Goal: Communication & Community: Participate in discussion

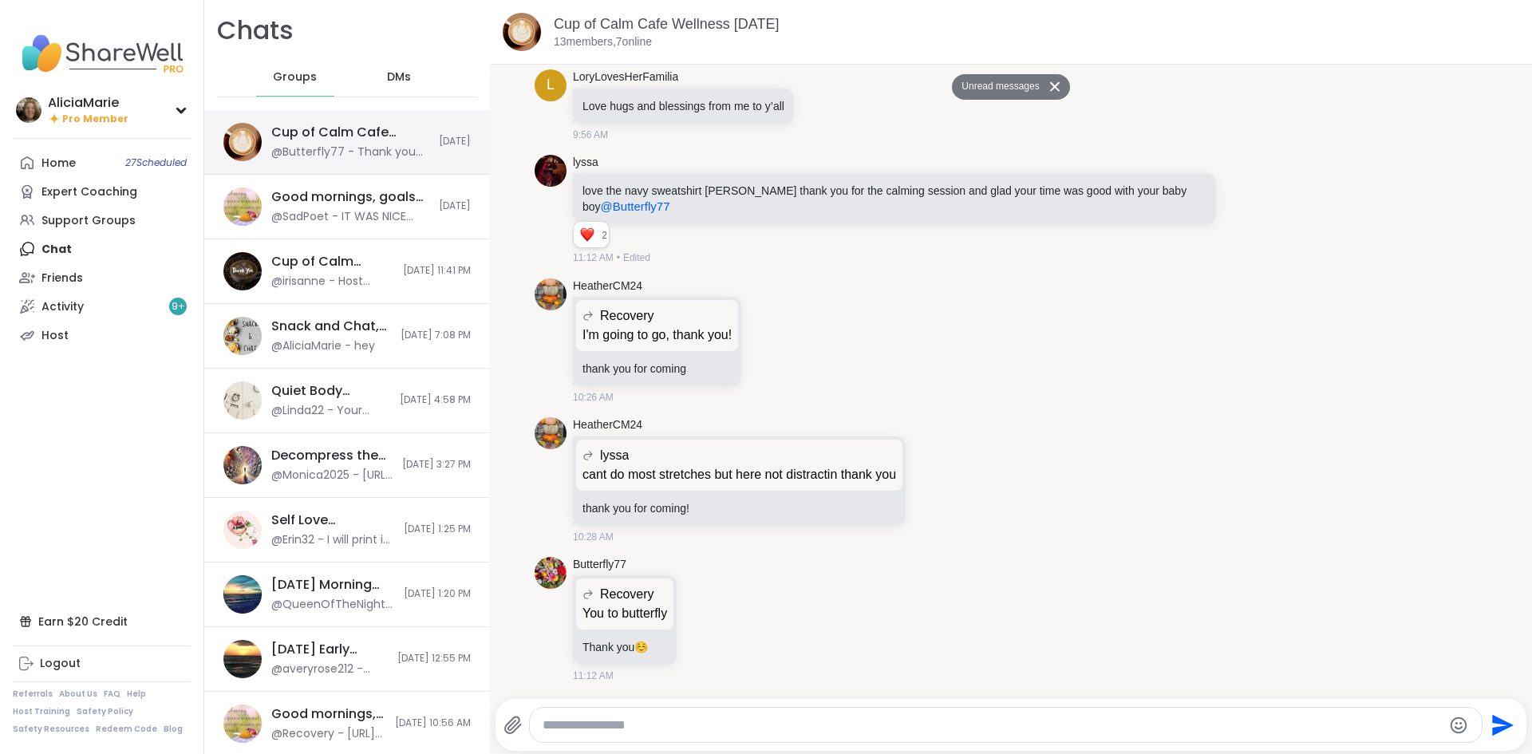
click at [310, 150] on div "@Butterfly77 - Thank you ☺️" at bounding box center [350, 152] width 158 height 16
click at [160, 160] on span "27 Scheduled" at bounding box center [155, 162] width 61 height 13
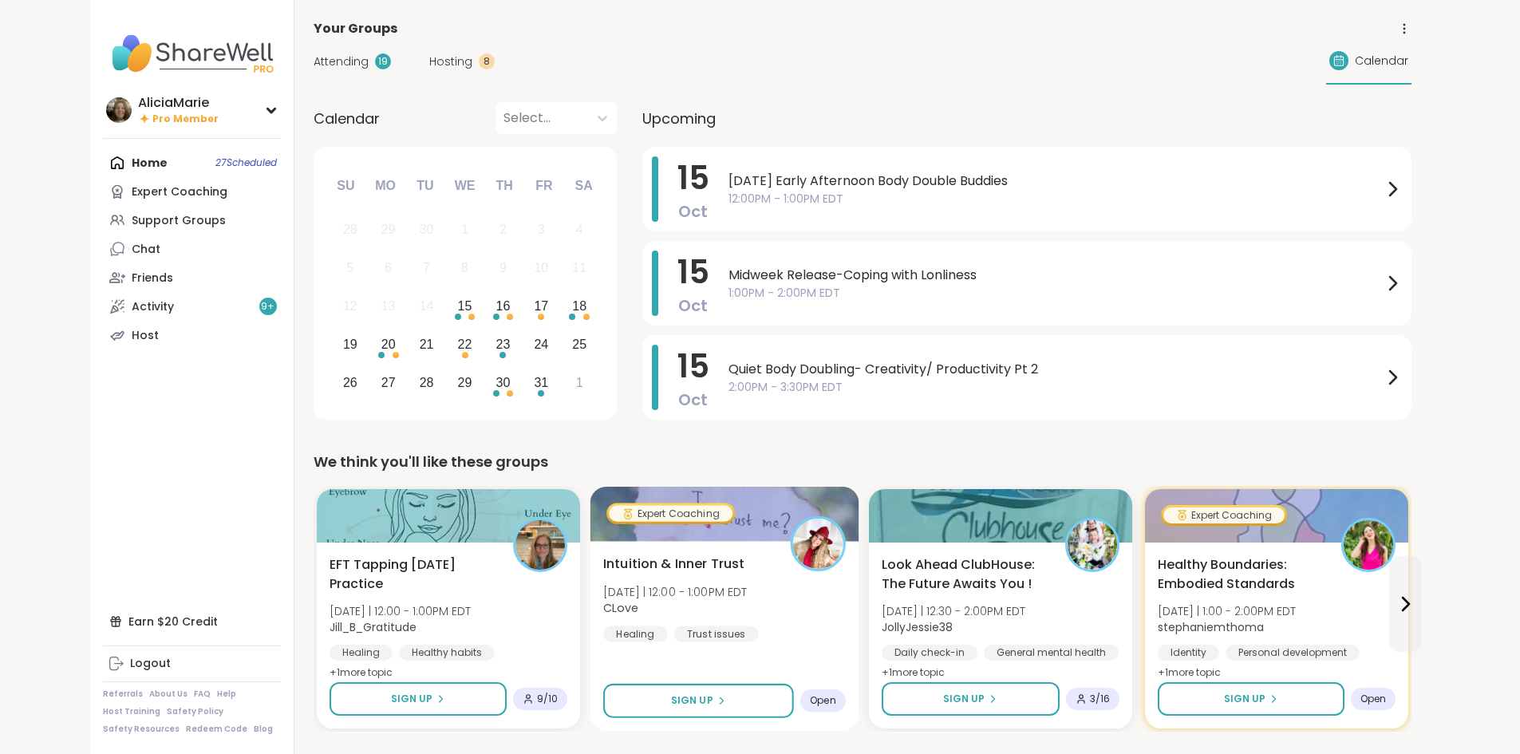
click at [684, 552] on div "Intuition & Inner Trust Wed 10/15 | 12:00 - 1:00PM EDT CLove Healing Trust issu…" at bounding box center [724, 636] width 269 height 190
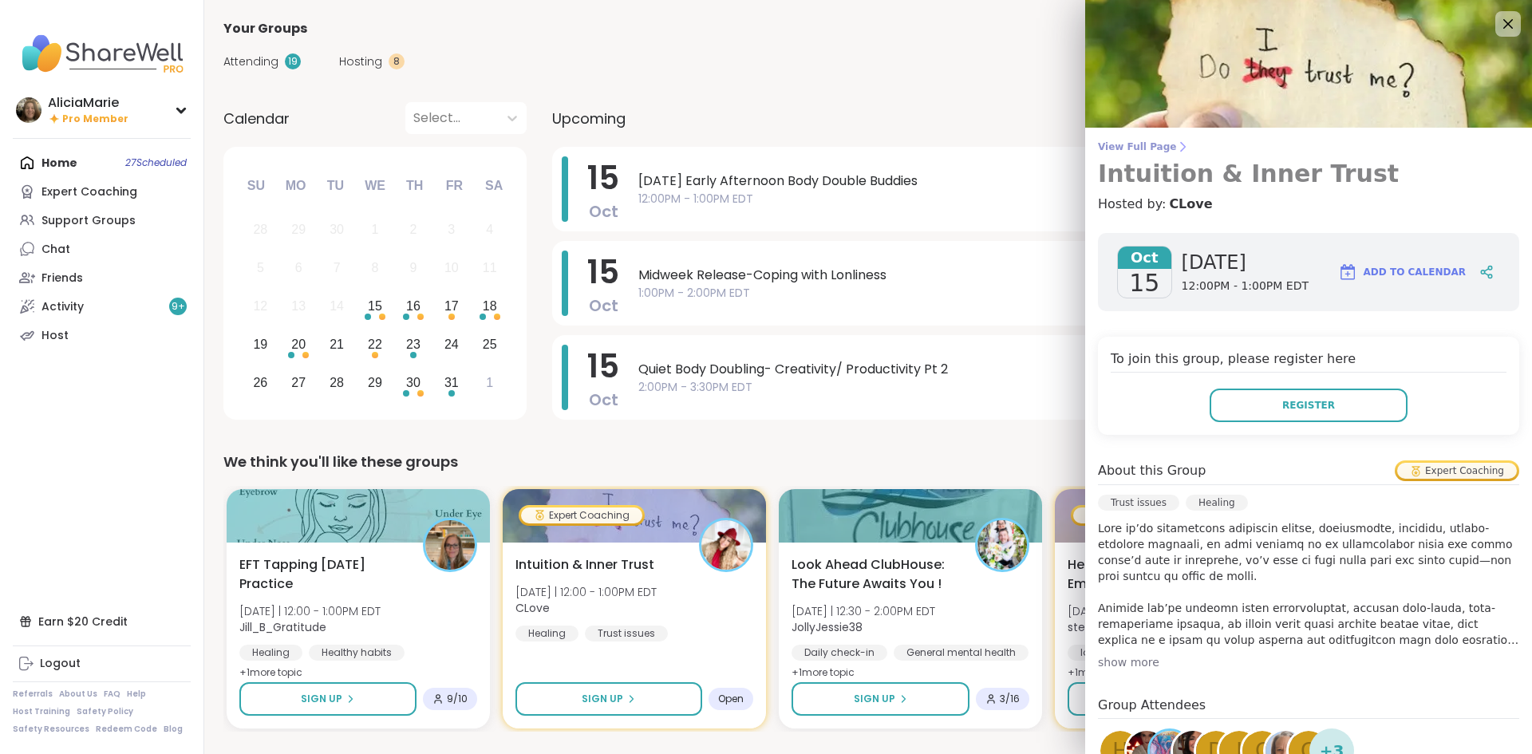
click at [1145, 148] on span "View Full Page" at bounding box center [1308, 146] width 421 height 13
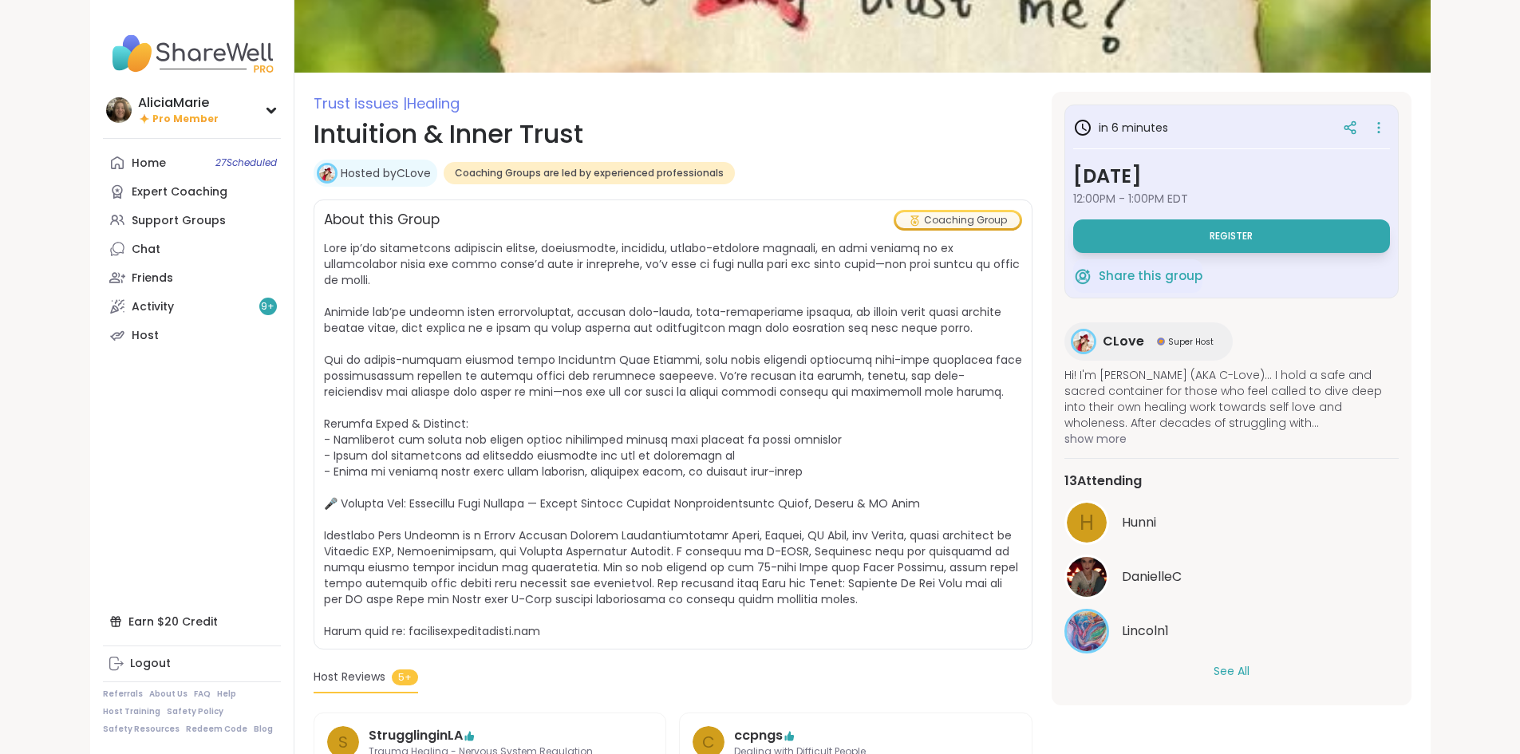
scroll to position [145, 0]
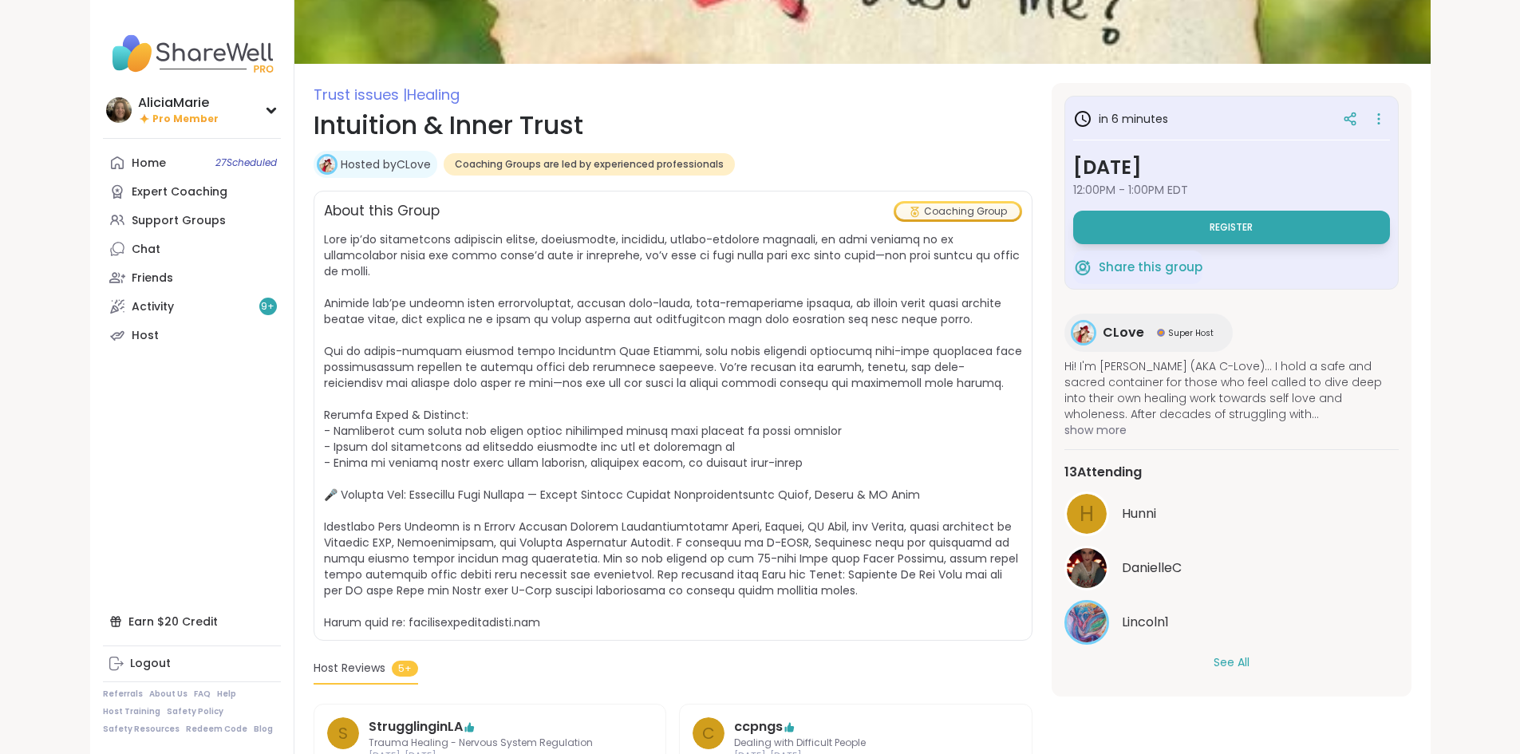
click at [1250, 670] on button "See All" at bounding box center [1232, 662] width 36 height 17
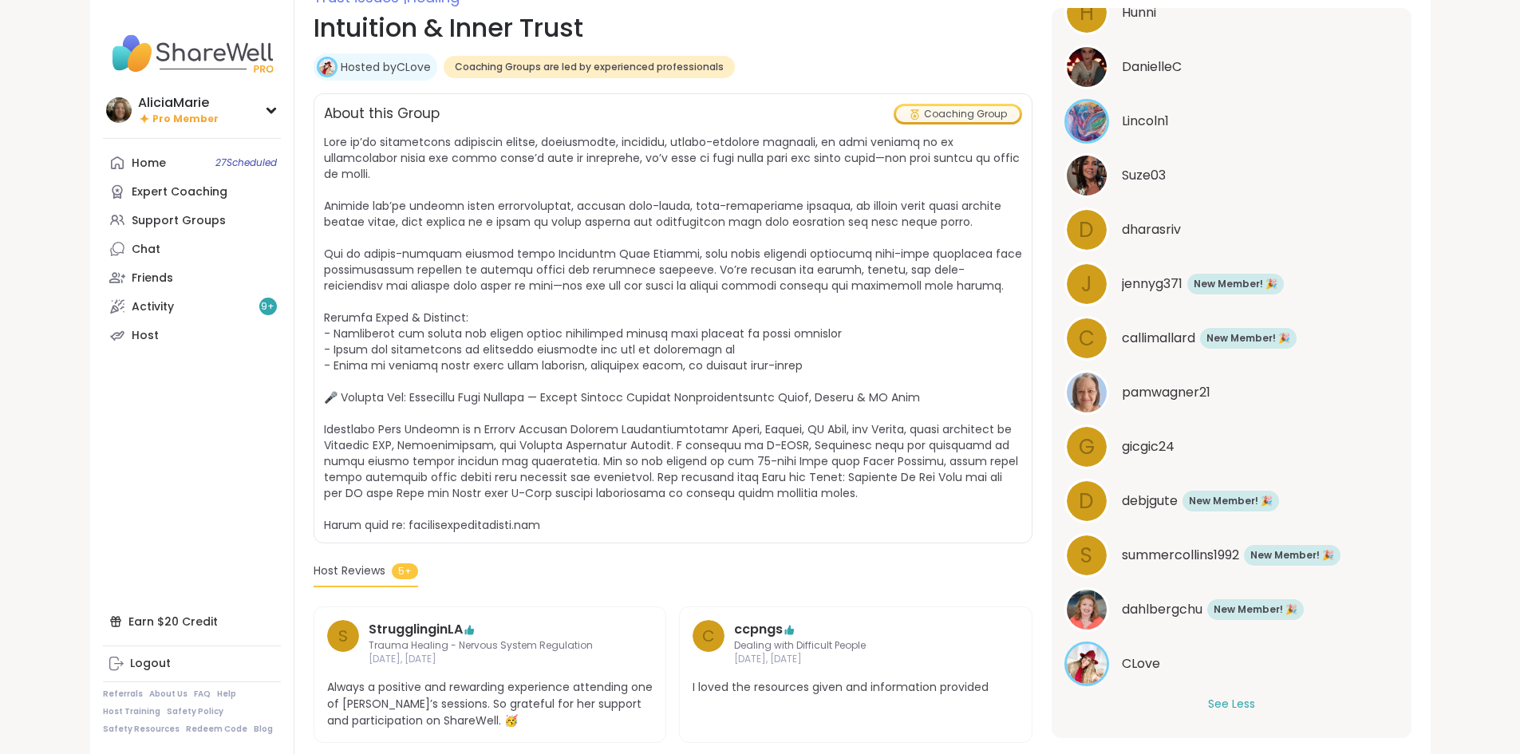
scroll to position [242, 0]
click at [104, 173] on link "Home 27 Scheduled" at bounding box center [192, 162] width 178 height 29
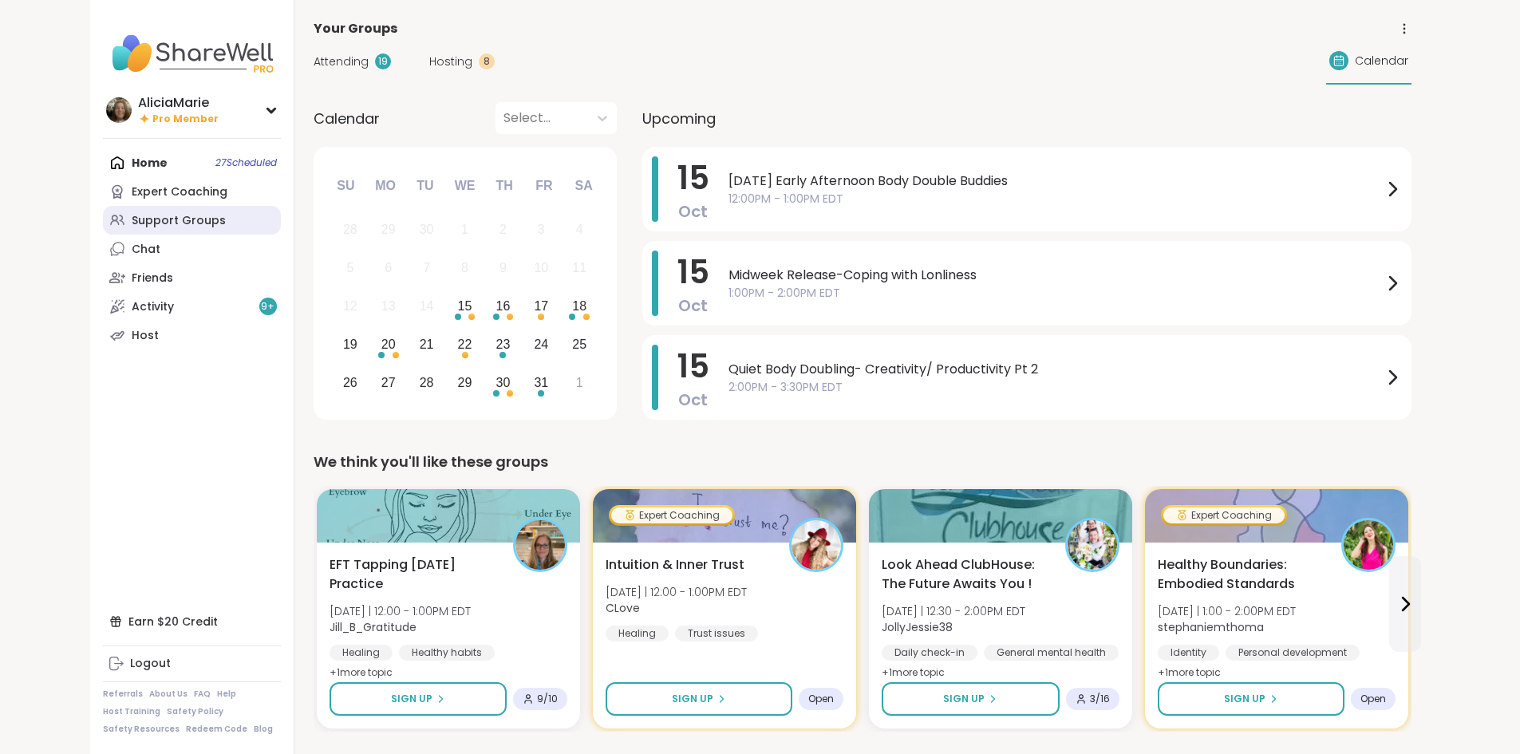
click at [132, 222] on div "Support Groups" at bounding box center [179, 221] width 94 height 16
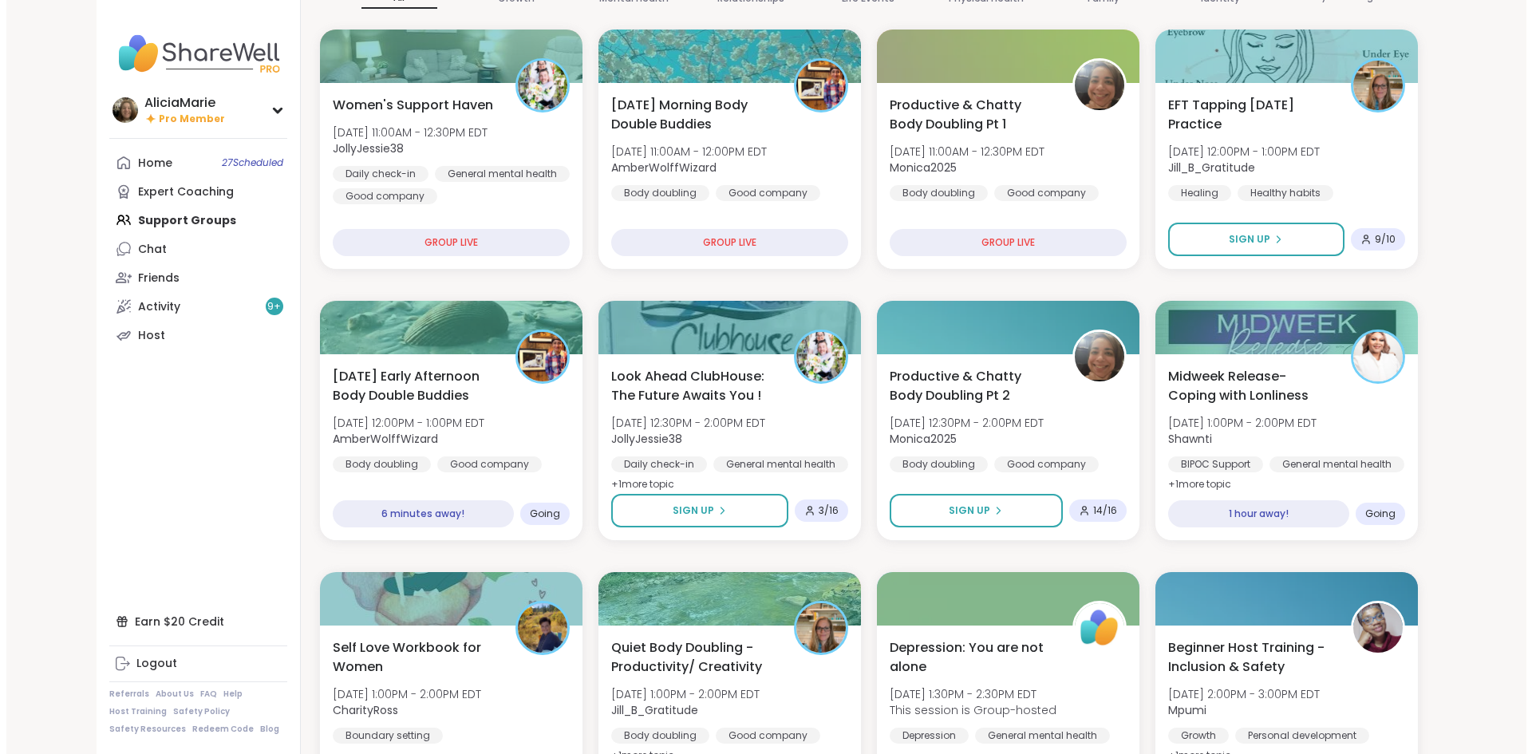
scroll to position [180, 0]
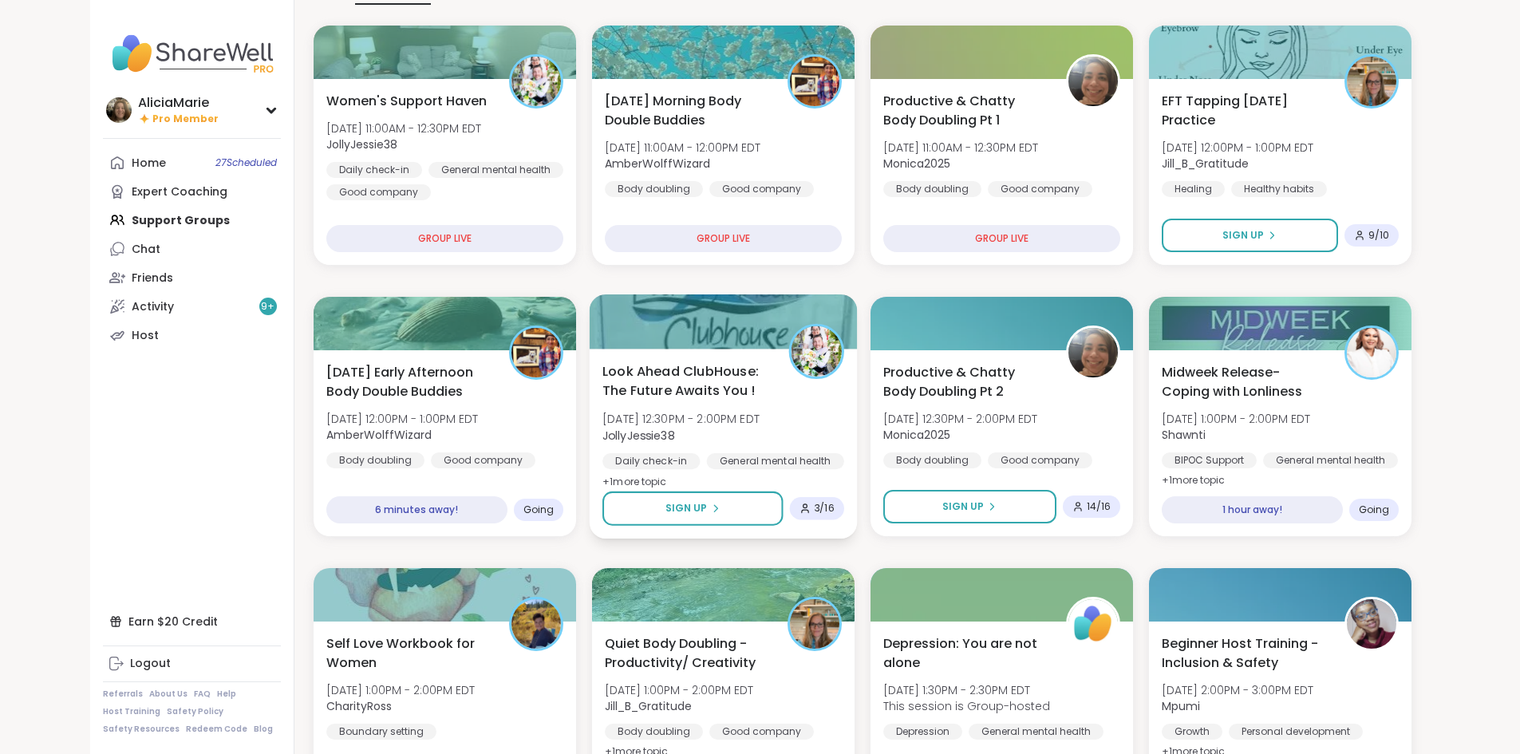
click at [769, 453] on div "General mental health" at bounding box center [774, 461] width 137 height 16
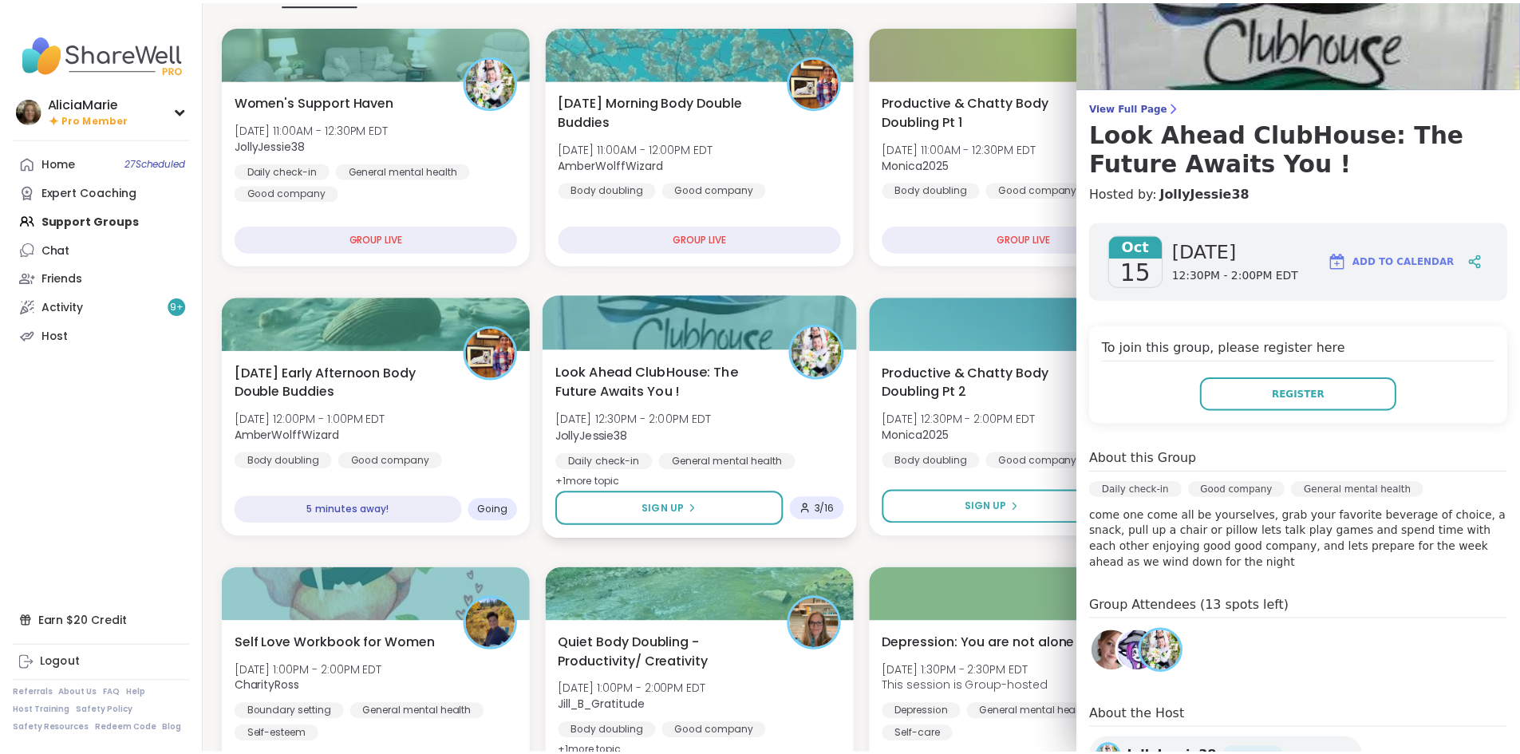
scroll to position [0, 0]
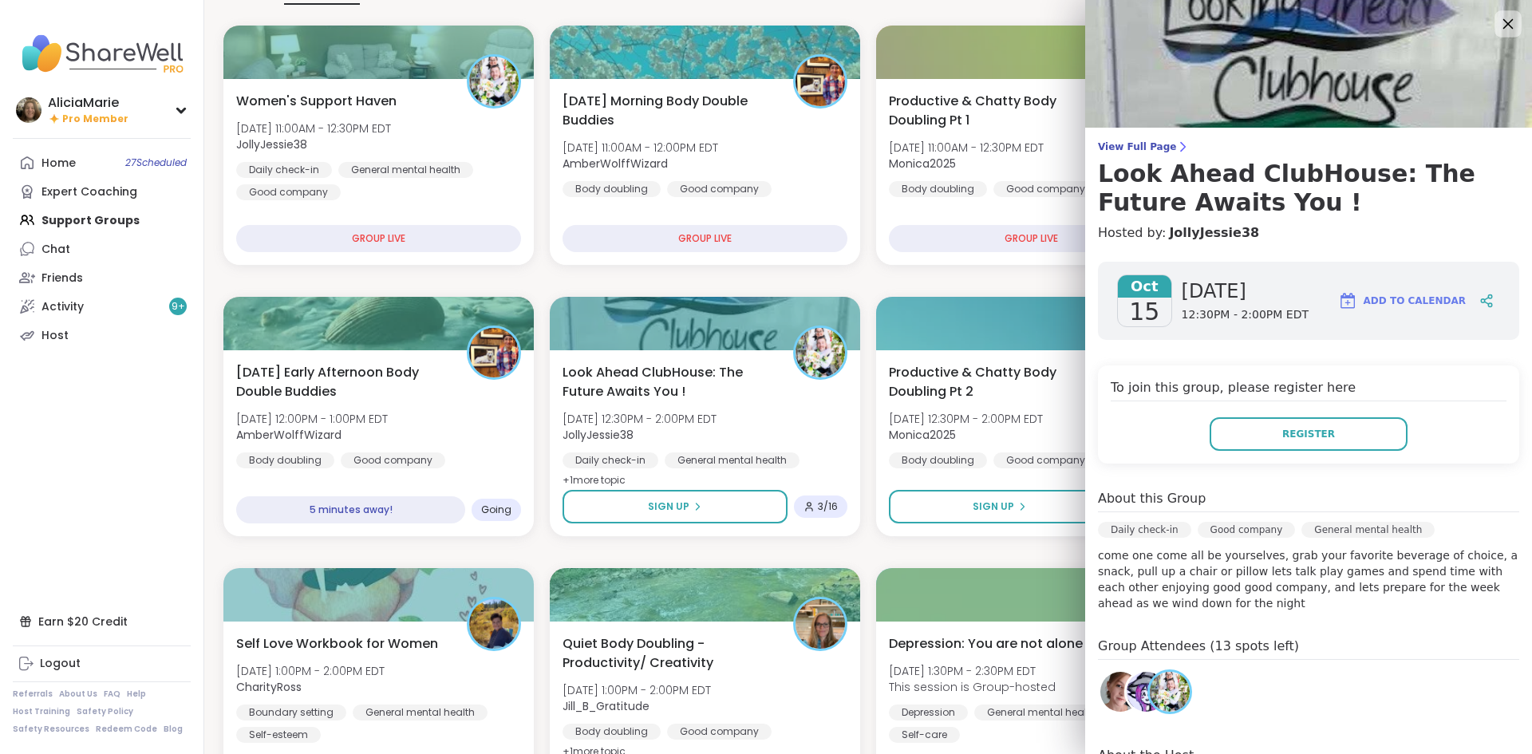
click at [1498, 24] on icon at bounding box center [1508, 24] width 20 height 20
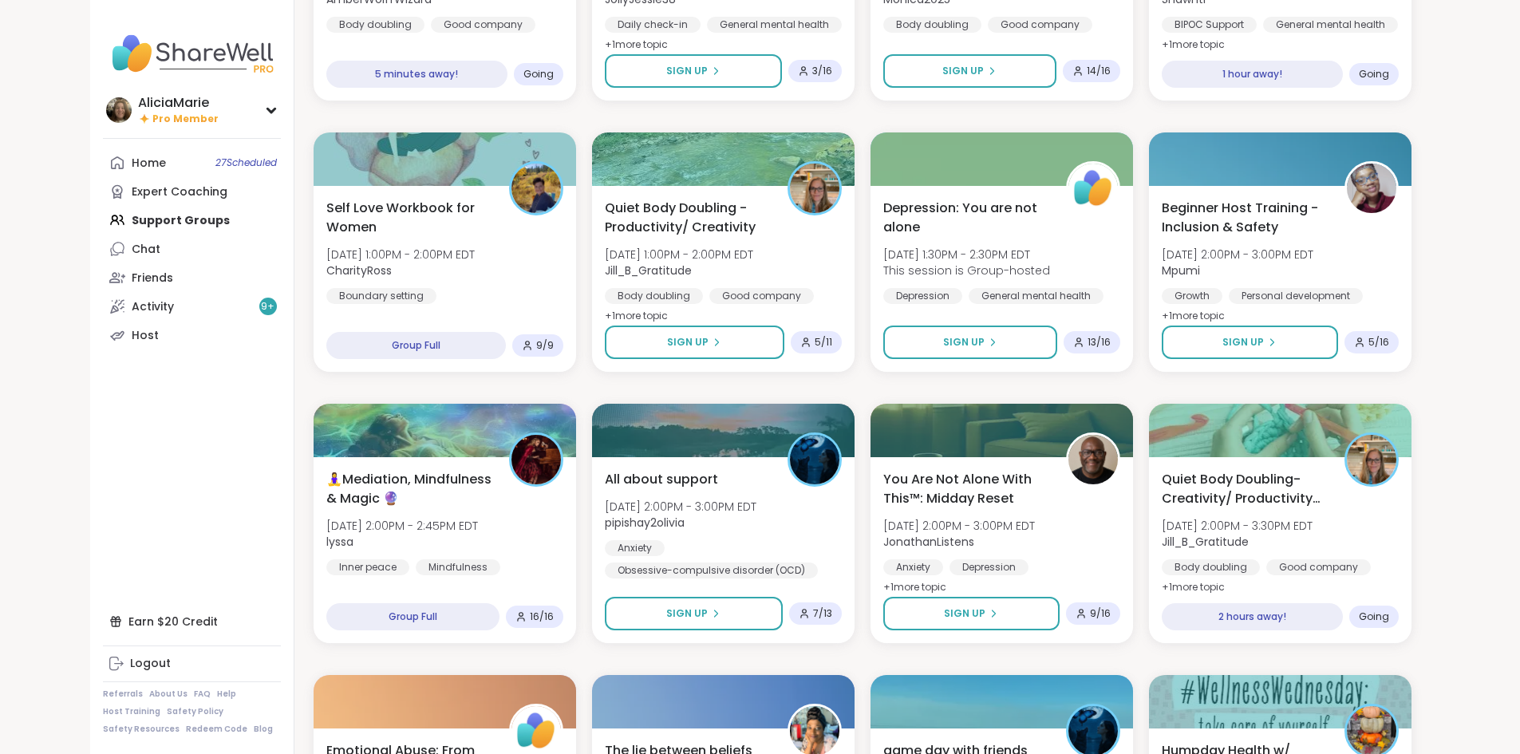
scroll to position [616, 0]
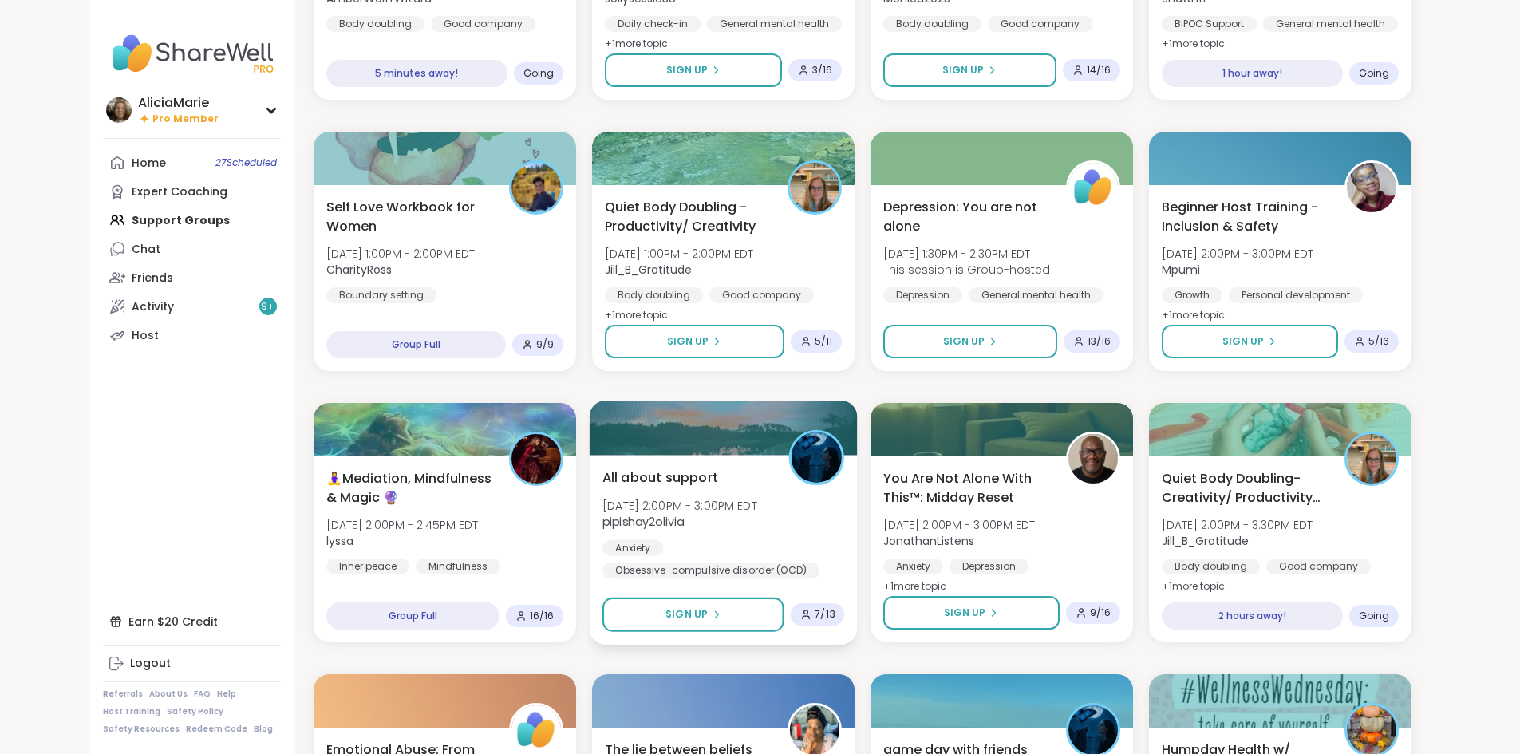
click at [787, 563] on div "Obsessive-compulsive disorder (OCD)" at bounding box center [711, 571] width 217 height 16
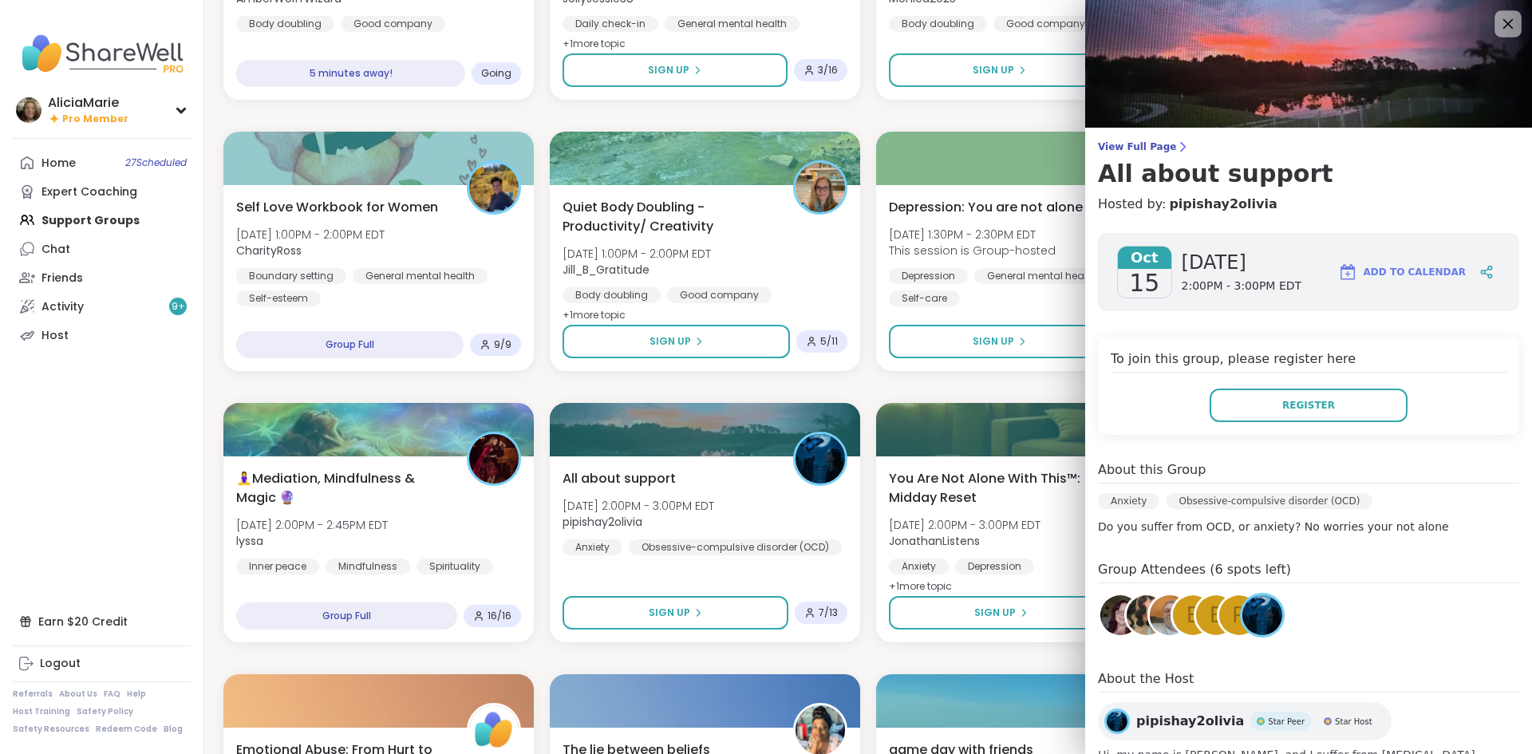
click at [1498, 20] on icon at bounding box center [1508, 24] width 20 height 20
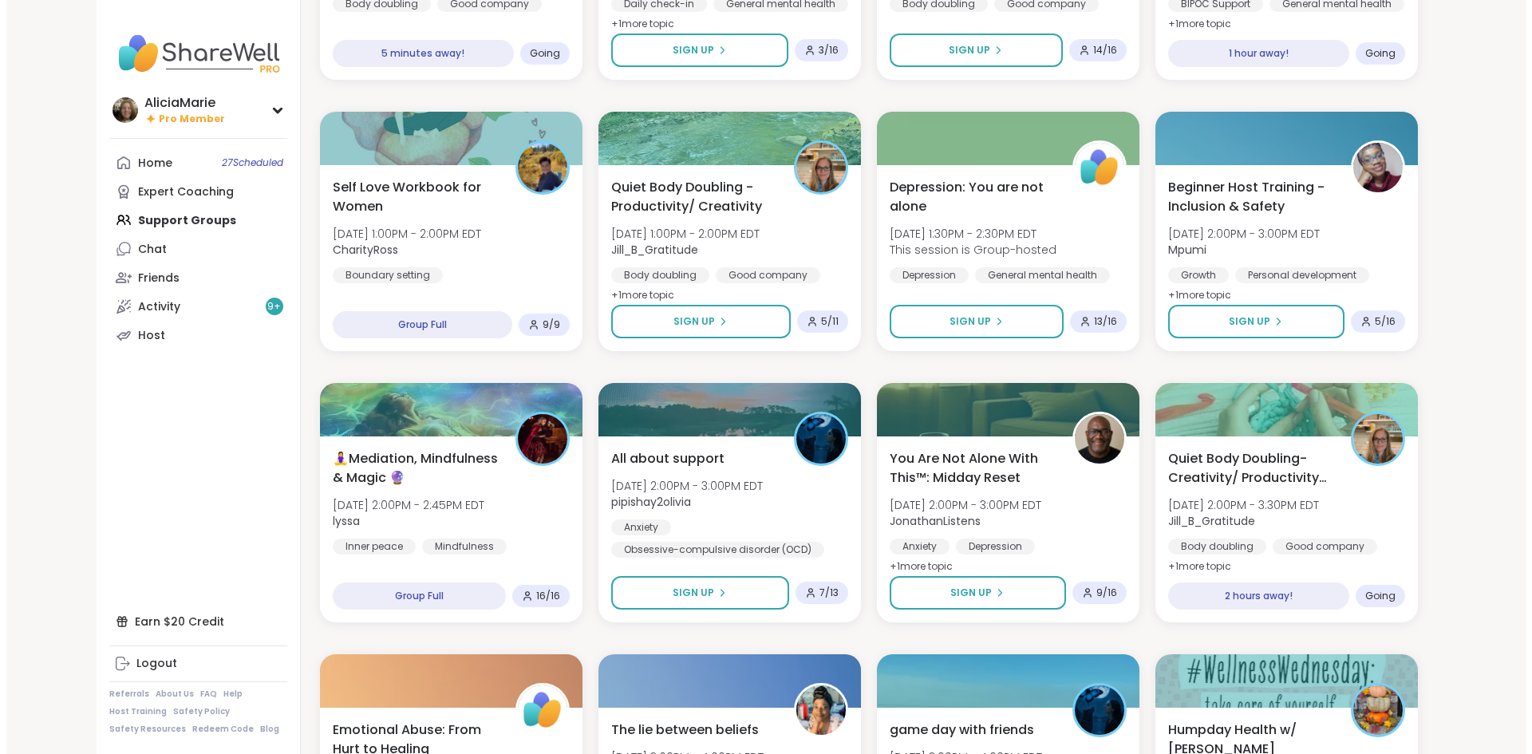
scroll to position [651, 0]
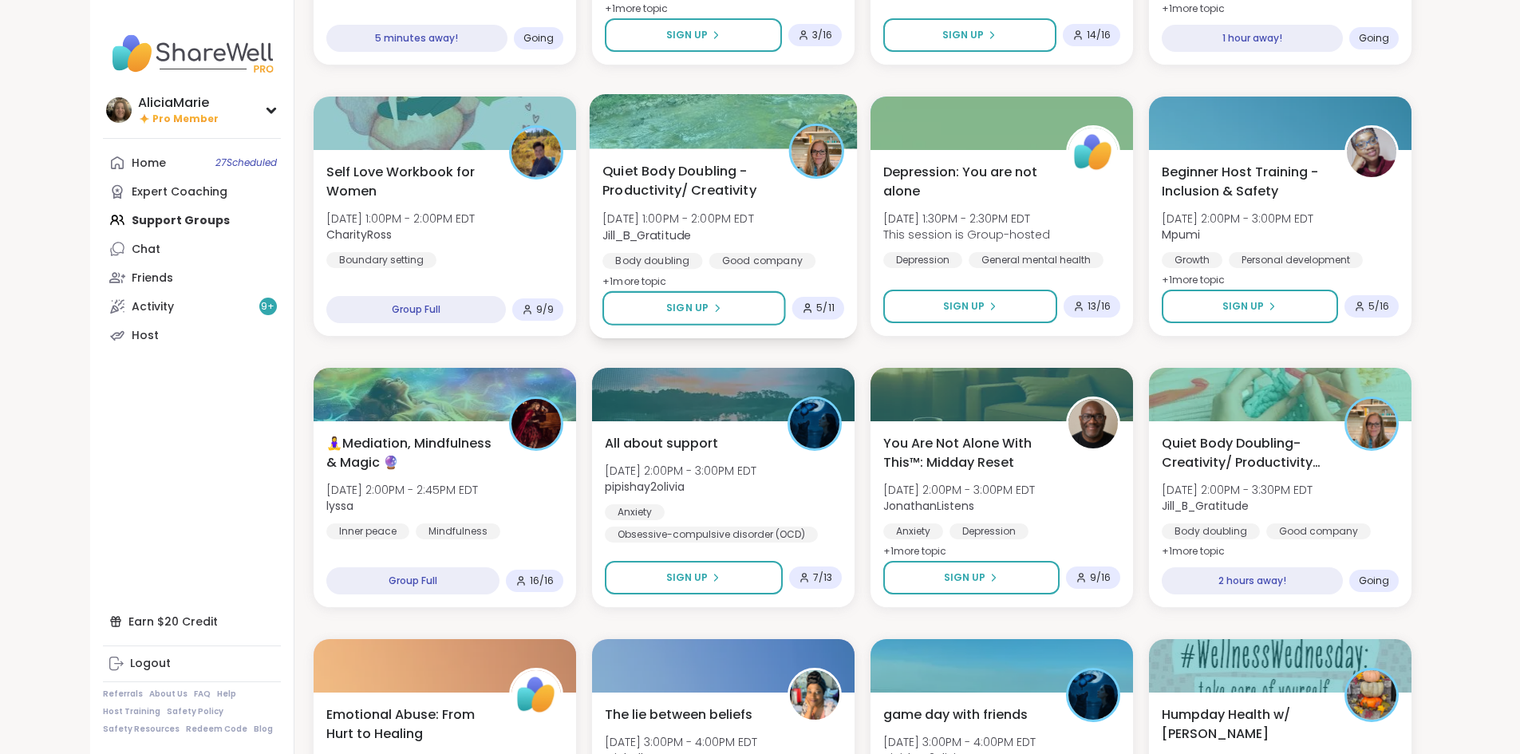
click at [789, 218] on div "Quiet Body Doubling - Productivity/ Creativity Wed, Oct 15 | 1:00PM - 2:00PM ED…" at bounding box center [724, 226] width 242 height 130
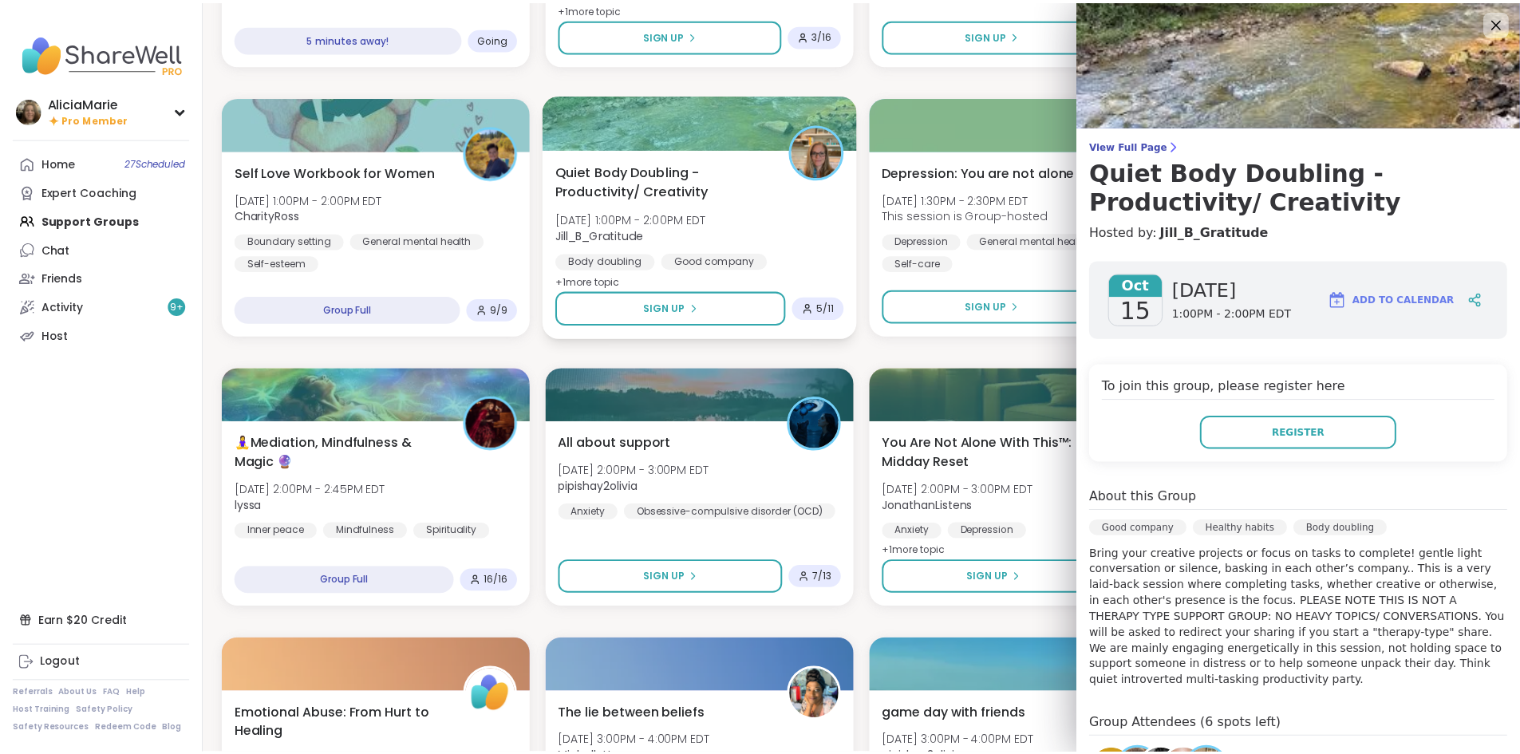
scroll to position [0, 0]
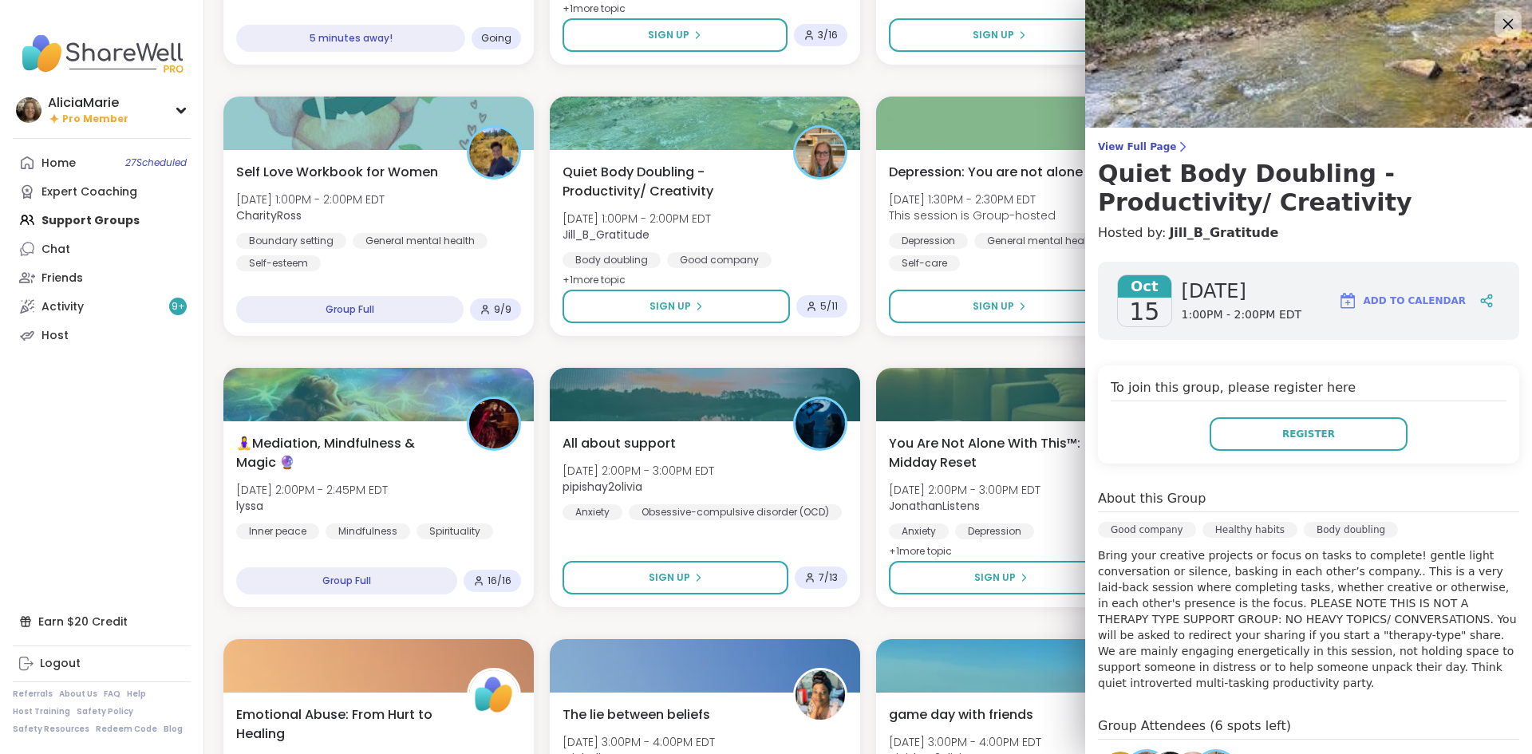
click at [1498, 21] on icon at bounding box center [1508, 24] width 20 height 20
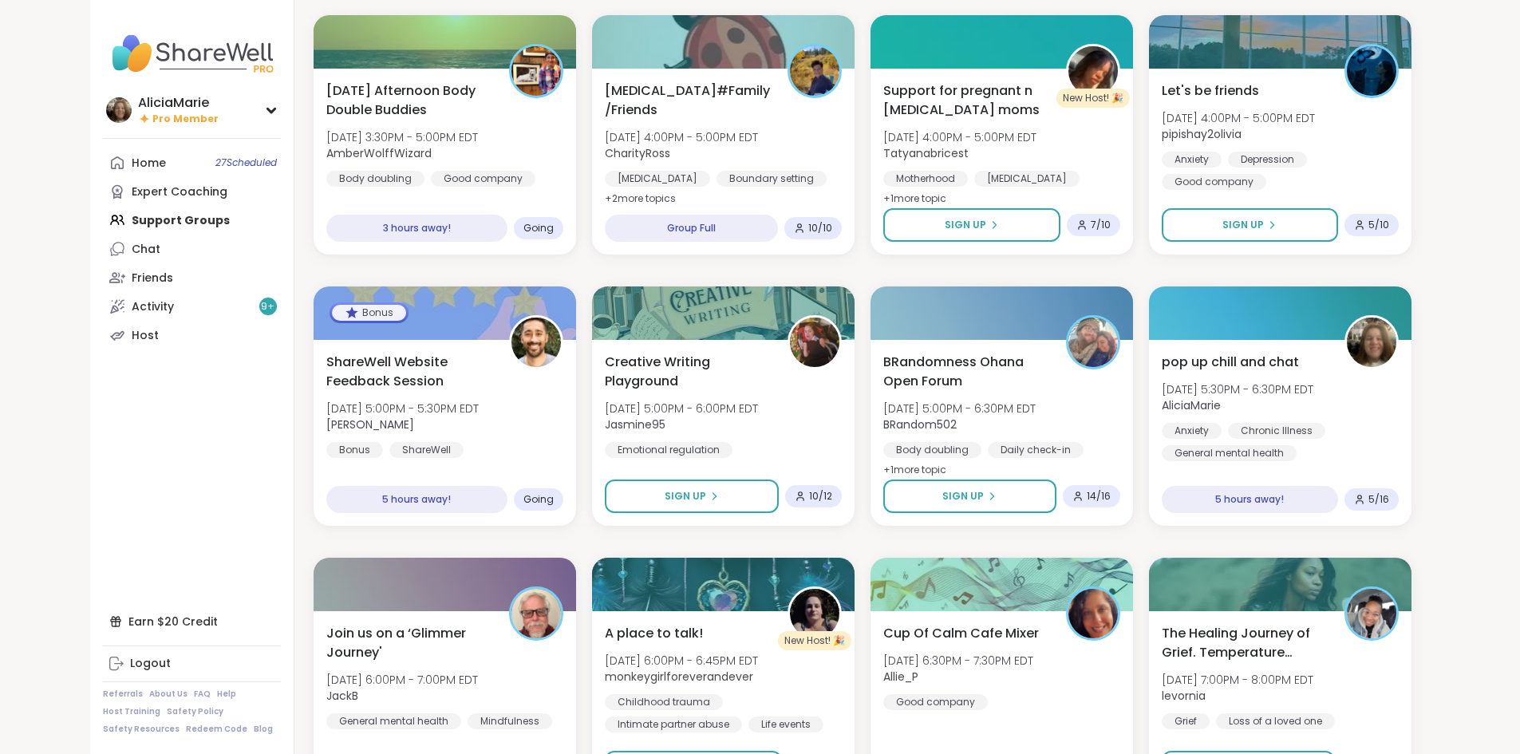
scroll to position [1548, 0]
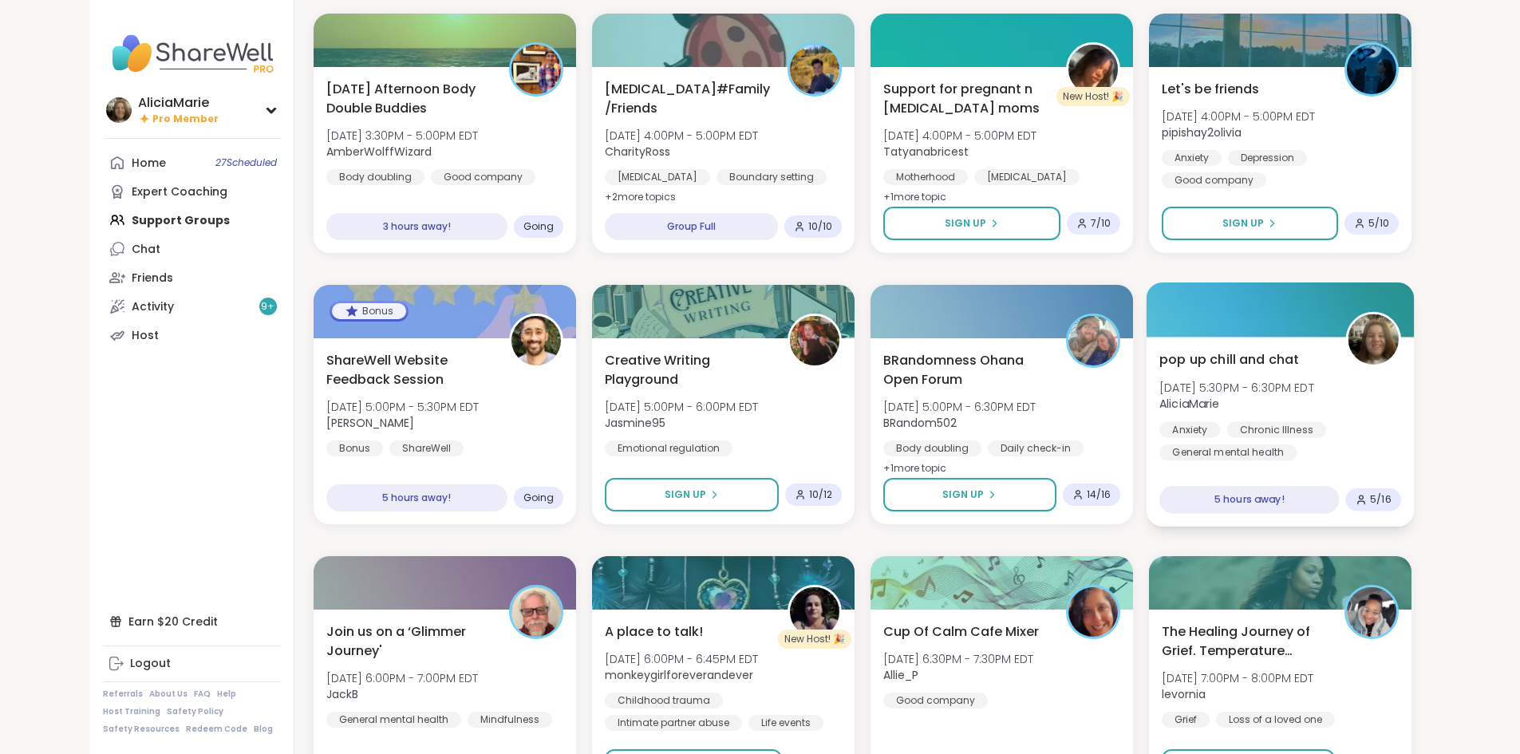
click at [1402, 420] on div "pop up chill and chat Wed, Oct 15 | 5:30PM - 6:30PM EDT AliciaMarie Anxiety Chr…" at bounding box center [1281, 405] width 242 height 111
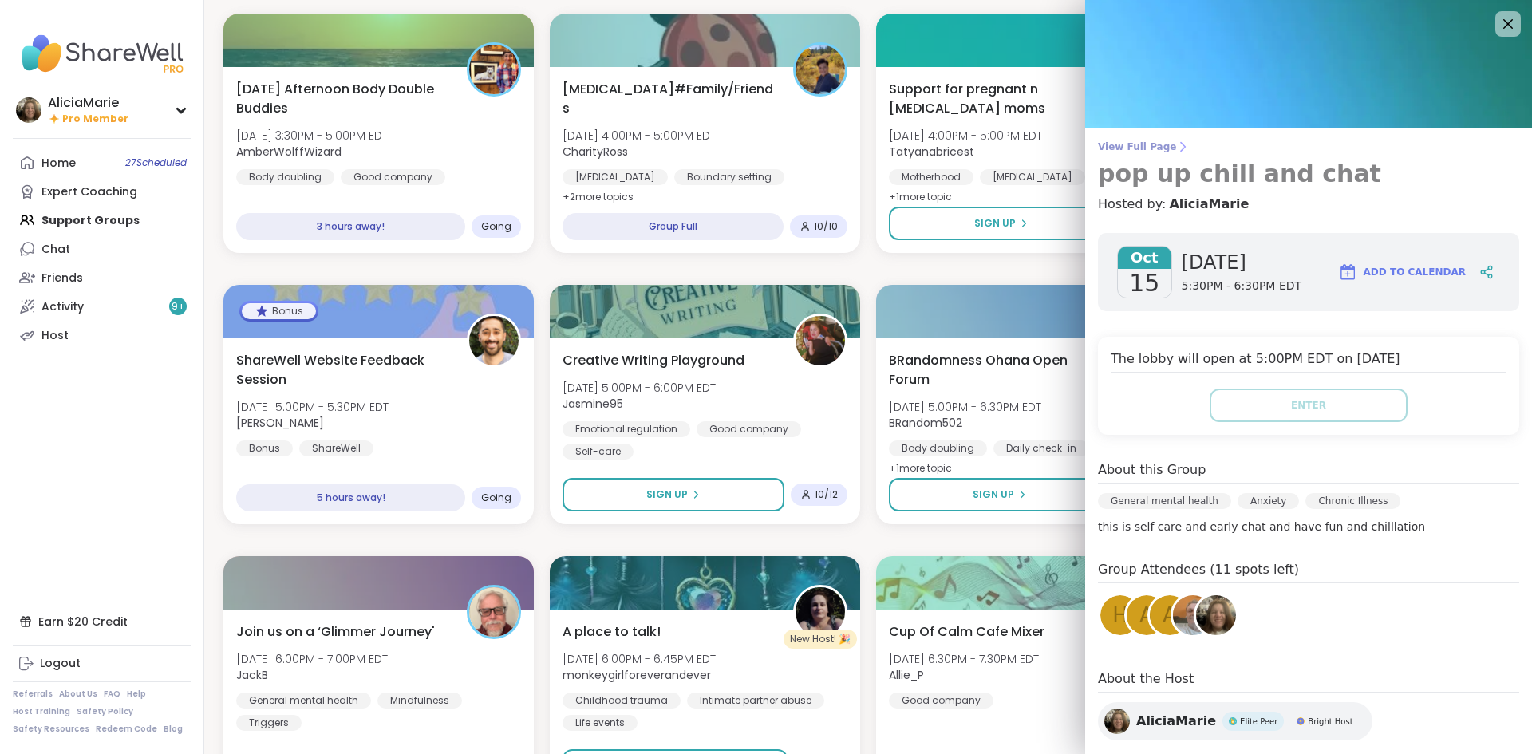
click at [1133, 140] on span "View Full Page" at bounding box center [1308, 146] width 421 height 13
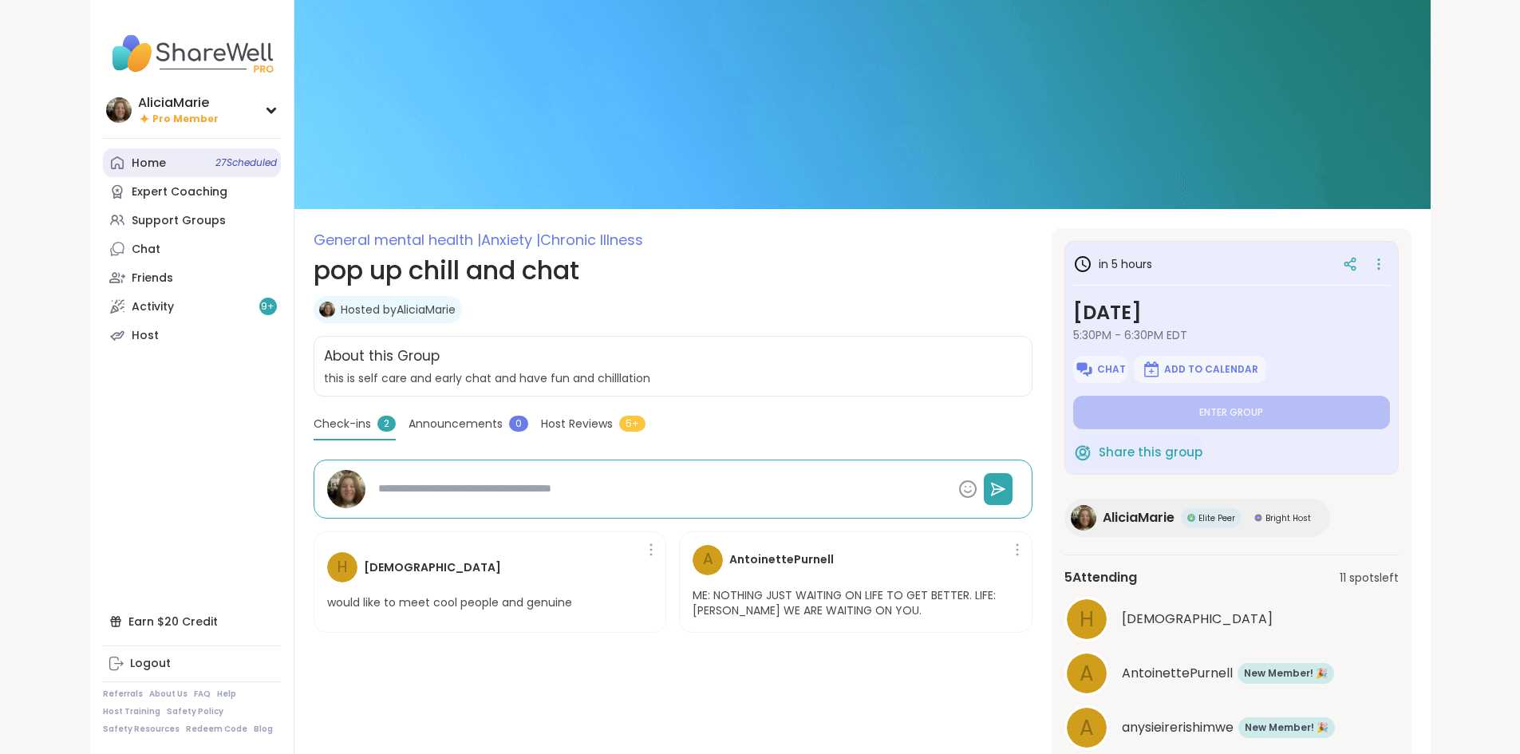
click at [103, 155] on link "Home 27 Scheduled" at bounding box center [192, 162] width 178 height 29
type textarea "*"
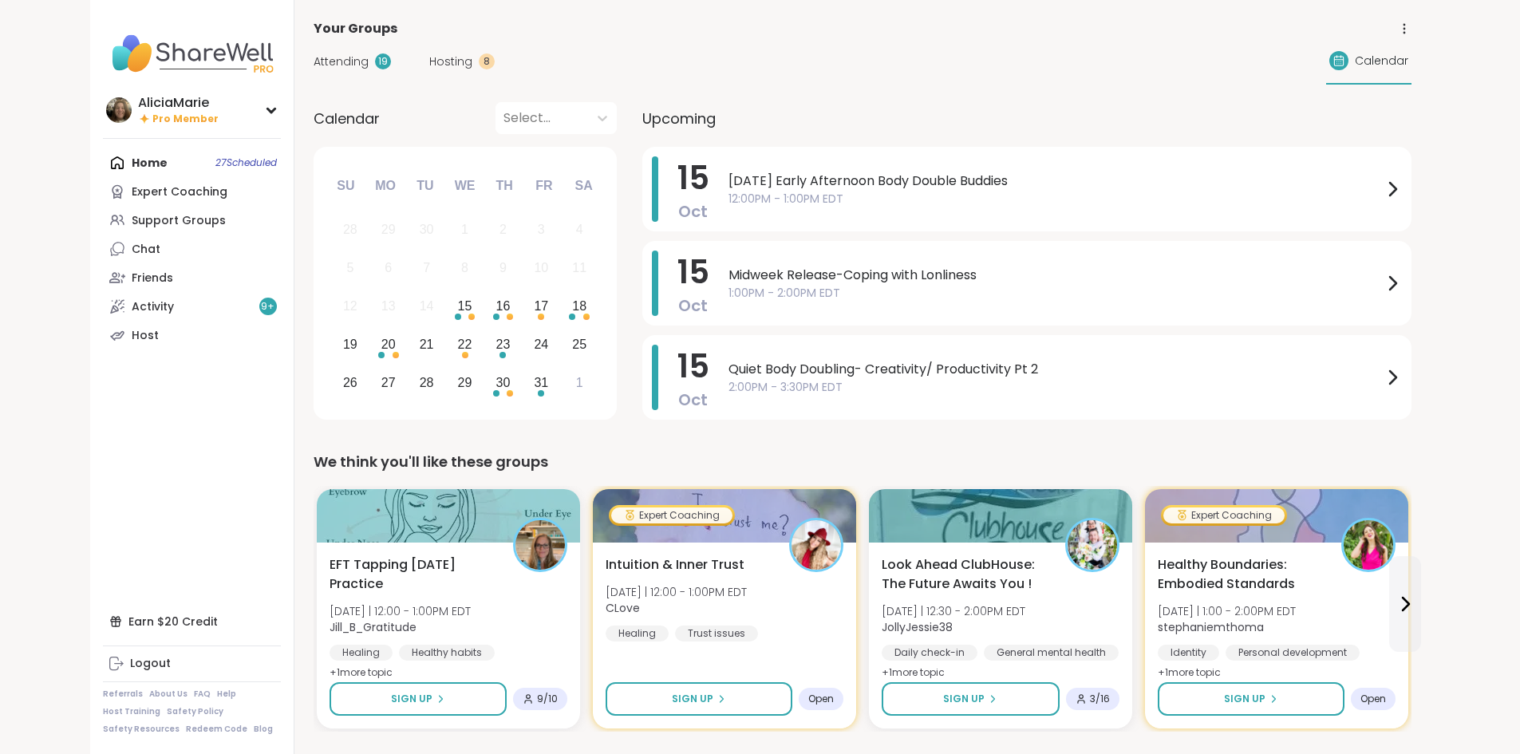
click at [109, 172] on div "Home 27 Scheduled Expert Coaching Support Groups Chat Friends Activity 9 + Host" at bounding box center [192, 248] width 178 height 201
click at [103, 166] on div "Home 27 Scheduled Expert Coaching Support Groups Chat Friends Activity 9 + Host" at bounding box center [192, 248] width 178 height 201
click at [132, 200] on div "Expert Coaching" at bounding box center [180, 192] width 96 height 16
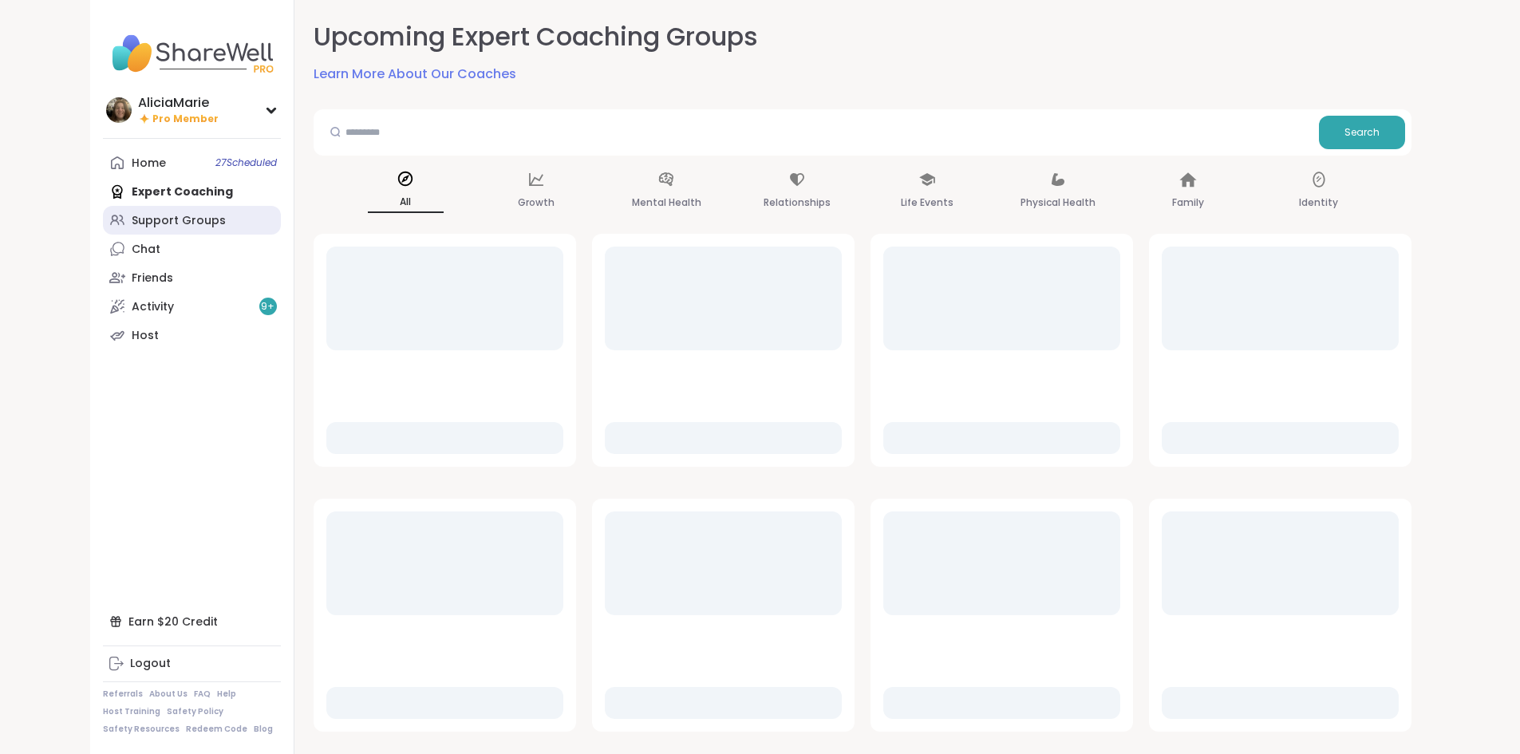
click at [132, 219] on div "Support Groups" at bounding box center [179, 221] width 94 height 16
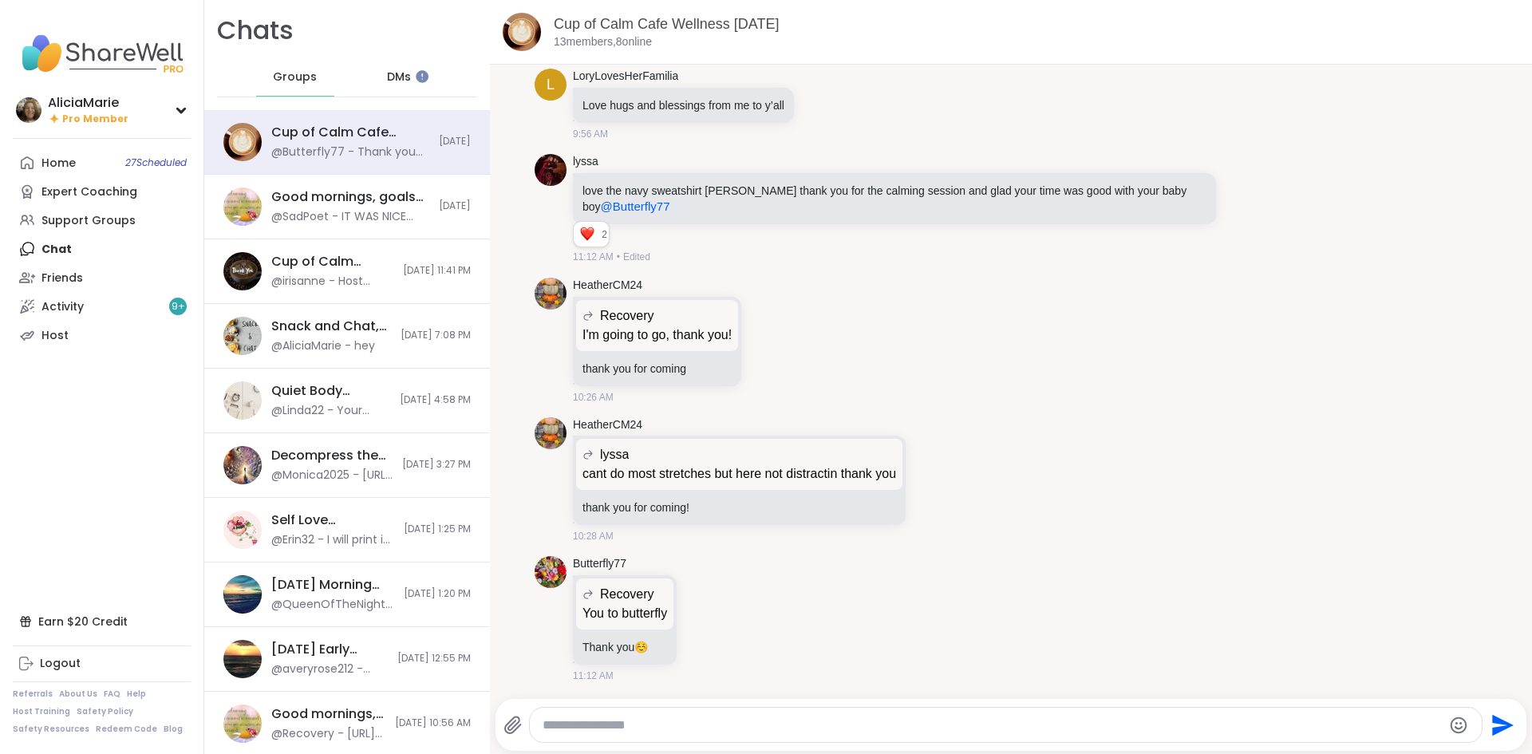
drag, startPoint x: 106, startPoint y: 165, endPoint x: 401, endPoint y: 79, distance: 306.9
click at [401, 79] on span "DMs" at bounding box center [399, 77] width 24 height 16
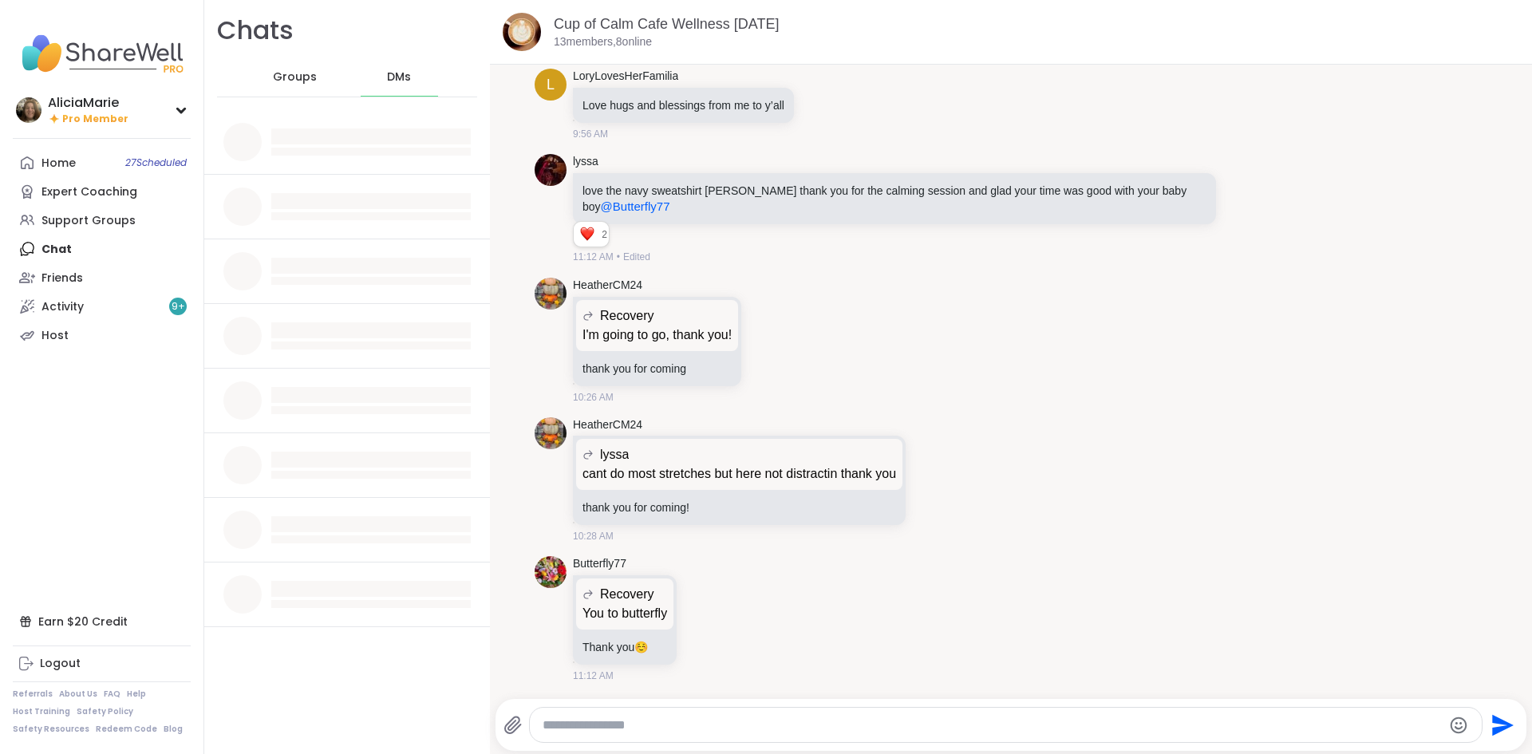
click at [281, 71] on span "Groups" at bounding box center [295, 77] width 44 height 16
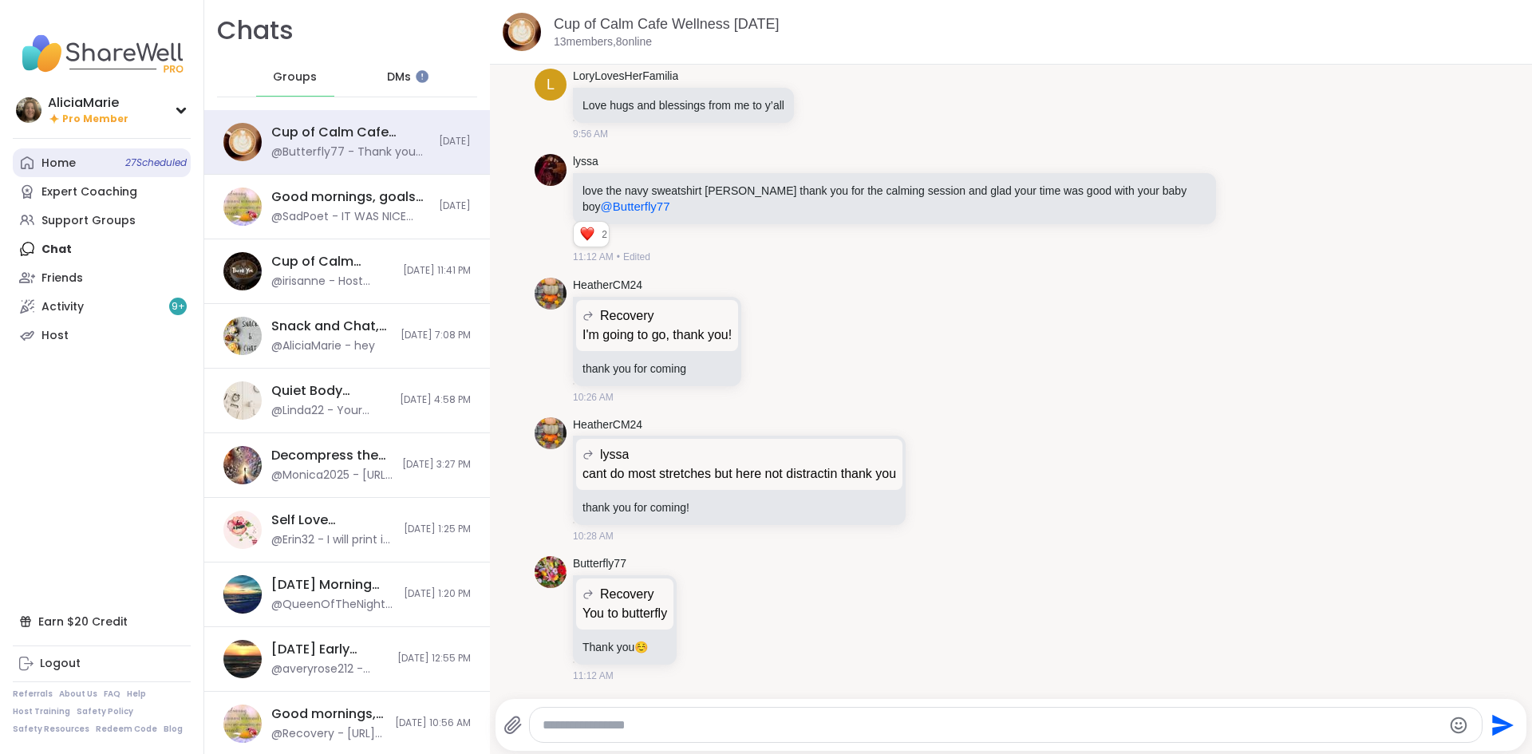
click at [140, 160] on span "27 Scheduled" at bounding box center [155, 162] width 61 height 13
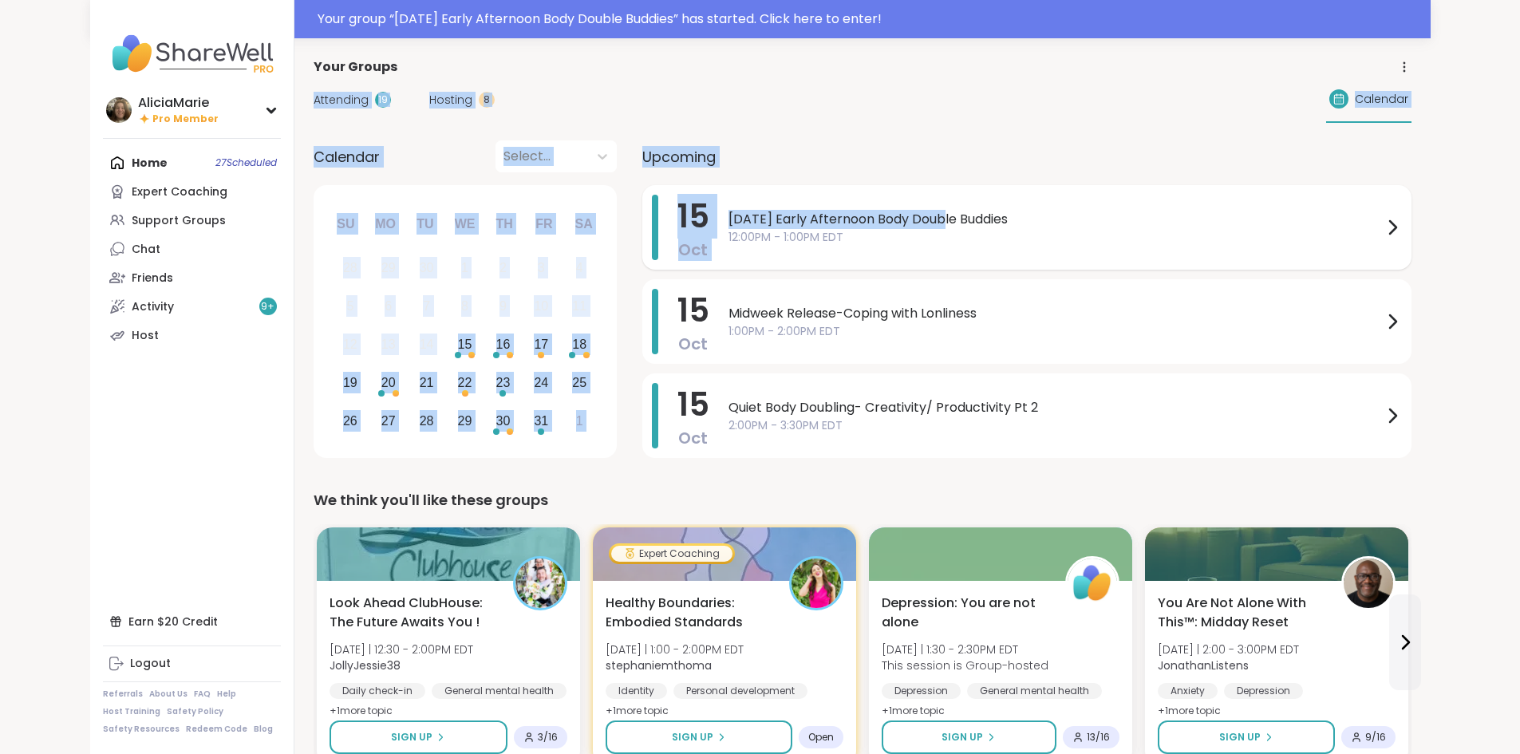
drag, startPoint x: 723, startPoint y: 61, endPoint x: 857, endPoint y: 211, distance: 201.2
click at [857, 211] on span "Wednesday Early Afternoon Body Double Buddies" at bounding box center [1056, 219] width 654 height 19
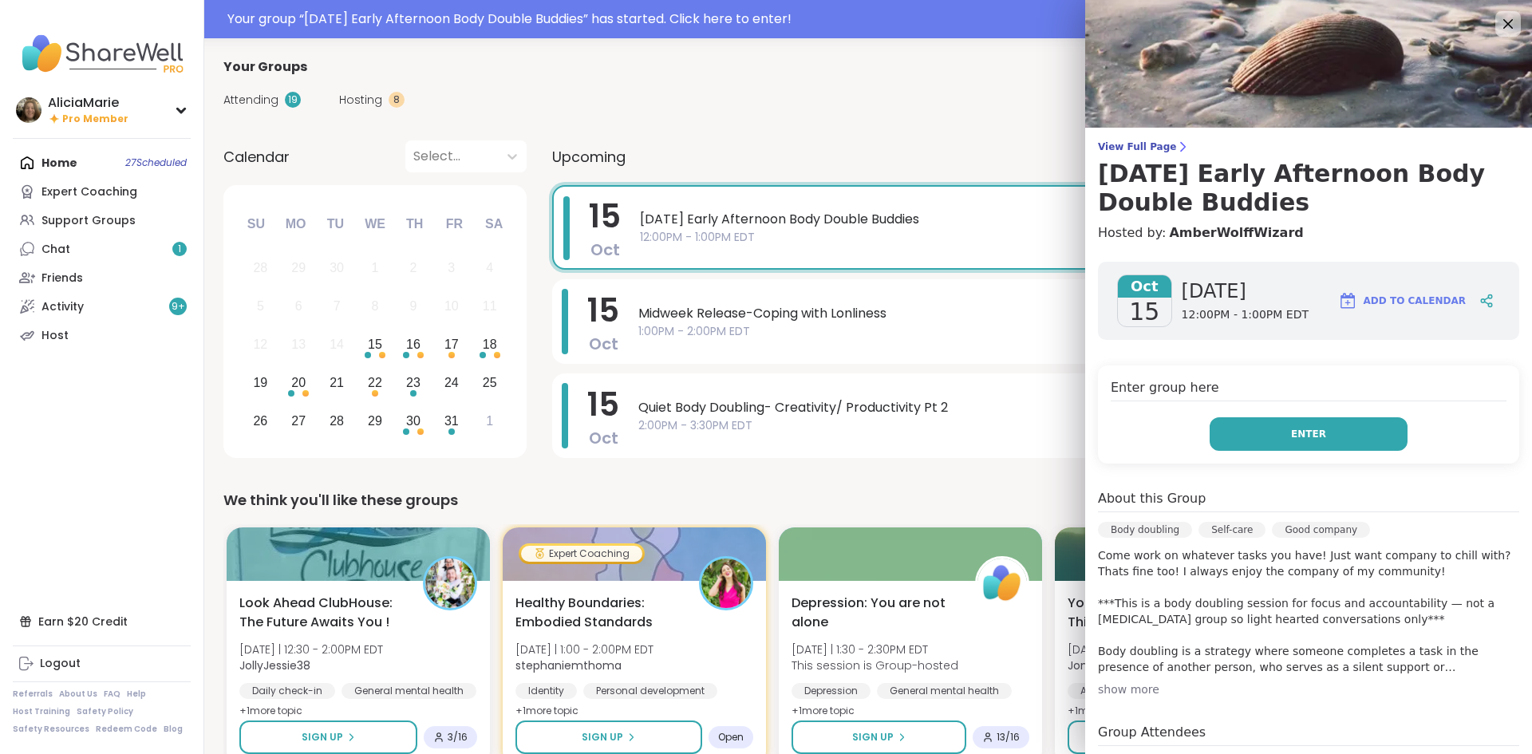
click at [1322, 429] on button "Enter" at bounding box center [1309, 434] width 198 height 34
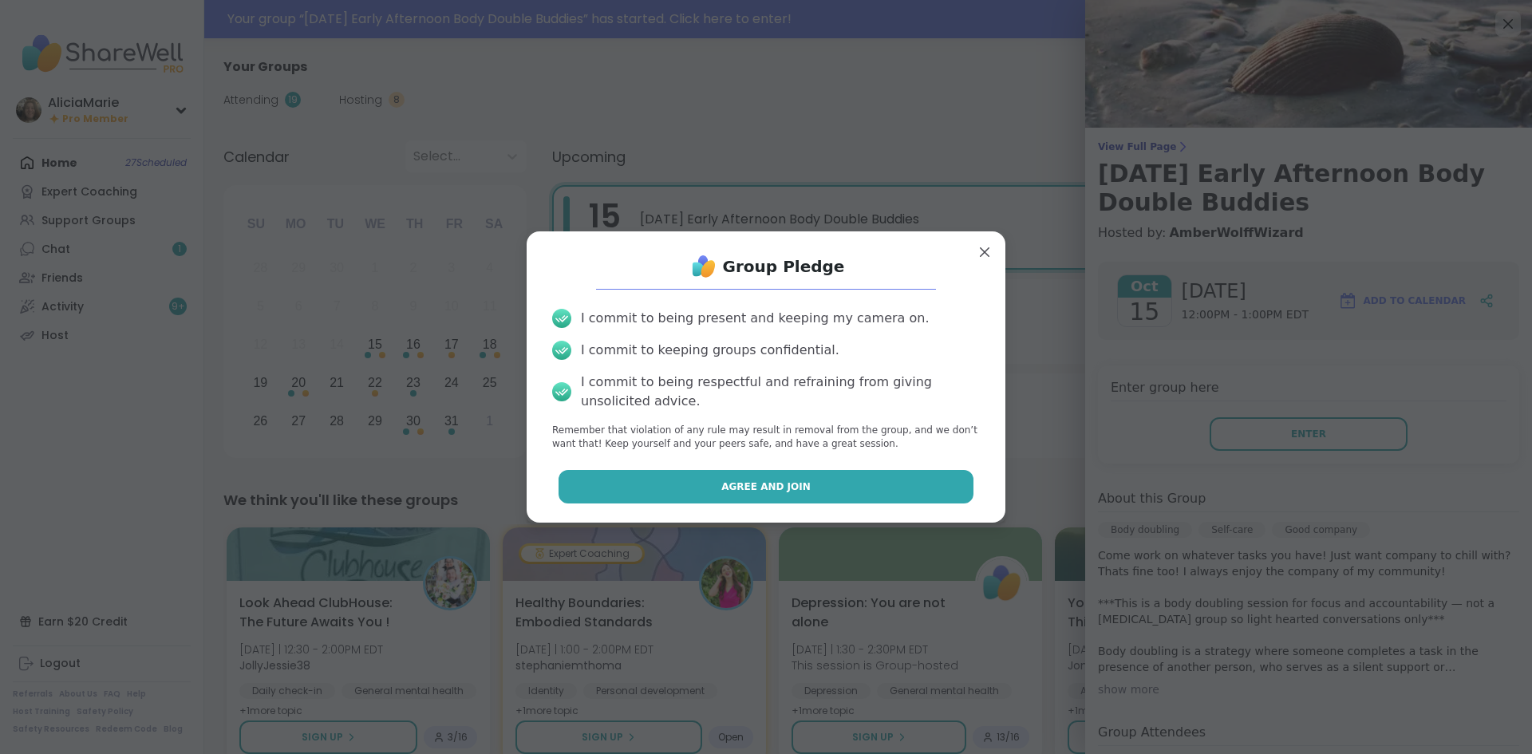
click at [899, 484] on button "Agree and Join" at bounding box center [767, 487] width 416 height 34
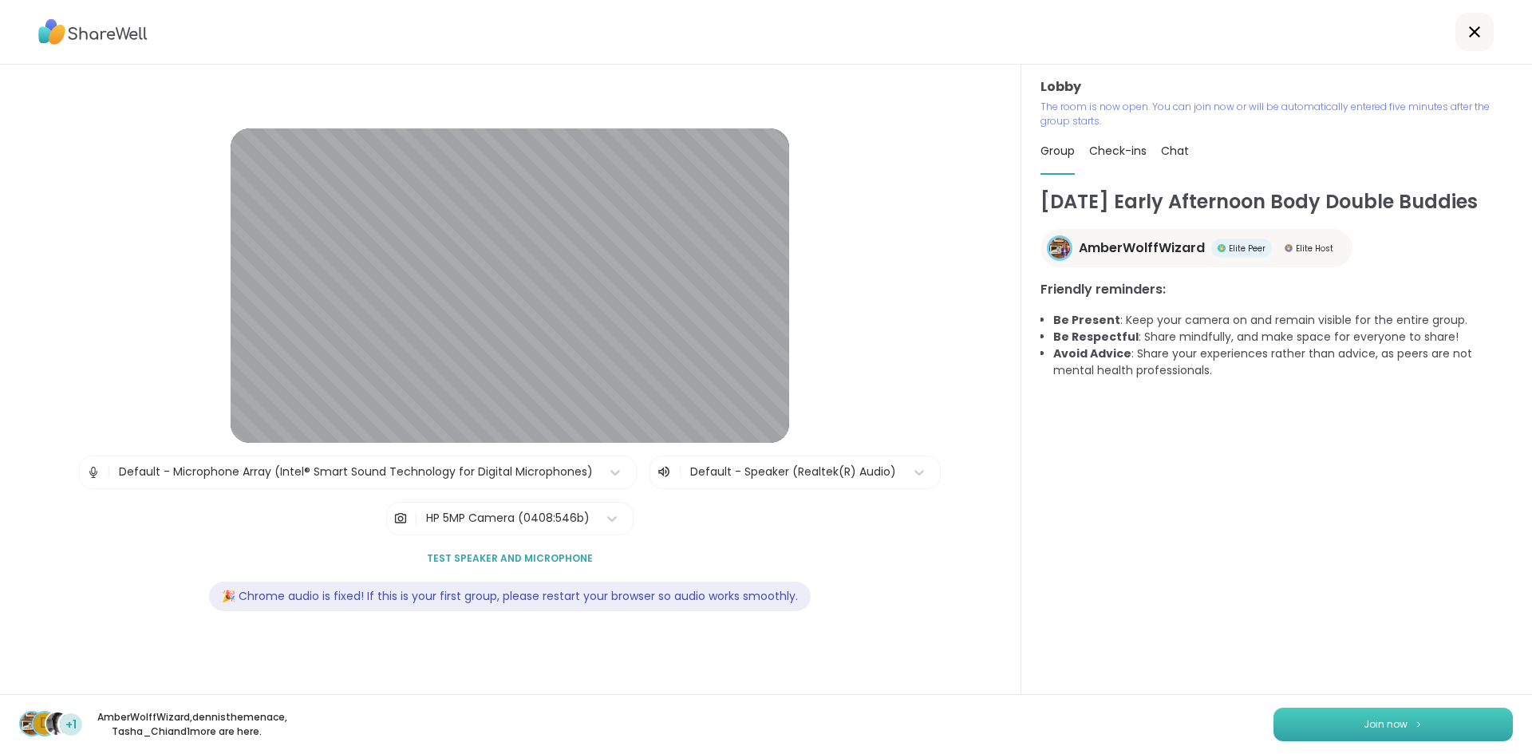
click at [1381, 721] on span "Join now" at bounding box center [1386, 725] width 44 height 14
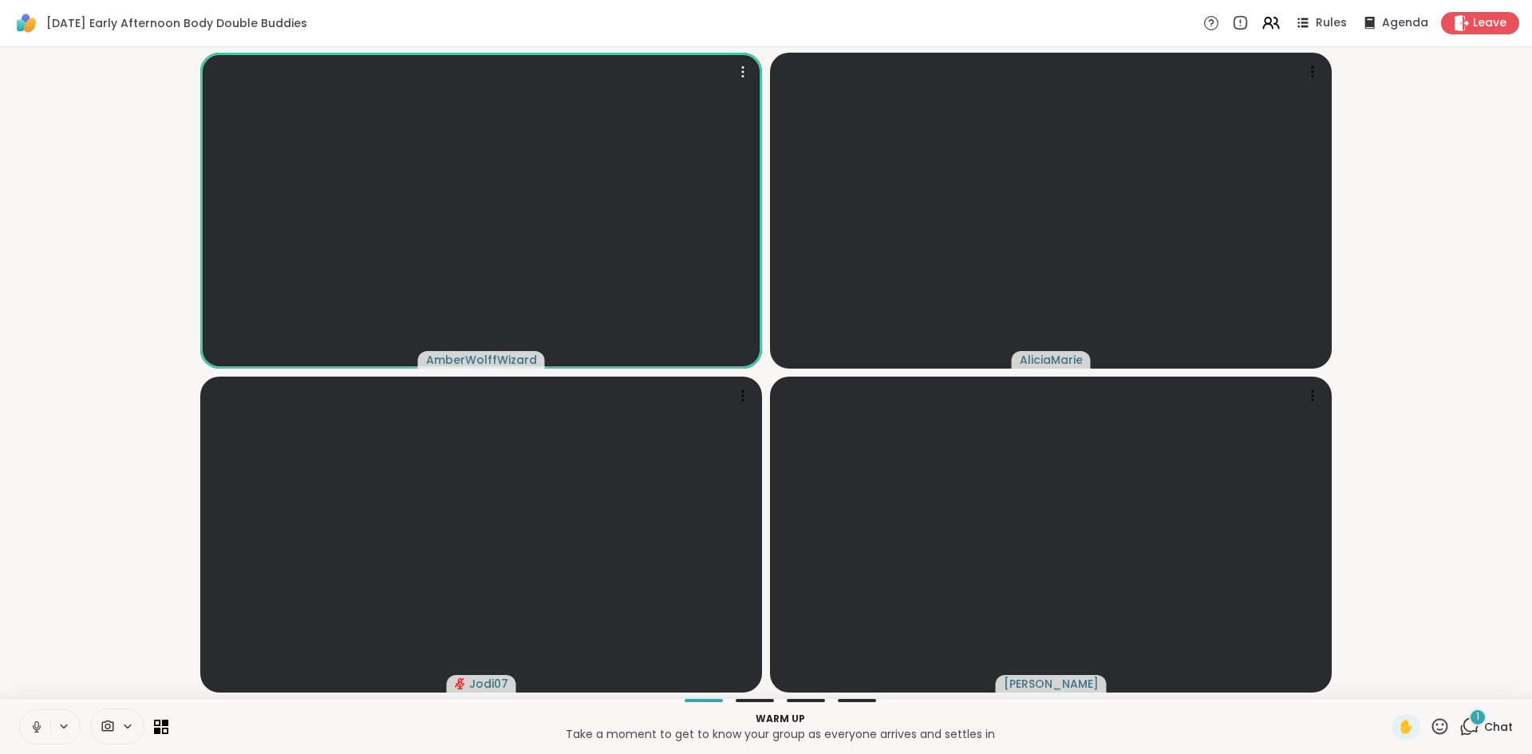
click at [1477, 711] on span "1" at bounding box center [1478, 717] width 3 height 14
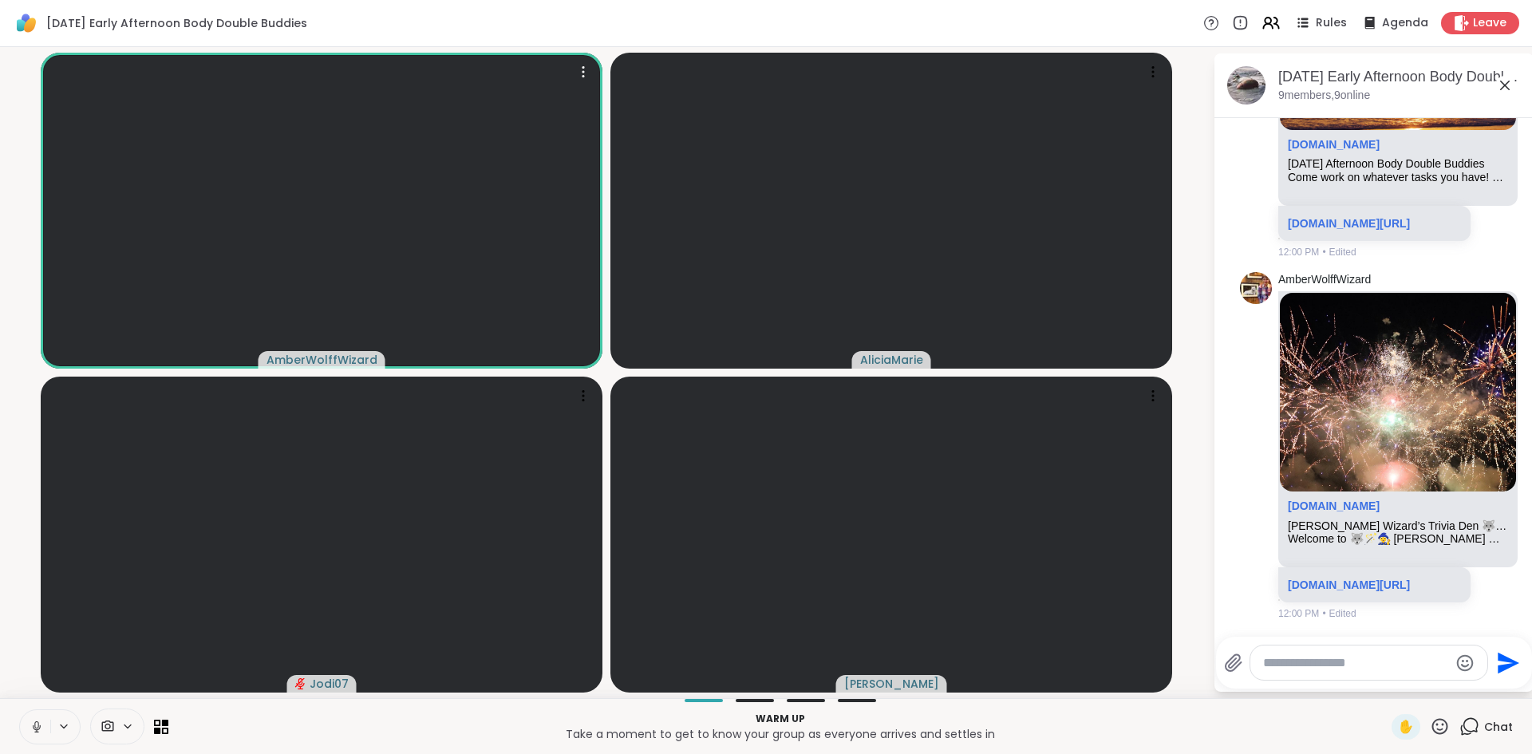
scroll to position [294, 0]
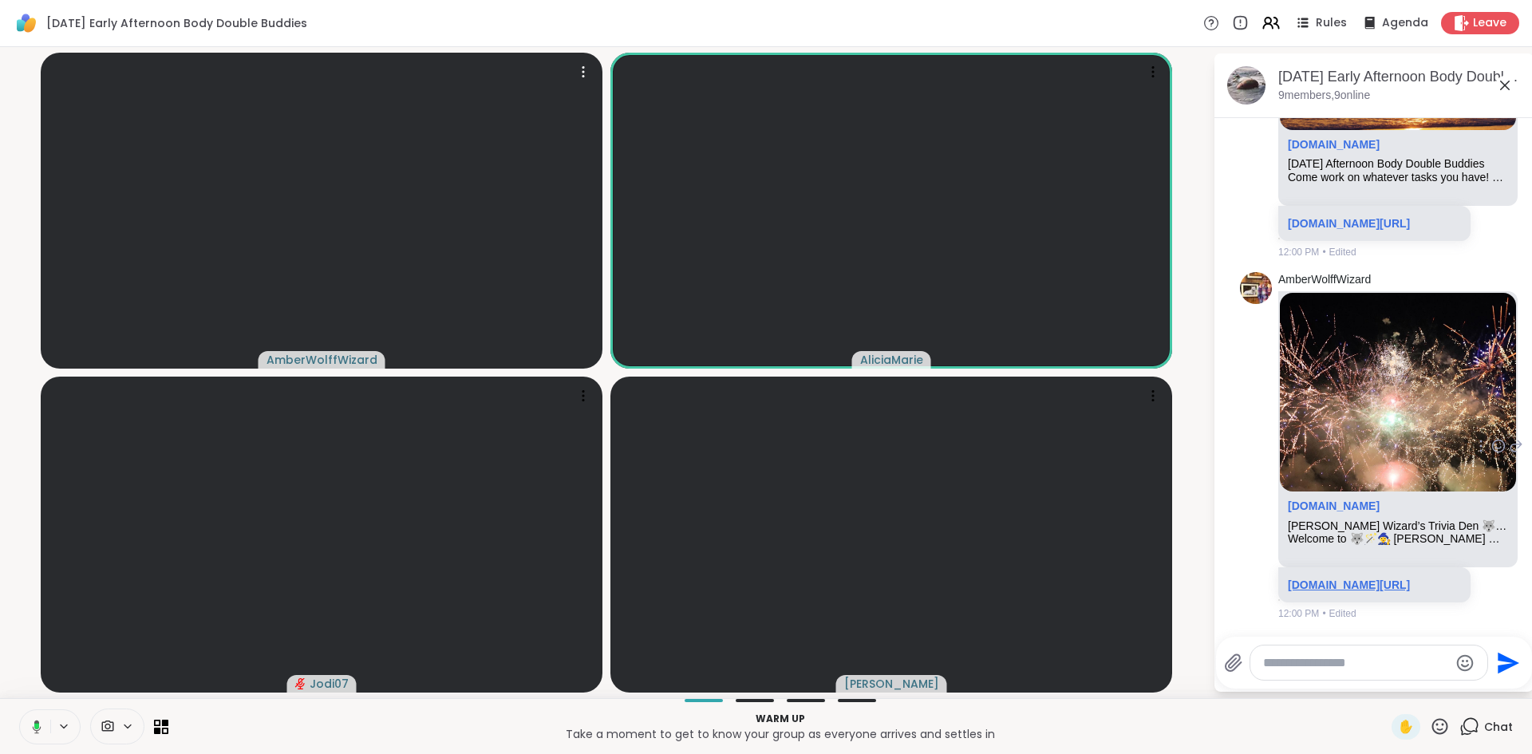
click at [1410, 579] on link "sharewellnow.com/session/24e4fed2-ad3b-4bc3-a89d-7104721a6de9" at bounding box center [1349, 585] width 122 height 13
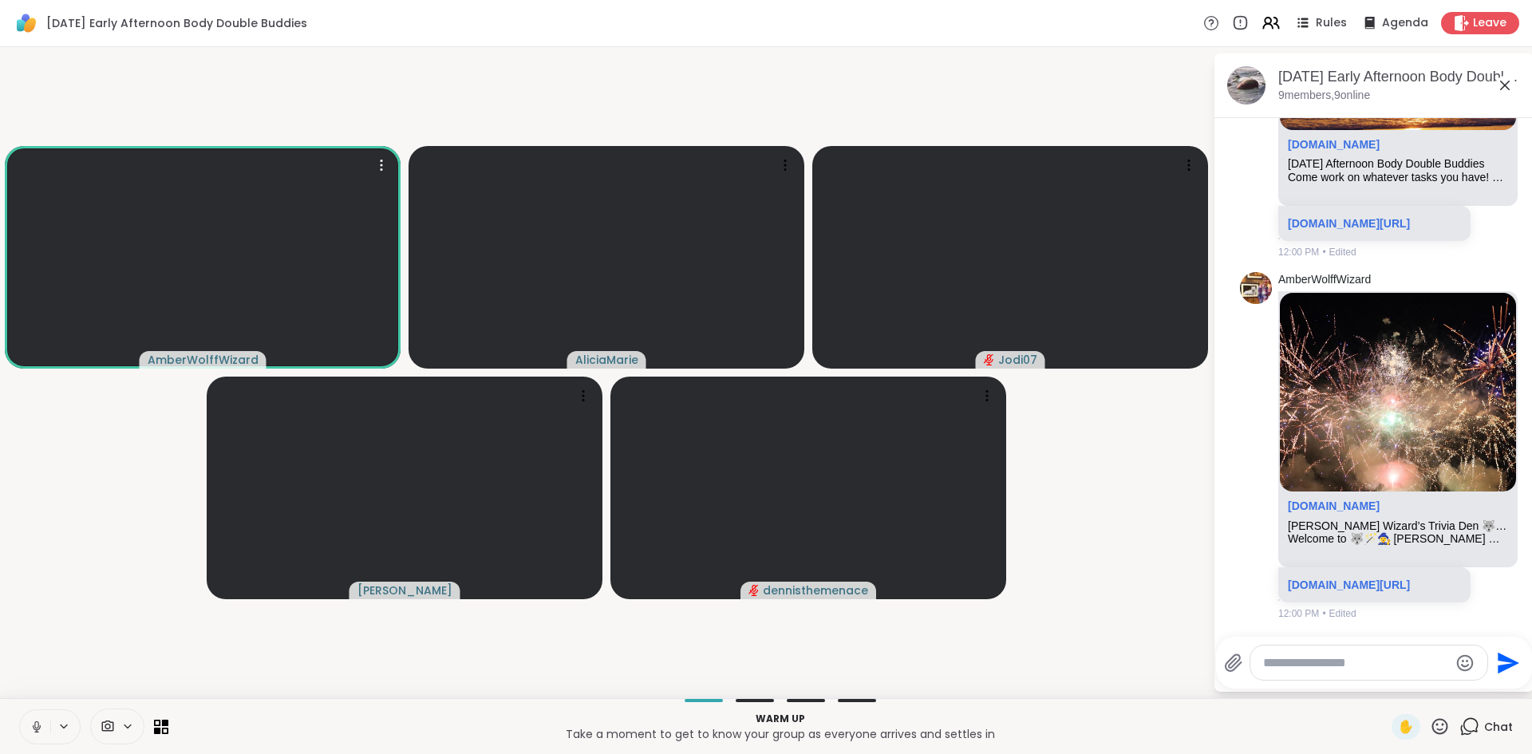
click at [26, 729] on button at bounding box center [35, 727] width 30 height 34
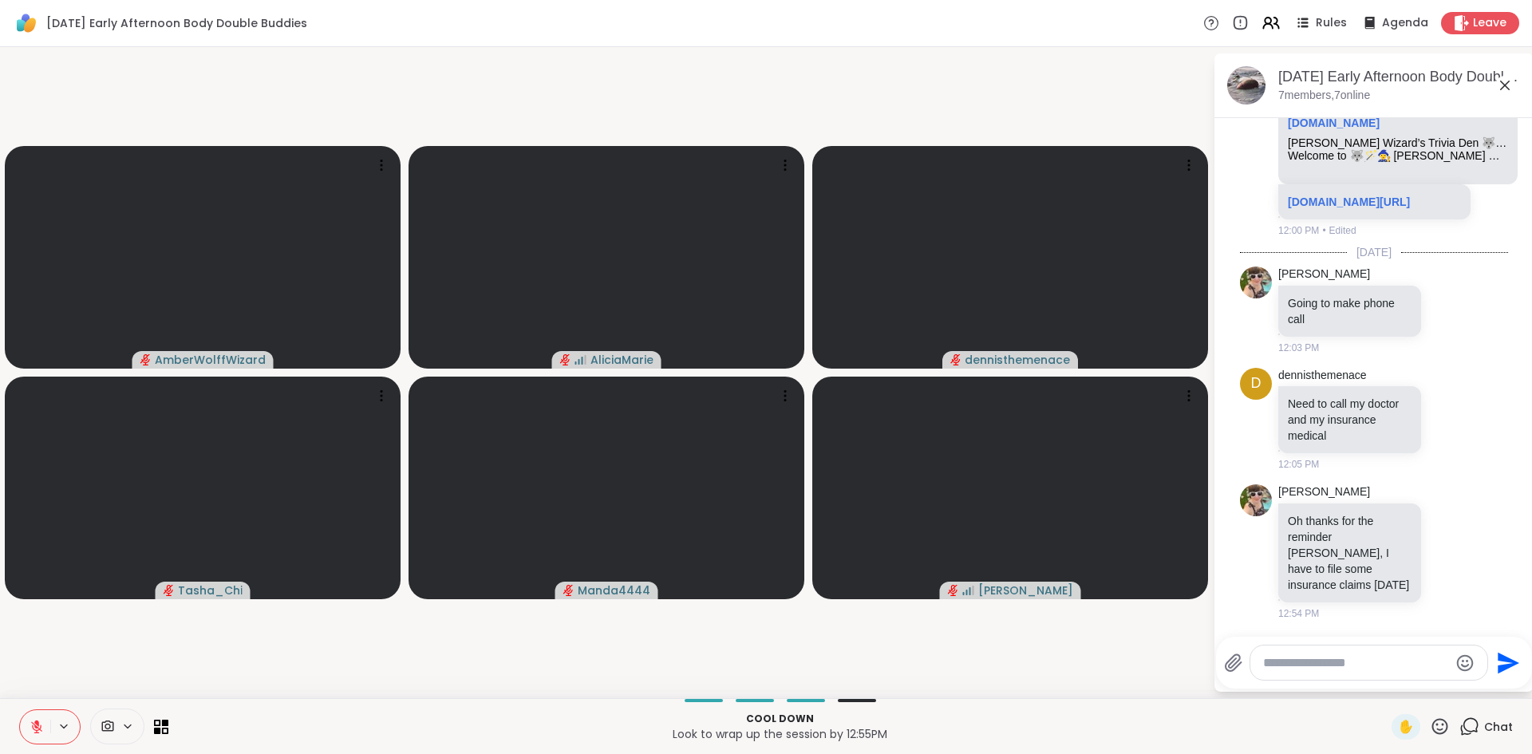
scroll to position [645, 0]
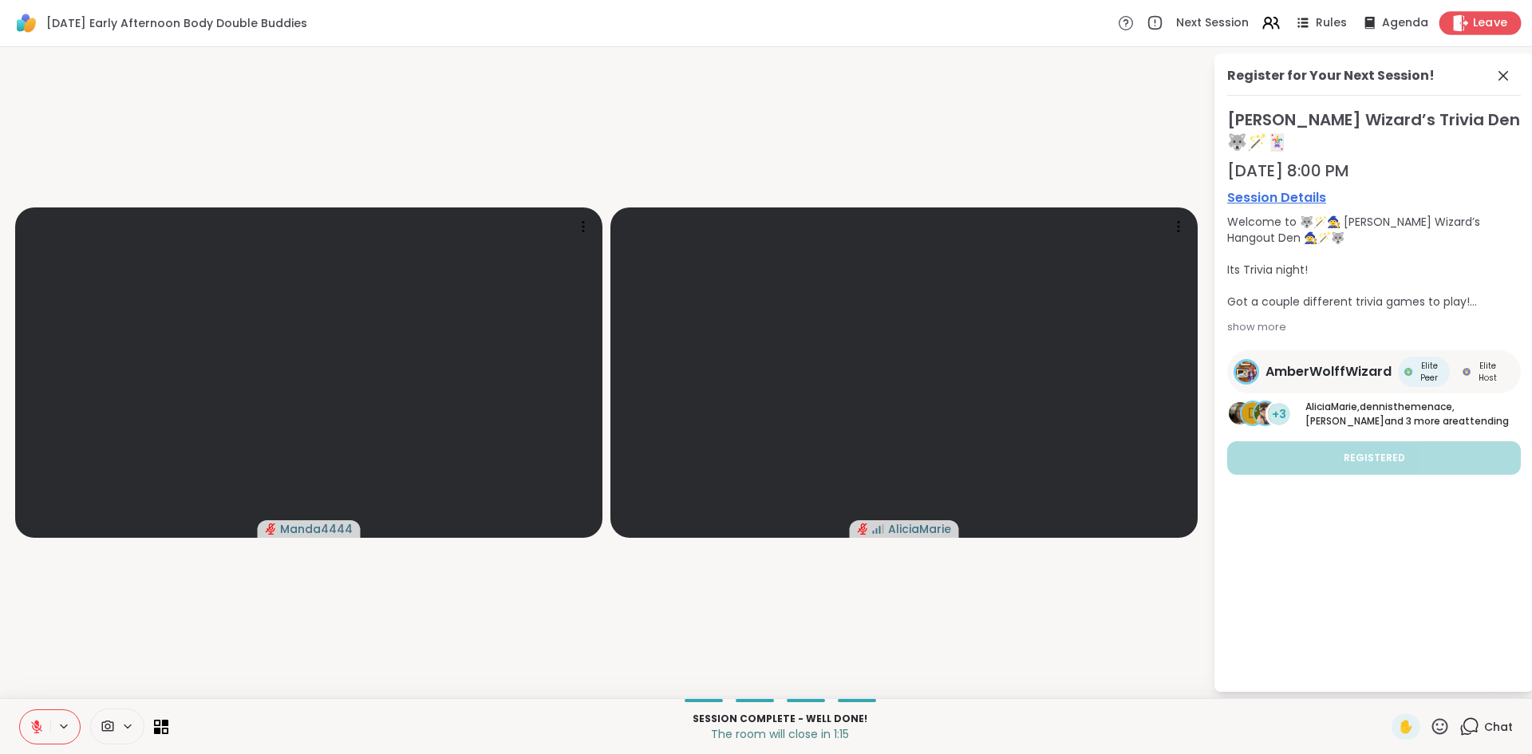
click at [1474, 20] on span "Leave" at bounding box center [1490, 23] width 35 height 17
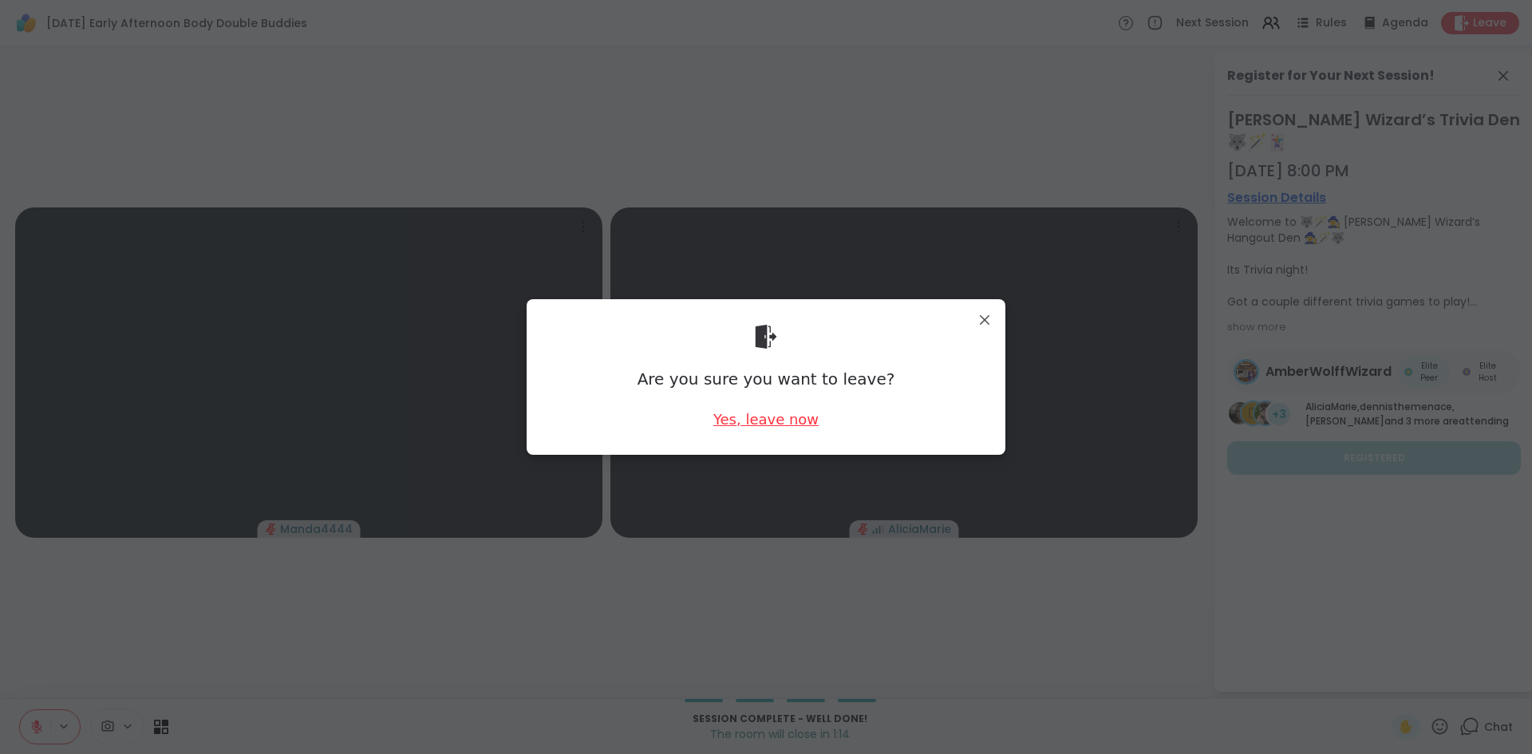
click at [782, 409] on div "Yes, leave now" at bounding box center [766, 419] width 105 height 20
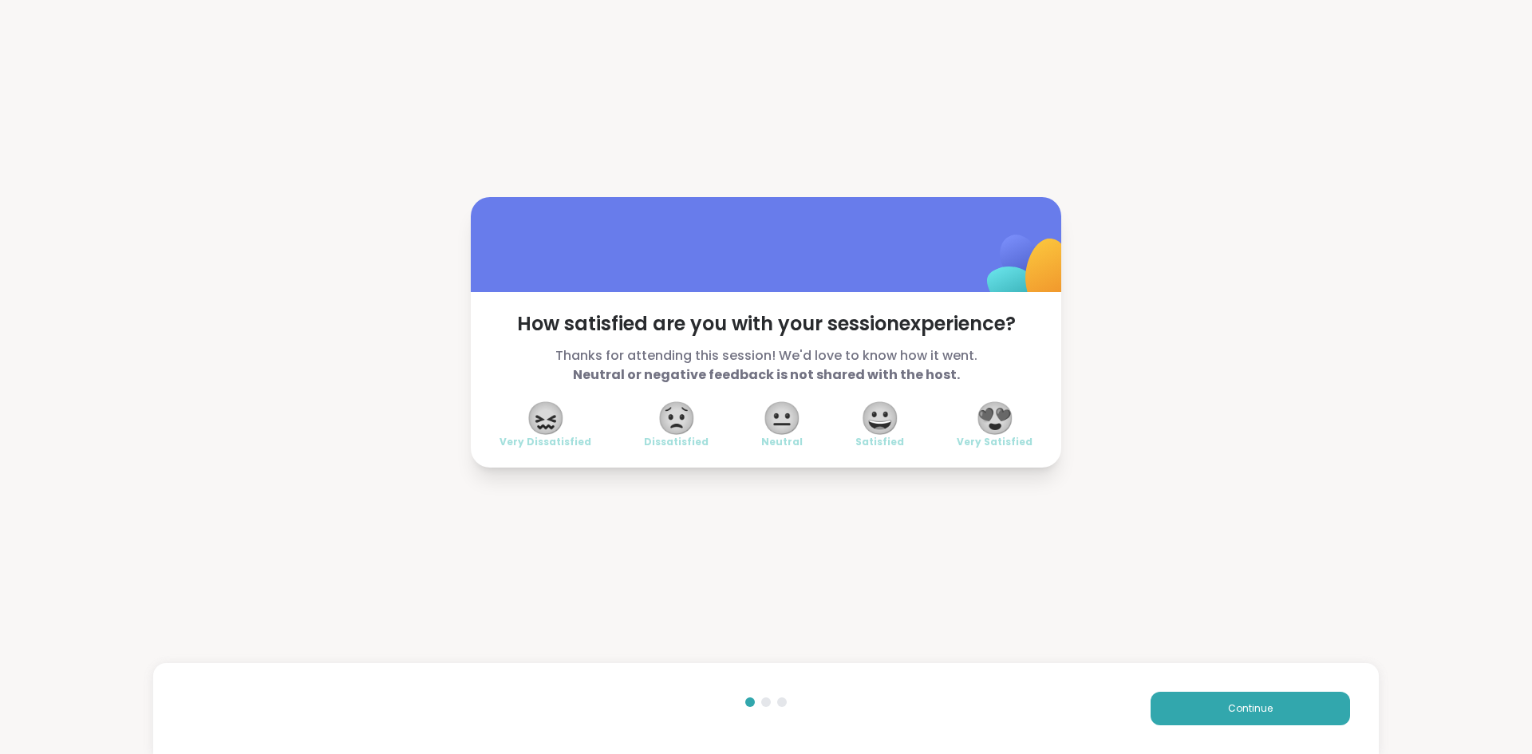
click at [666, 420] on span "😟" at bounding box center [677, 418] width 40 height 29
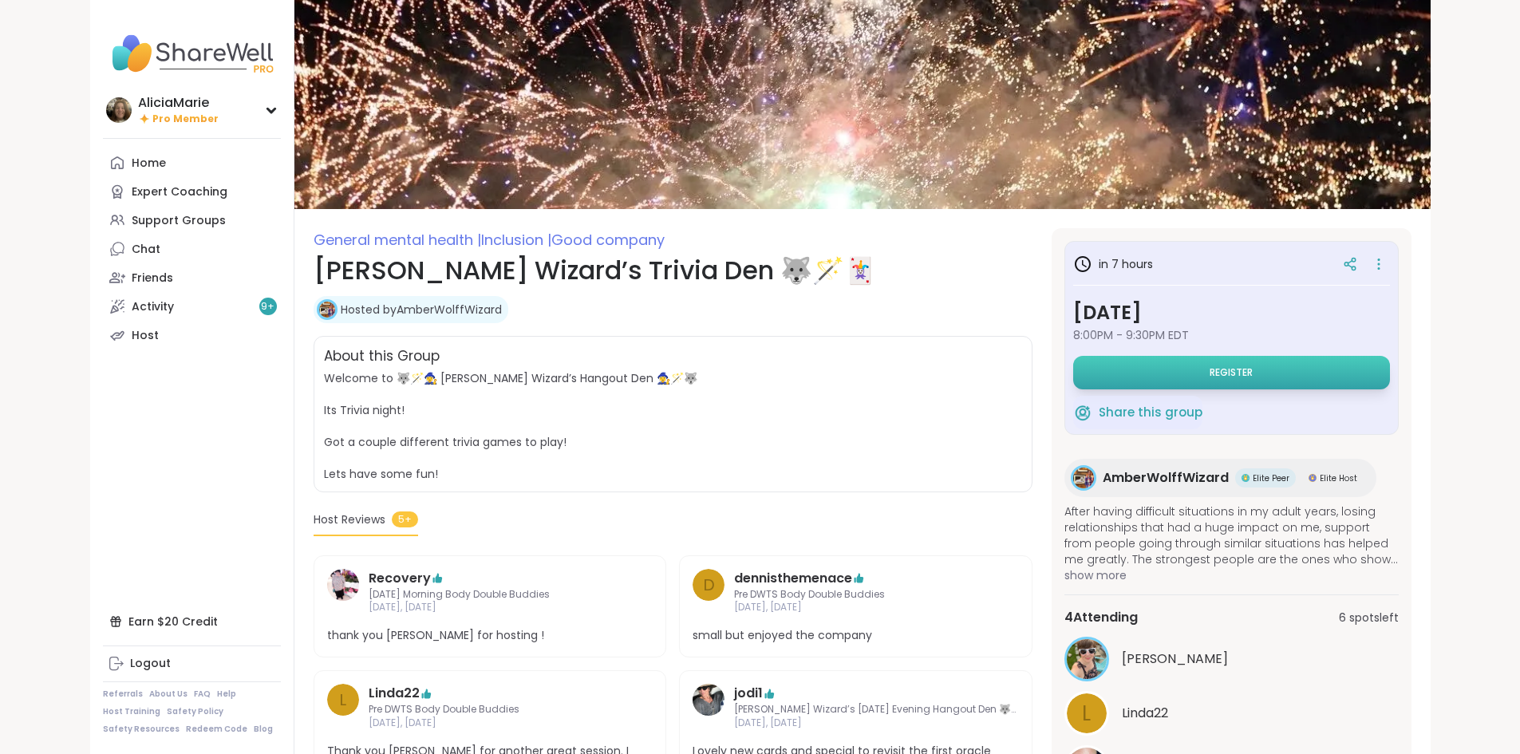
click at [1340, 366] on button "Register" at bounding box center [1231, 373] width 317 height 34
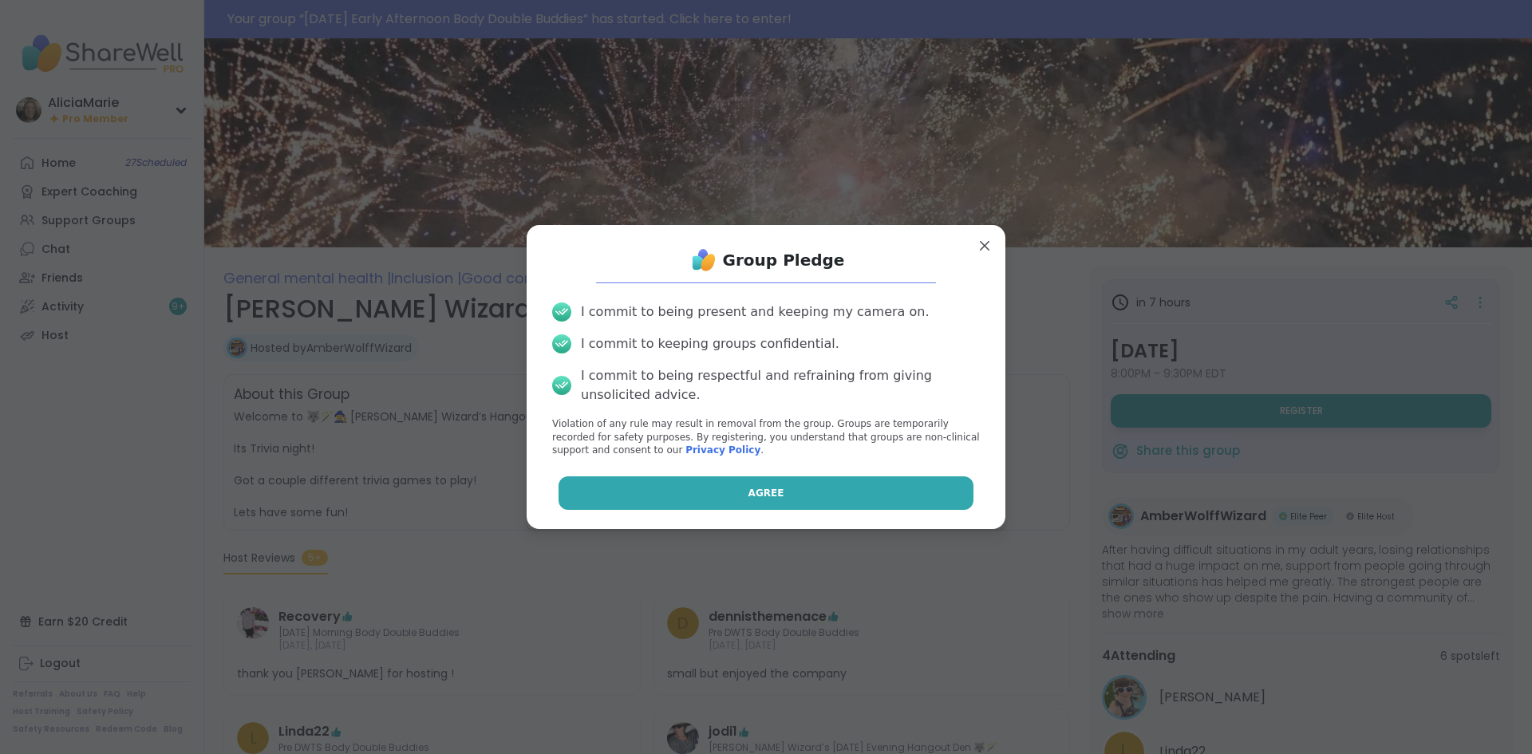
click at [893, 504] on button "Agree" at bounding box center [767, 493] width 416 height 34
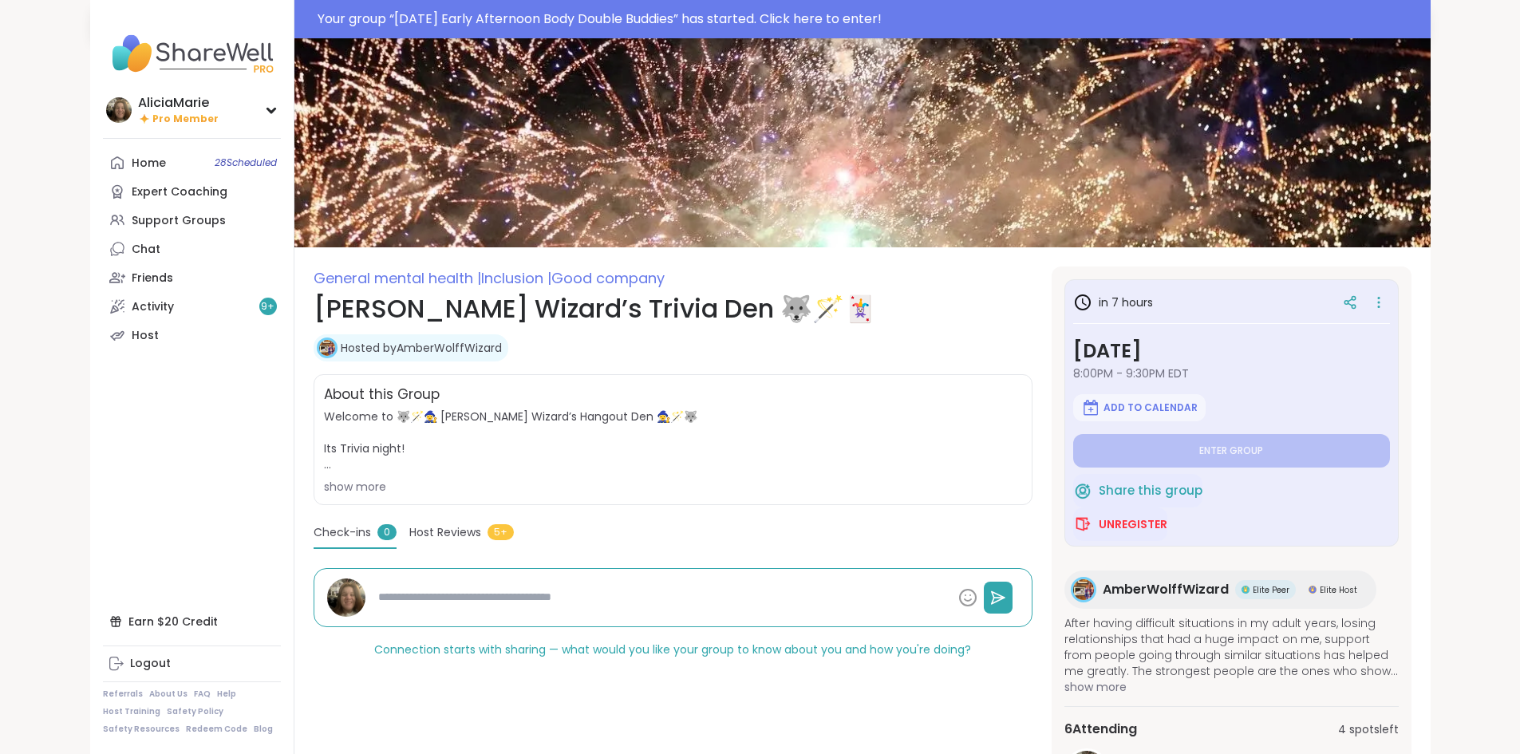
type textarea "*"
click at [140, 139] on div at bounding box center [192, 138] width 178 height 1
click at [215, 161] on span "28 Scheduled" at bounding box center [246, 162] width 62 height 13
type textarea "*"
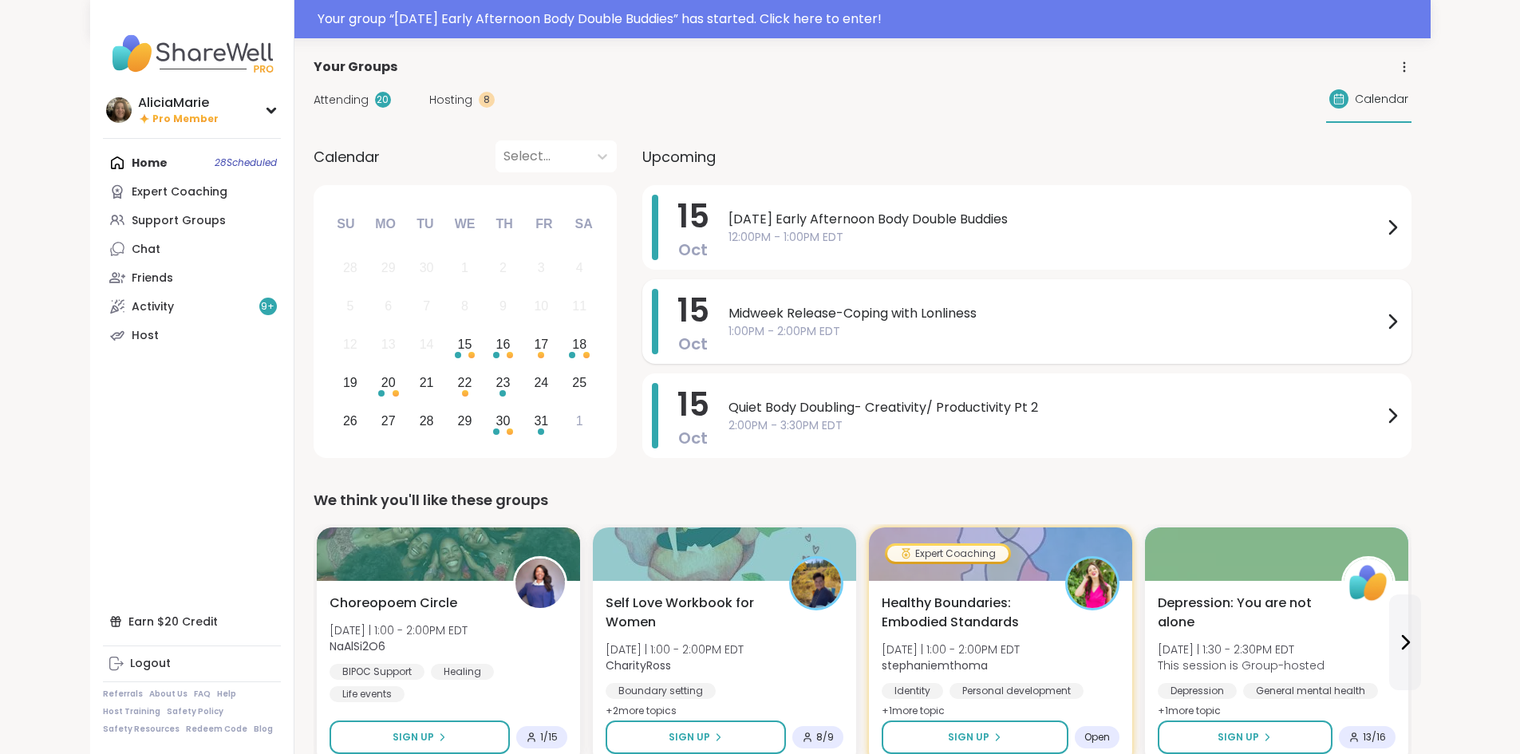
click at [729, 297] on div "Midweek Release-Coping with Lonliness 1:00PM - 2:00PM EDT" at bounding box center [1066, 321] width 674 height 65
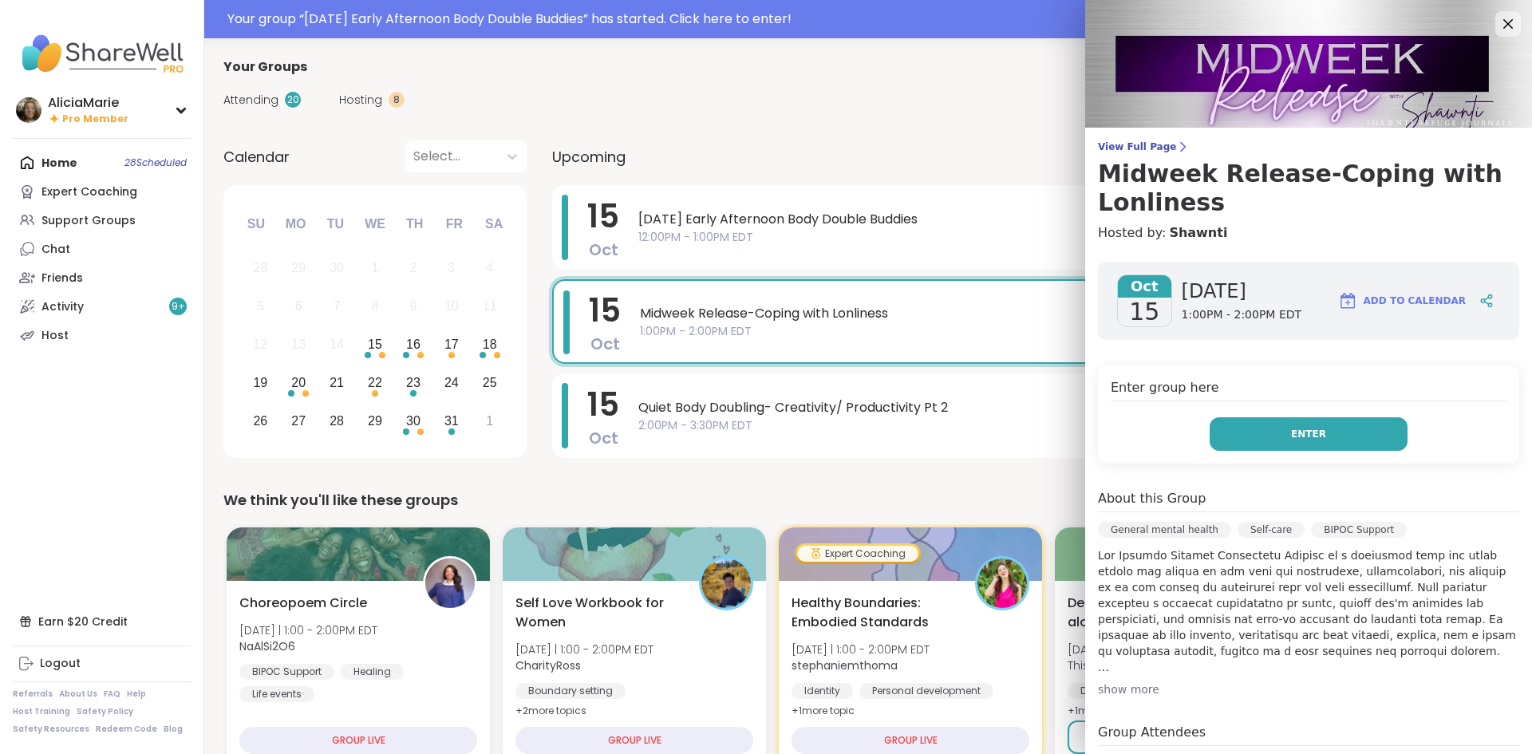
click at [1290, 422] on button "Enter" at bounding box center [1309, 434] width 198 height 34
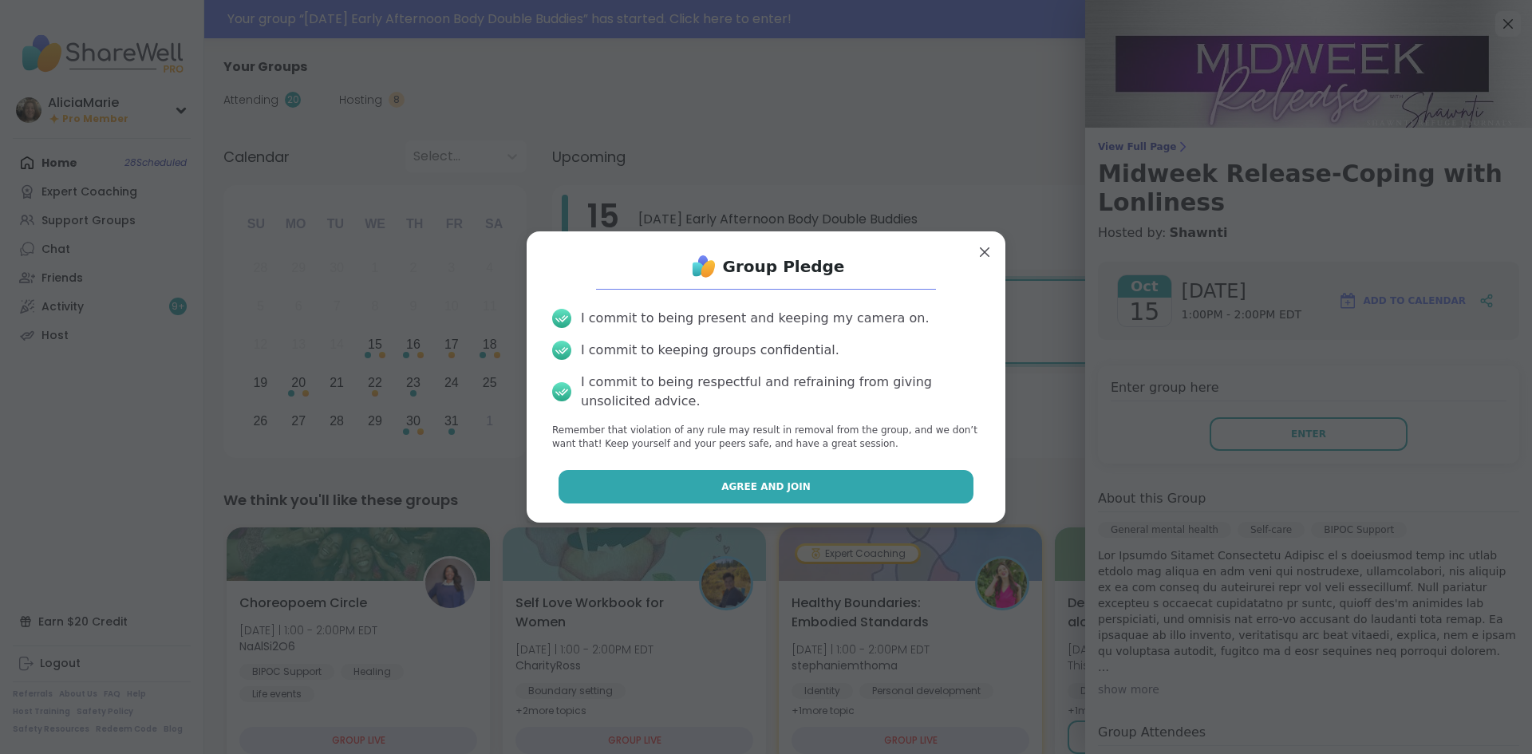
click at [932, 484] on button "Agree and Join" at bounding box center [767, 487] width 416 height 34
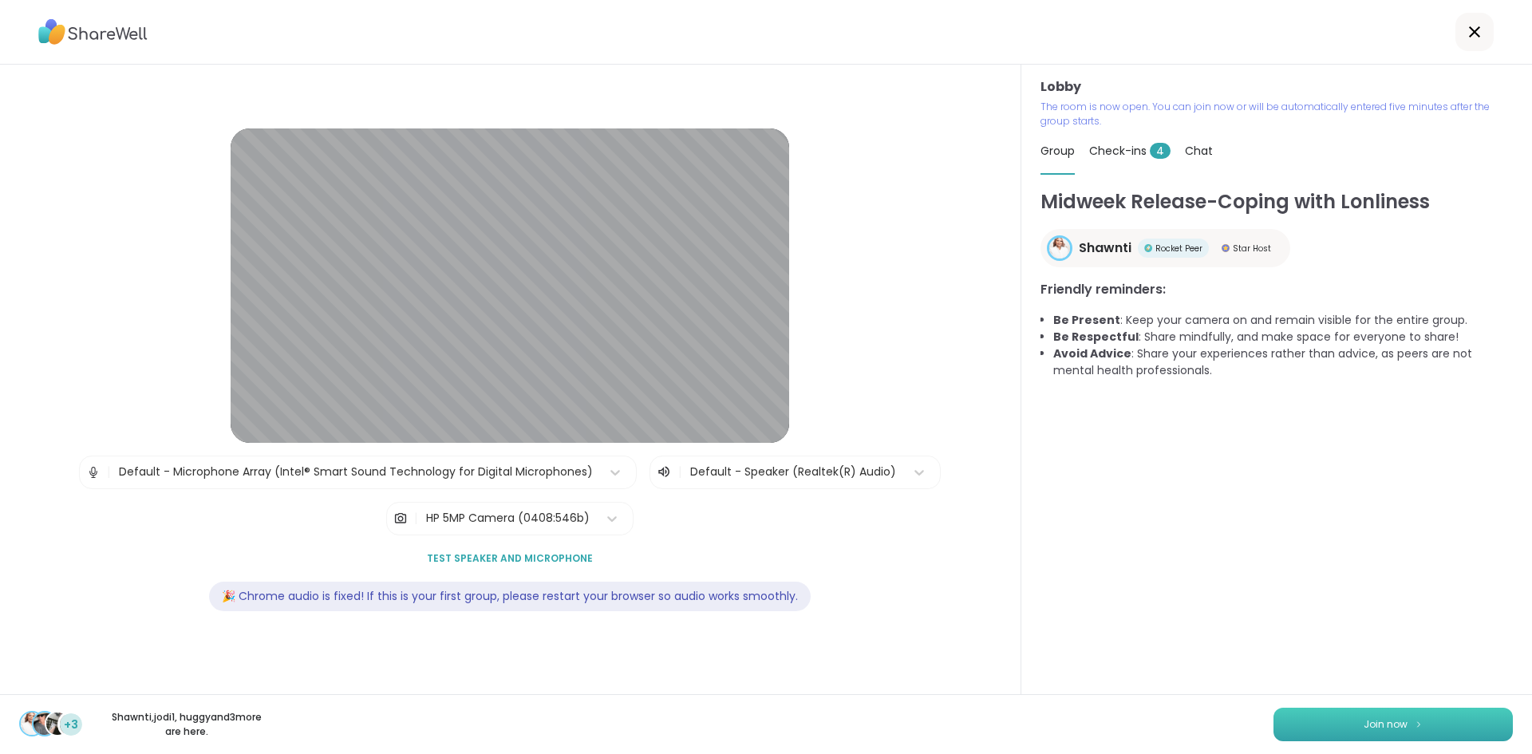
click at [1384, 719] on span "Join now" at bounding box center [1386, 725] width 44 height 14
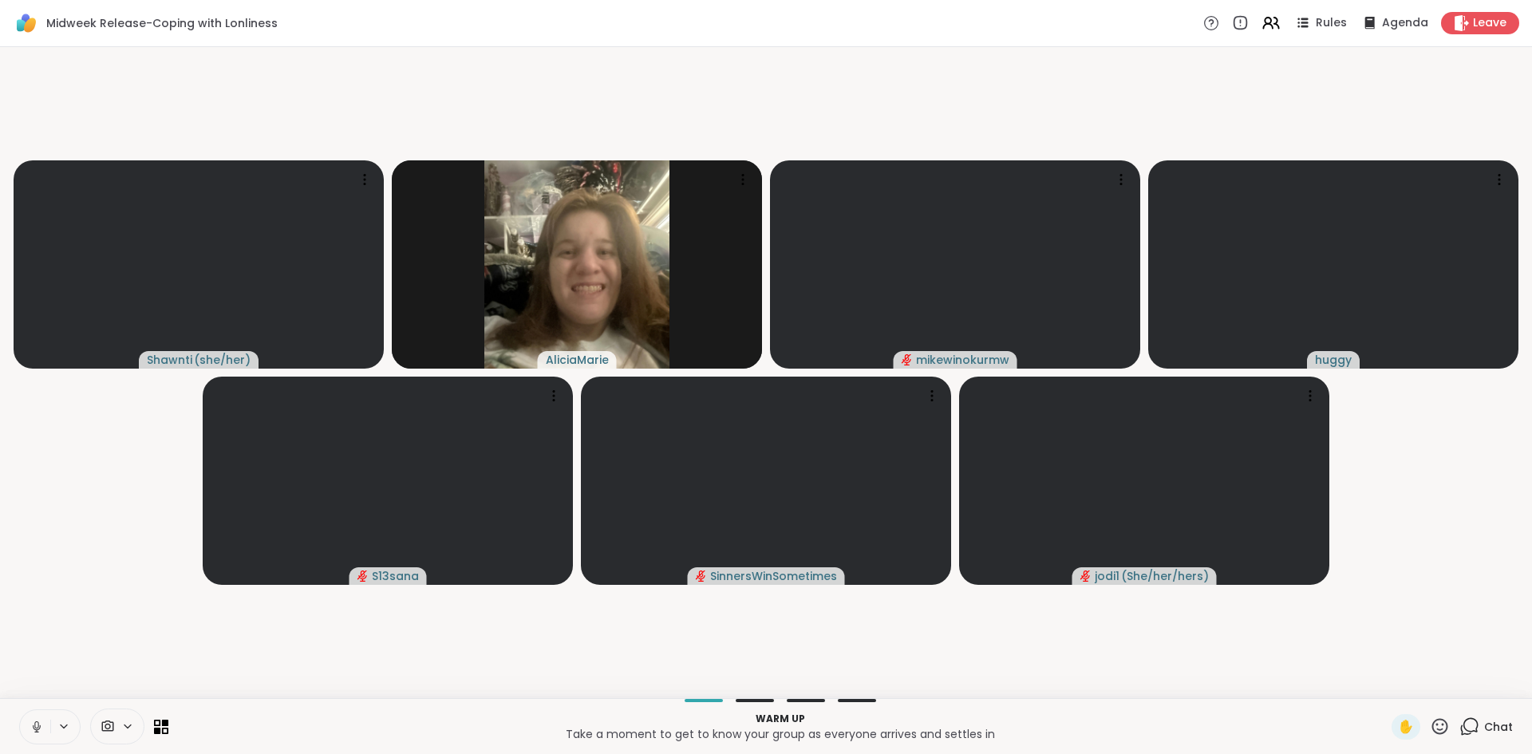
click at [37, 720] on icon at bounding box center [37, 727] width 14 height 14
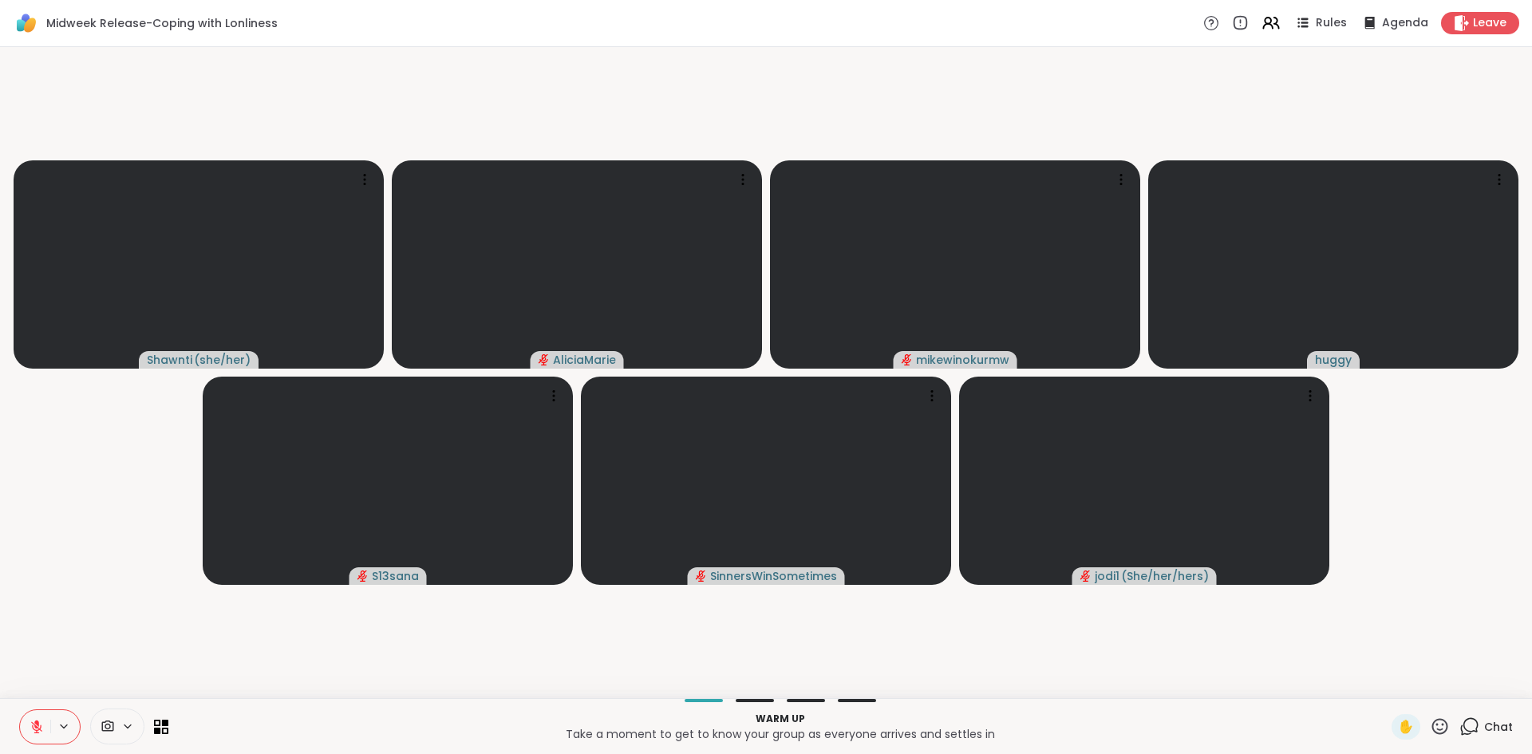
click at [1079, 624] on video-player-container "Shawnti ( she/her ) AliciaMarie mikewinokurmw huggy S13sana SinnersWinSometimes…" at bounding box center [766, 372] width 1513 height 638
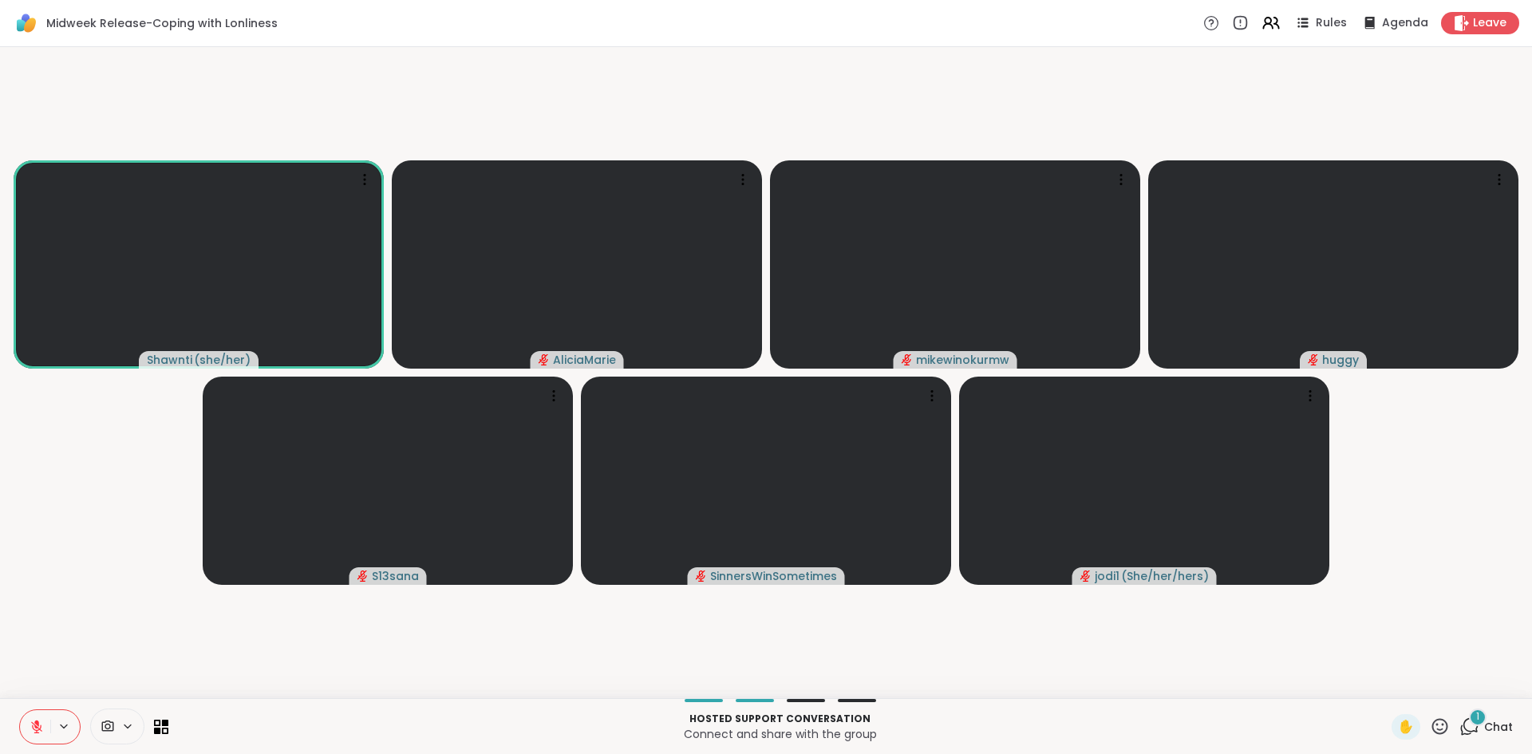
click at [1152, 666] on video-player-container "Shawnti ( she/her ) AliciaMarie mikewinokurmw huggy S13sana SinnersWinSometimes…" at bounding box center [766, 372] width 1513 height 638
click at [1467, 707] on div "Hosted support conversation Connect and share with the group ✋ 1 Chat" at bounding box center [766, 726] width 1532 height 56
click at [1485, 725] on span "Chat" at bounding box center [1499, 727] width 29 height 16
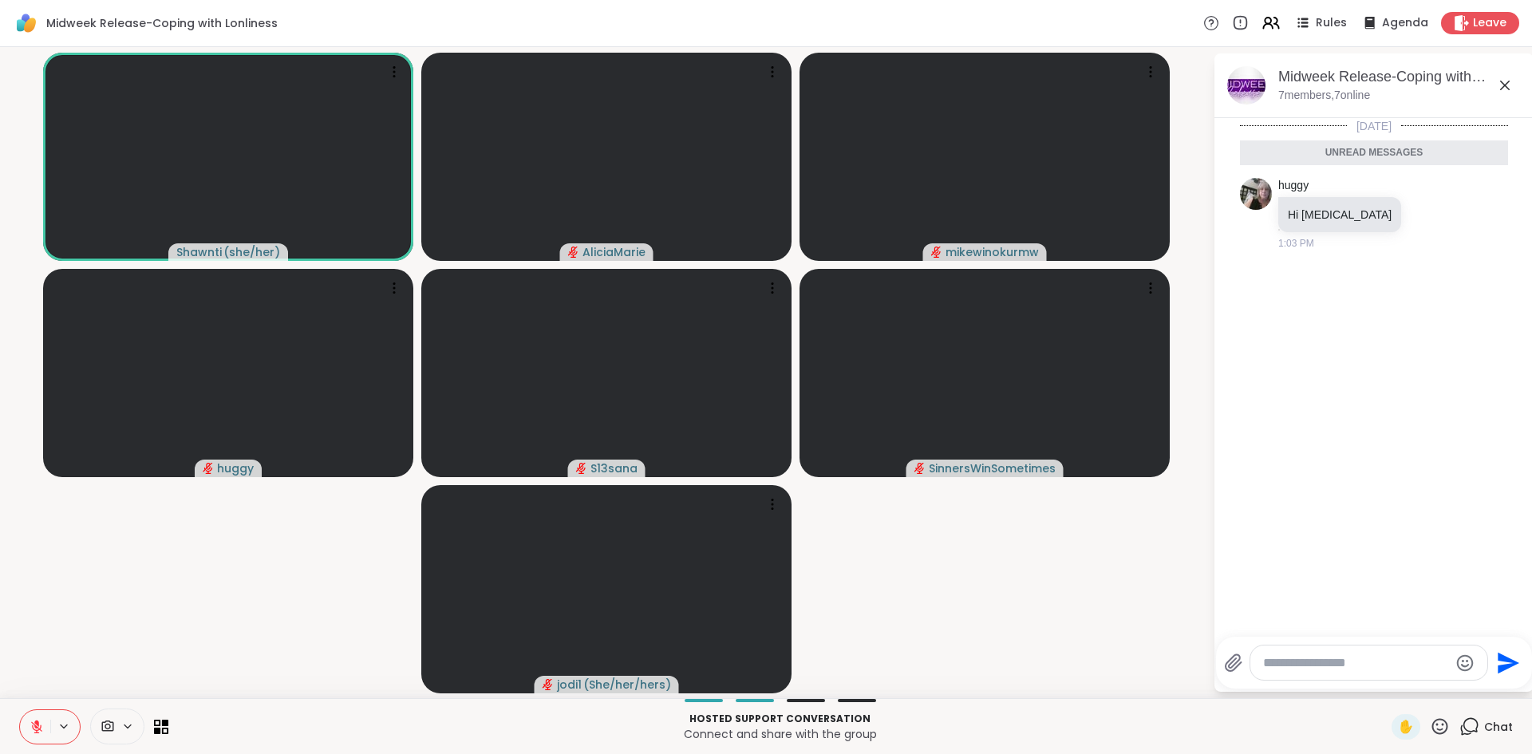
click at [1334, 656] on textarea "Type your message" at bounding box center [1356, 663] width 186 height 16
type textarea "**********"
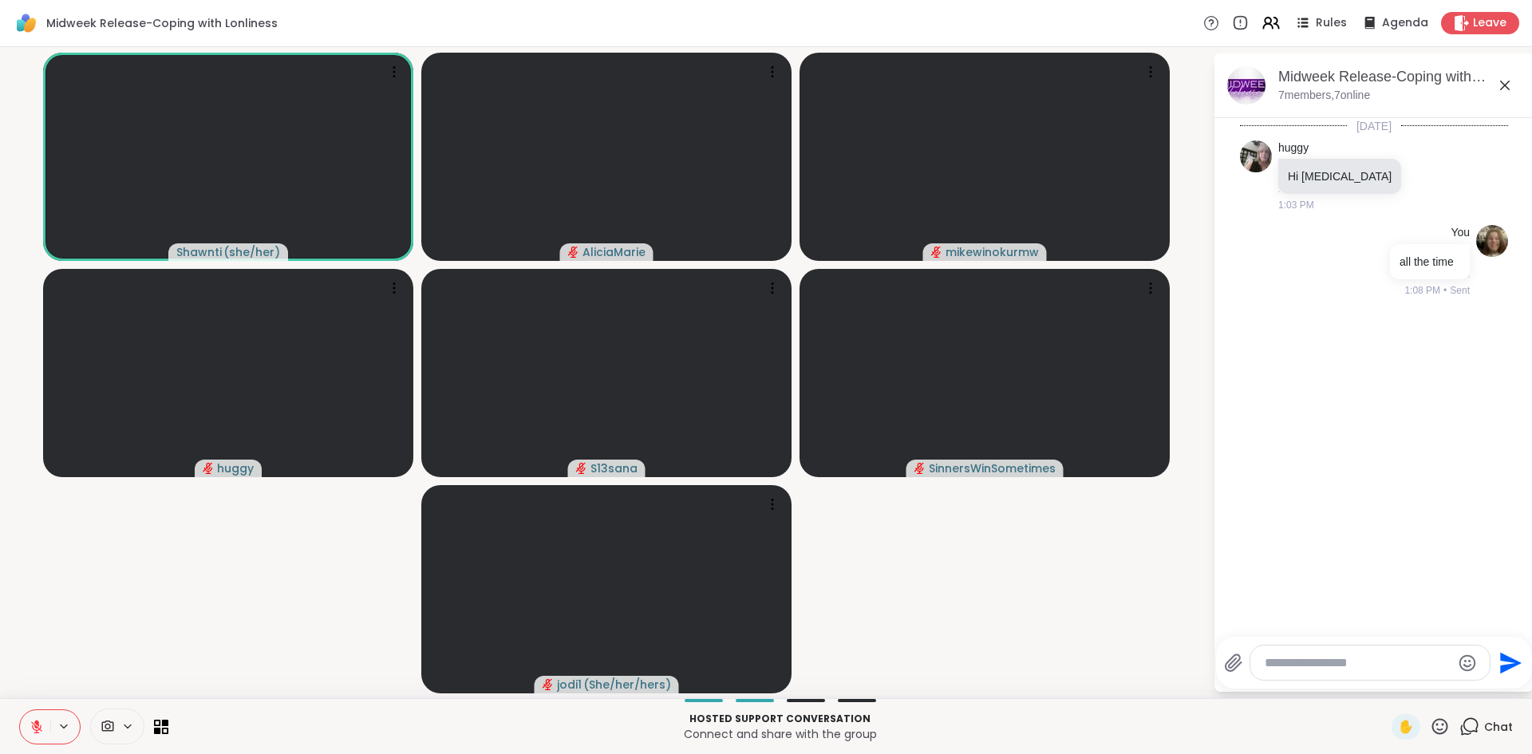
click at [1503, 81] on icon at bounding box center [1505, 85] width 19 height 19
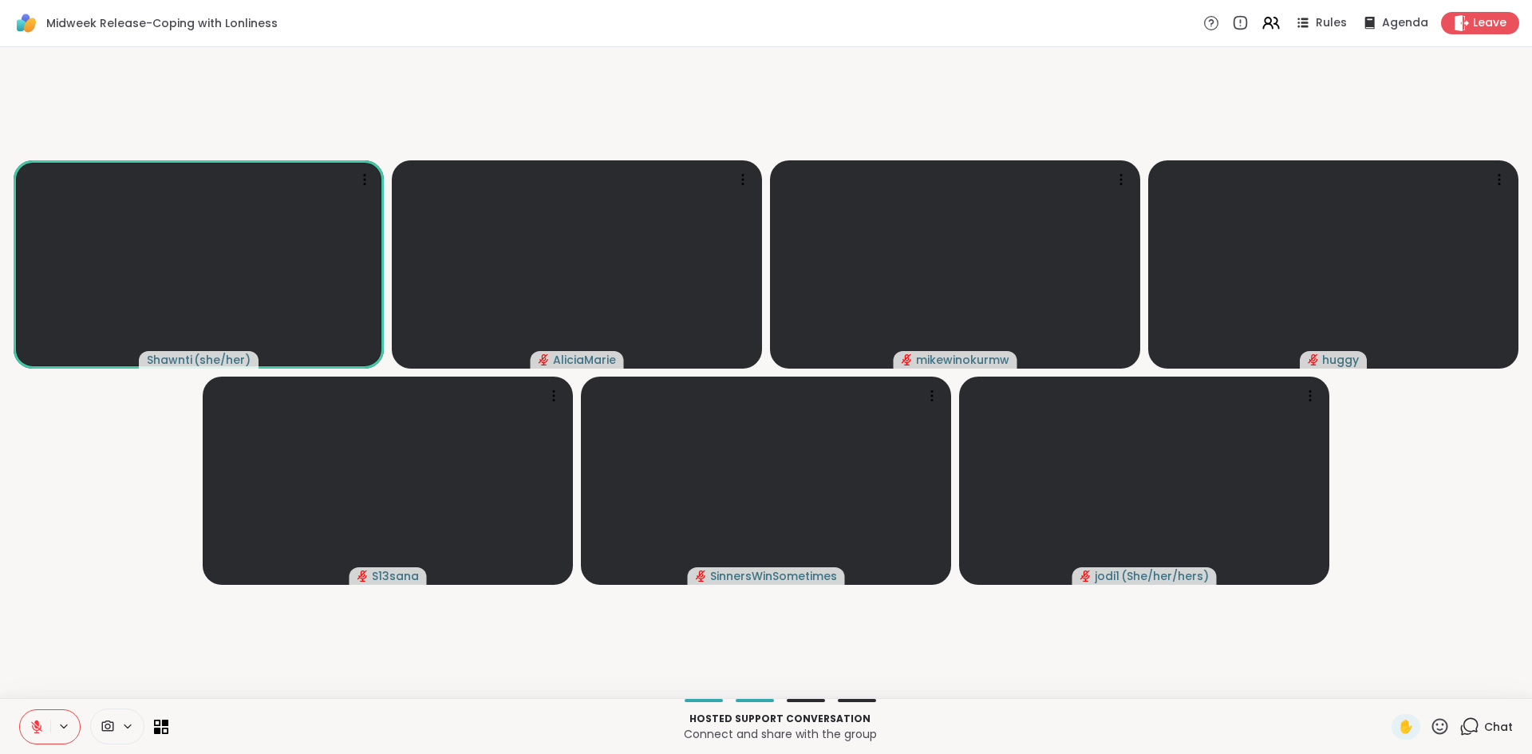
click at [1485, 725] on span "Chat" at bounding box center [1499, 727] width 29 height 16
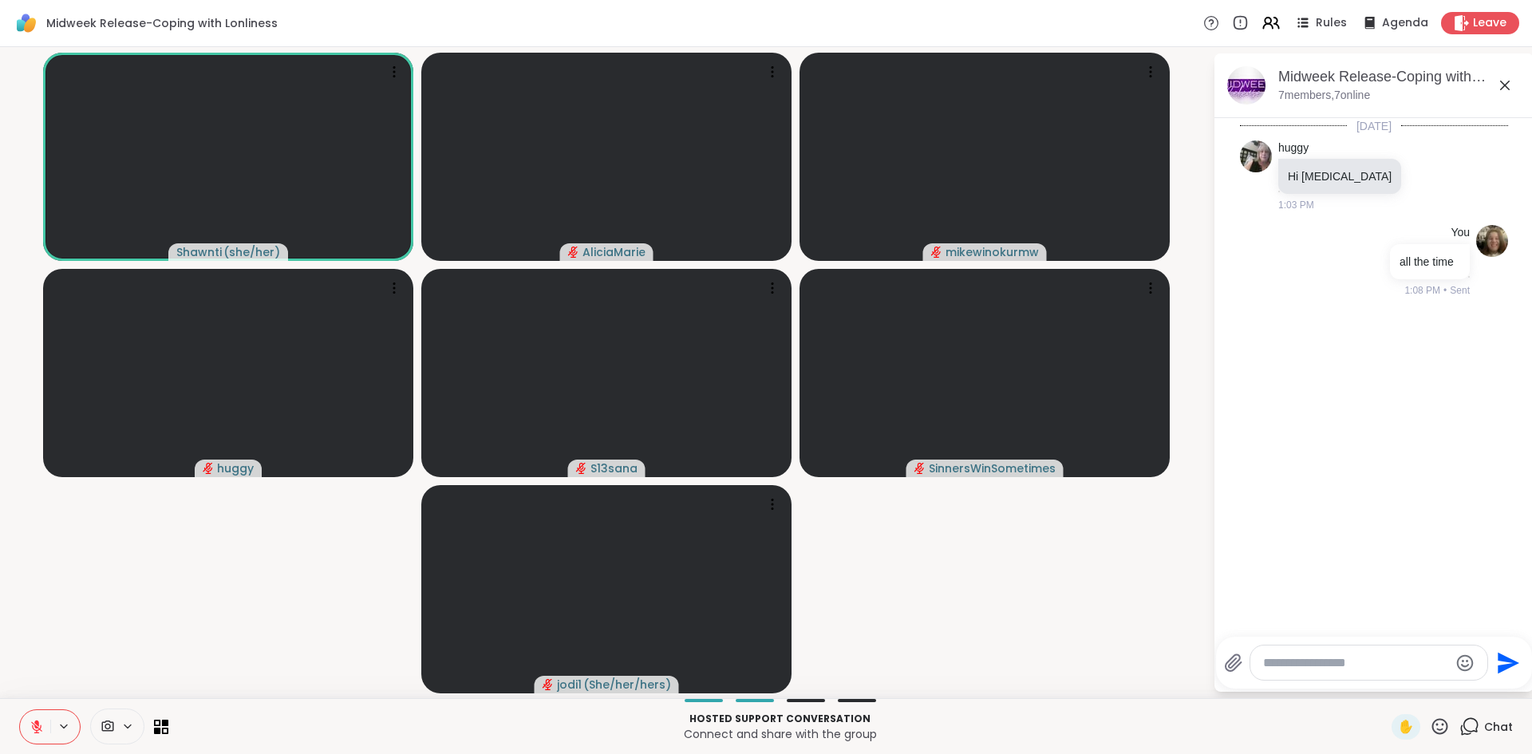
click at [1374, 661] on textarea "Type your message" at bounding box center [1356, 663] width 186 height 16
type textarea "***"
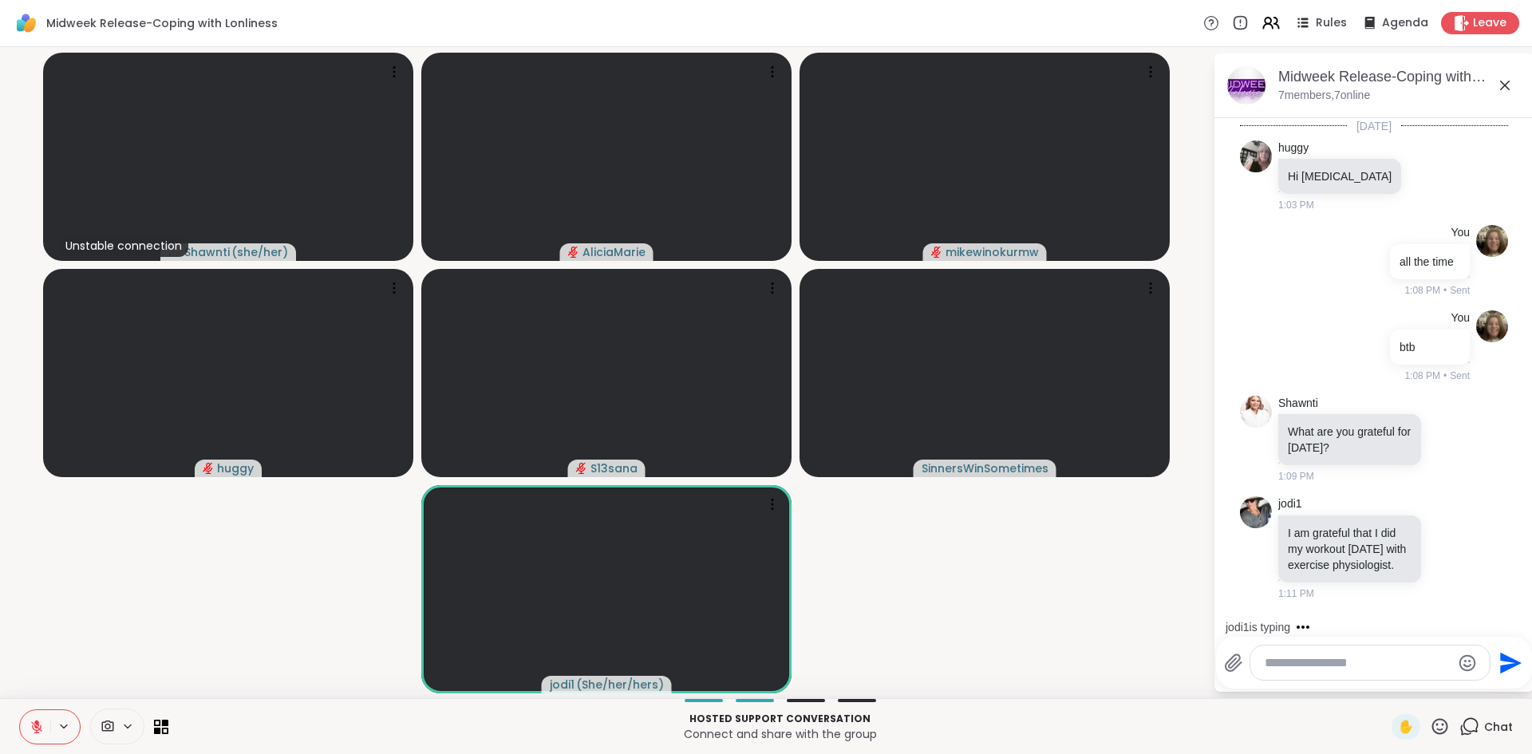
scroll to position [97, 0]
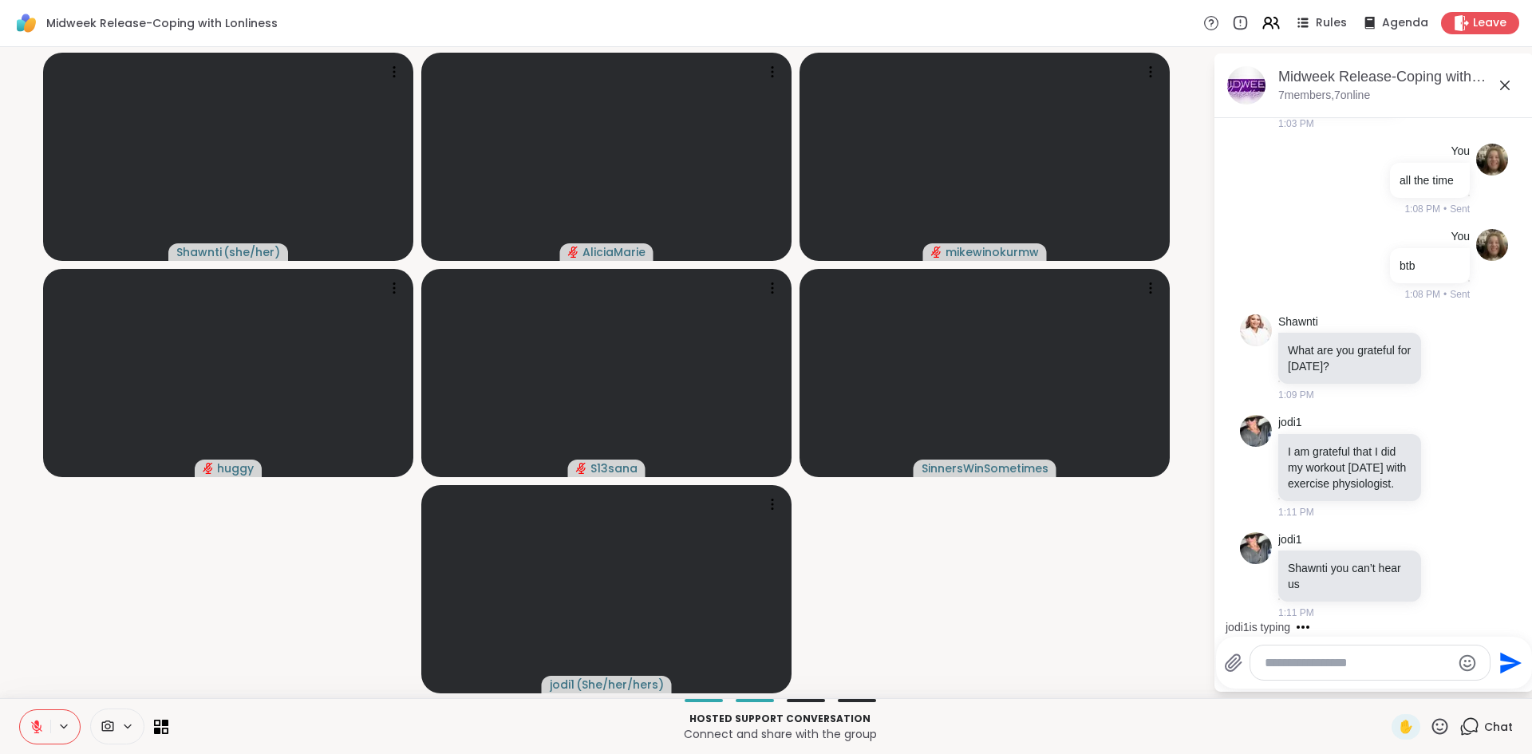
click at [24, 728] on button at bounding box center [35, 727] width 30 height 34
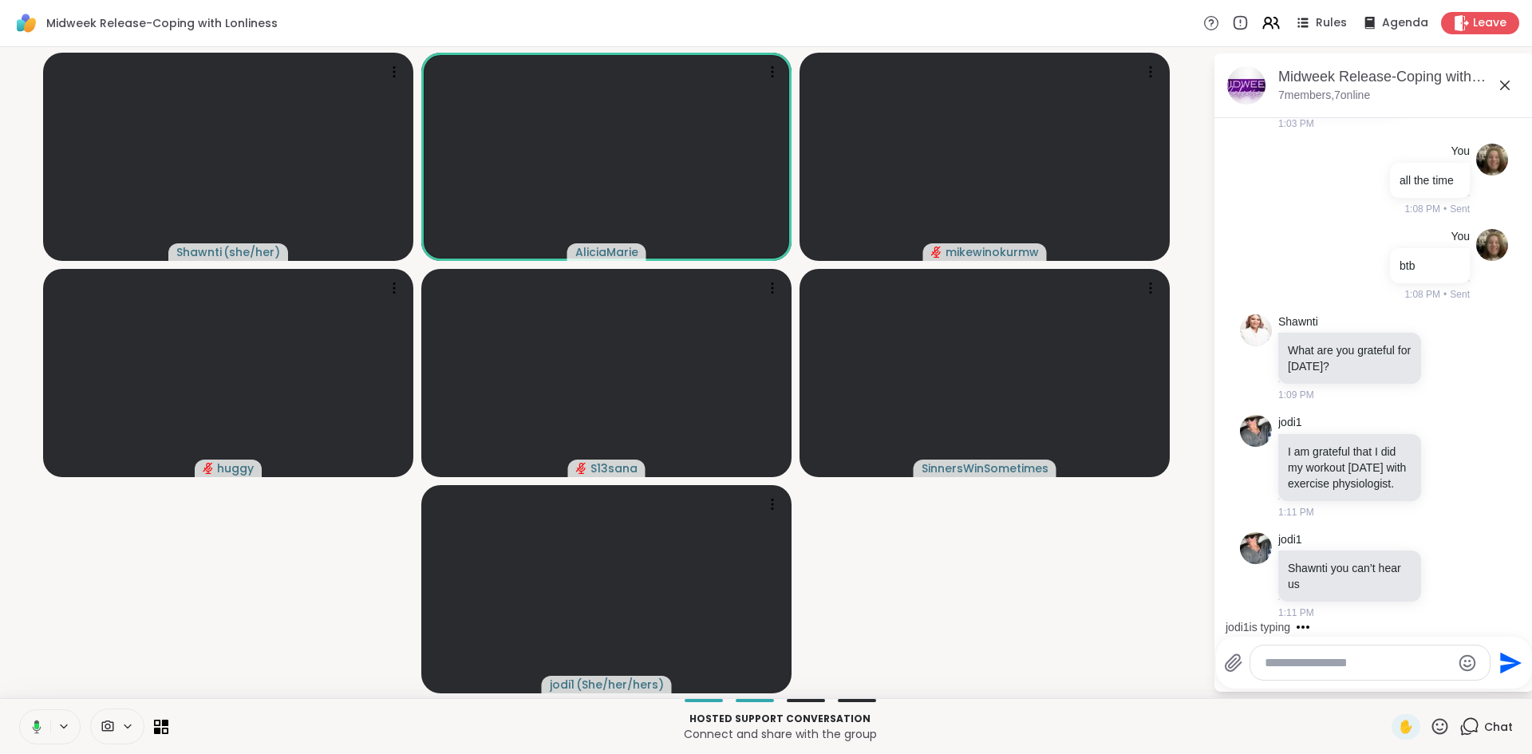
click at [24, 728] on button at bounding box center [34, 727] width 33 height 34
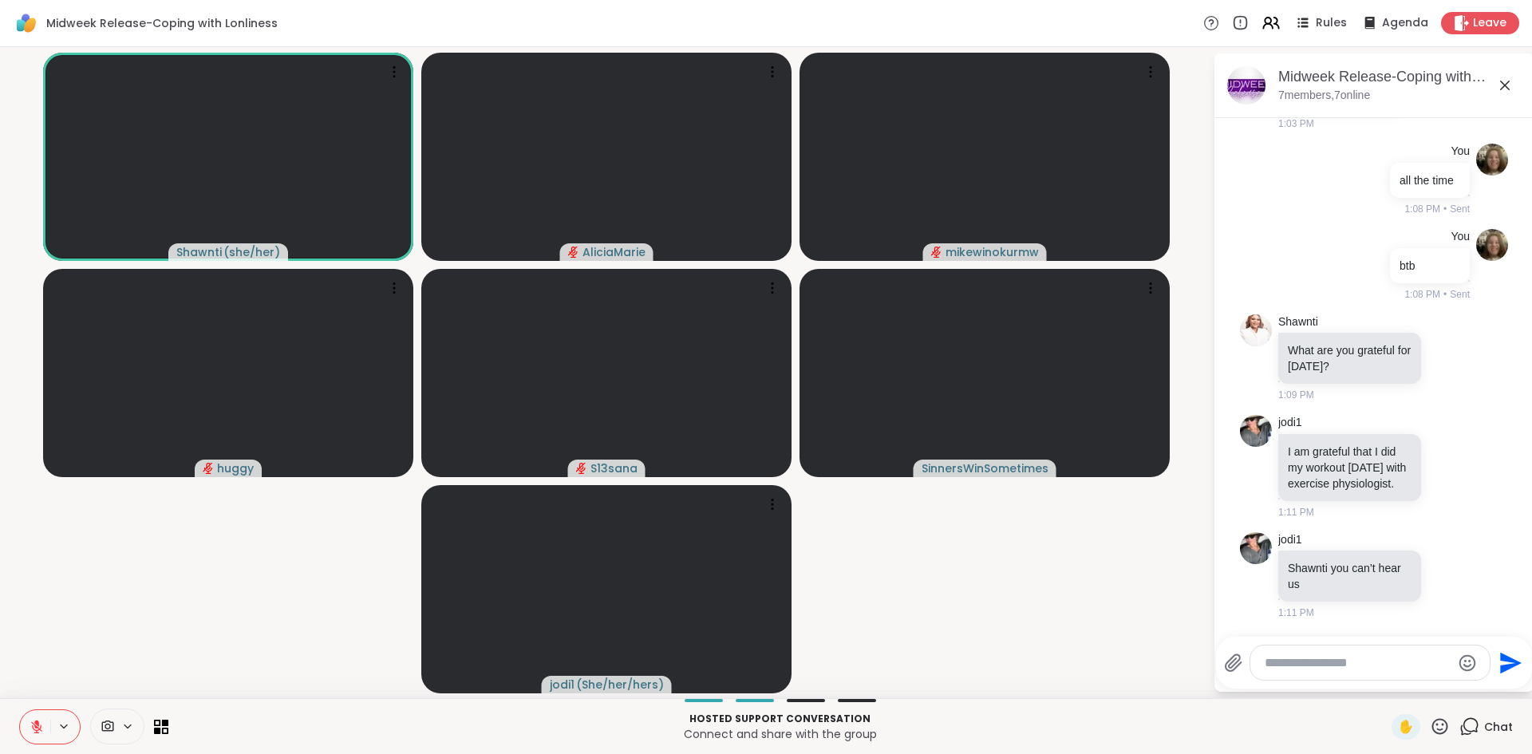
click at [15, 728] on div "Hosted support conversation Connect and share with the group ✋ Chat" at bounding box center [766, 726] width 1532 height 56
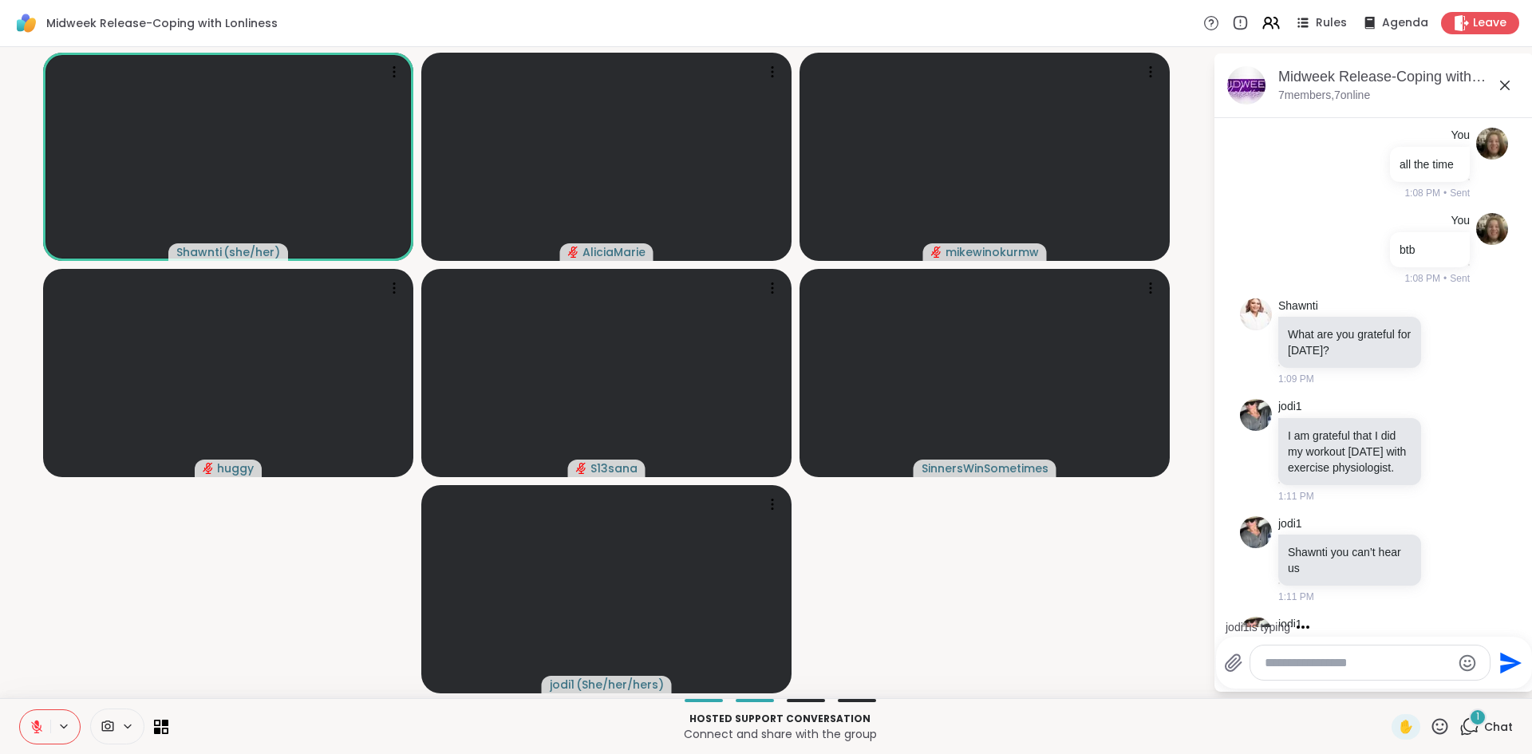
scroll to position [214, 0]
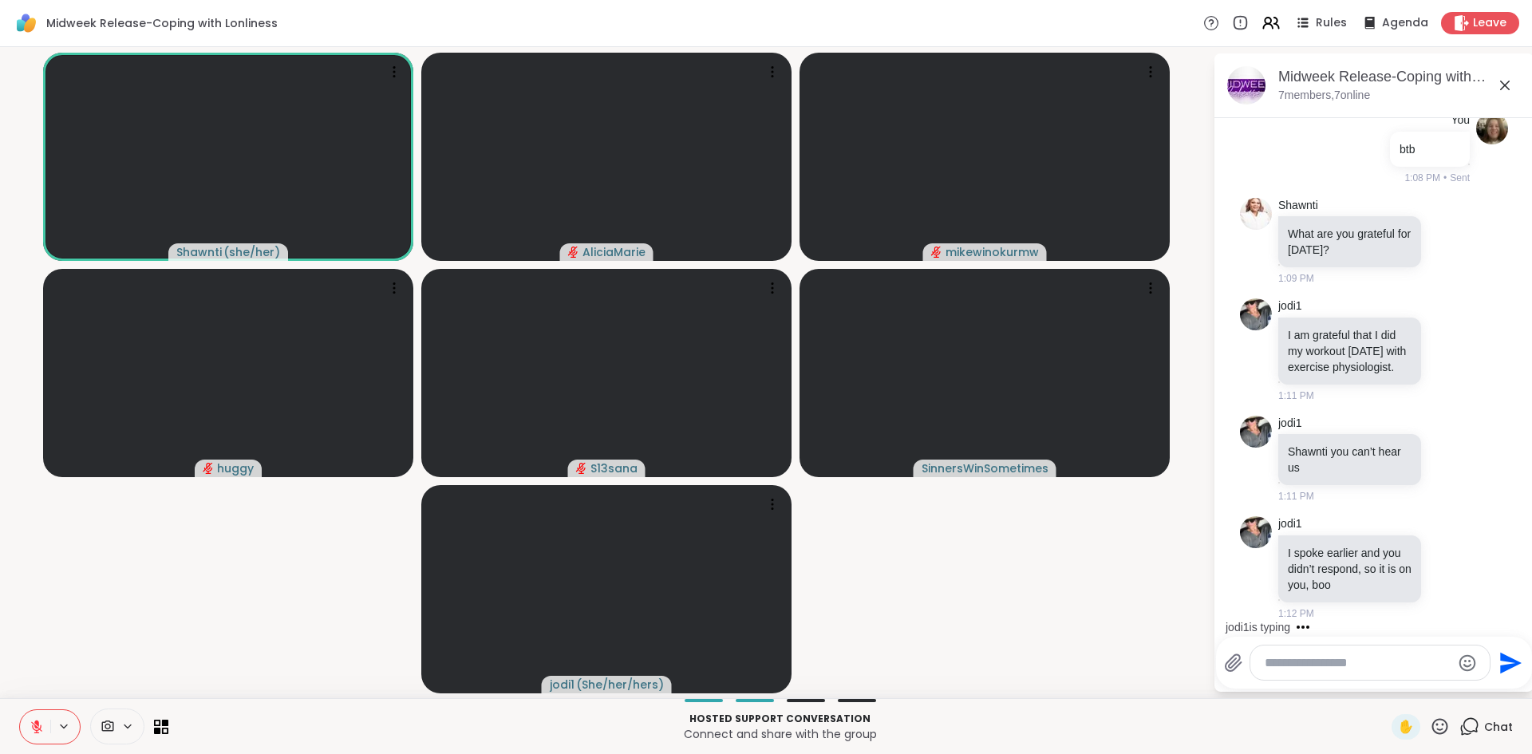
click at [46, 722] on button at bounding box center [35, 727] width 30 height 34
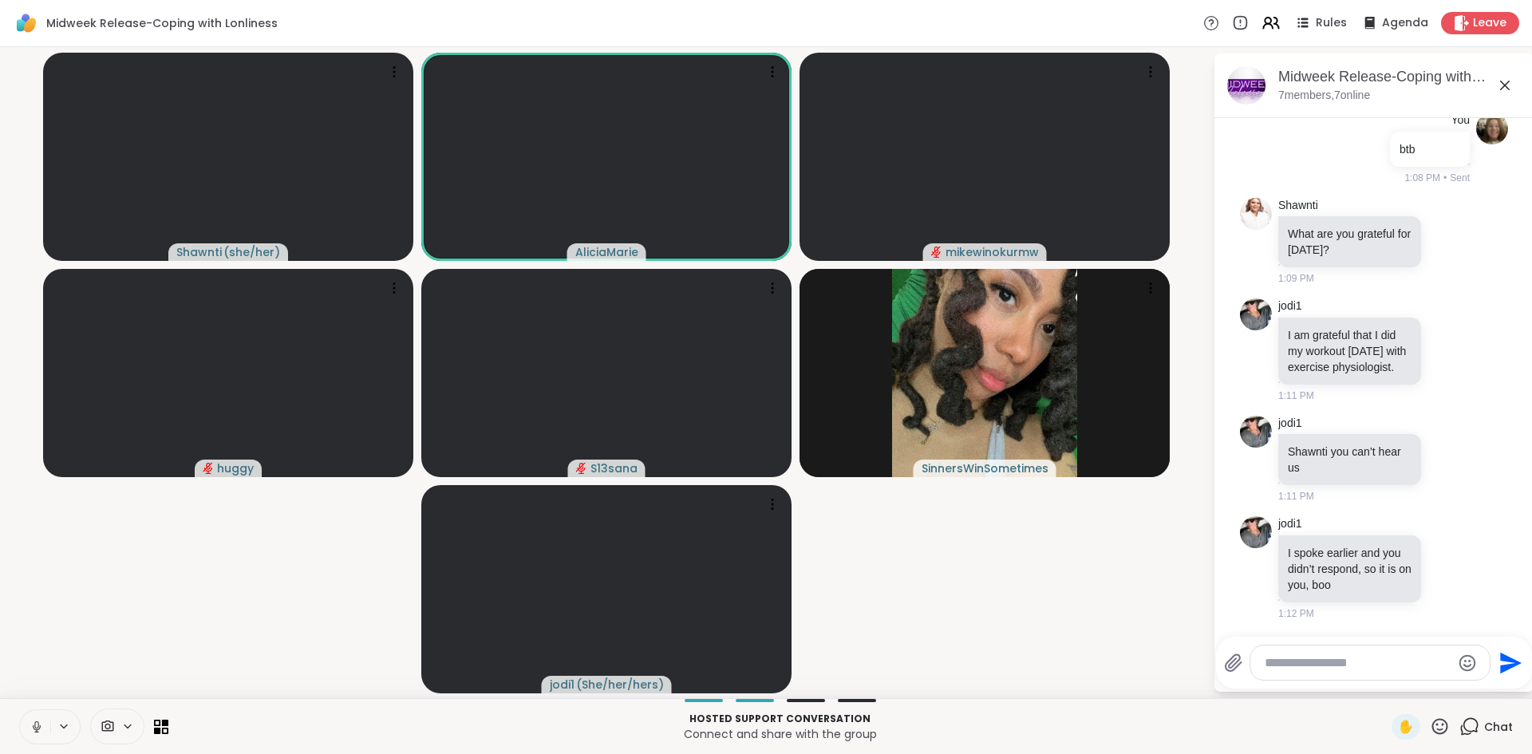
click at [34, 720] on icon at bounding box center [37, 727] width 14 height 14
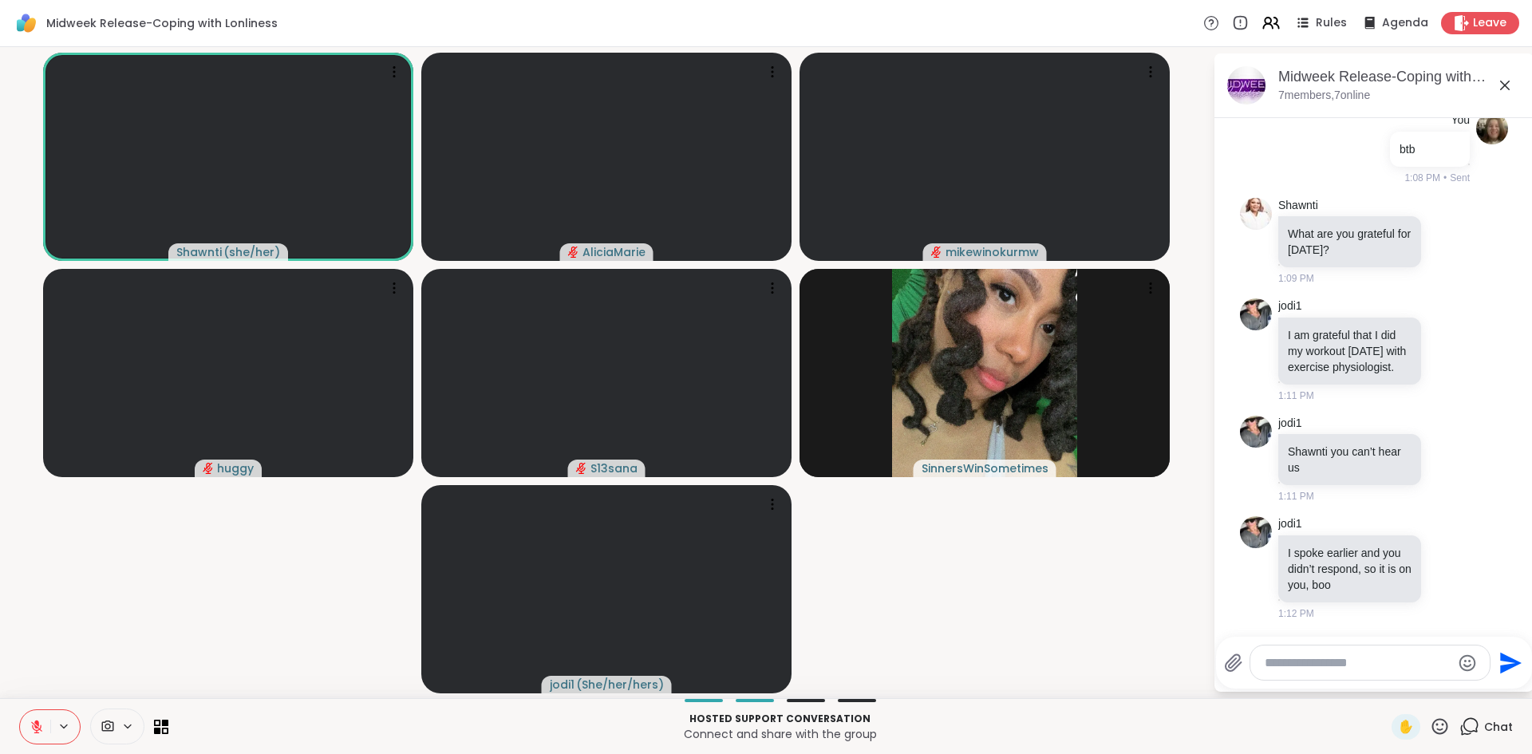
click at [32, 725] on icon at bounding box center [37, 727] width 14 height 14
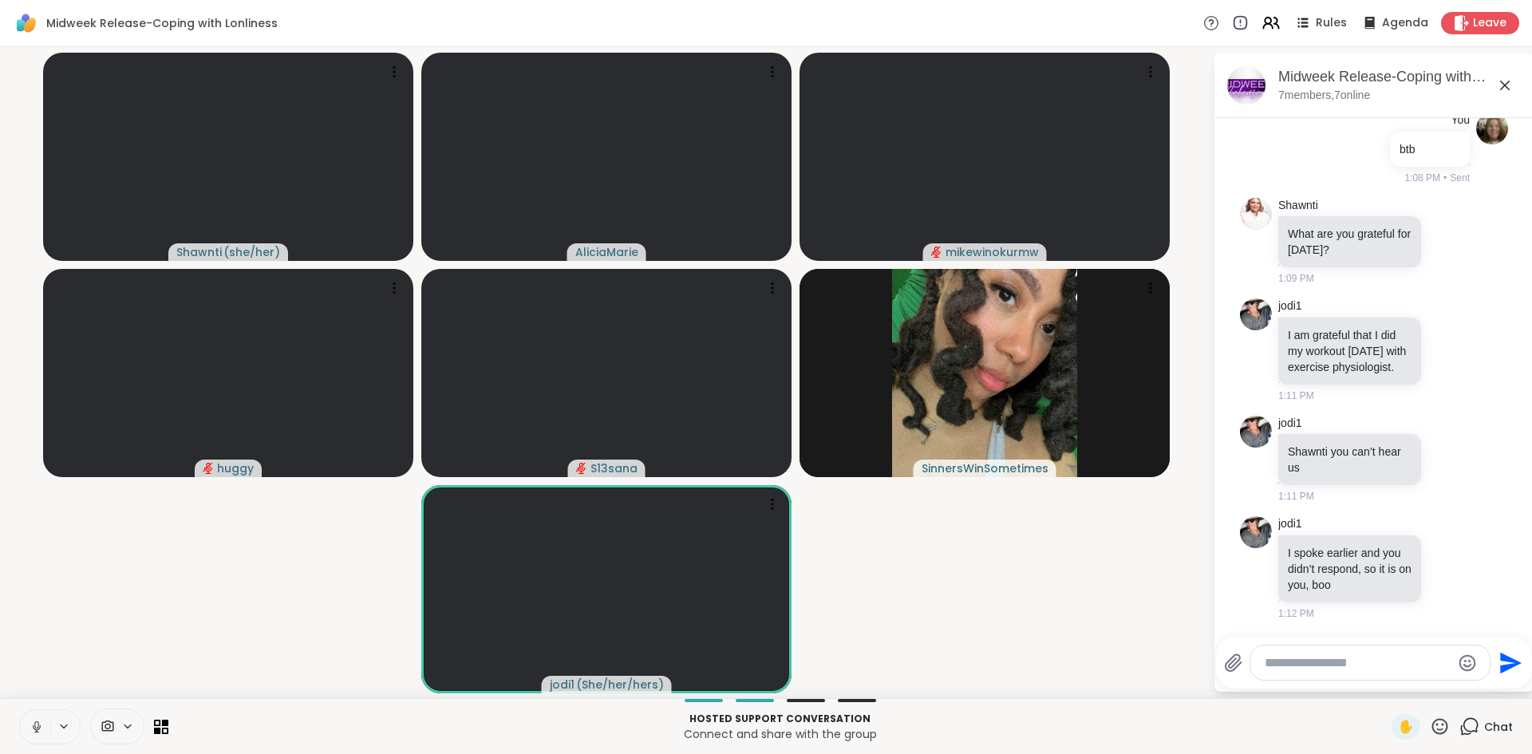
click at [32, 725] on icon at bounding box center [37, 727] width 14 height 14
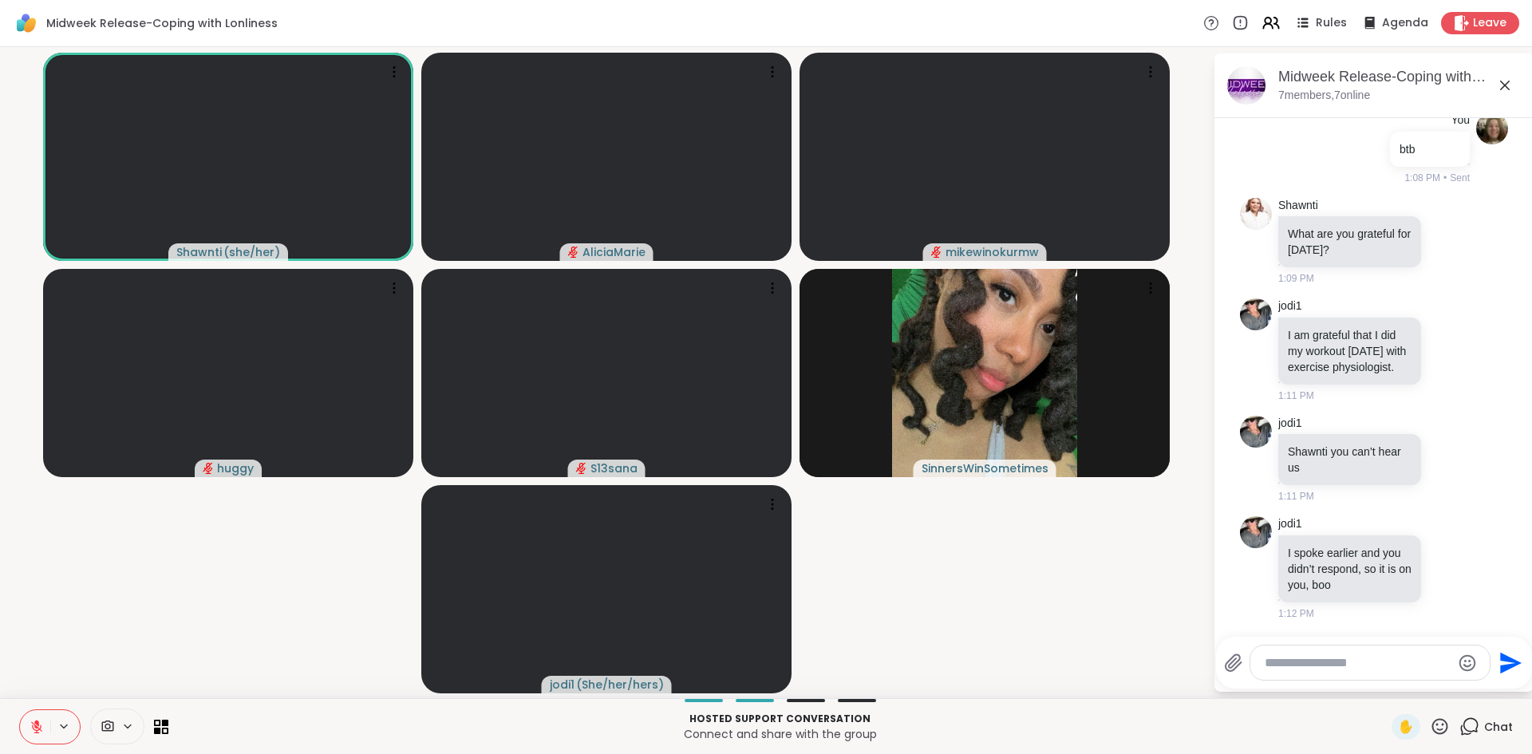
click at [276, 720] on p "Hosted support conversation" at bounding box center [780, 719] width 1204 height 14
click at [34, 722] on icon at bounding box center [37, 727] width 14 height 14
click at [34, 722] on icon at bounding box center [34, 727] width 14 height 14
click at [34, 722] on icon at bounding box center [37, 727] width 14 height 14
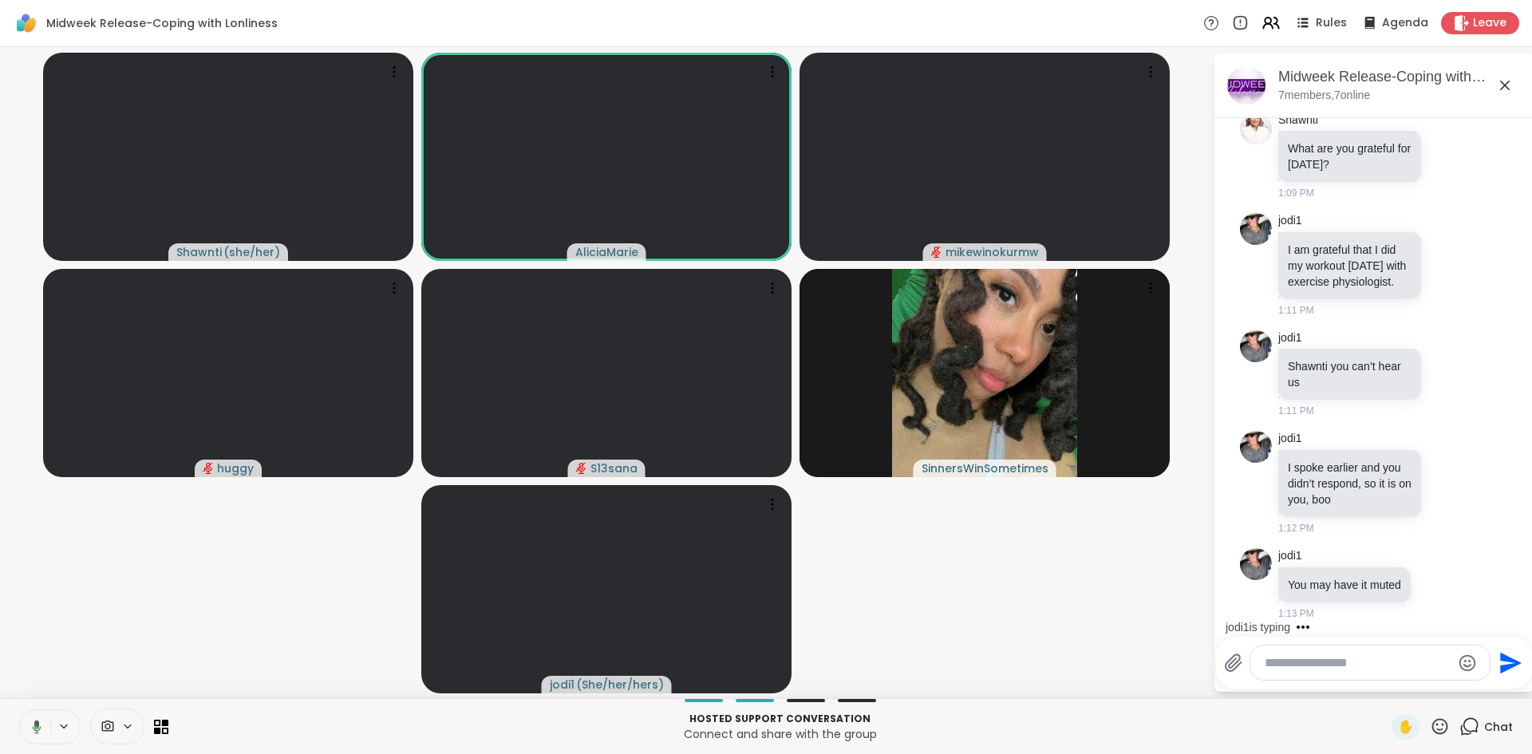
click at [34, 722] on icon at bounding box center [34, 727] width 14 height 14
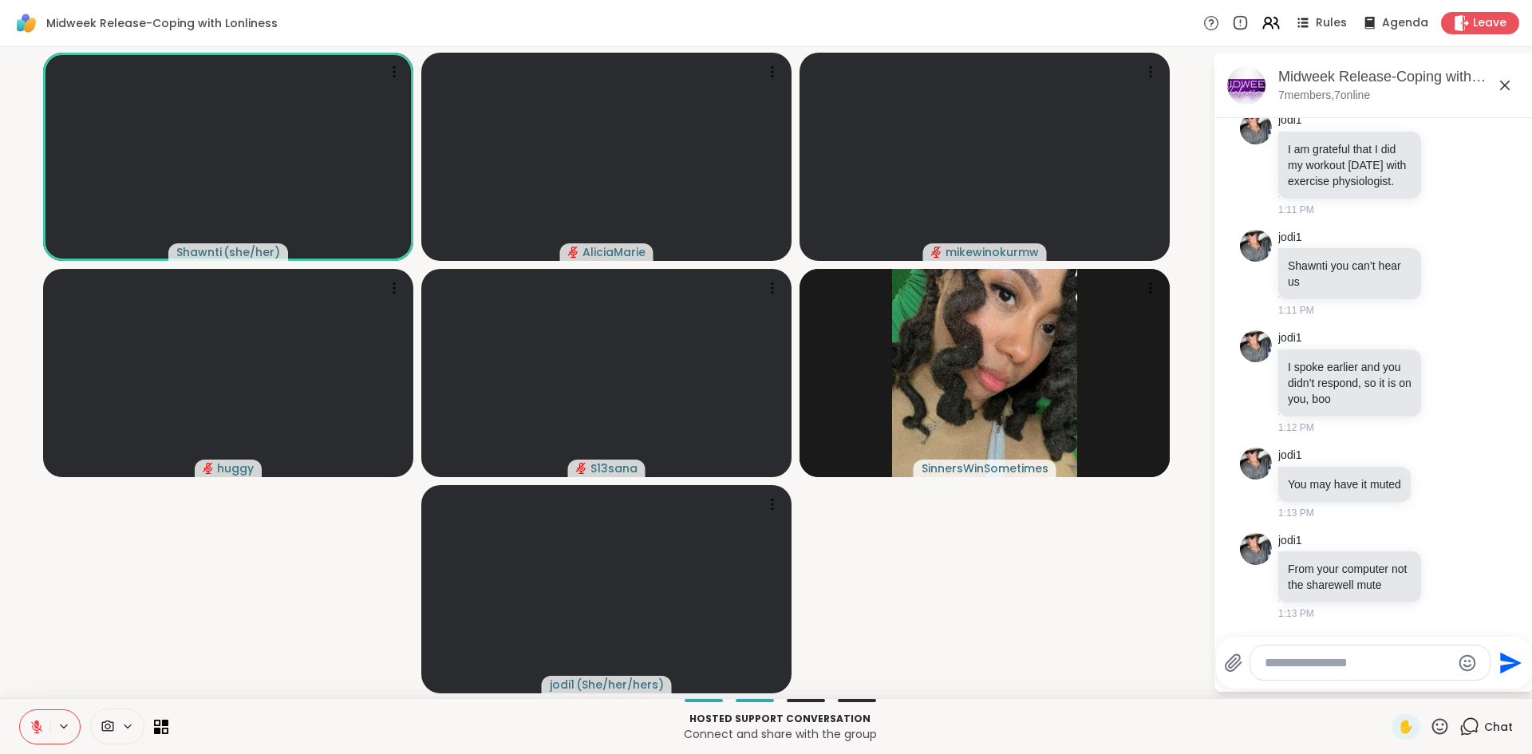
click at [1323, 675] on div at bounding box center [1370, 663] width 239 height 34
click at [1310, 658] on textarea "Type your message" at bounding box center [1358, 663] width 186 height 16
type textarea "*****"
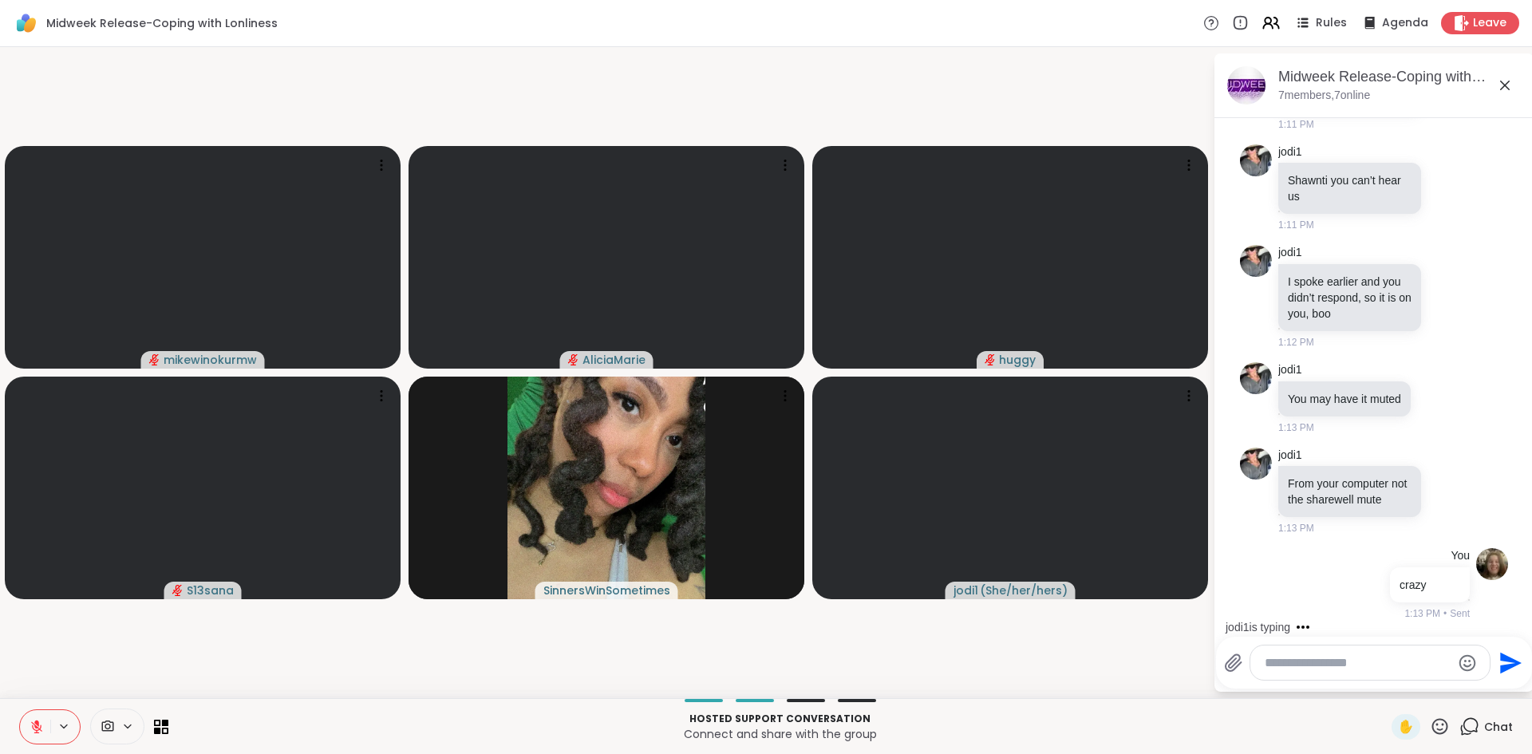
click at [40, 724] on icon at bounding box center [37, 727] width 14 height 14
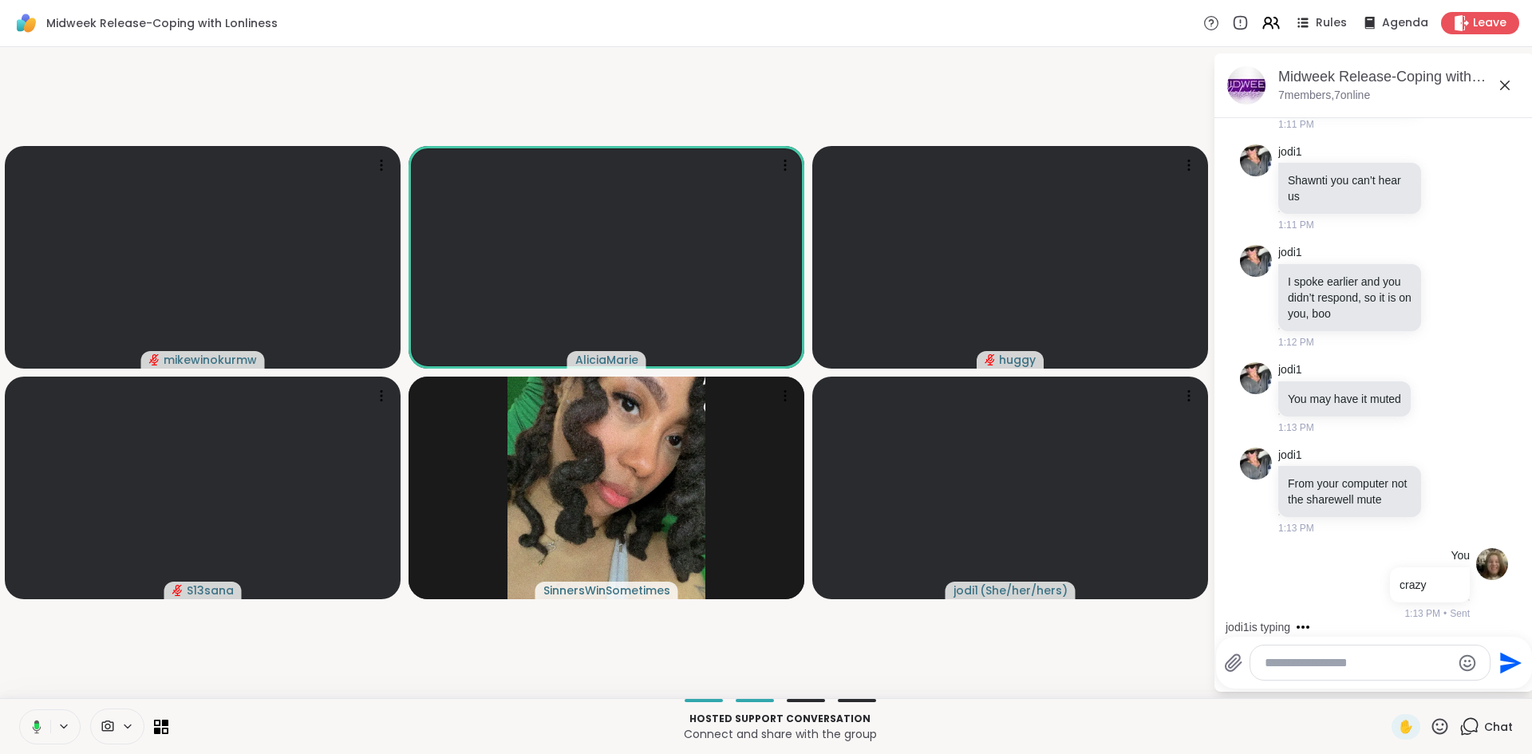
click at [40, 724] on icon at bounding box center [34, 727] width 14 height 14
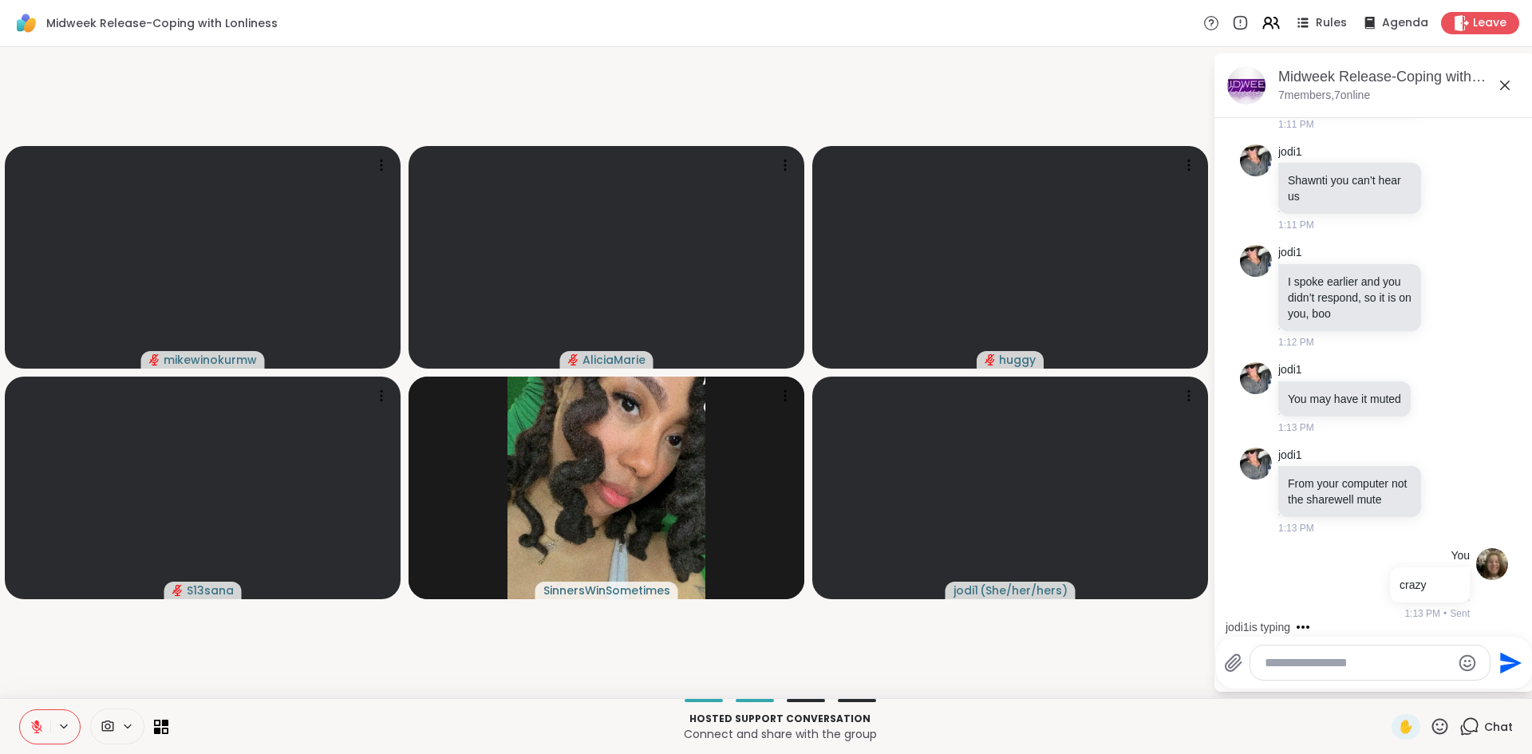
click at [40, 724] on icon at bounding box center [37, 727] width 14 height 14
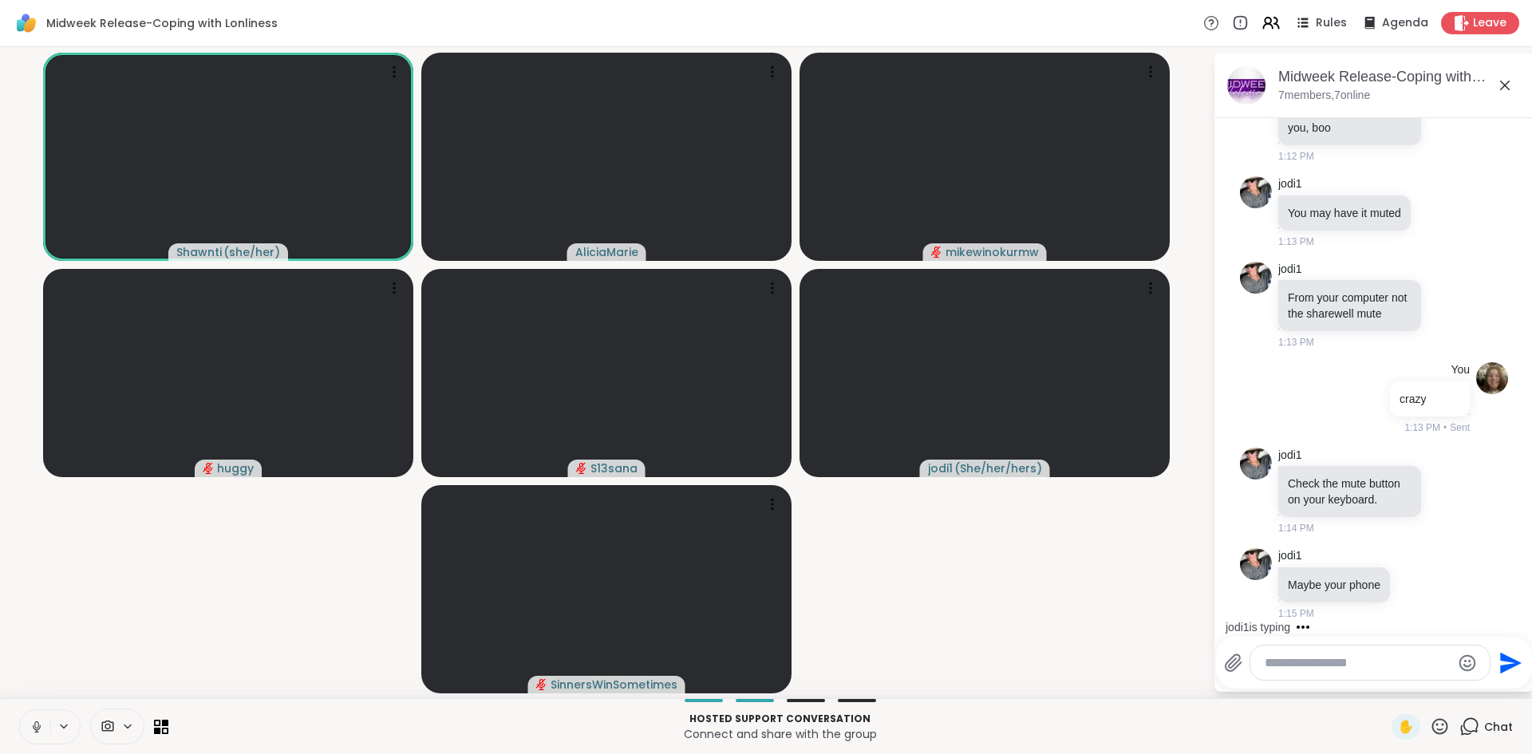
scroll to position [805, 0]
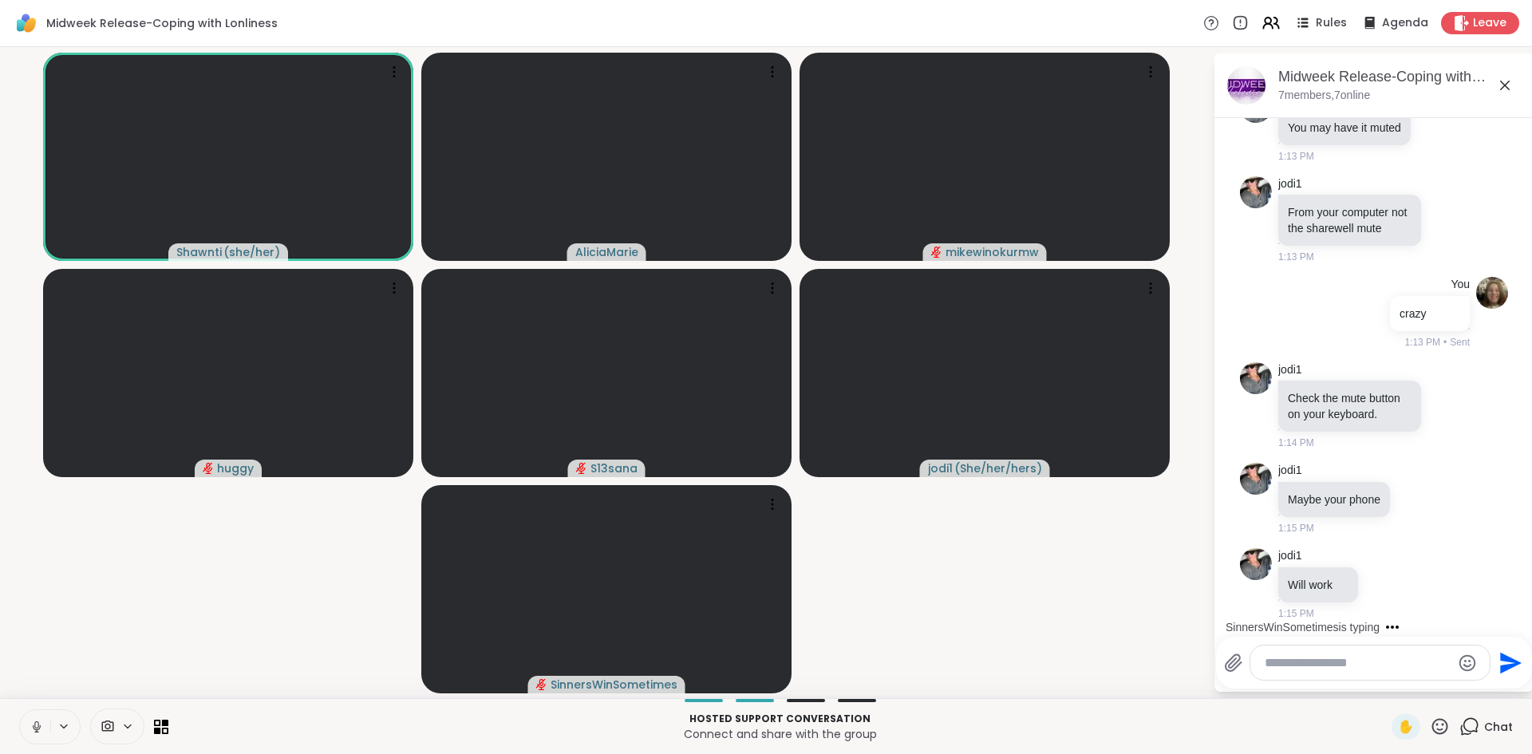
click at [38, 726] on icon at bounding box center [37, 727] width 14 height 14
click at [1271, 653] on div at bounding box center [1370, 663] width 239 height 34
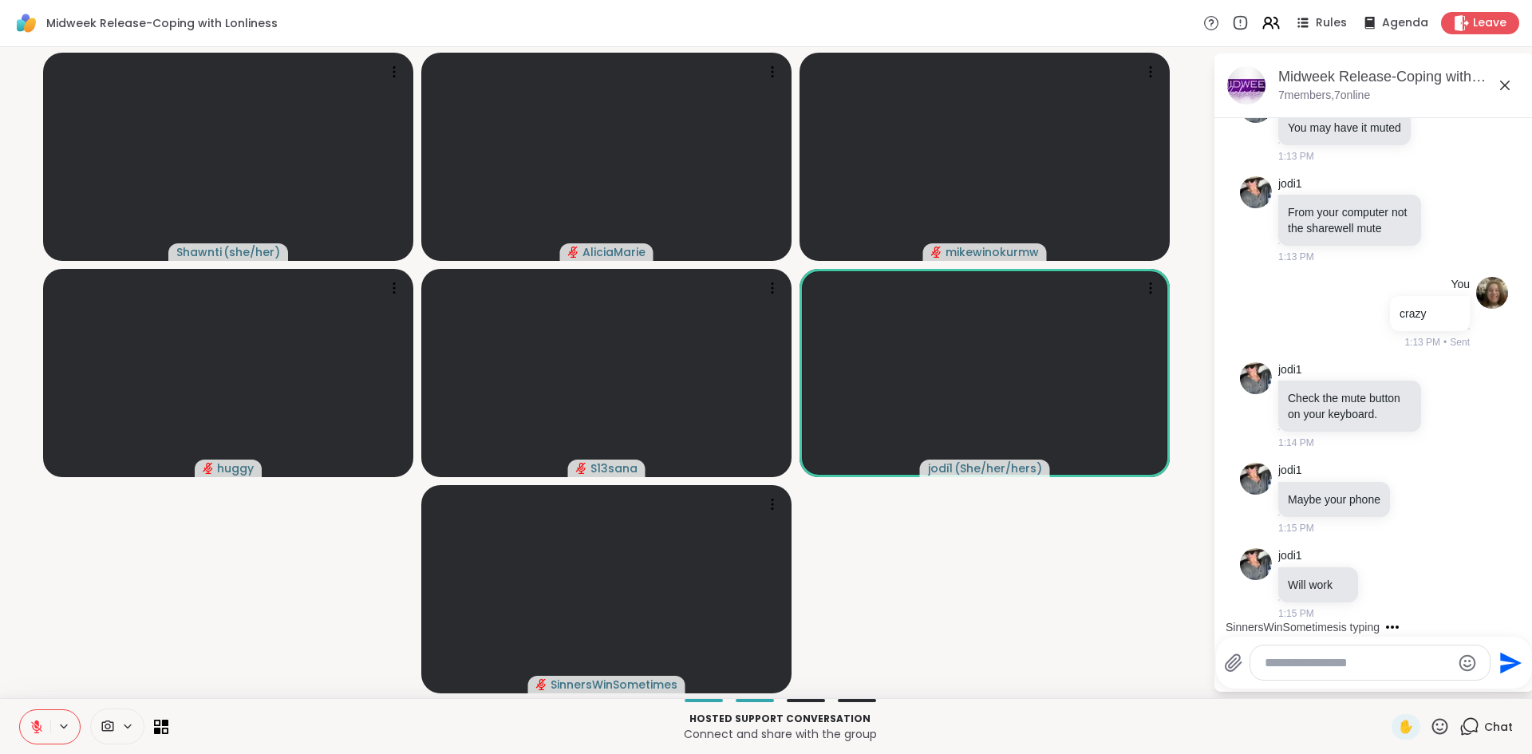
click at [1273, 658] on textarea "Type your message" at bounding box center [1358, 663] width 186 height 16
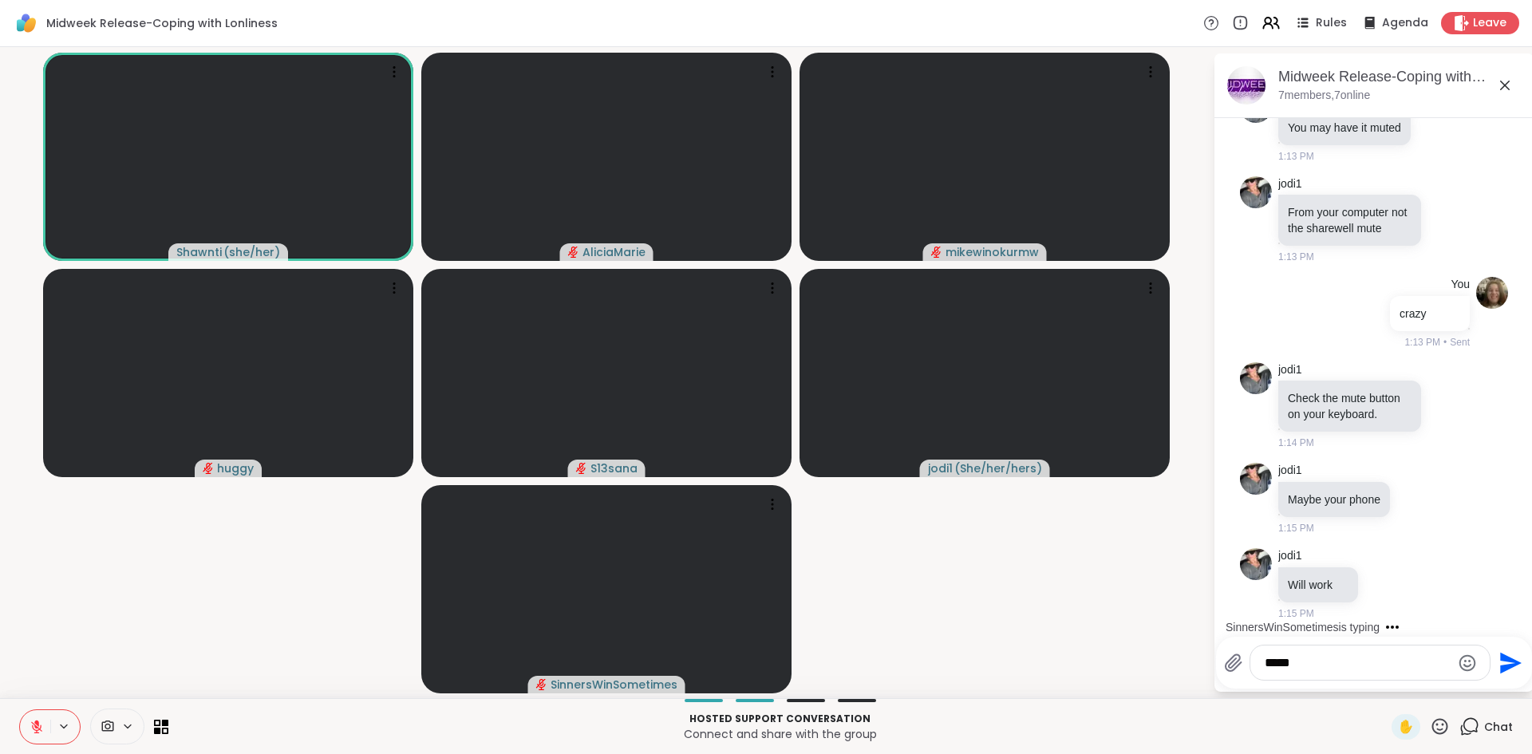
type textarea "******"
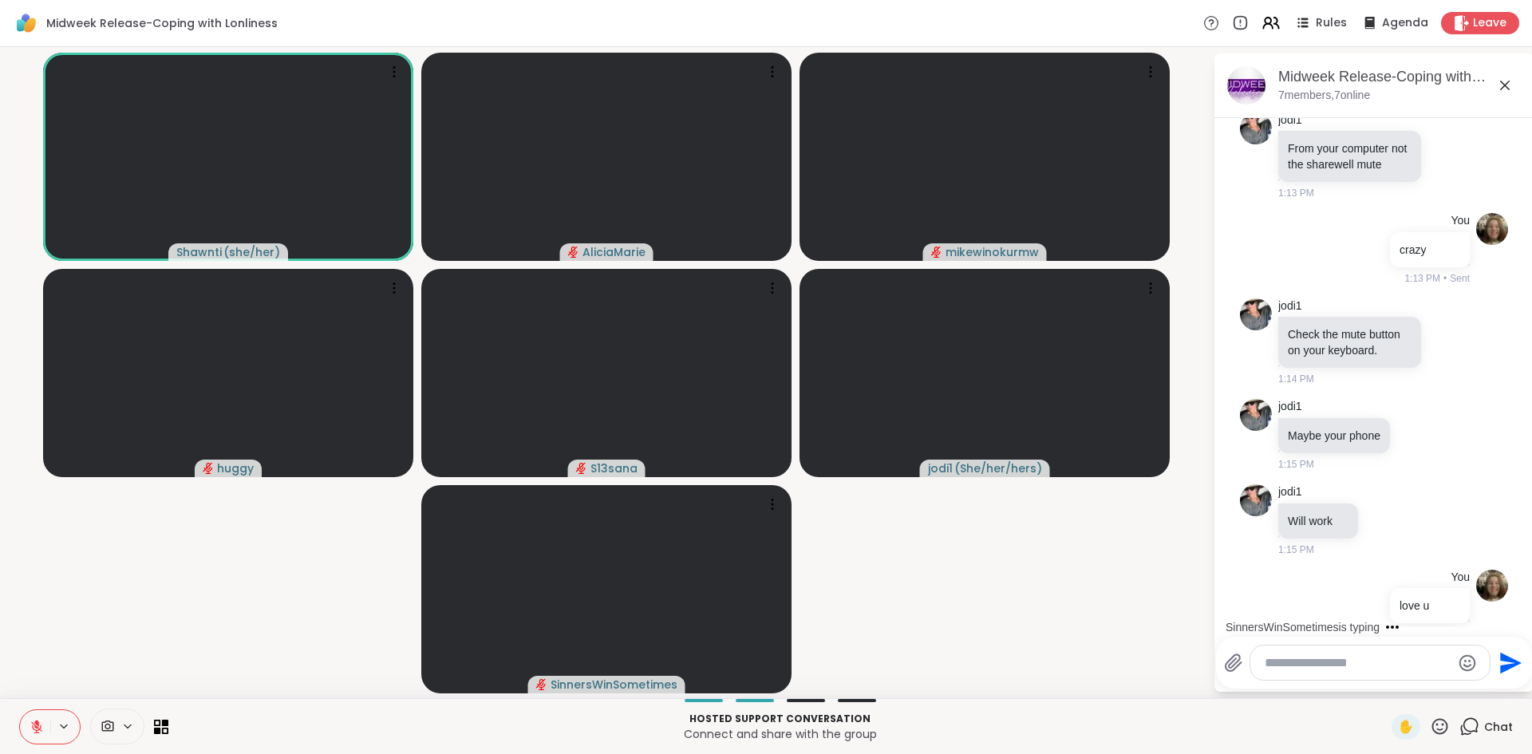
scroll to position [889, 0]
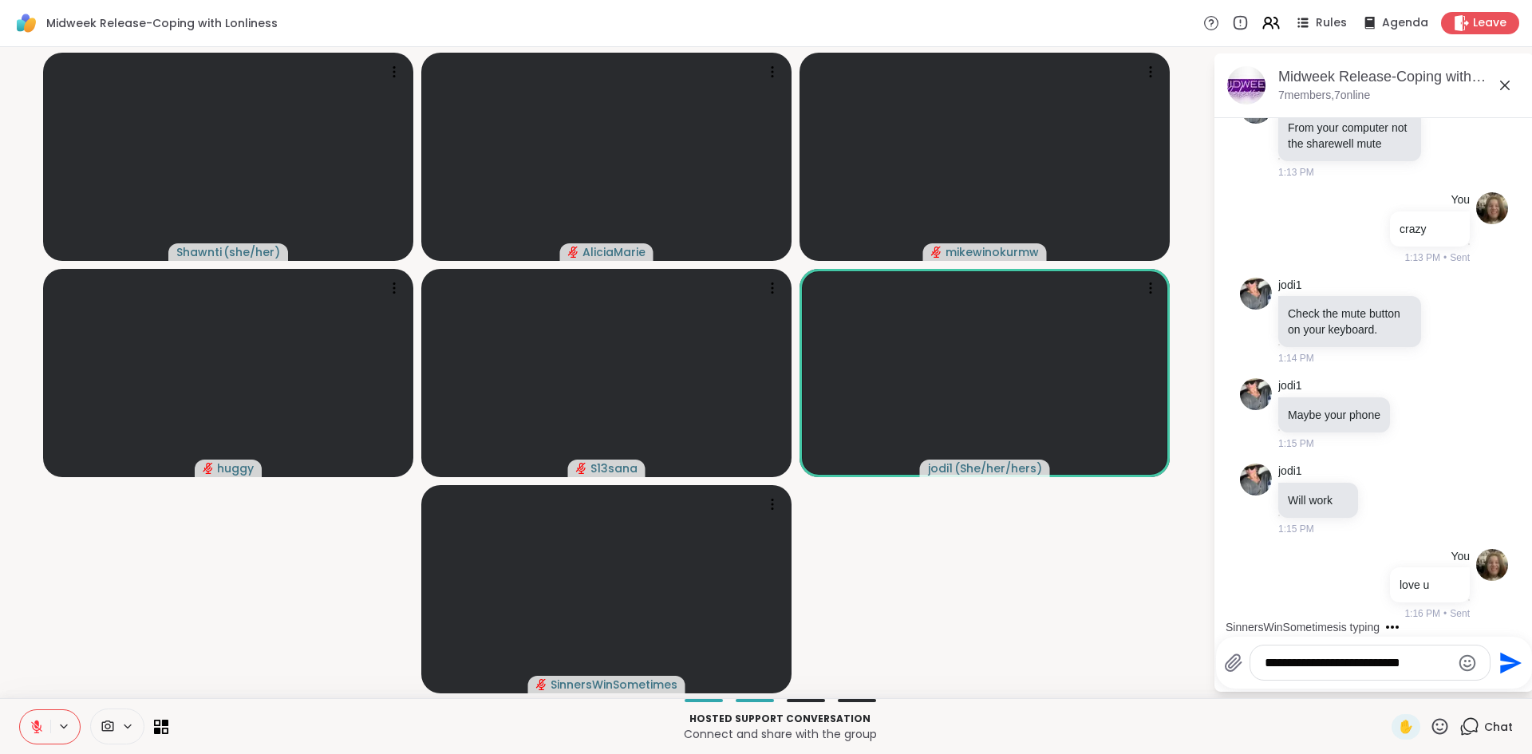
type textarea "**********"
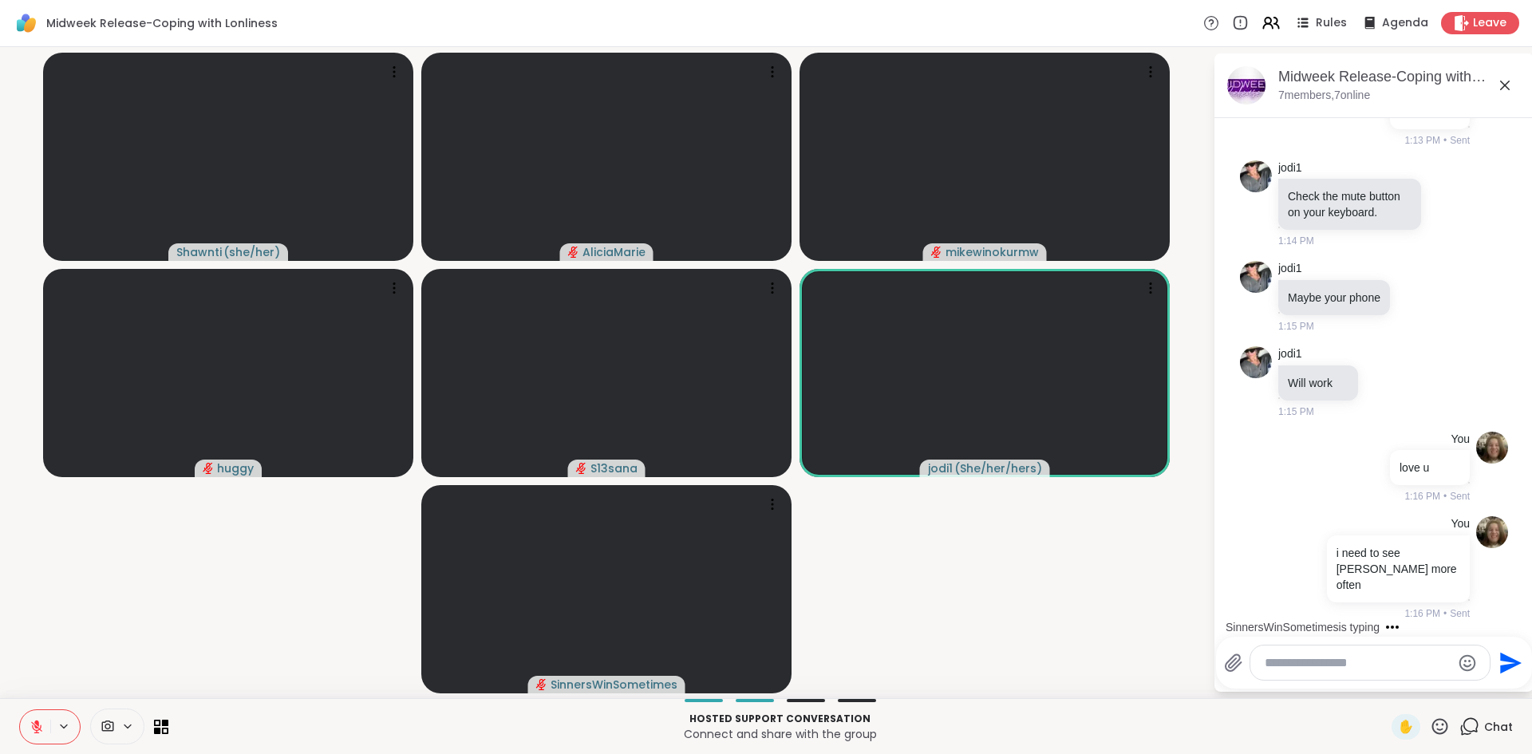
click at [1431, 657] on textarea "Type your message" at bounding box center [1358, 663] width 186 height 16
type textarea "**********"
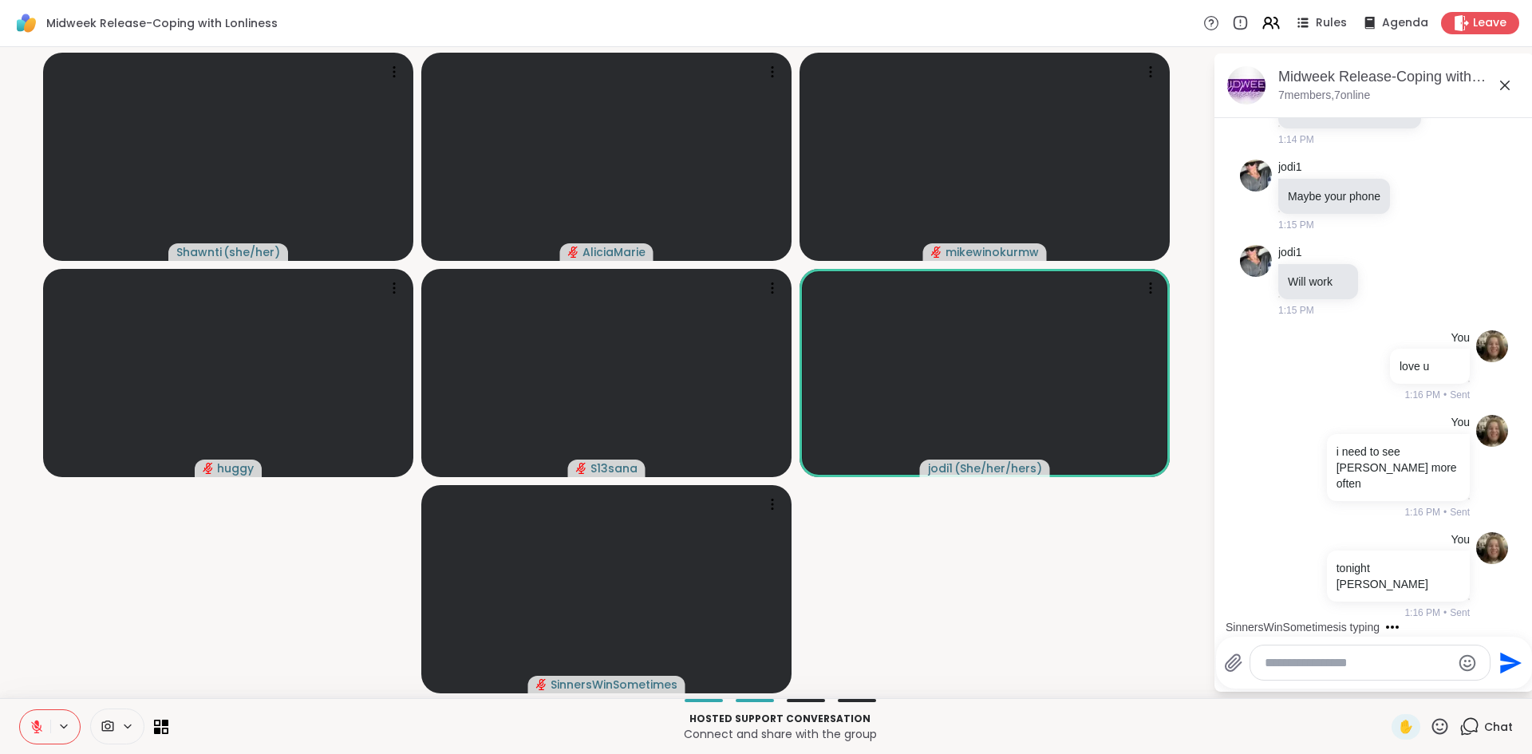
click at [37, 726] on icon at bounding box center [36, 727] width 11 height 11
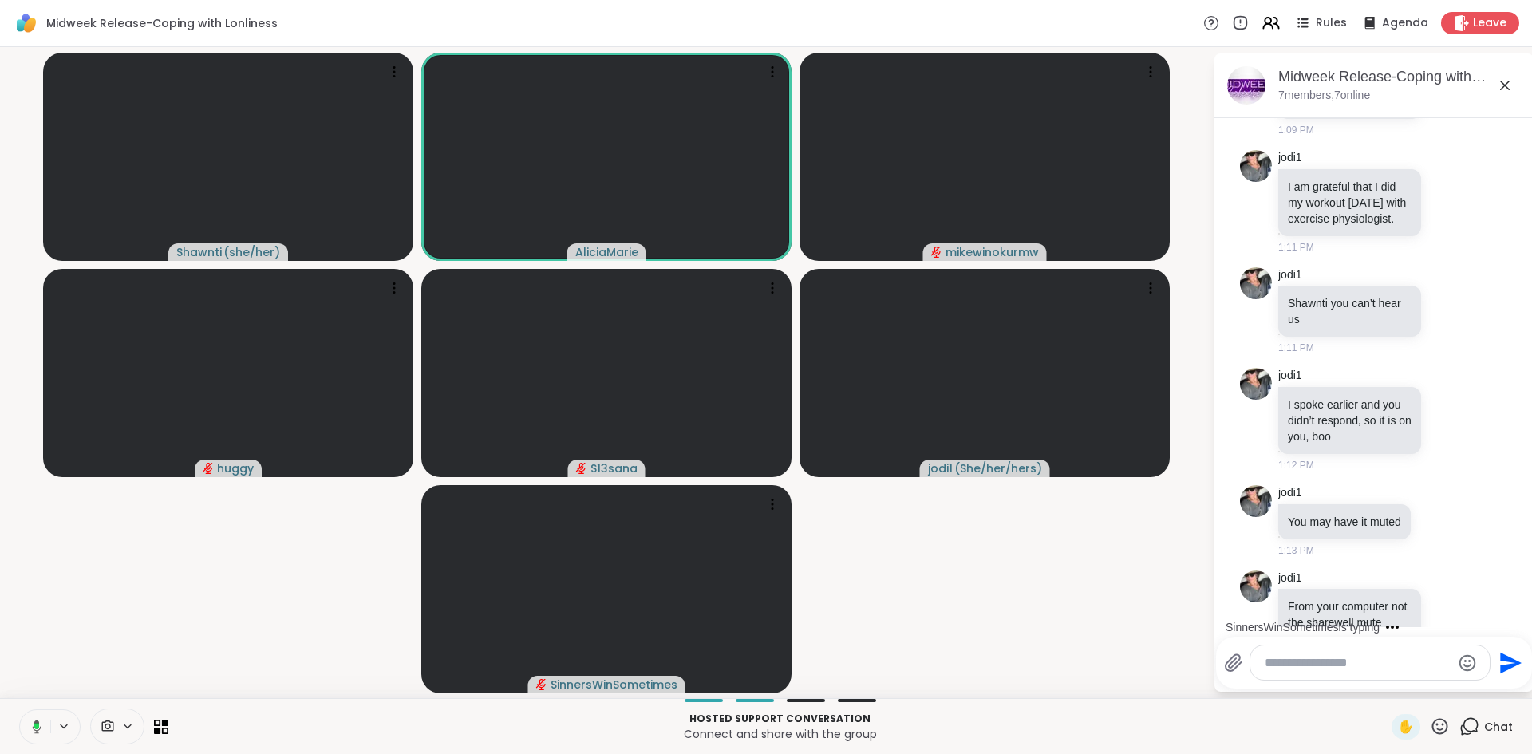
scroll to position [347, 0]
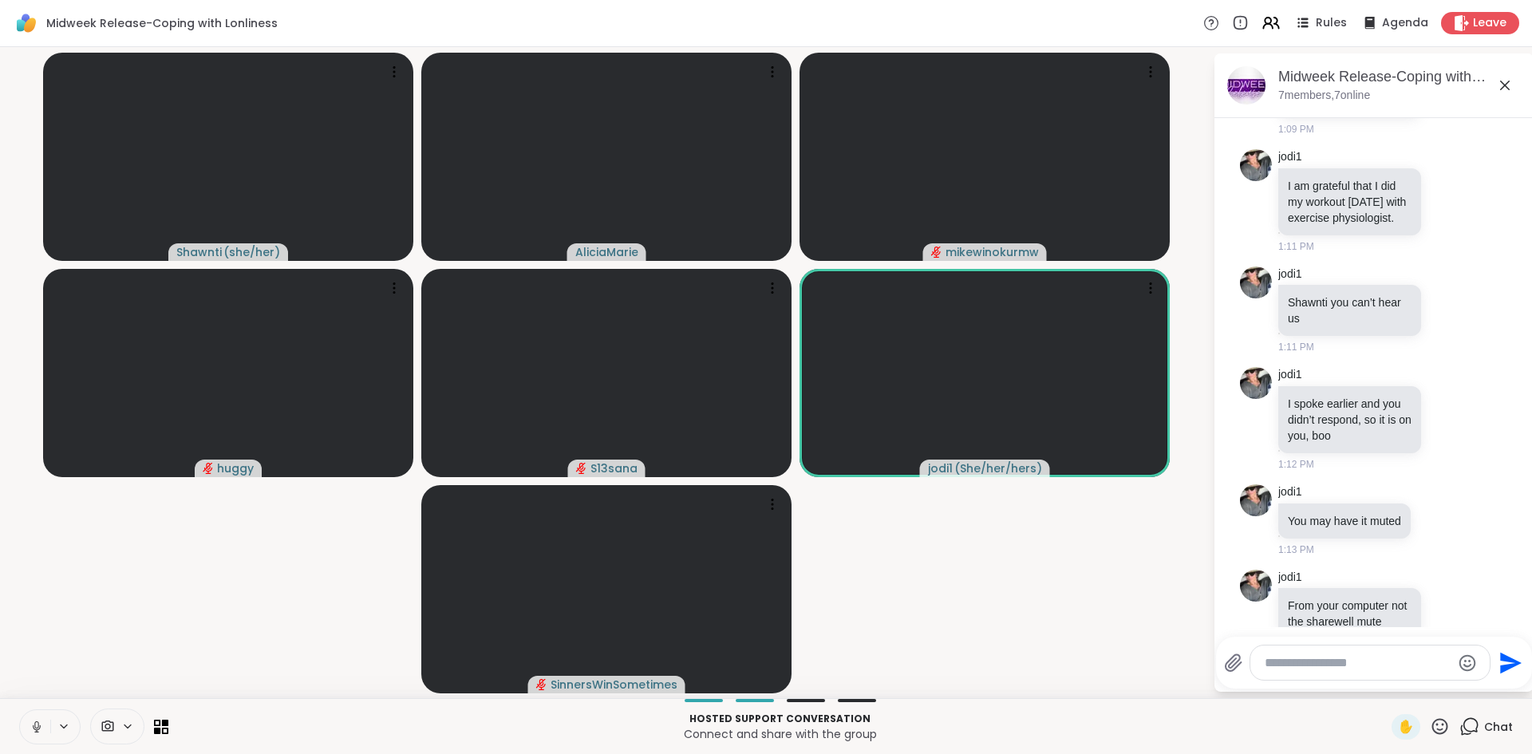
click at [20, 710] on button at bounding box center [35, 727] width 30 height 34
click at [1325, 631] on div at bounding box center [1377, 636] width 313 height 10
click at [1334, 668] on textarea "Type your message" at bounding box center [1358, 663] width 186 height 16
type textarea "**********"
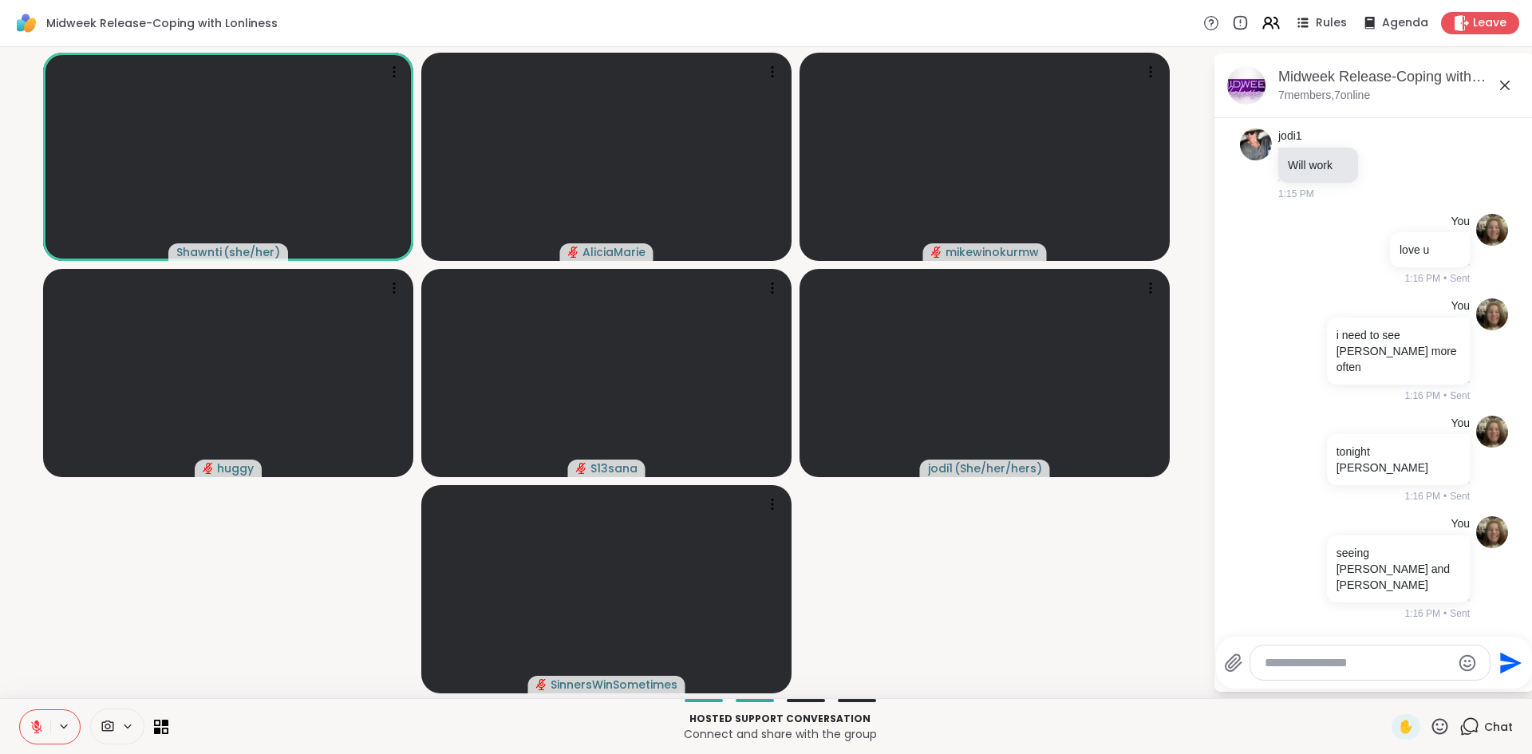
click at [36, 737] on button at bounding box center [35, 727] width 30 height 34
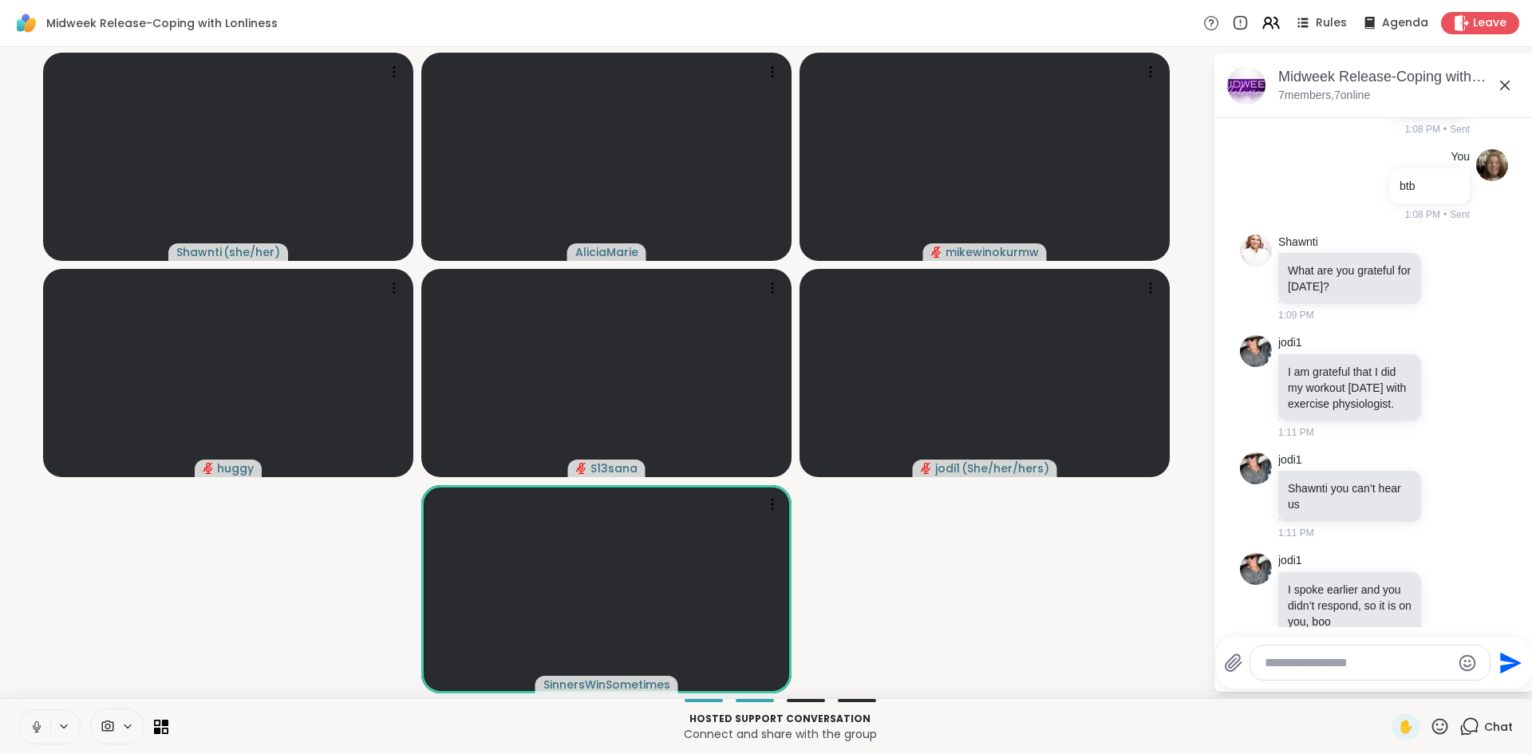
scroll to position [159, 0]
click at [1362, 685] on div "Send" at bounding box center [1374, 663] width 316 height 52
click at [1356, 670] on textarea "Type your message" at bounding box center [1358, 663] width 186 height 16
type textarea "**********"
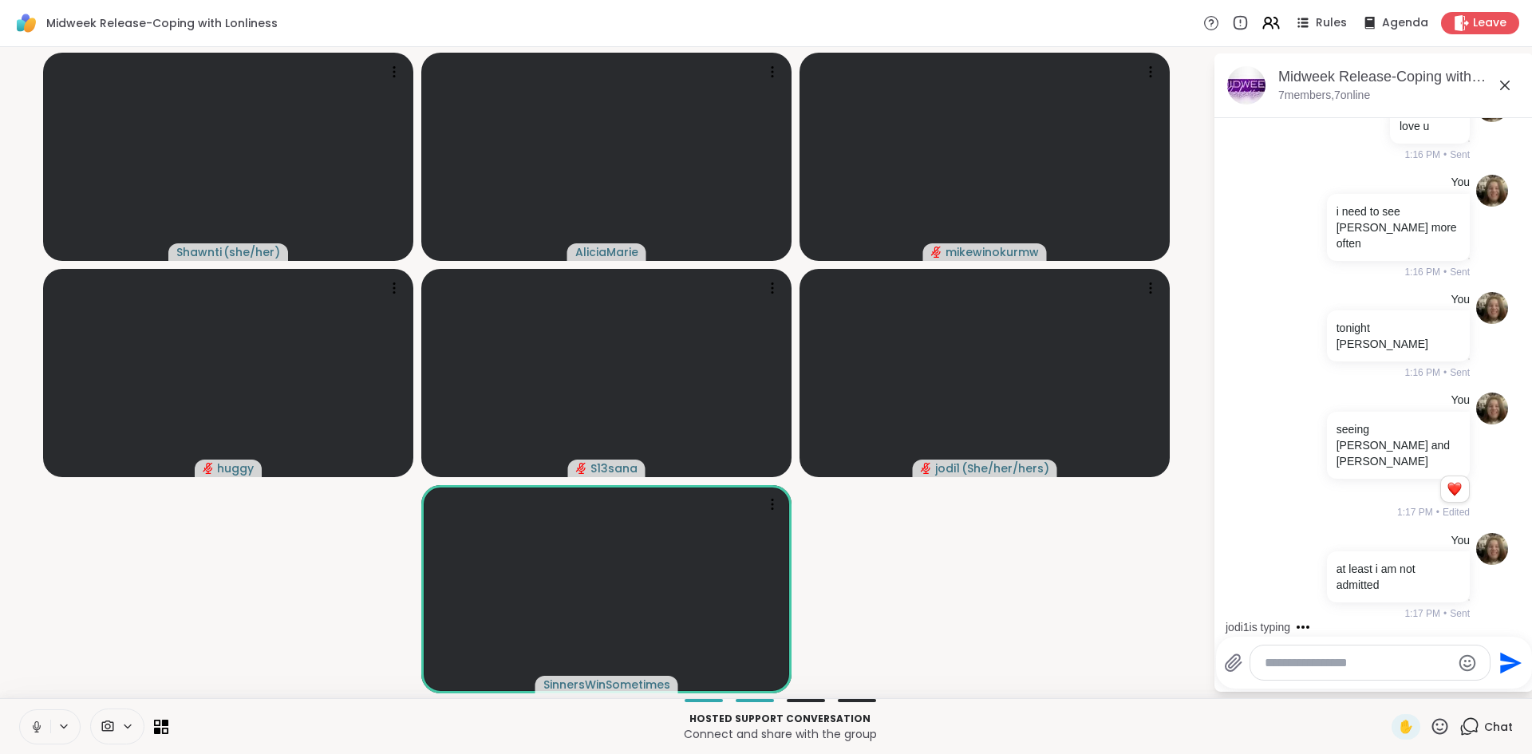
scroll to position [1417, 0]
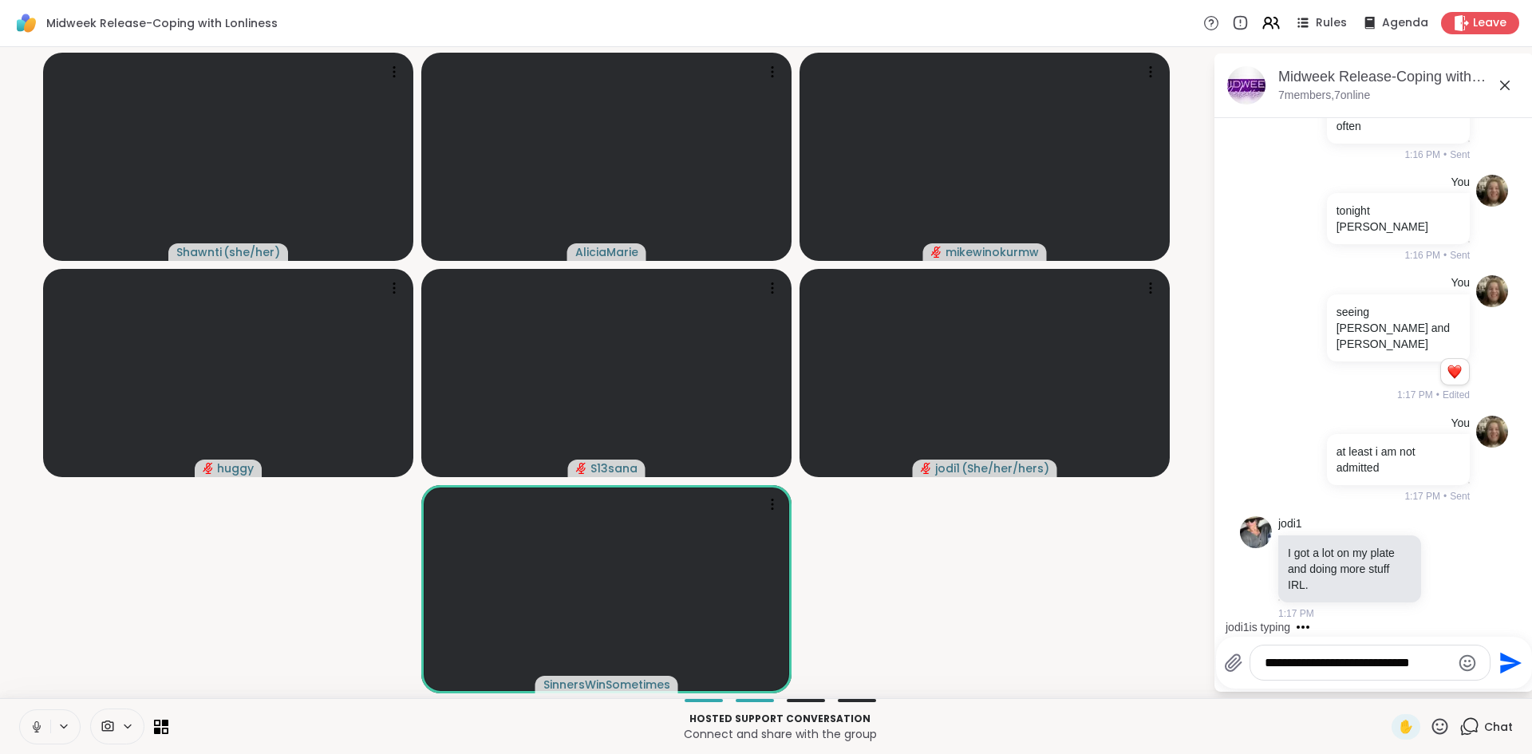
type textarea "**********"
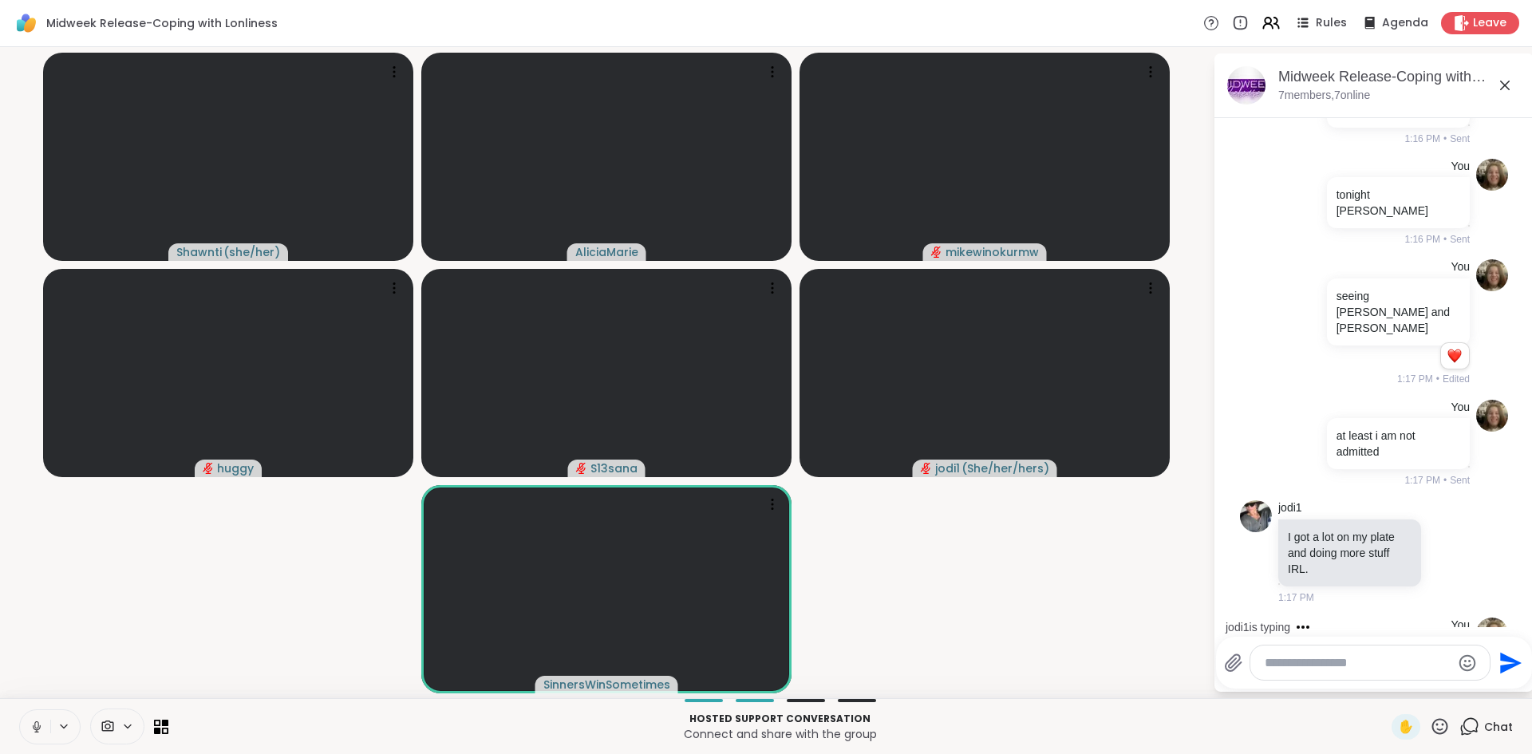
scroll to position [1518, 0]
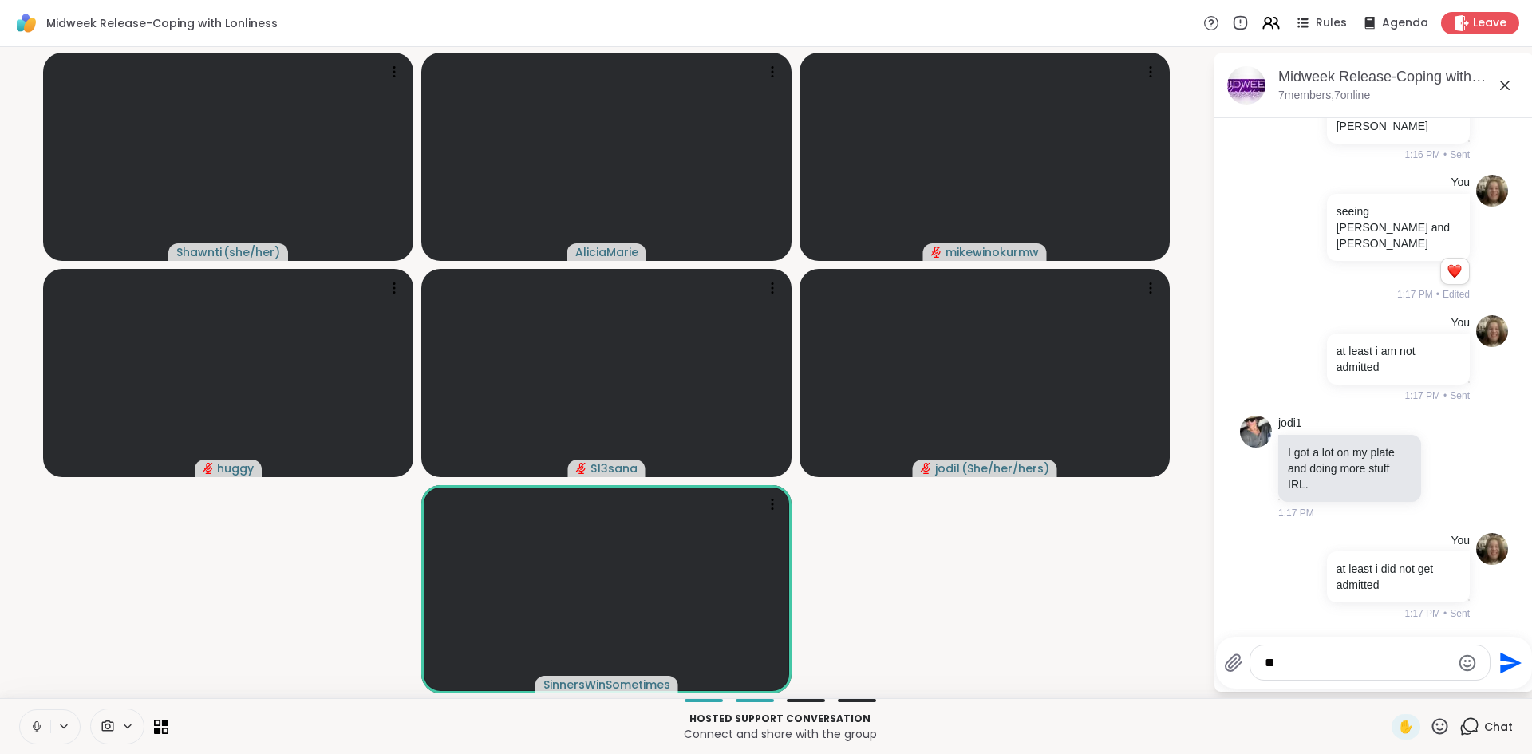
type textarea "*"
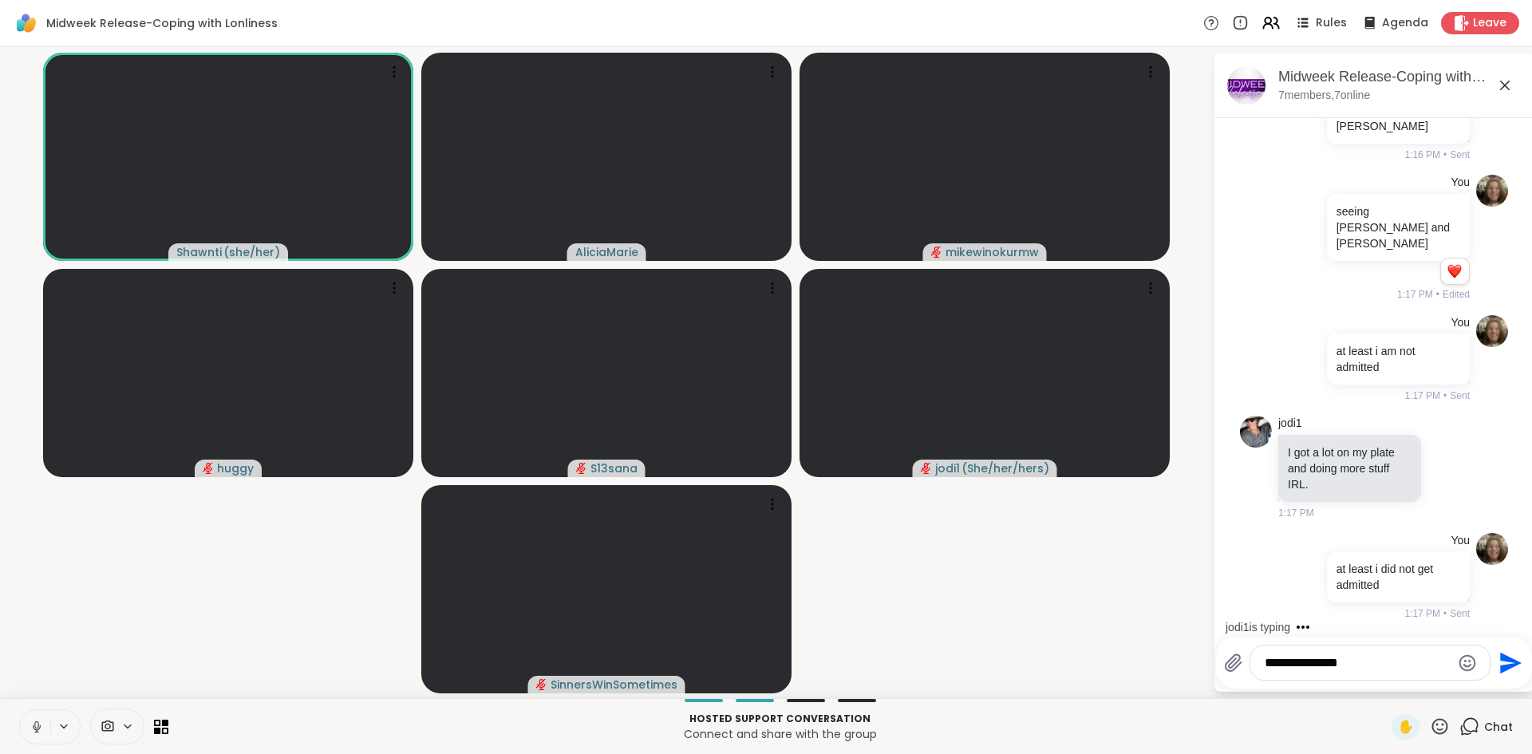
click at [32, 713] on button at bounding box center [35, 727] width 30 height 34
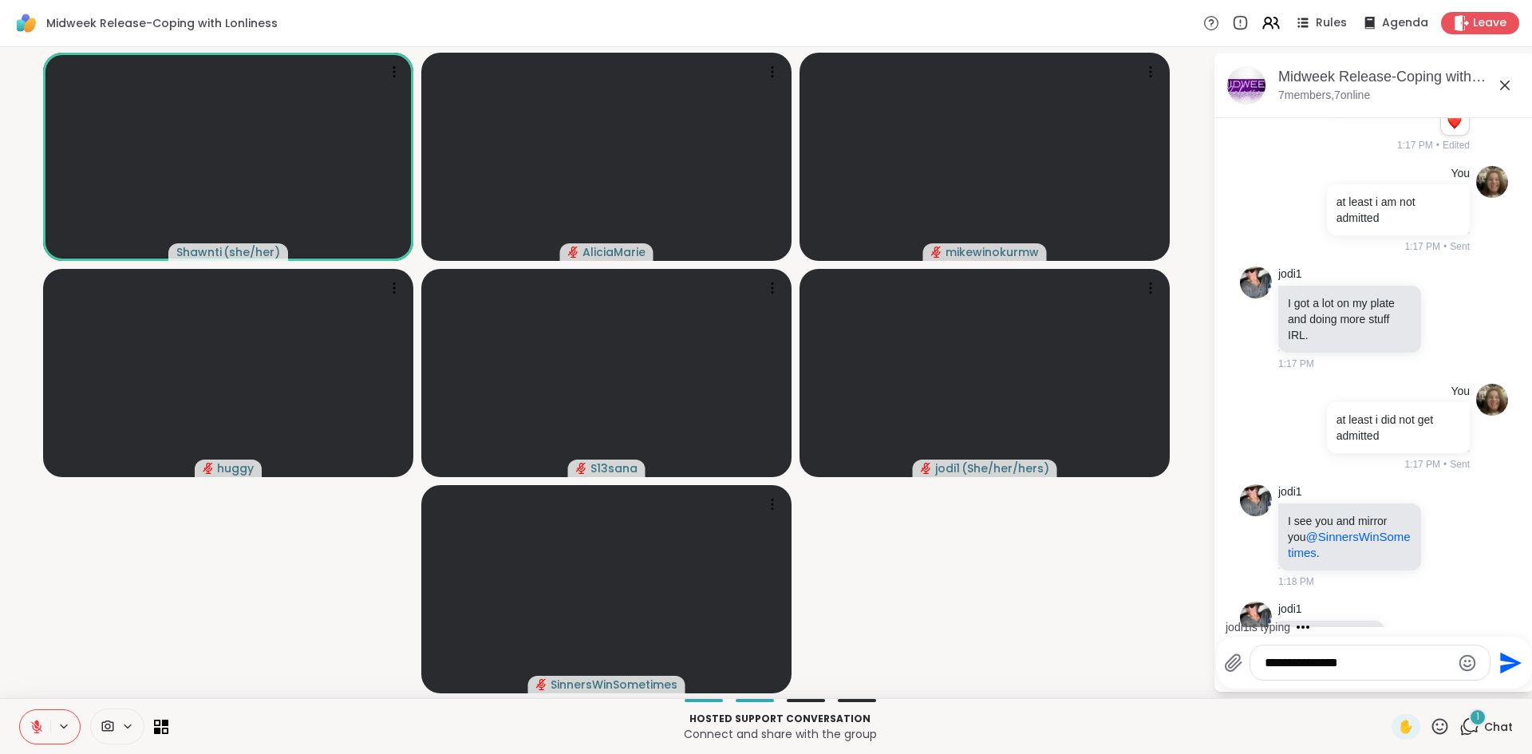
scroll to position [1737, 0]
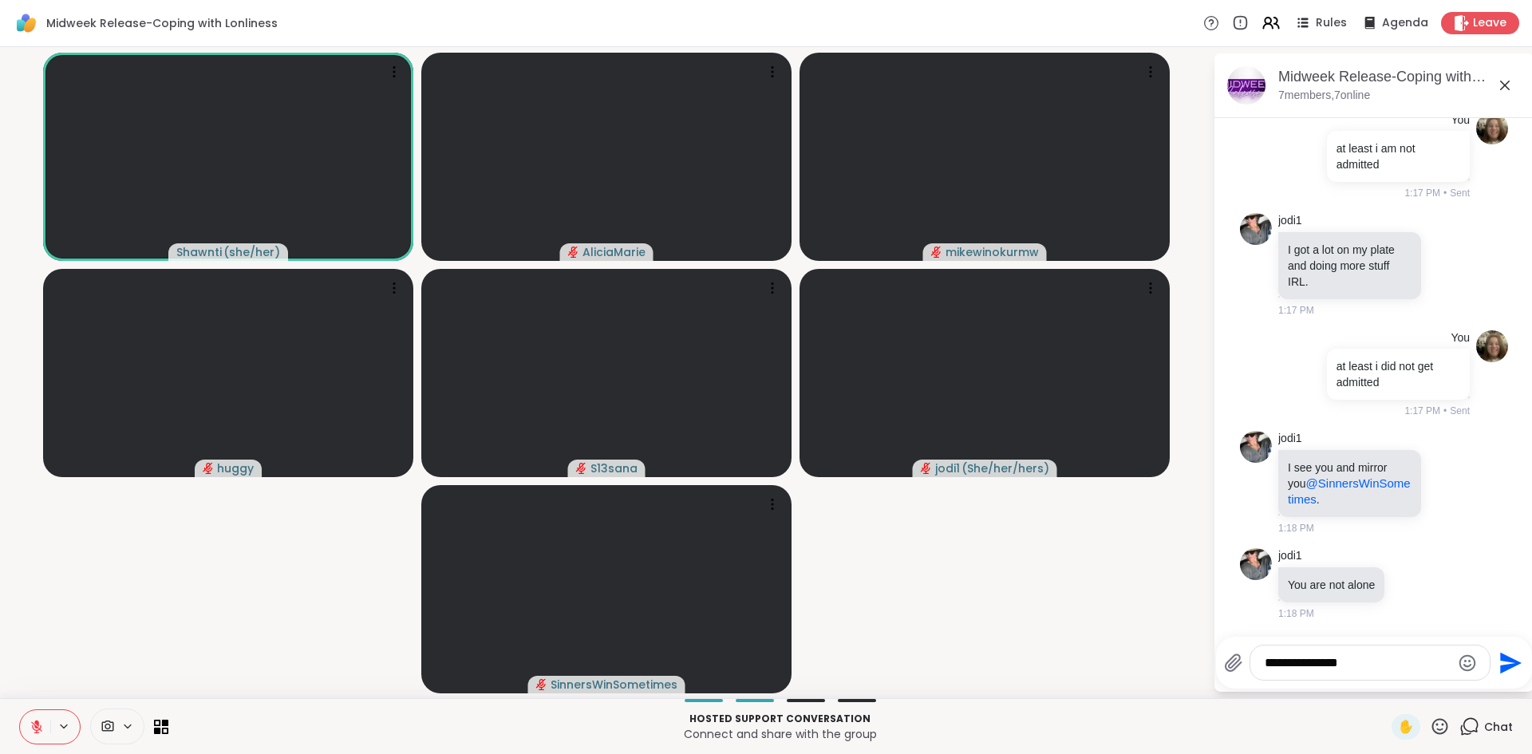
click at [1354, 672] on div "**********" at bounding box center [1370, 663] width 239 height 34
click at [1355, 666] on textarea "**********" at bounding box center [1358, 663] width 186 height 16
type textarea "**********"
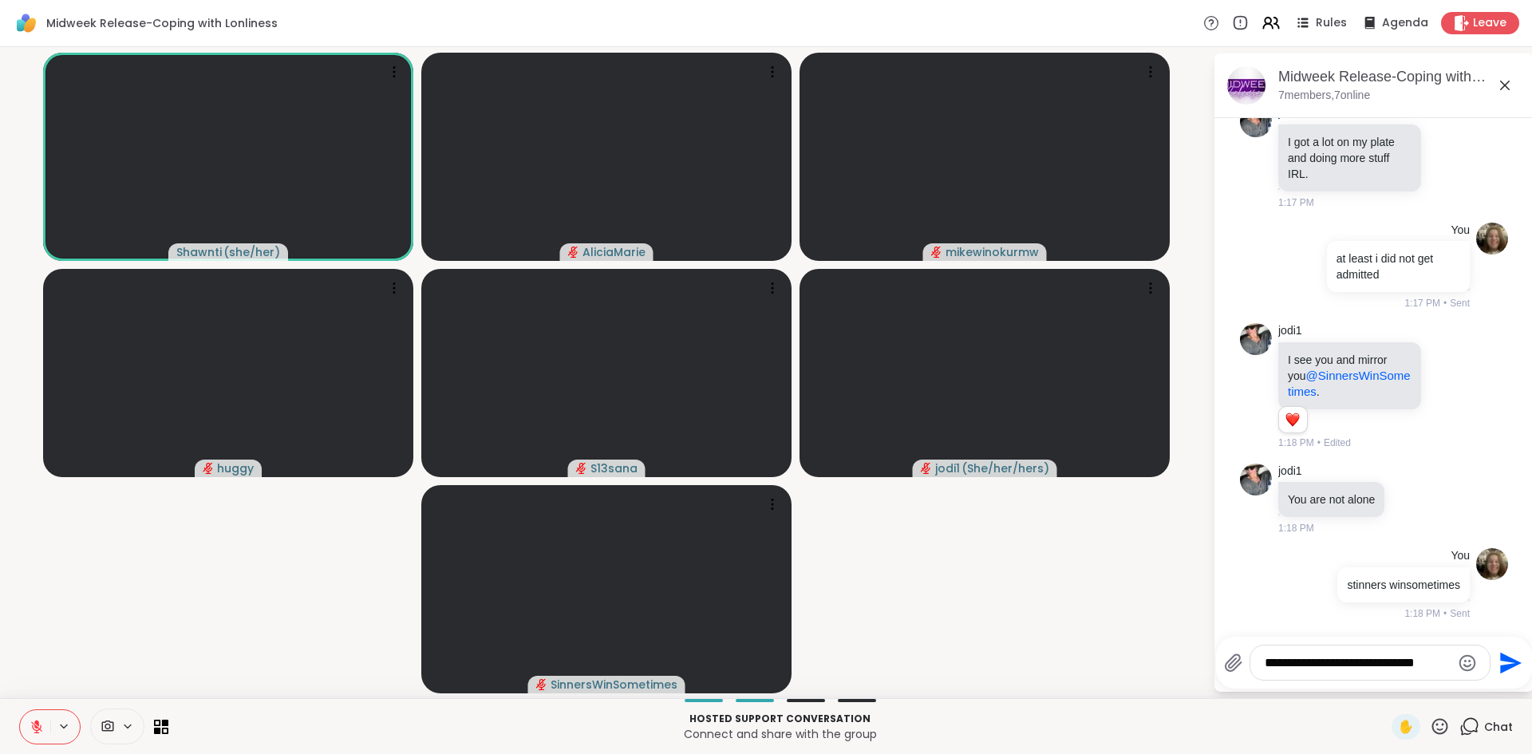
type textarea "**********"
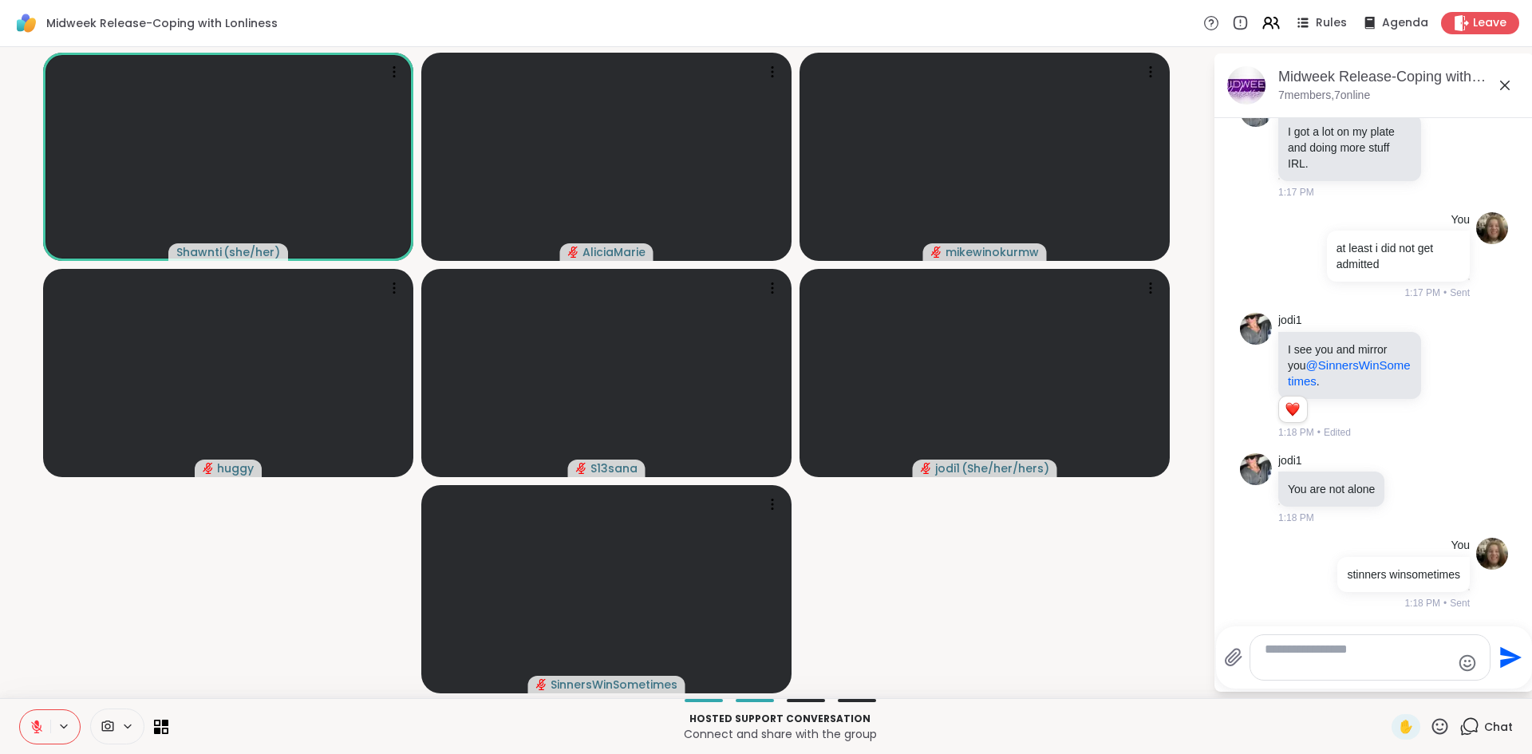
scroll to position [1961, 0]
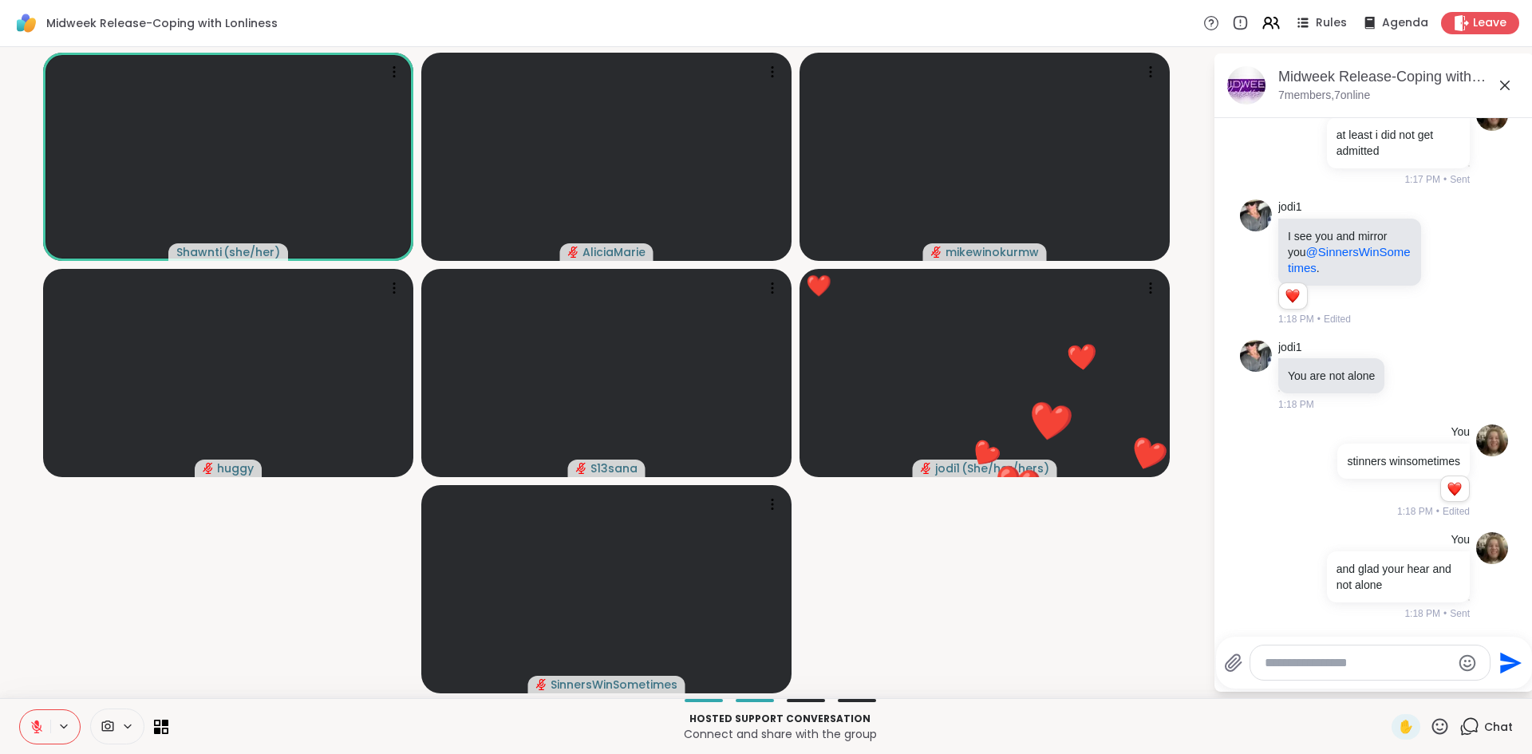
click at [38, 714] on button at bounding box center [35, 727] width 30 height 34
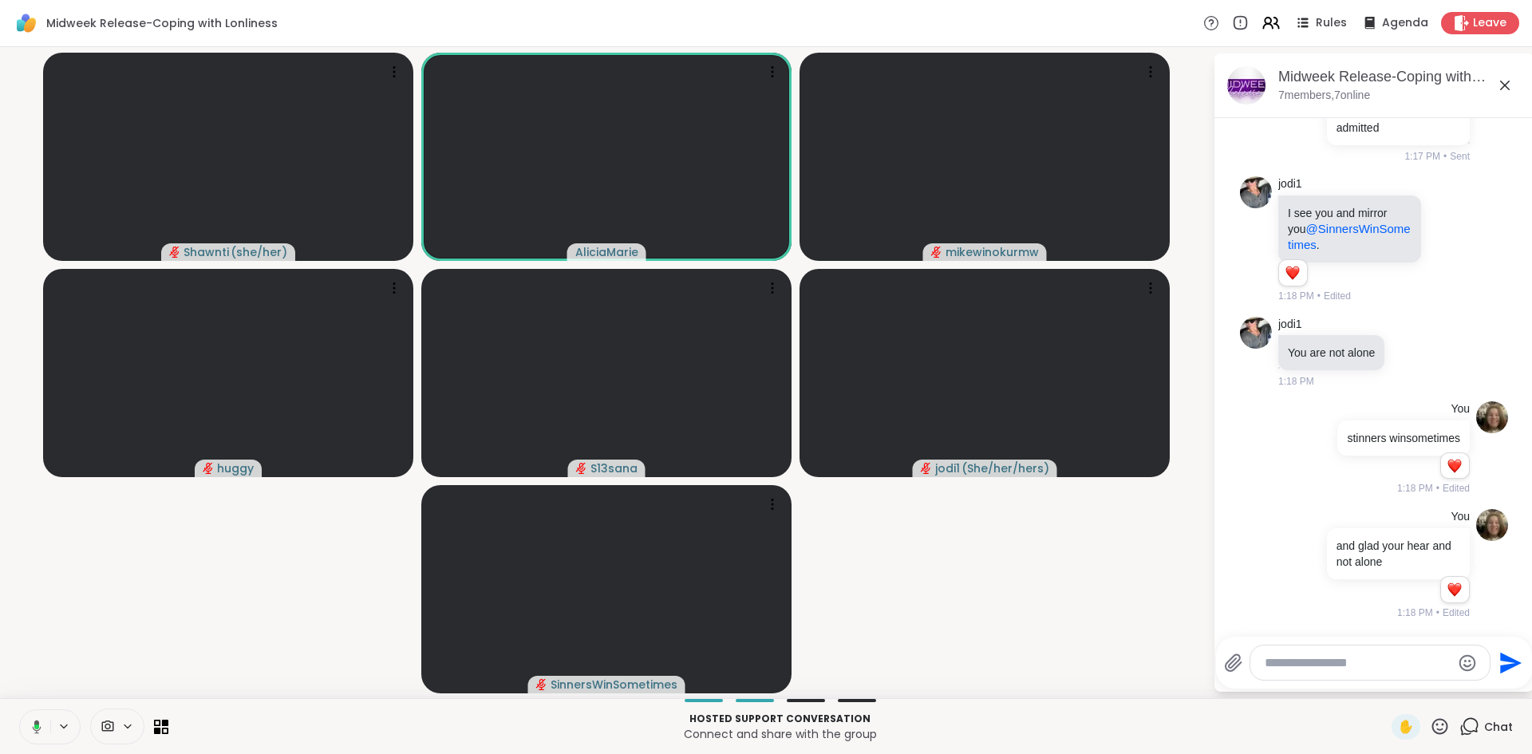
scroll to position [2007, 0]
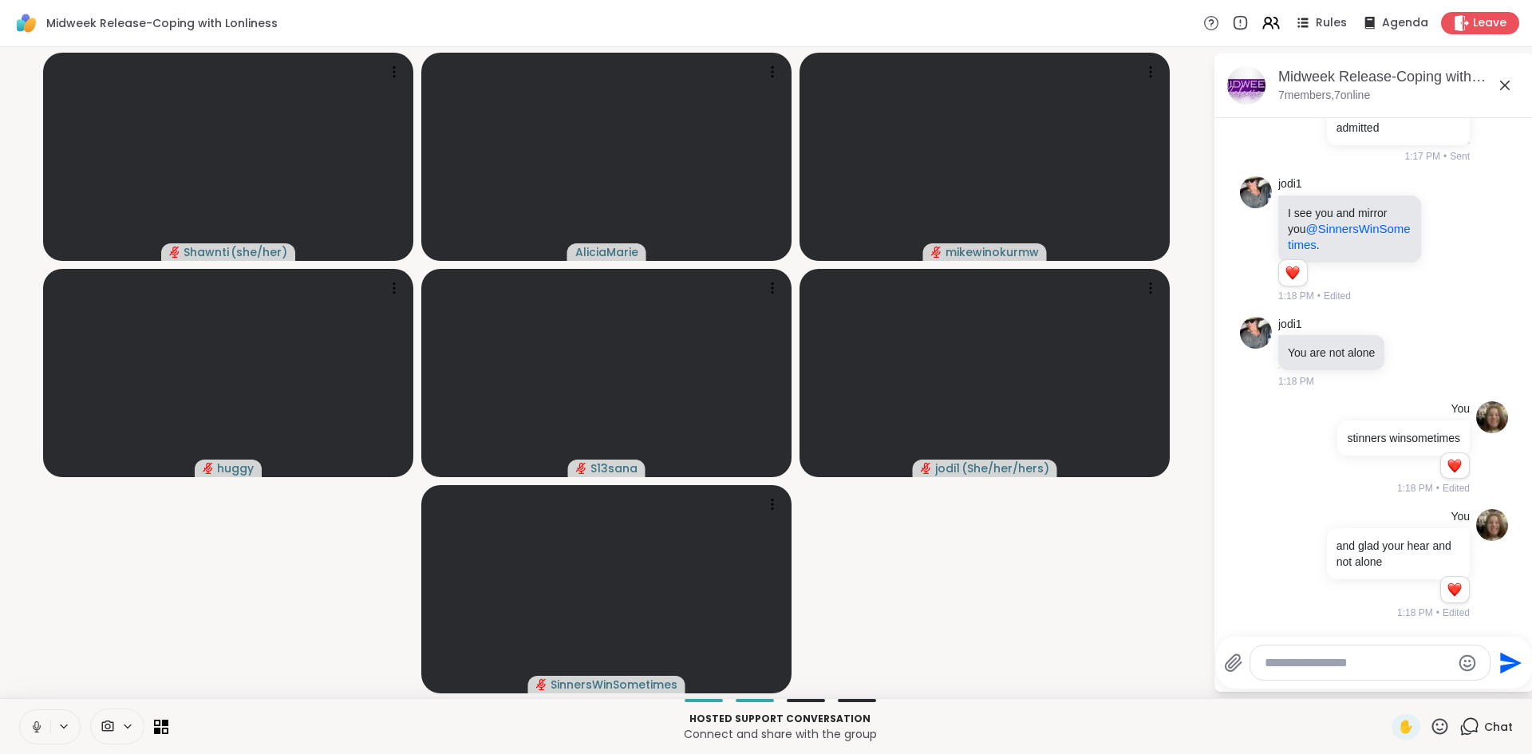
click at [35, 726] on icon at bounding box center [36, 725] width 4 height 7
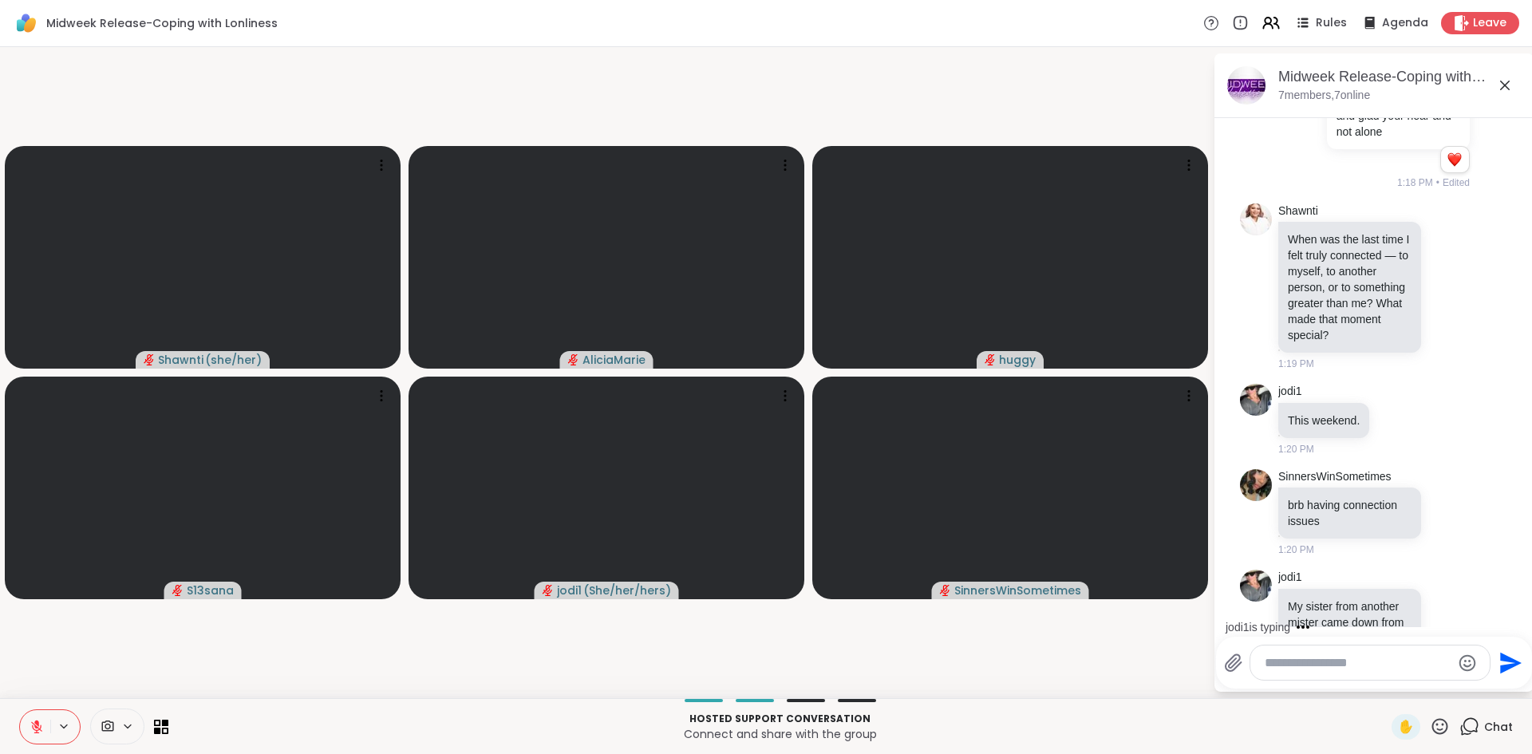
scroll to position [2539, 0]
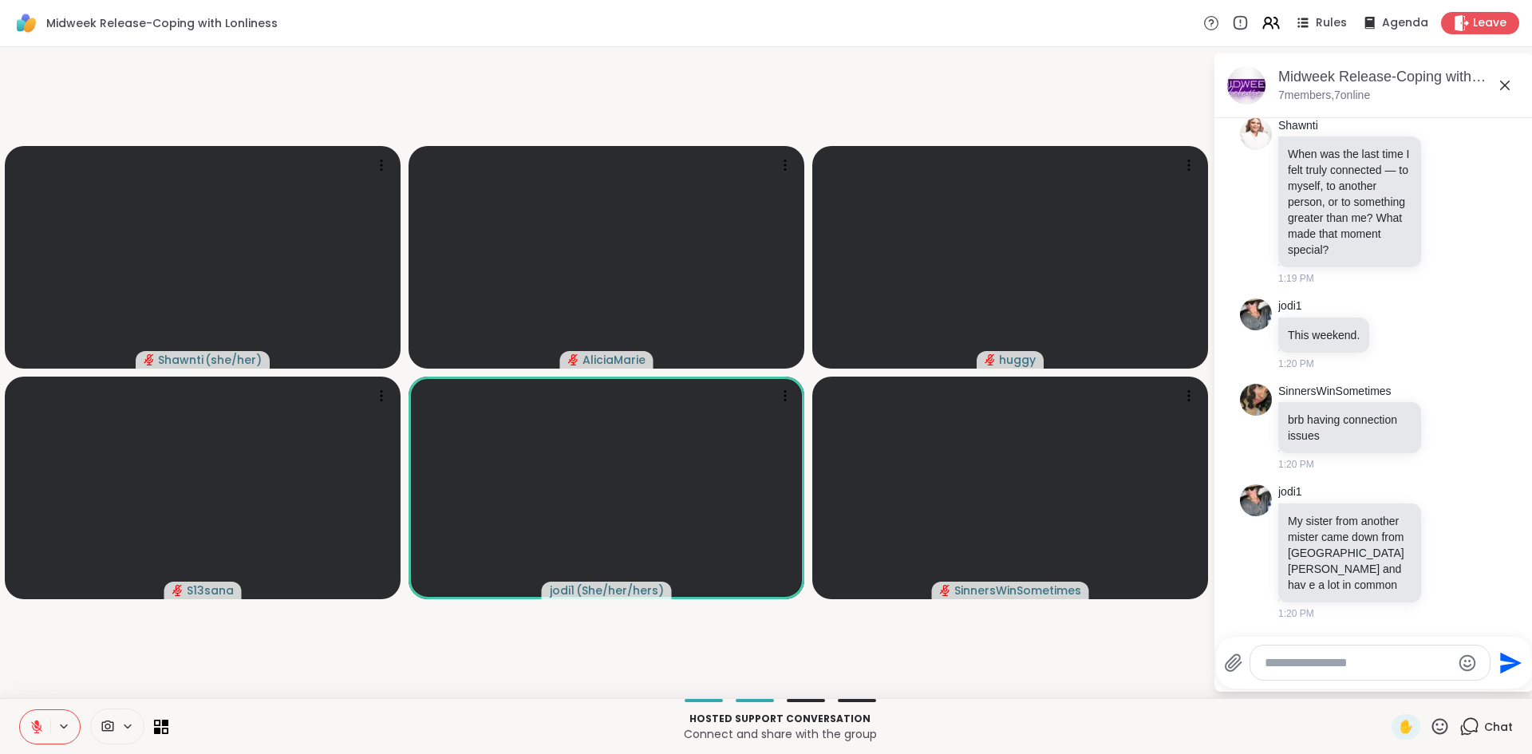
click at [1394, 670] on textarea "Type your message" at bounding box center [1358, 663] width 186 height 16
type textarea "**********"
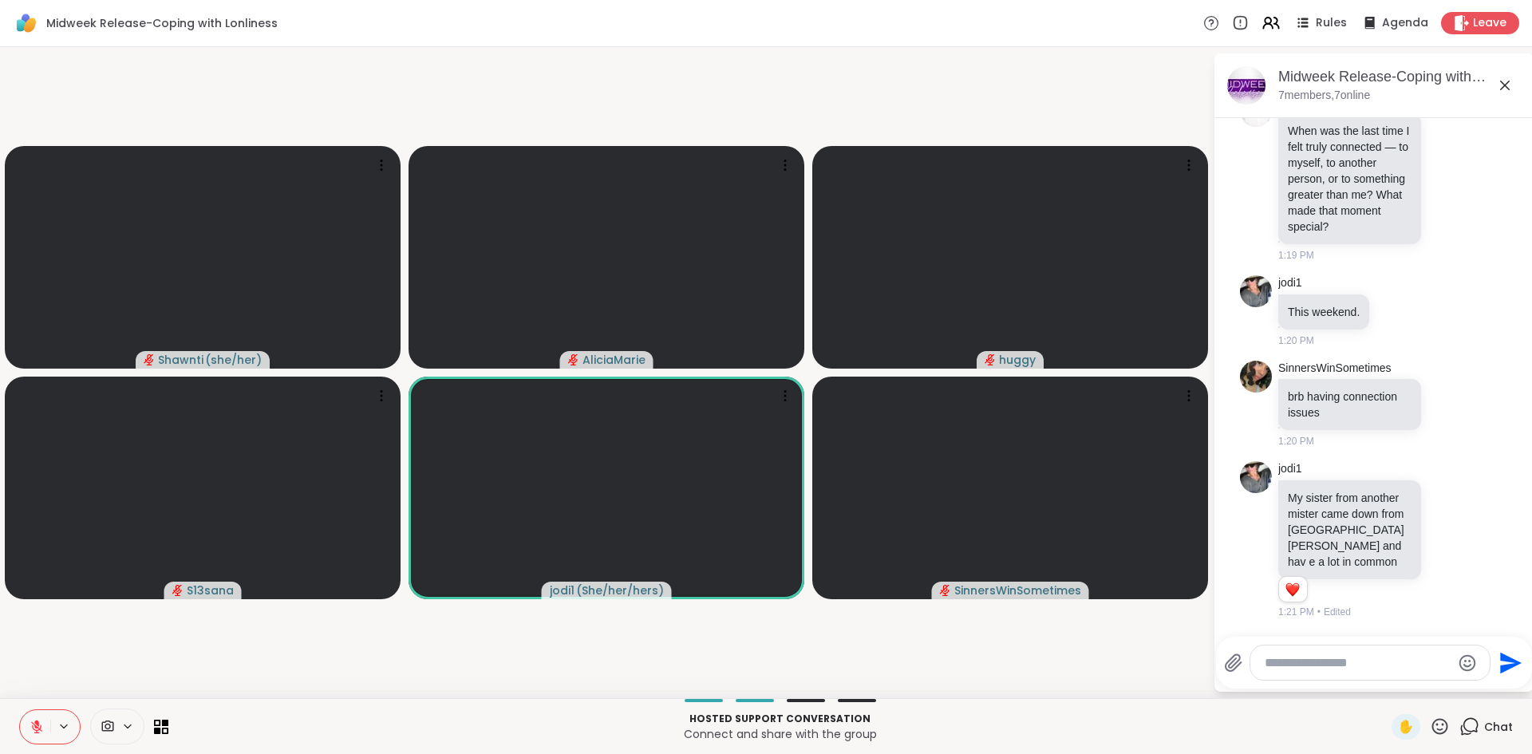
scroll to position [2647, 0]
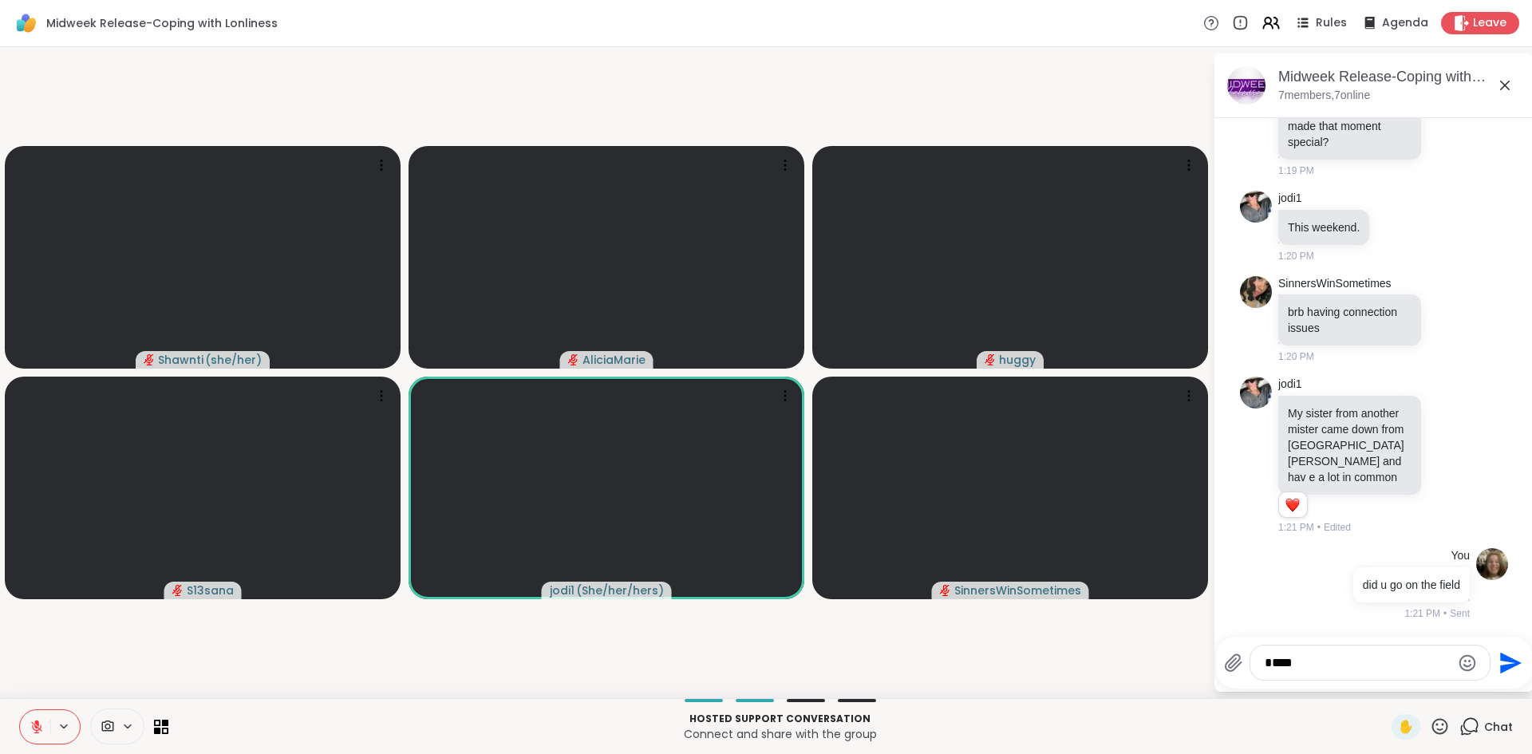
type textarea "*****"
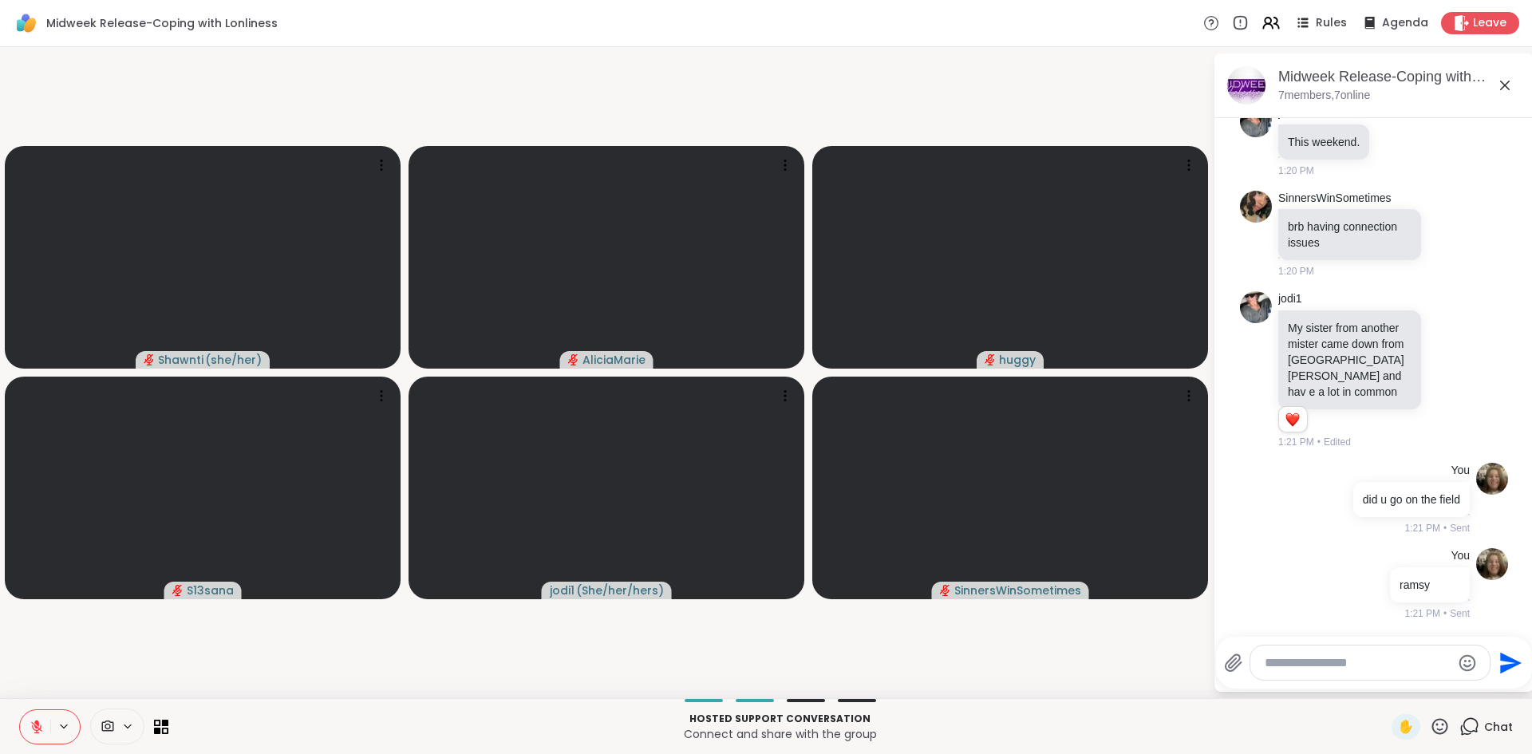
click at [32, 725] on icon at bounding box center [37, 727] width 14 height 14
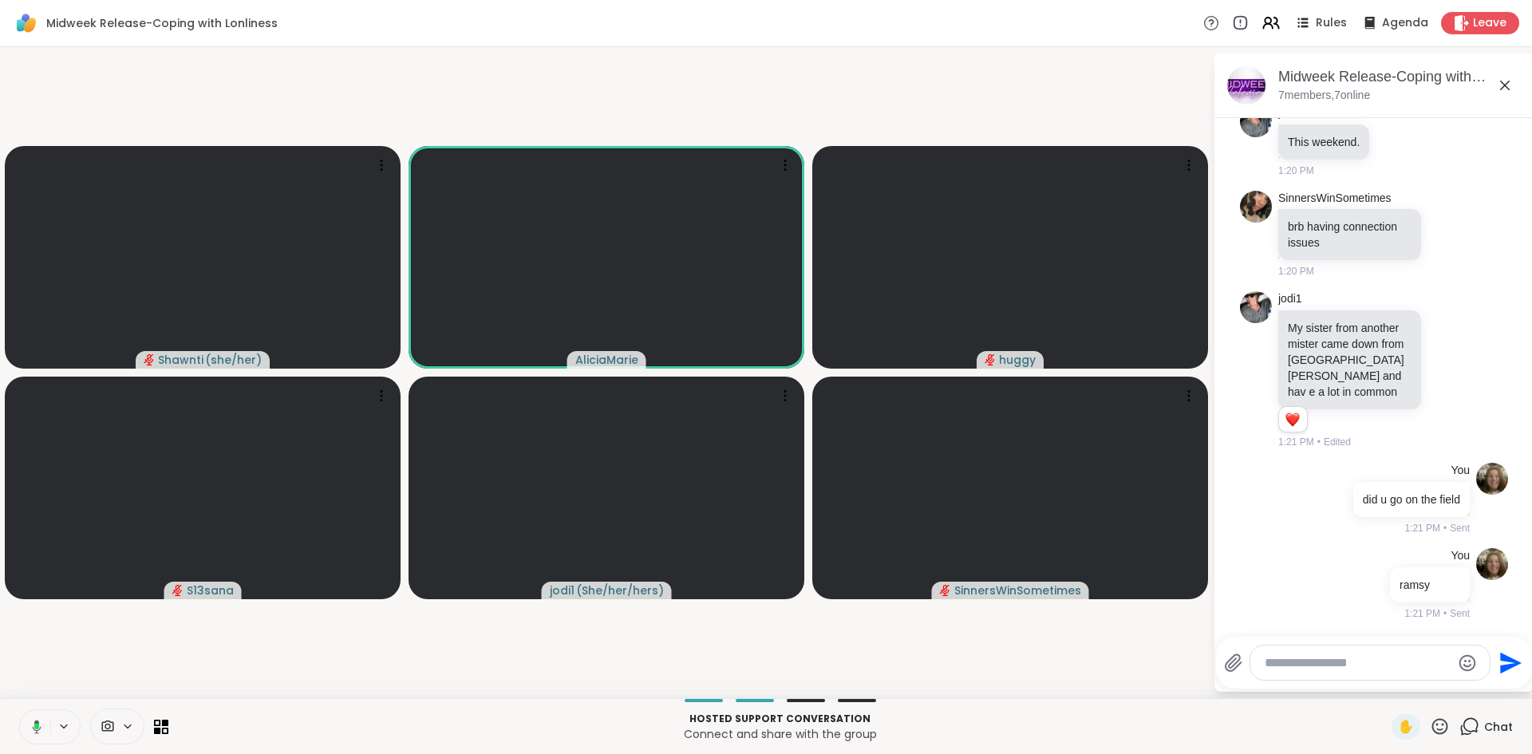
click at [32, 725] on icon at bounding box center [34, 727] width 14 height 14
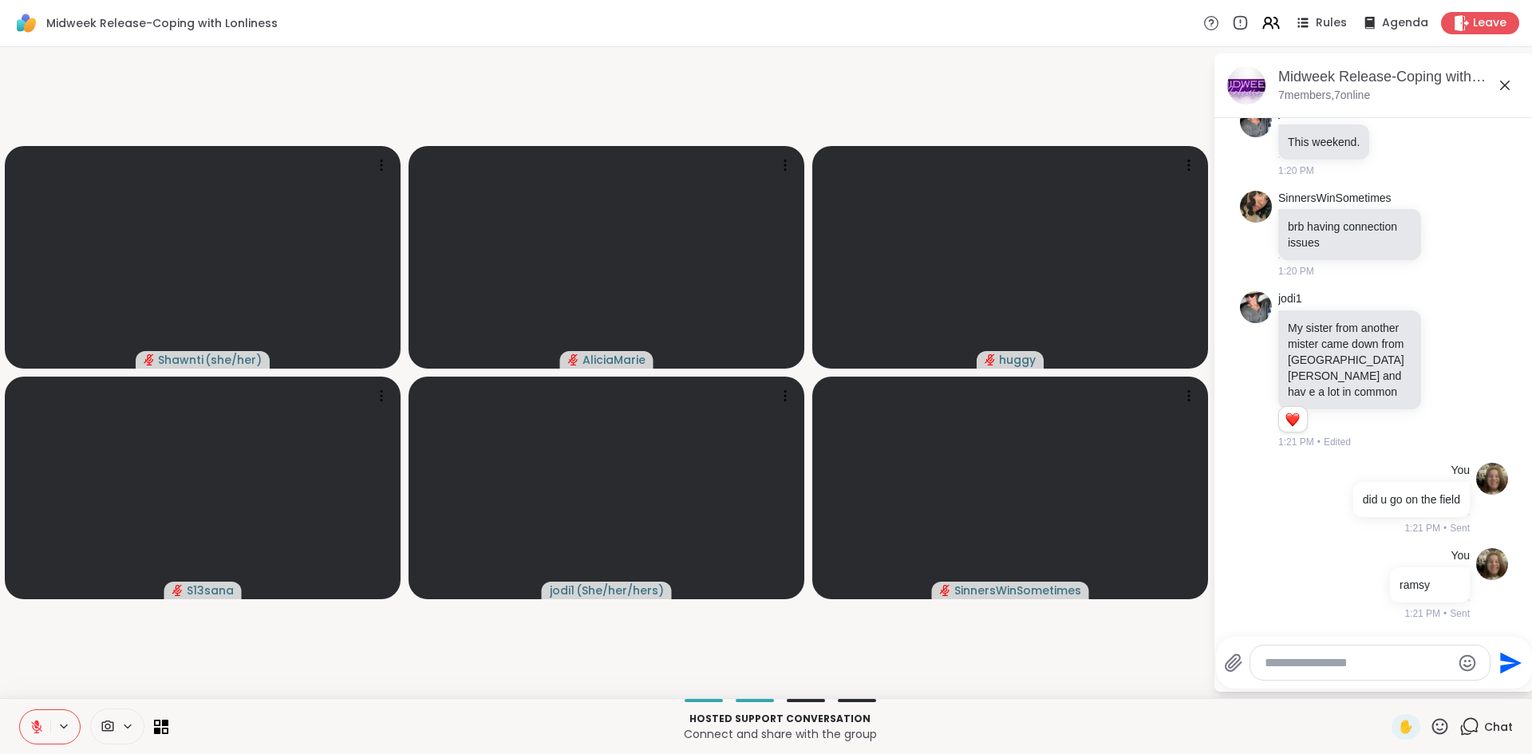
scroll to position [3228, 0]
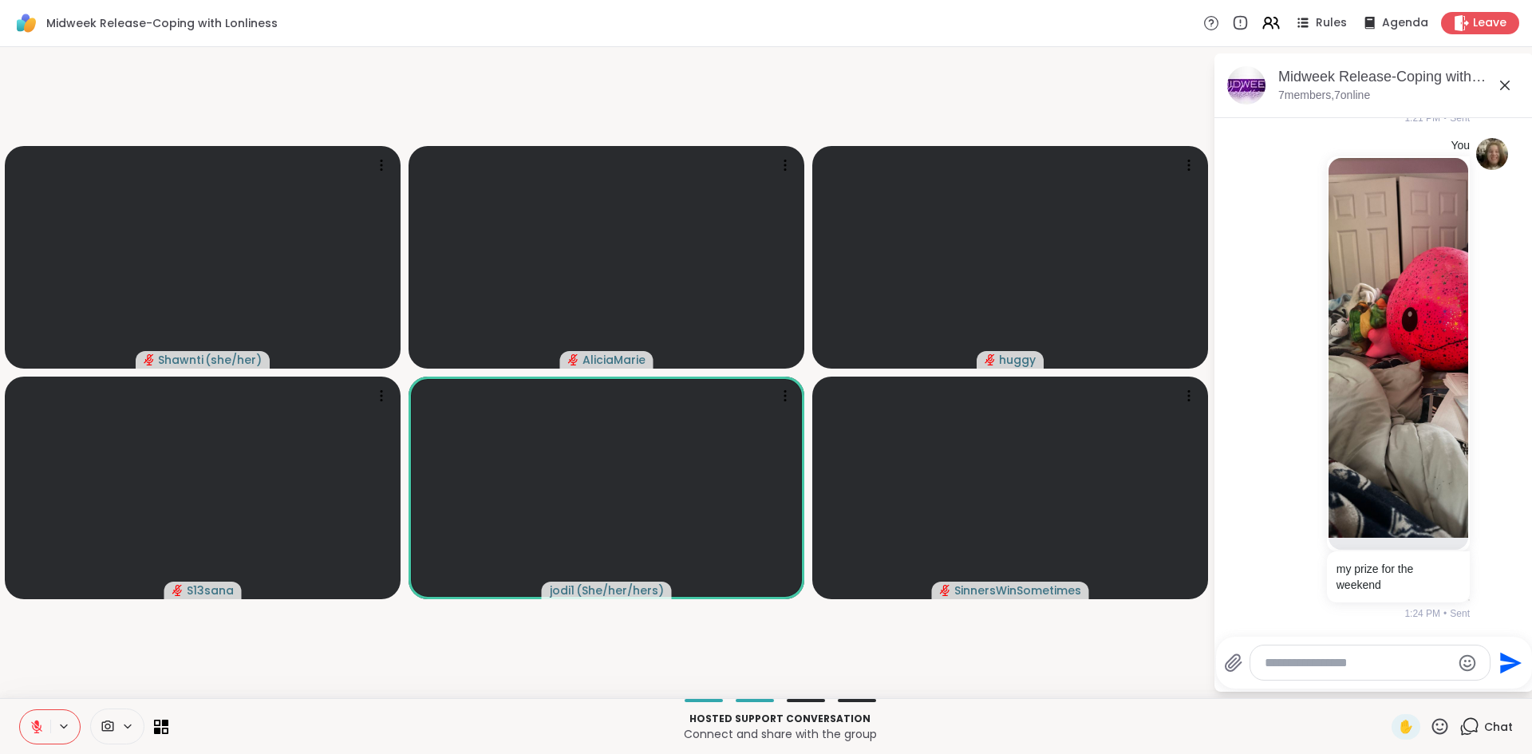
click at [32, 725] on icon at bounding box center [37, 727] width 14 height 14
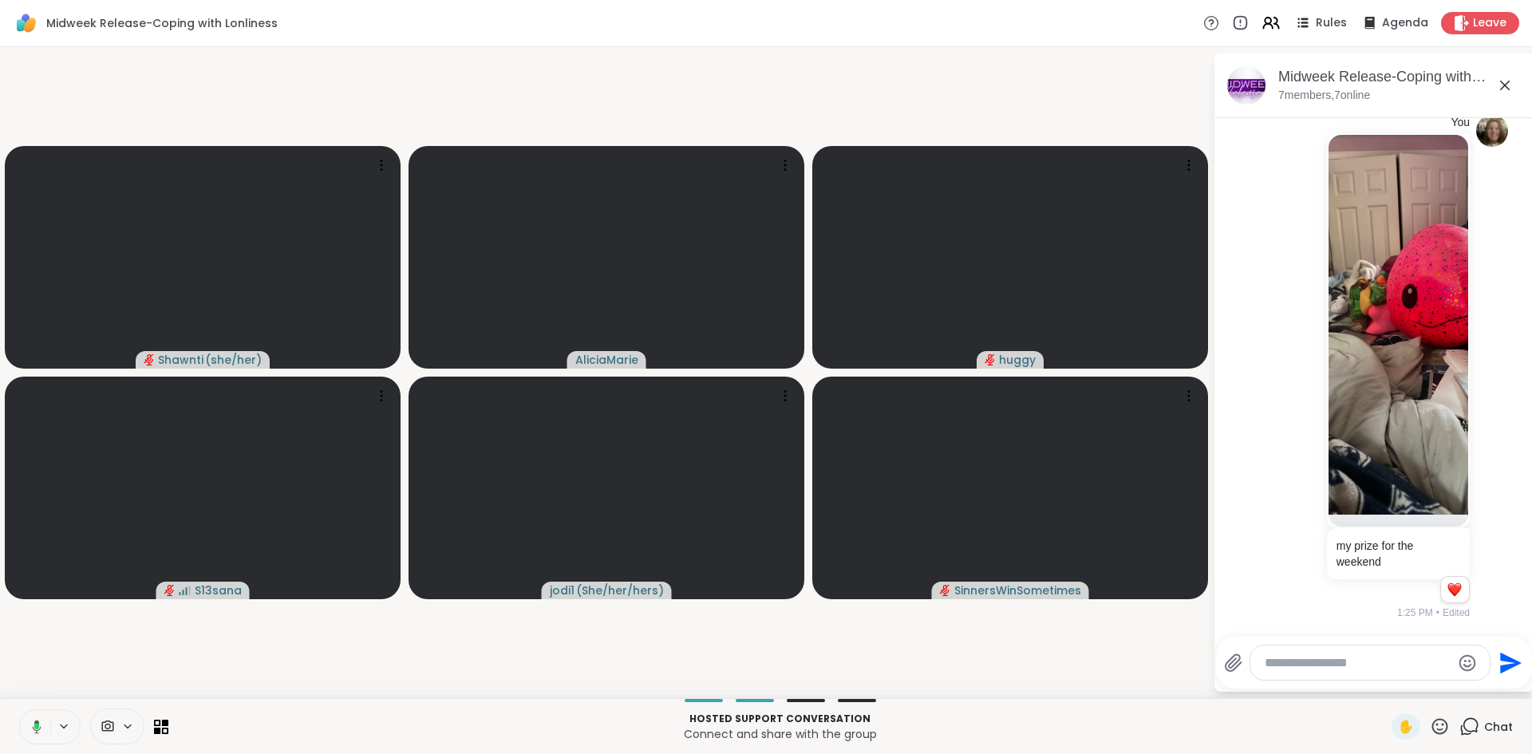
click at [31, 722] on icon at bounding box center [34, 727] width 14 height 14
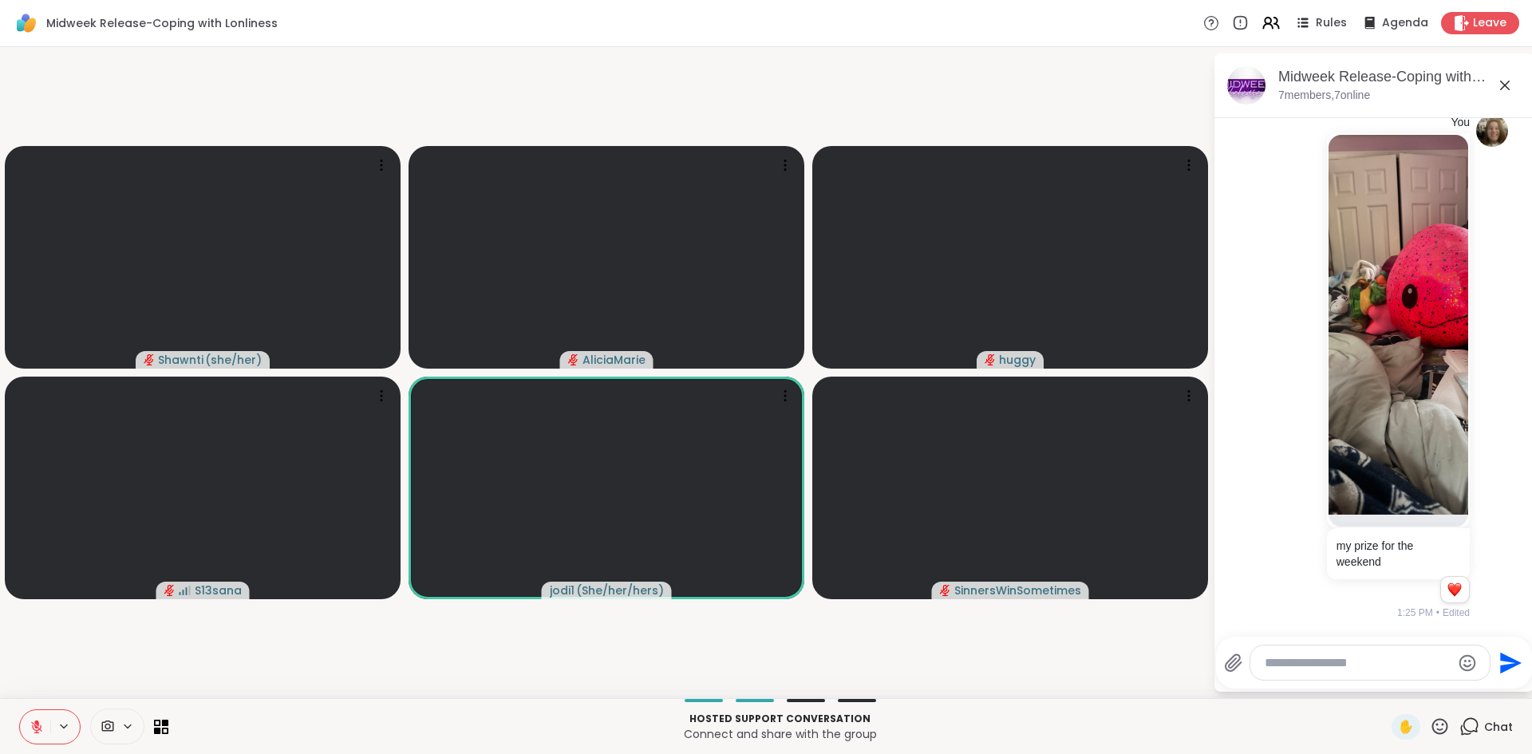
click at [34, 725] on icon at bounding box center [36, 727] width 11 height 11
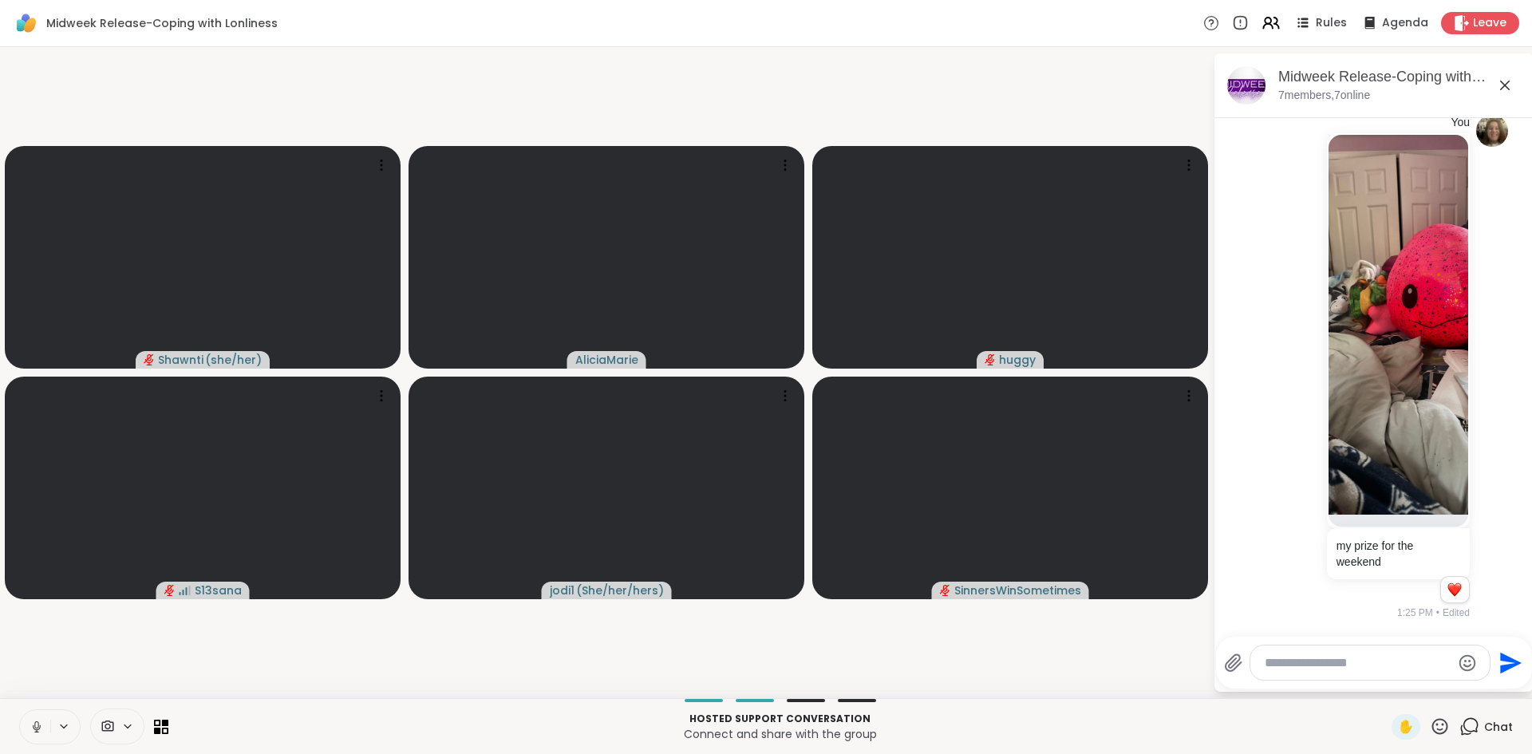
click at [34, 725] on icon at bounding box center [37, 727] width 14 height 14
click at [34, 722] on icon at bounding box center [37, 727] width 14 height 14
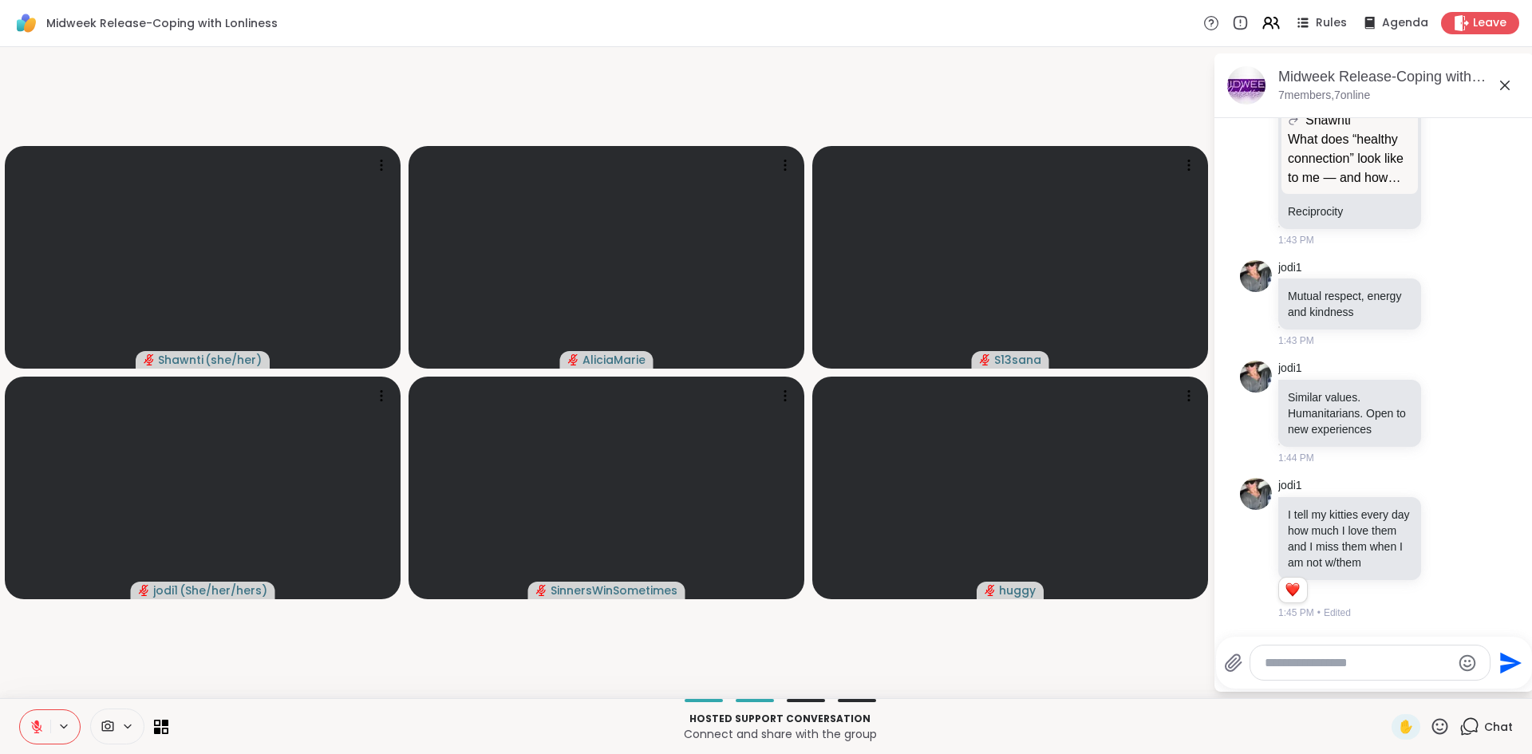
scroll to position [6106, 0]
click at [1307, 655] on textarea "Type your message" at bounding box center [1358, 663] width 186 height 16
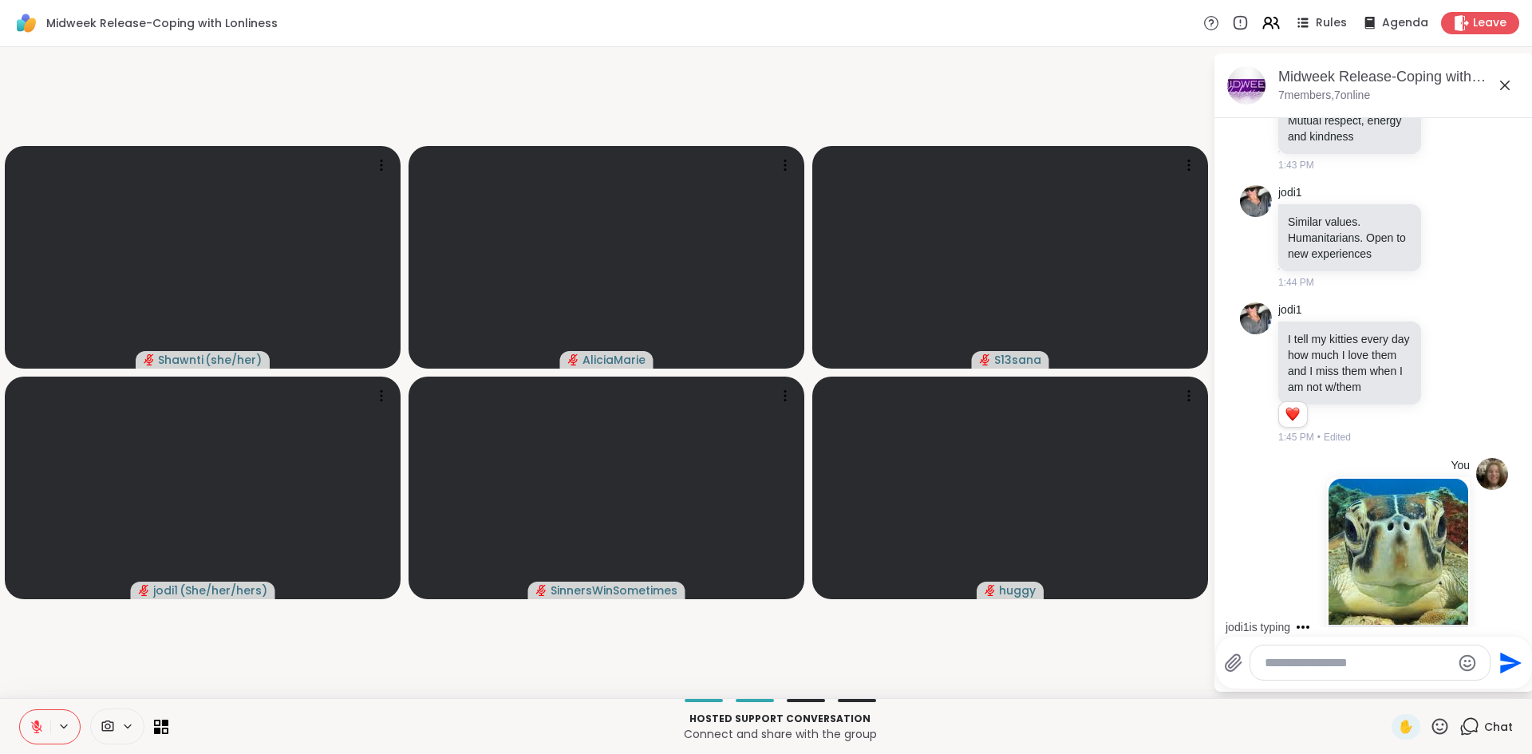
scroll to position [6318, 0]
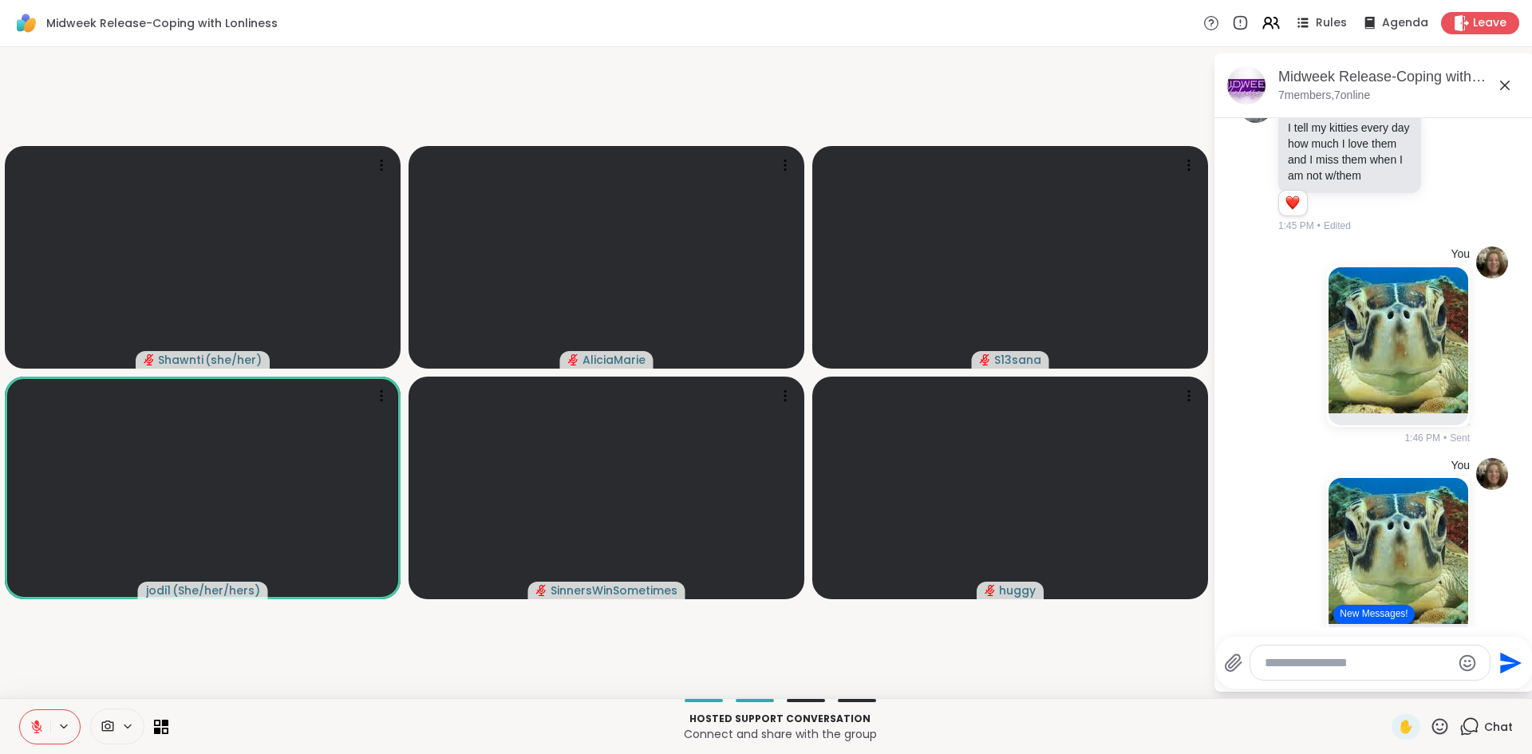
click at [1225, 667] on icon at bounding box center [1233, 663] width 19 height 19
click at [0, 0] on input "file" at bounding box center [0, 0] width 0 height 0
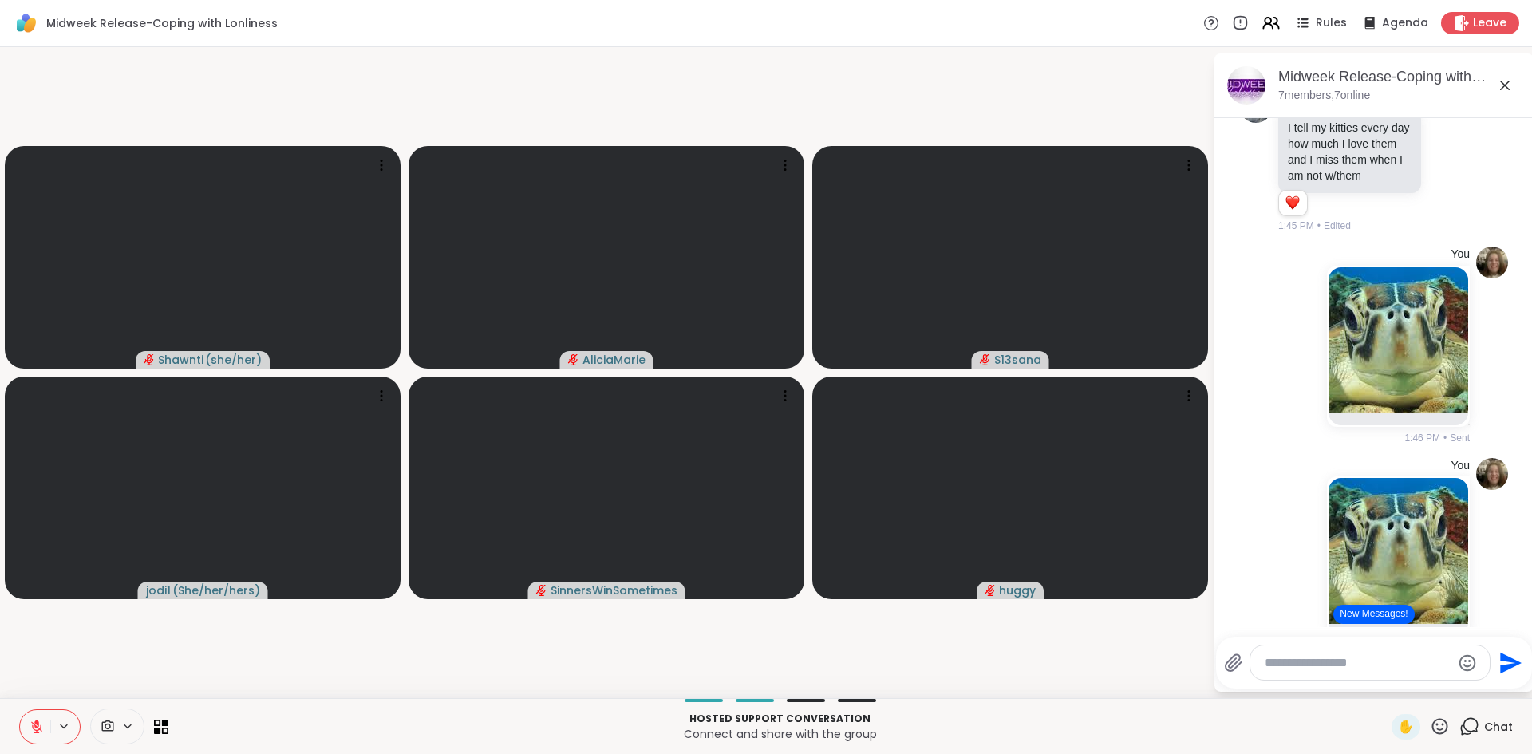
click at [41, 720] on icon at bounding box center [37, 727] width 14 height 14
click at [39, 728] on icon at bounding box center [37, 727] width 14 height 14
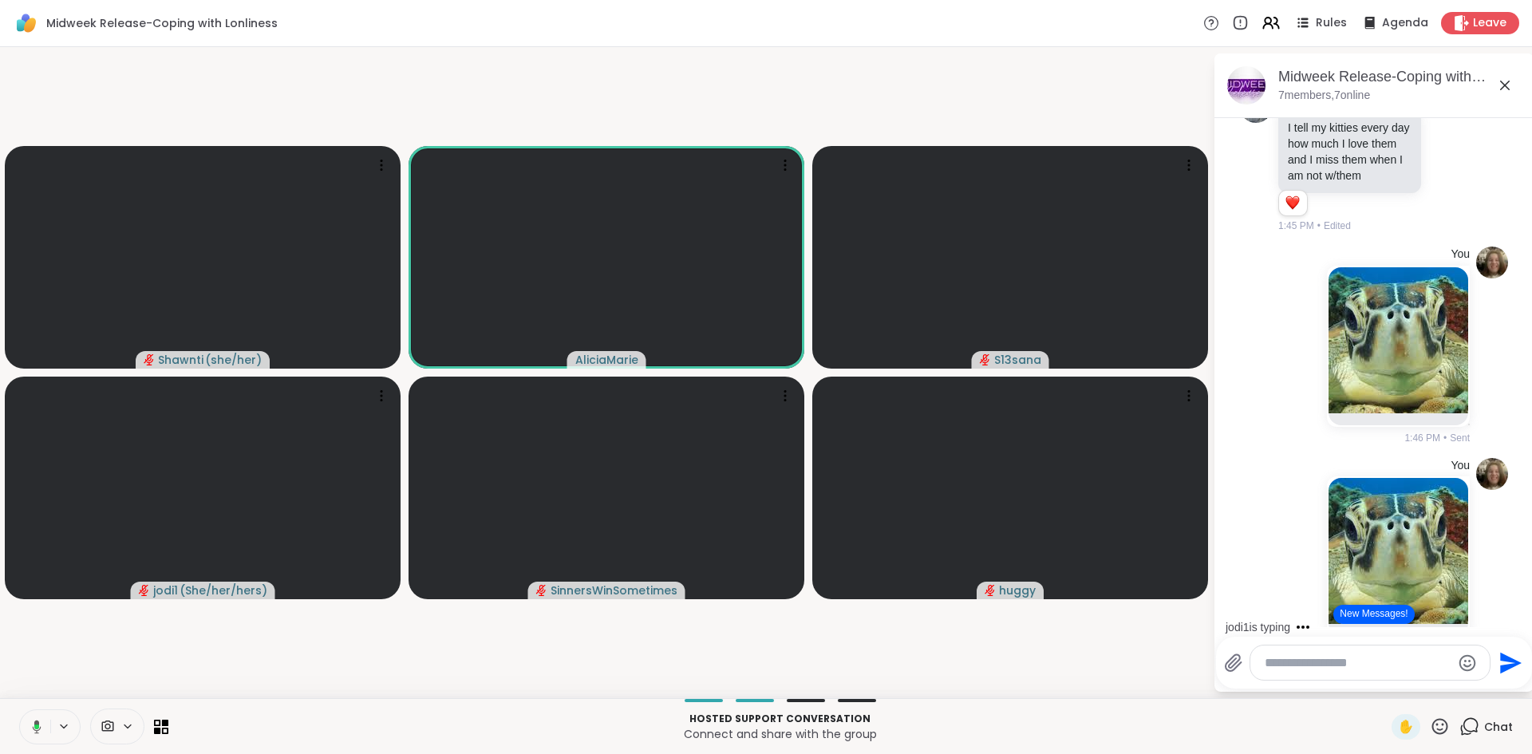
click at [39, 728] on icon at bounding box center [34, 727] width 14 height 14
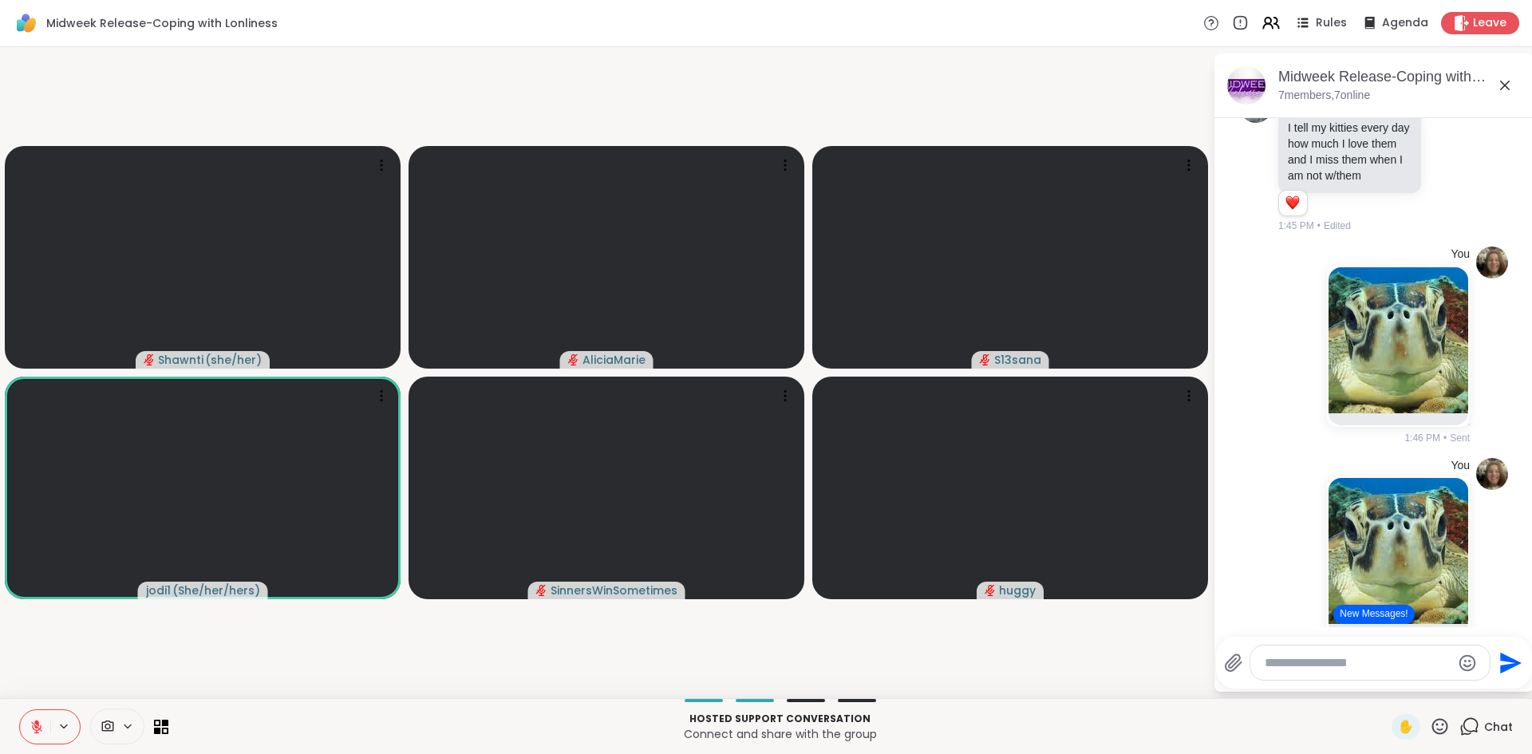
click at [39, 728] on icon at bounding box center [37, 727] width 14 height 14
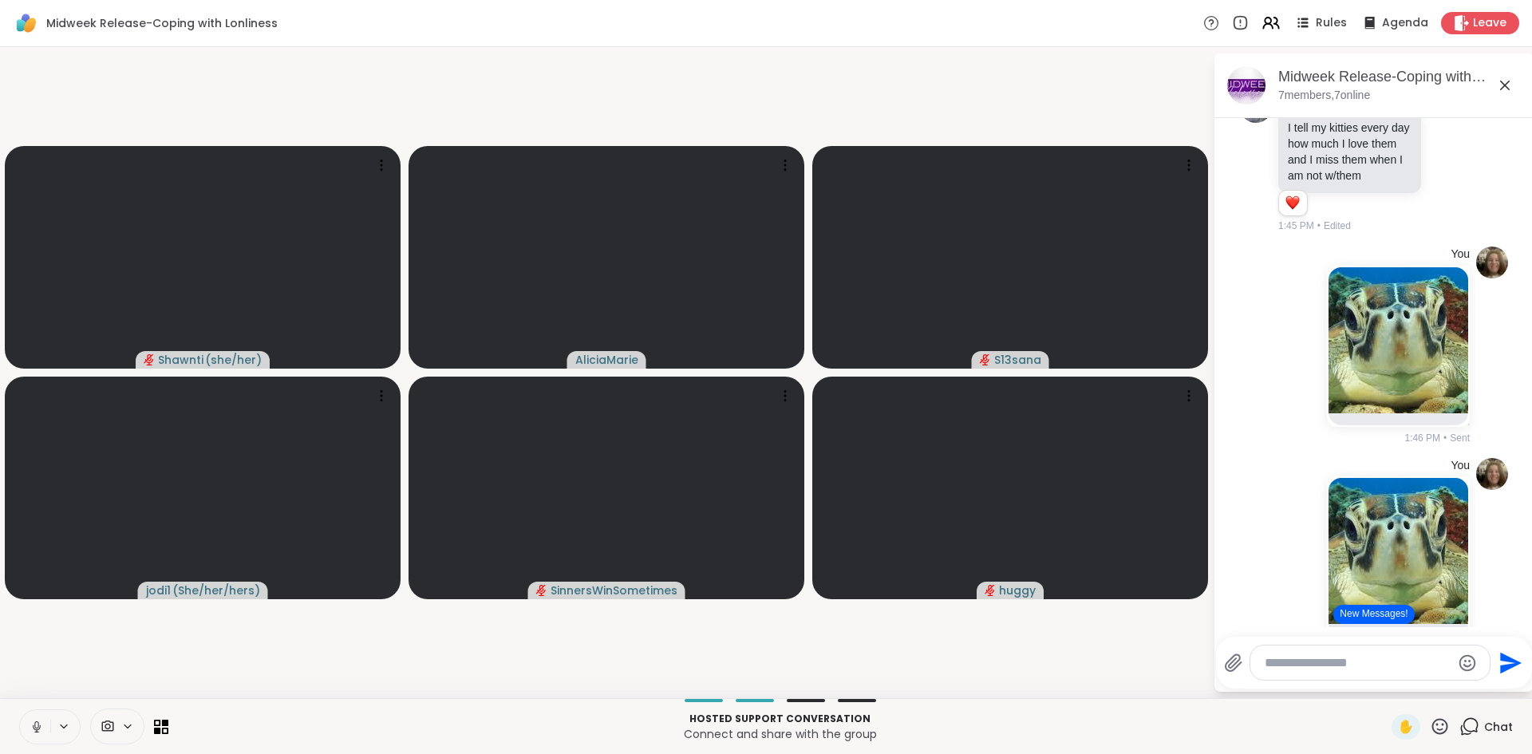
click at [39, 728] on icon at bounding box center [37, 727] width 14 height 14
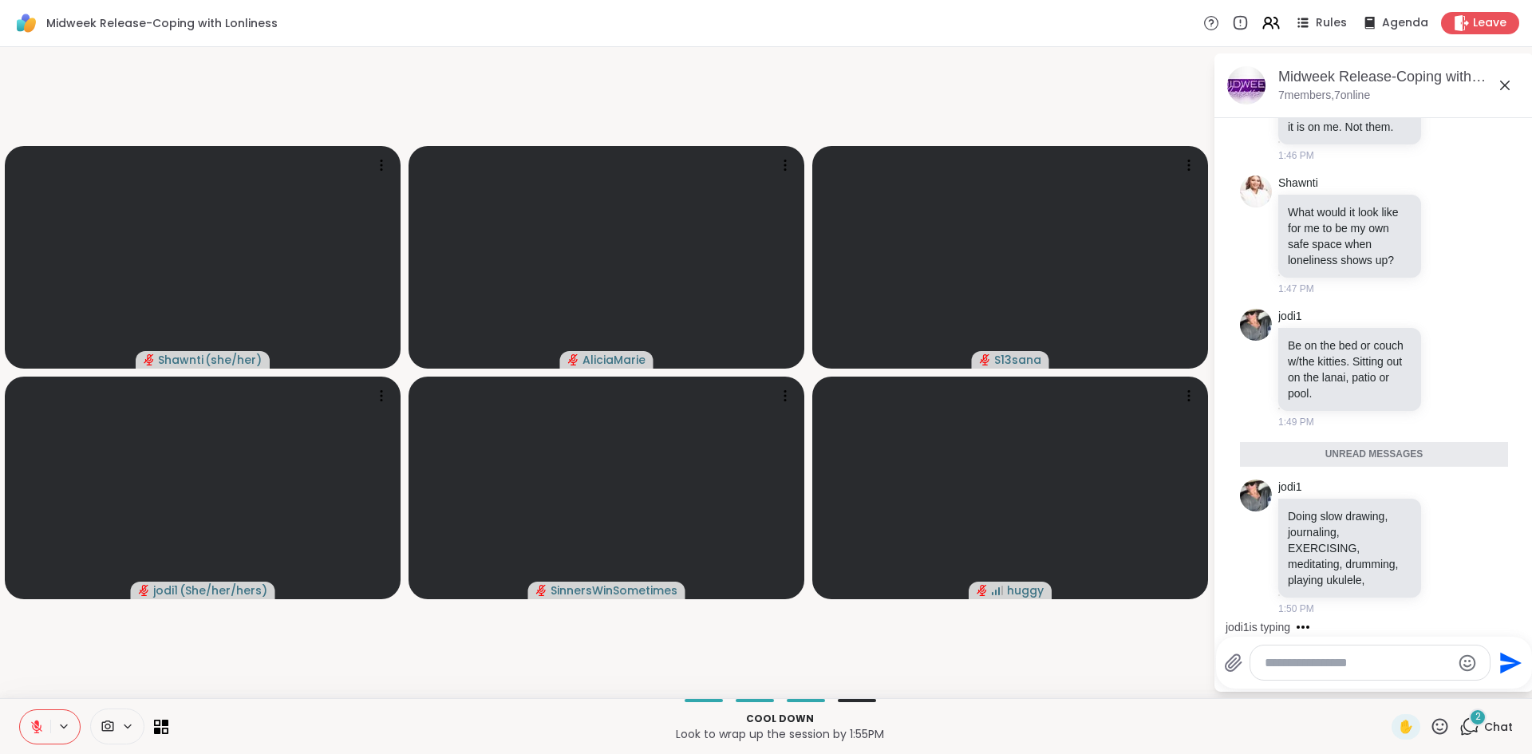
scroll to position [7201, 0]
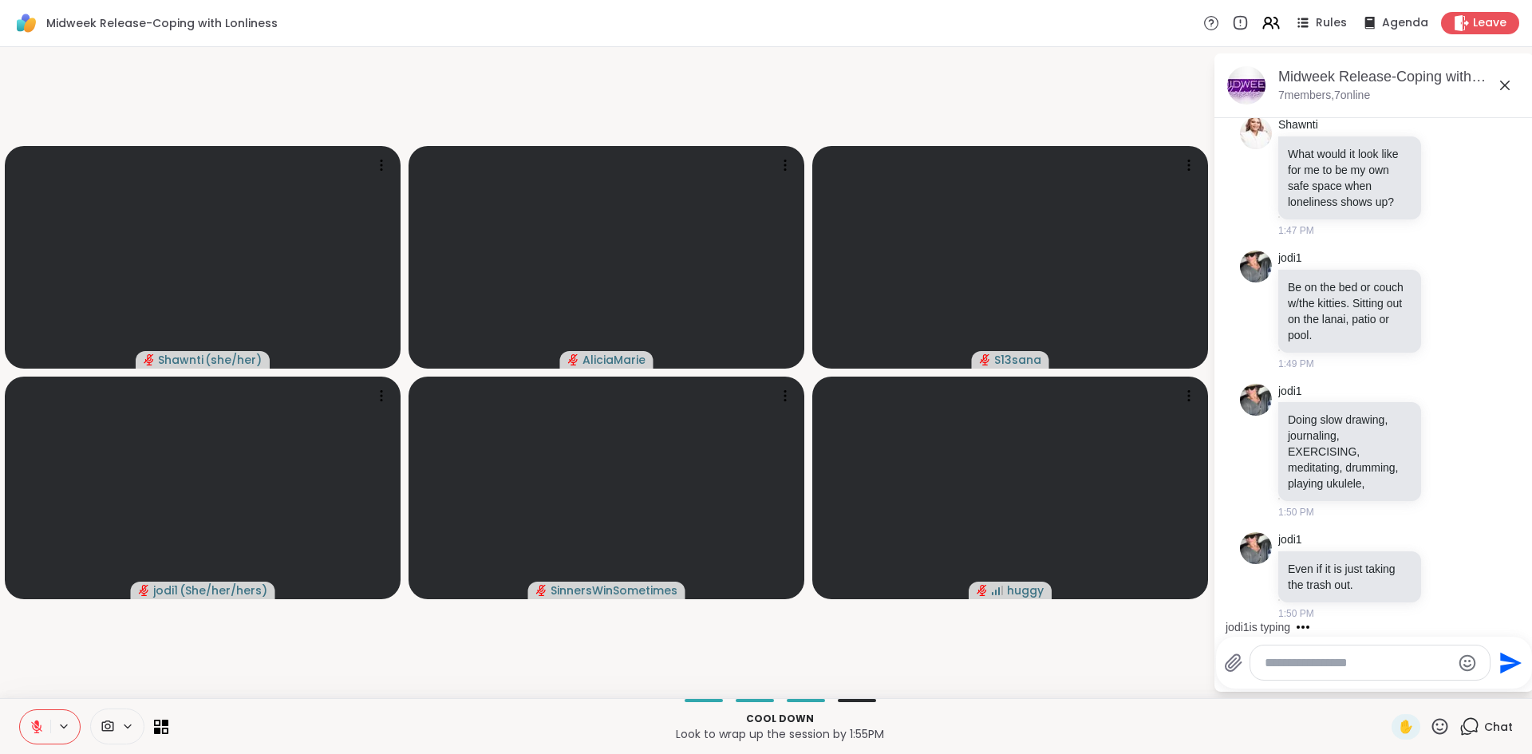
click at [1338, 665] on textarea "Type your message" at bounding box center [1358, 663] width 186 height 16
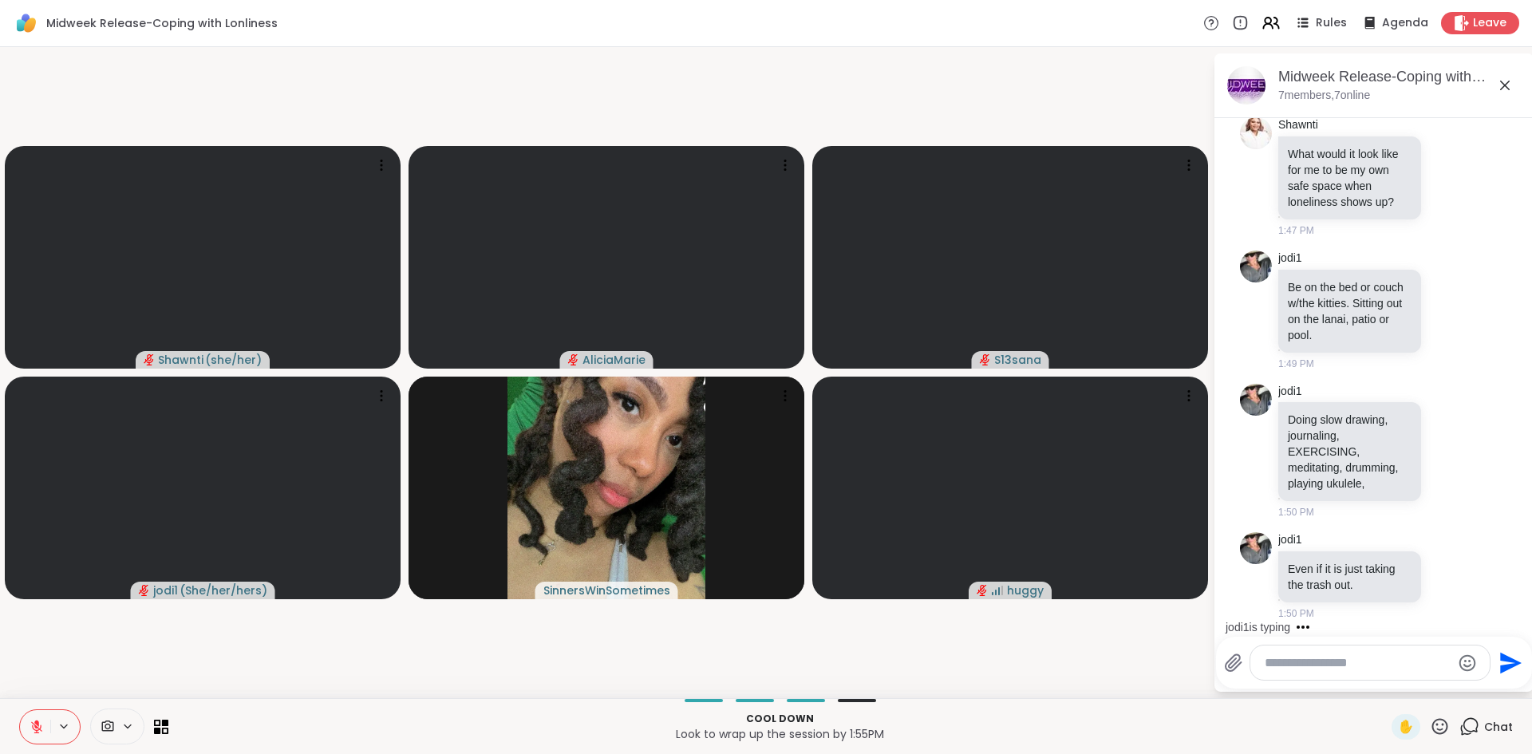
paste textarea "**********"
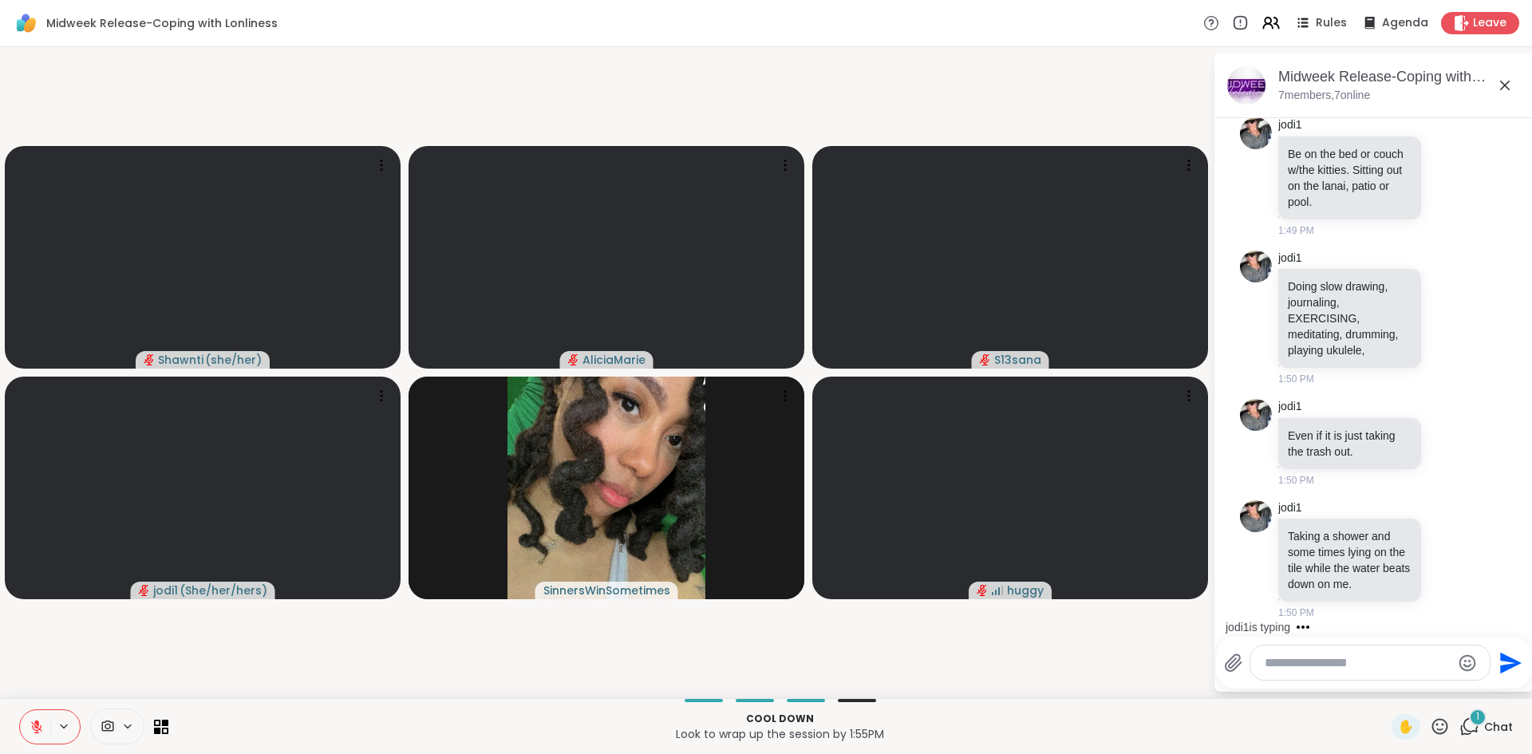
type textarea "**********"
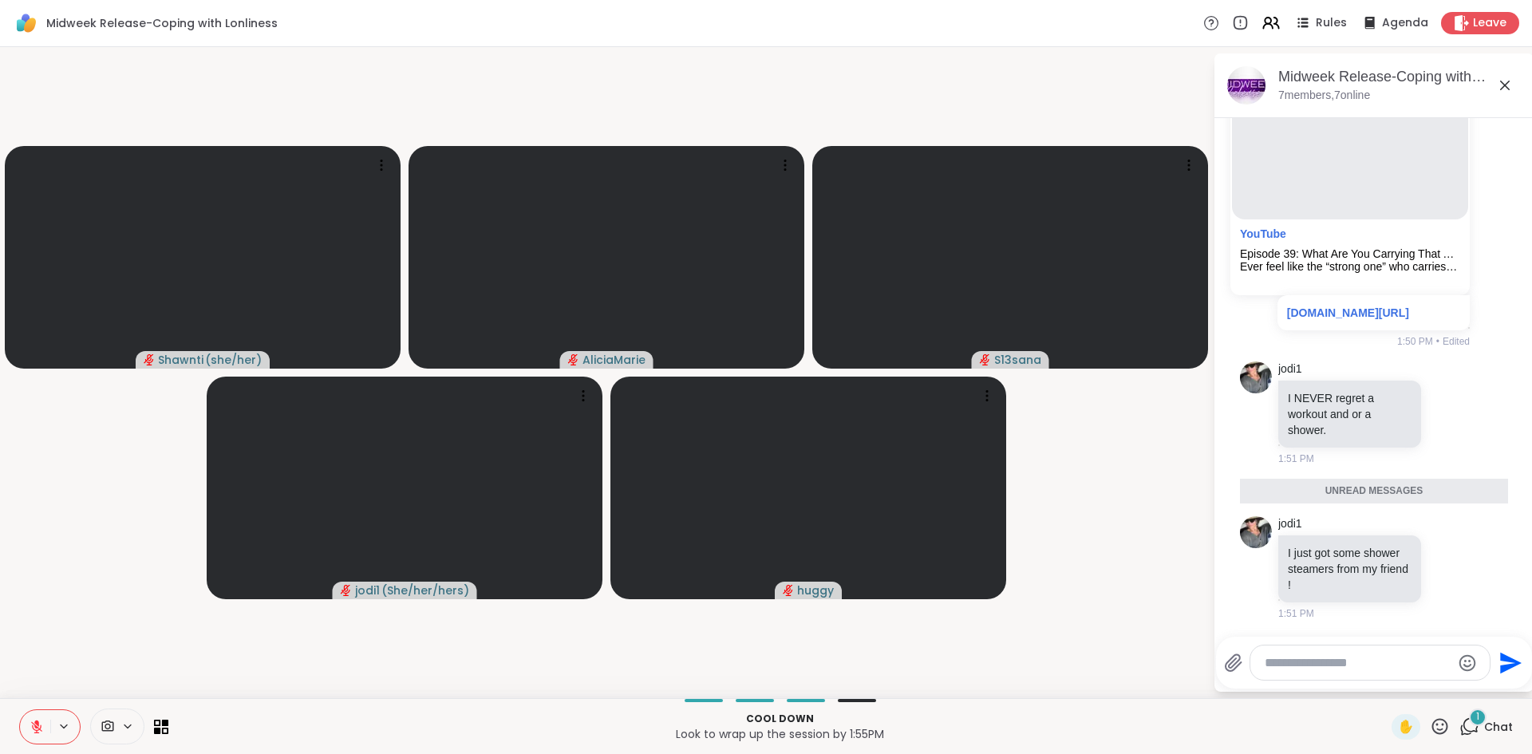
scroll to position [8055, 0]
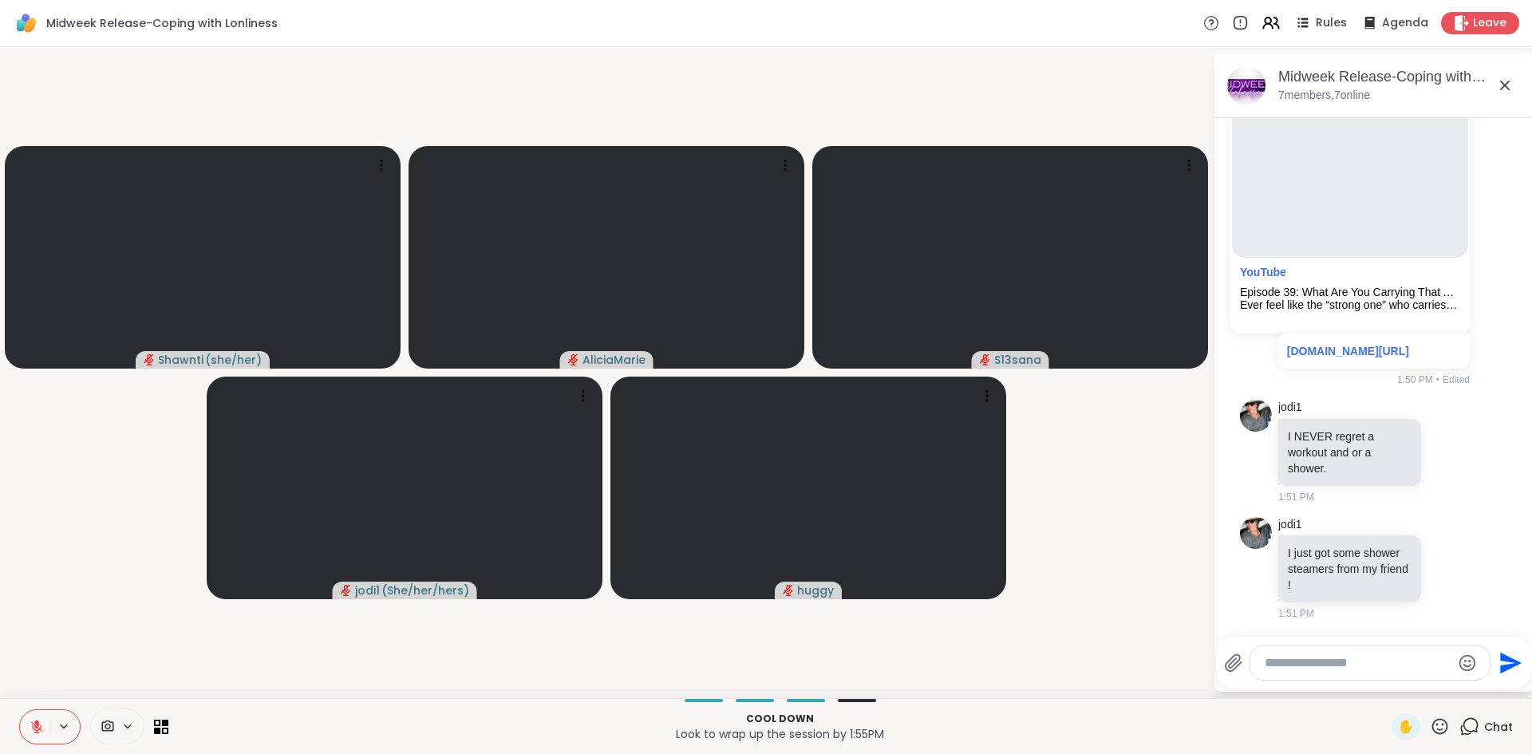
click at [1360, 665] on textarea "Type your message" at bounding box center [1358, 663] width 186 height 16
paste textarea "**********"
type textarea "**********"
click at [1360, 665] on textarea "**********" at bounding box center [1358, 663] width 186 height 16
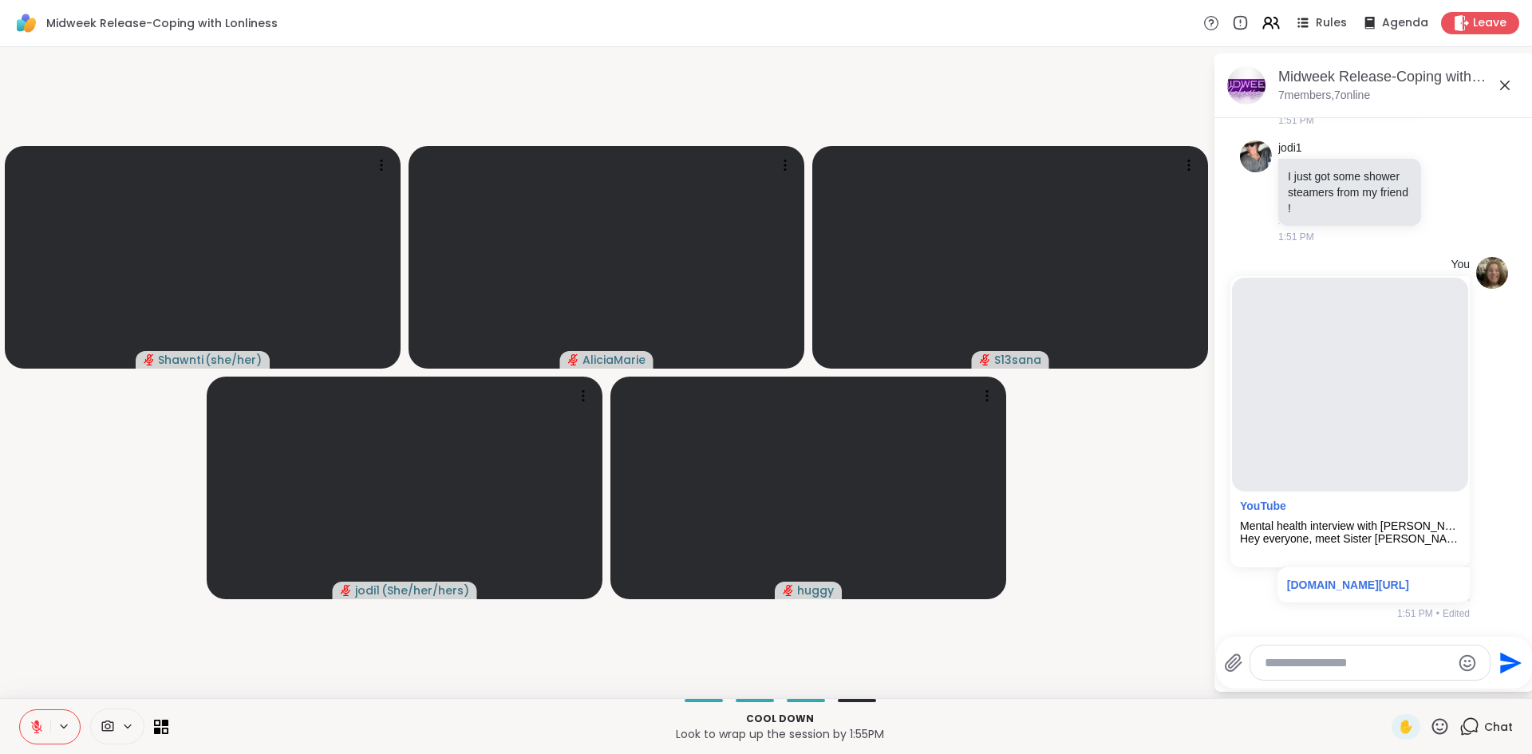
scroll to position [8436, 0]
type textarea "*********"
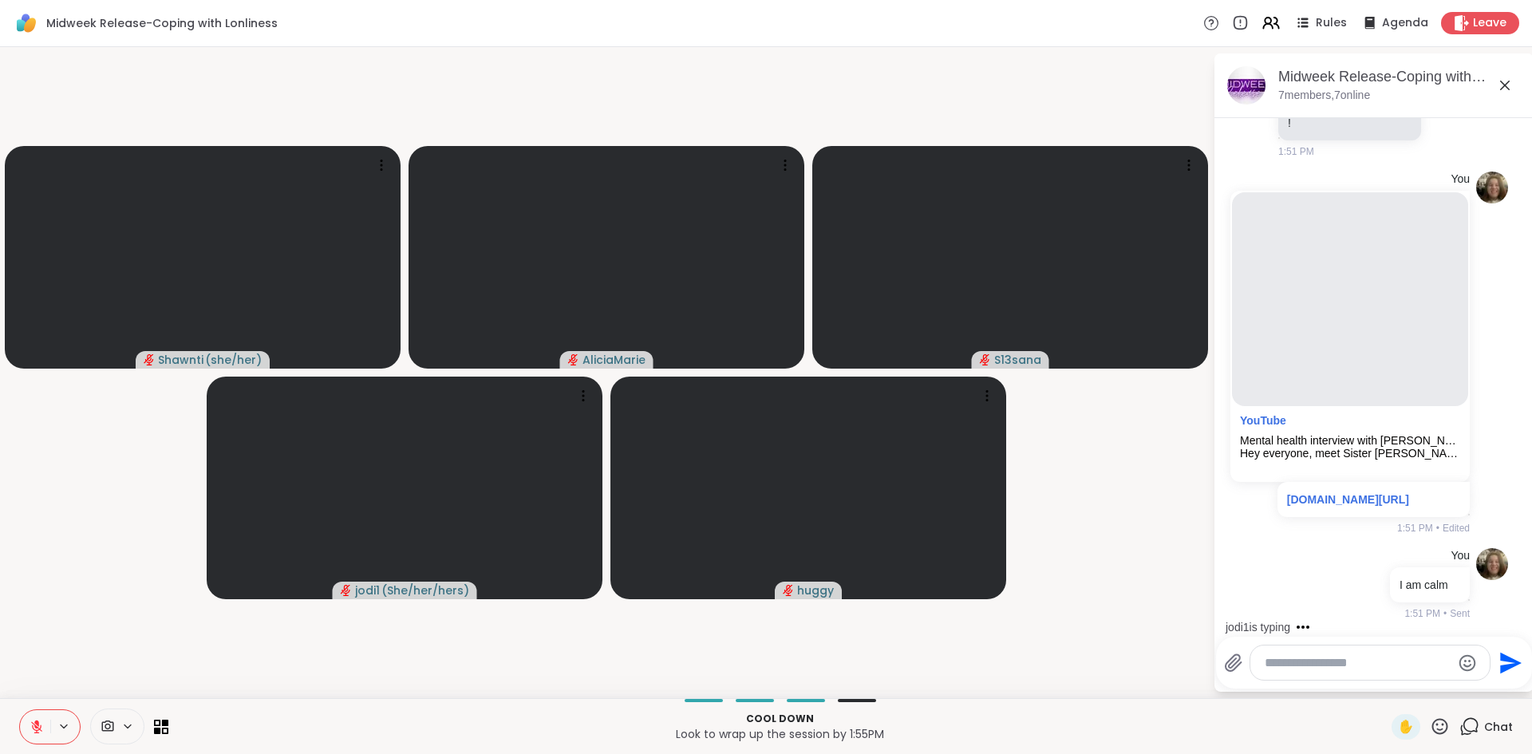
scroll to position [8565, 0]
type textarea "**********"
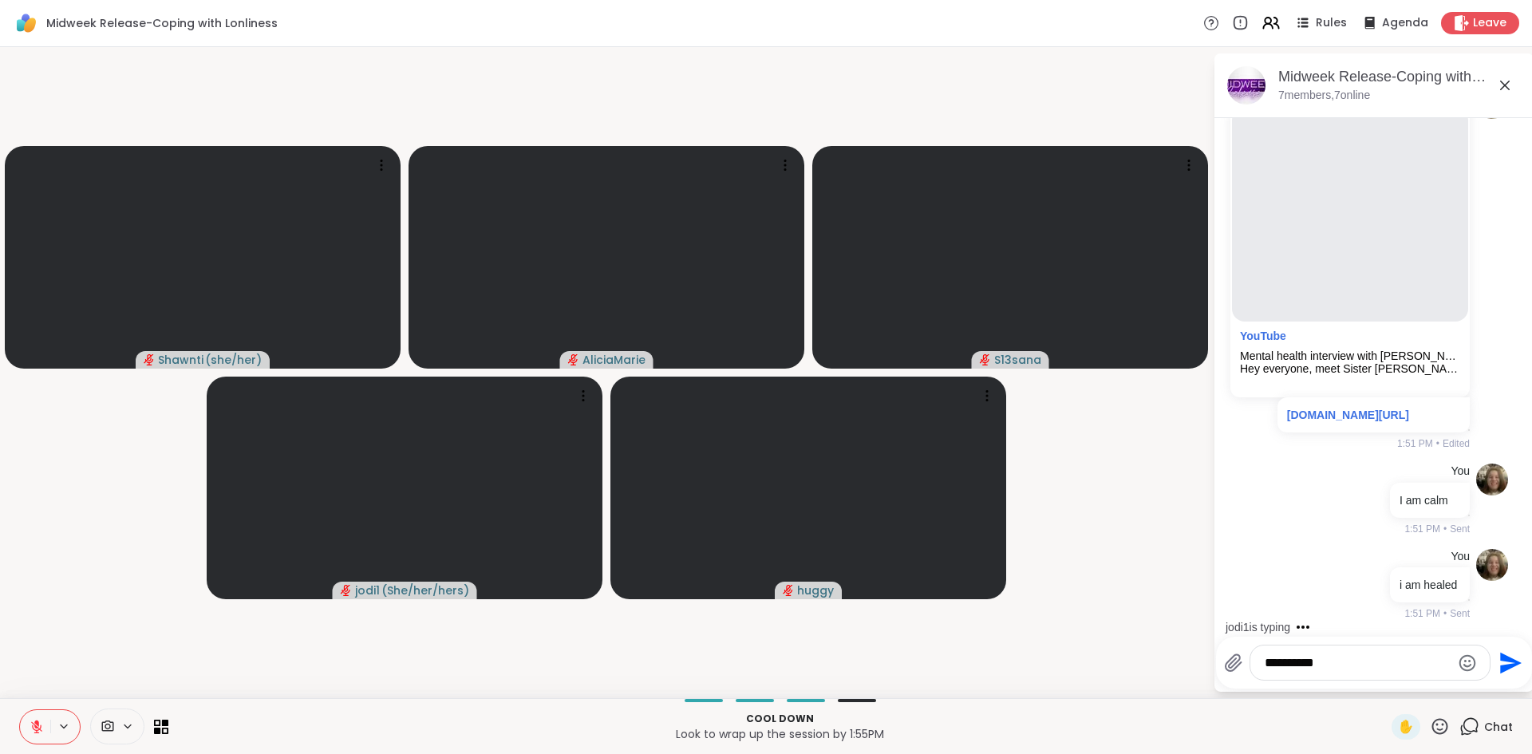
type textarea "**********"
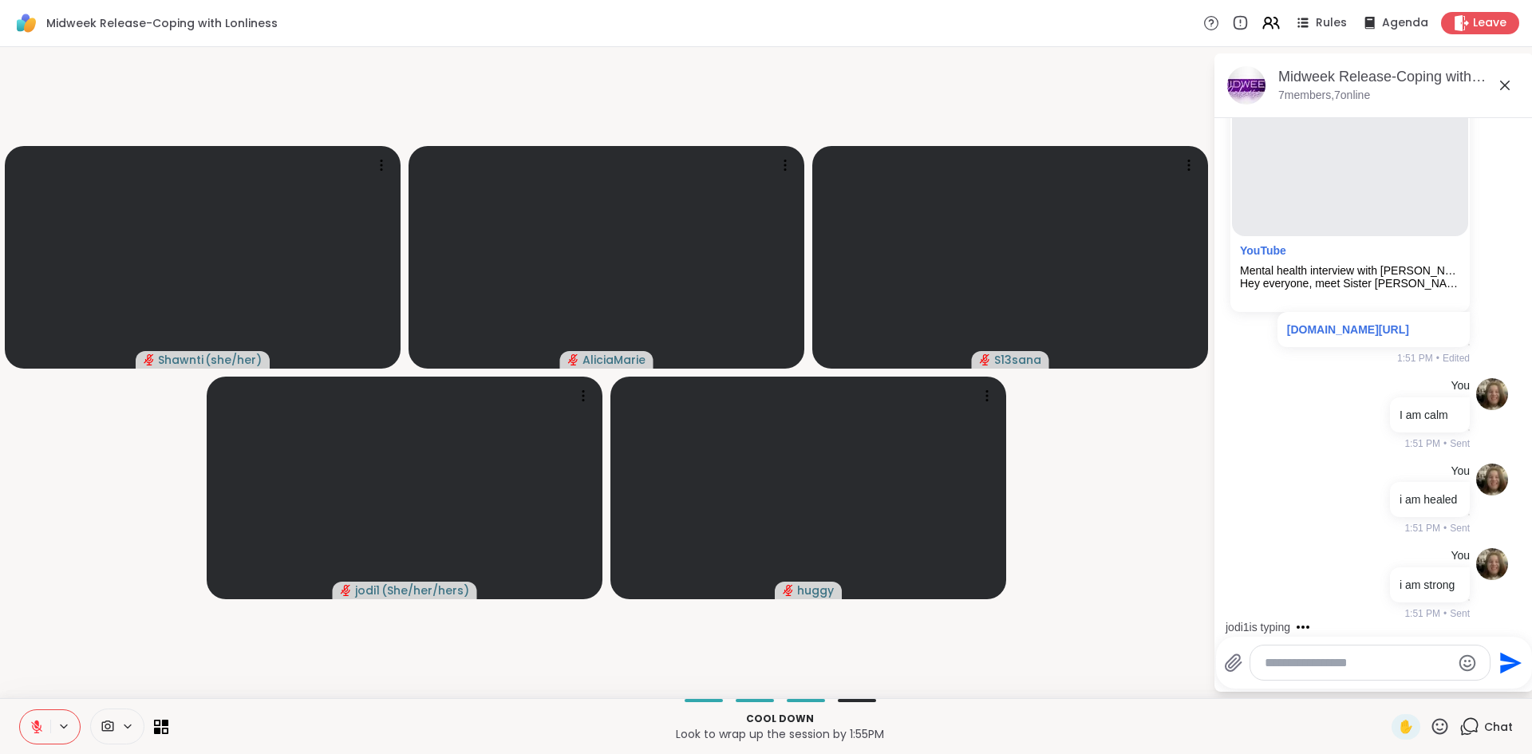
scroll to position [8735, 0]
click at [59, 721] on icon at bounding box center [63, 727] width 13 height 14
click at [49, 721] on button at bounding box center [35, 727] width 30 height 34
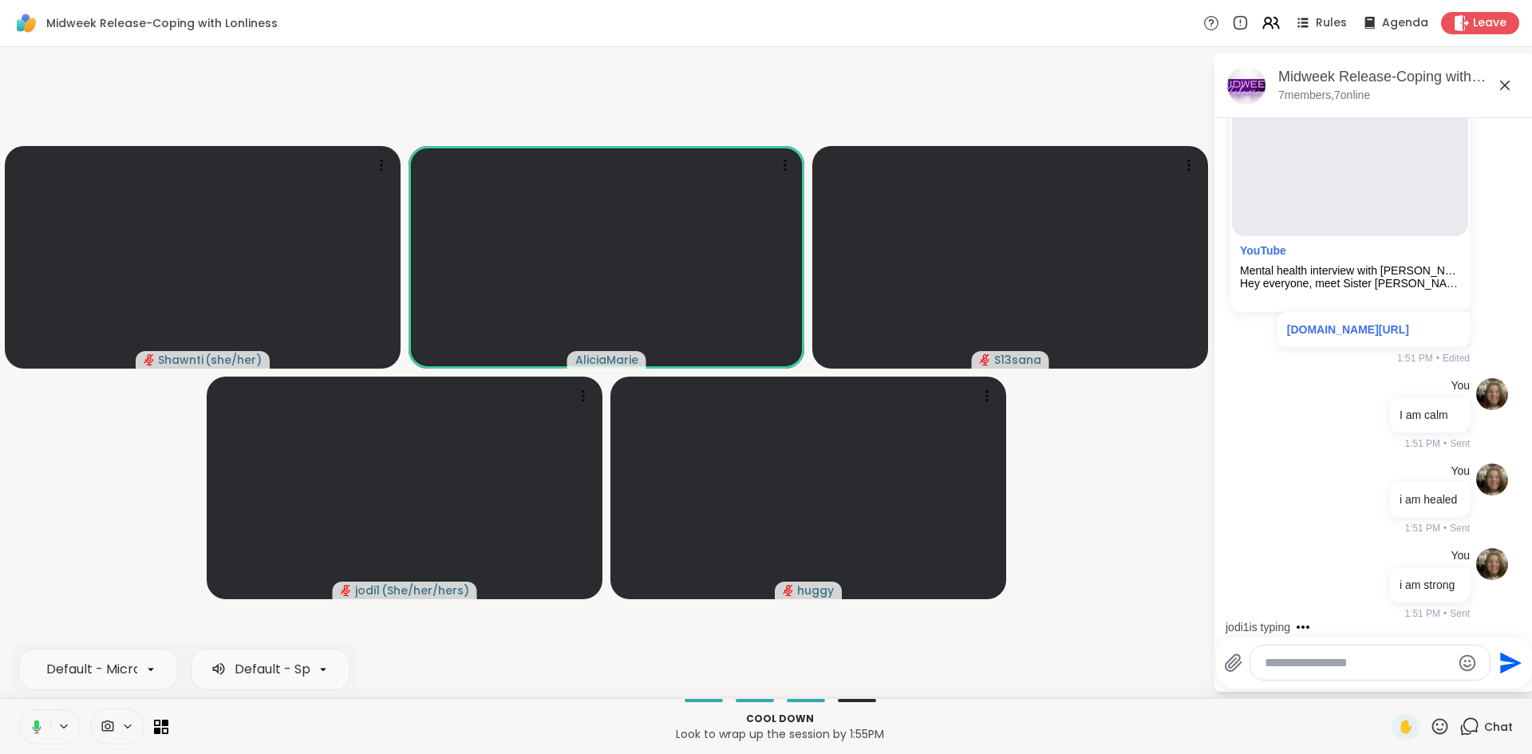
click at [34, 725] on icon at bounding box center [36, 724] width 5 height 9
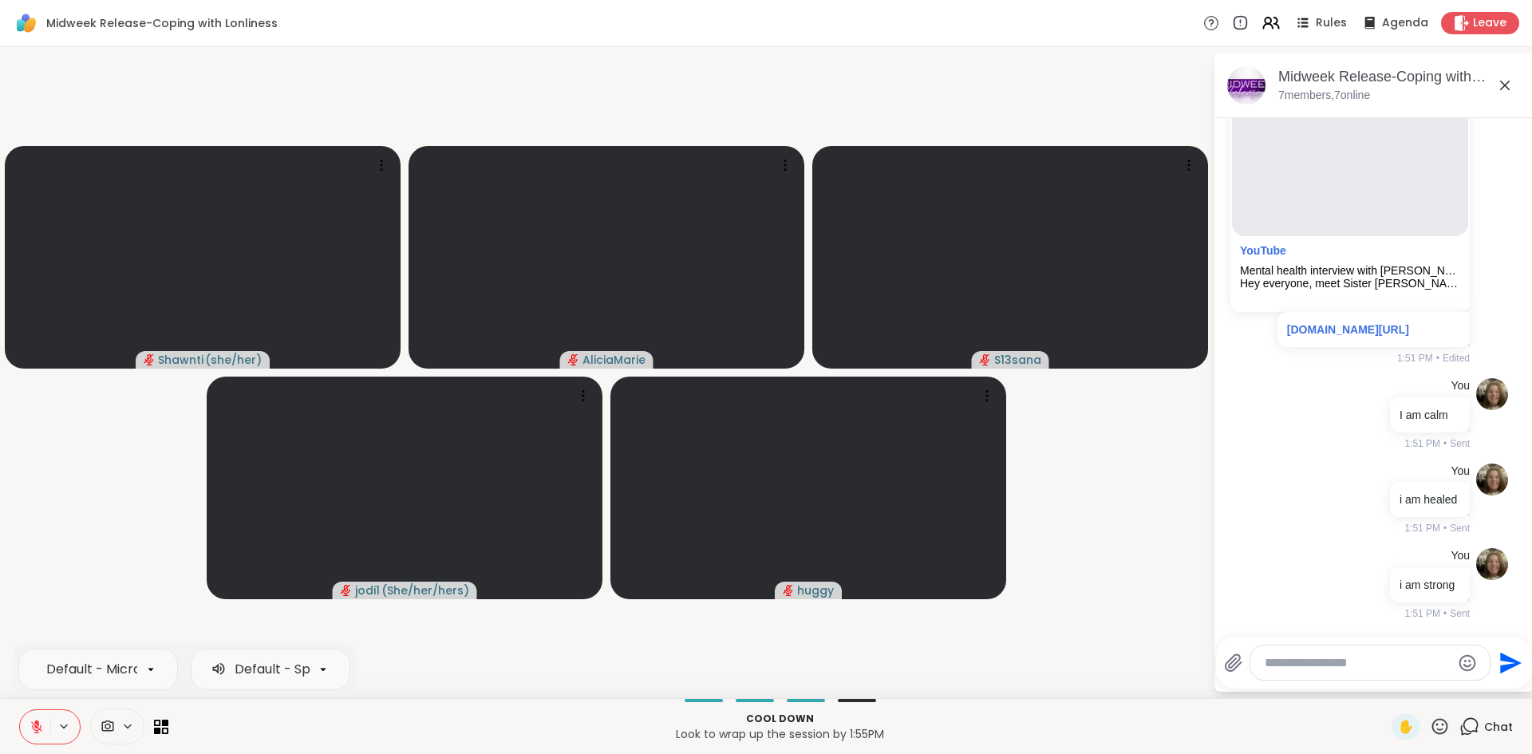
click at [34, 725] on icon at bounding box center [37, 727] width 14 height 14
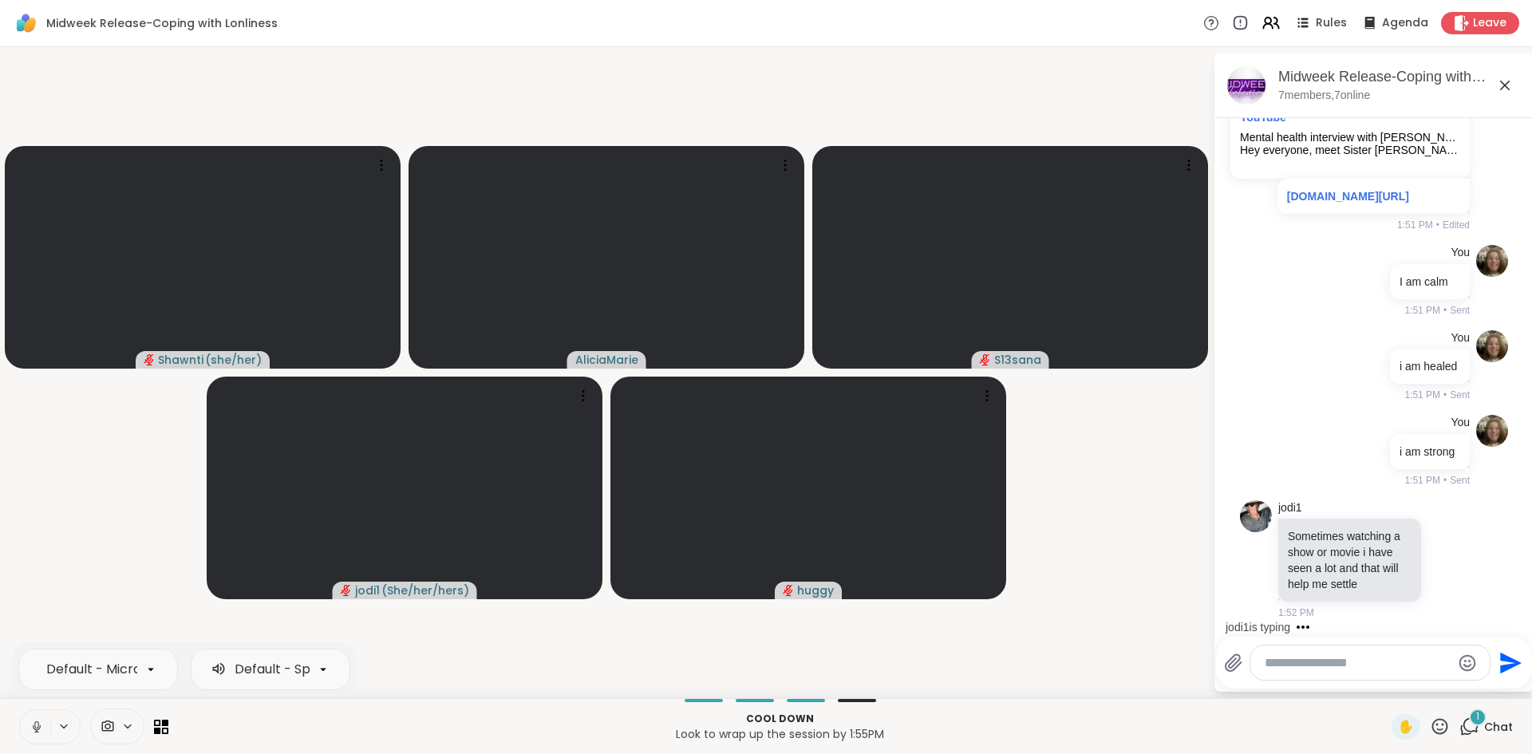
scroll to position [8885, 0]
click at [34, 725] on icon at bounding box center [37, 727] width 14 height 14
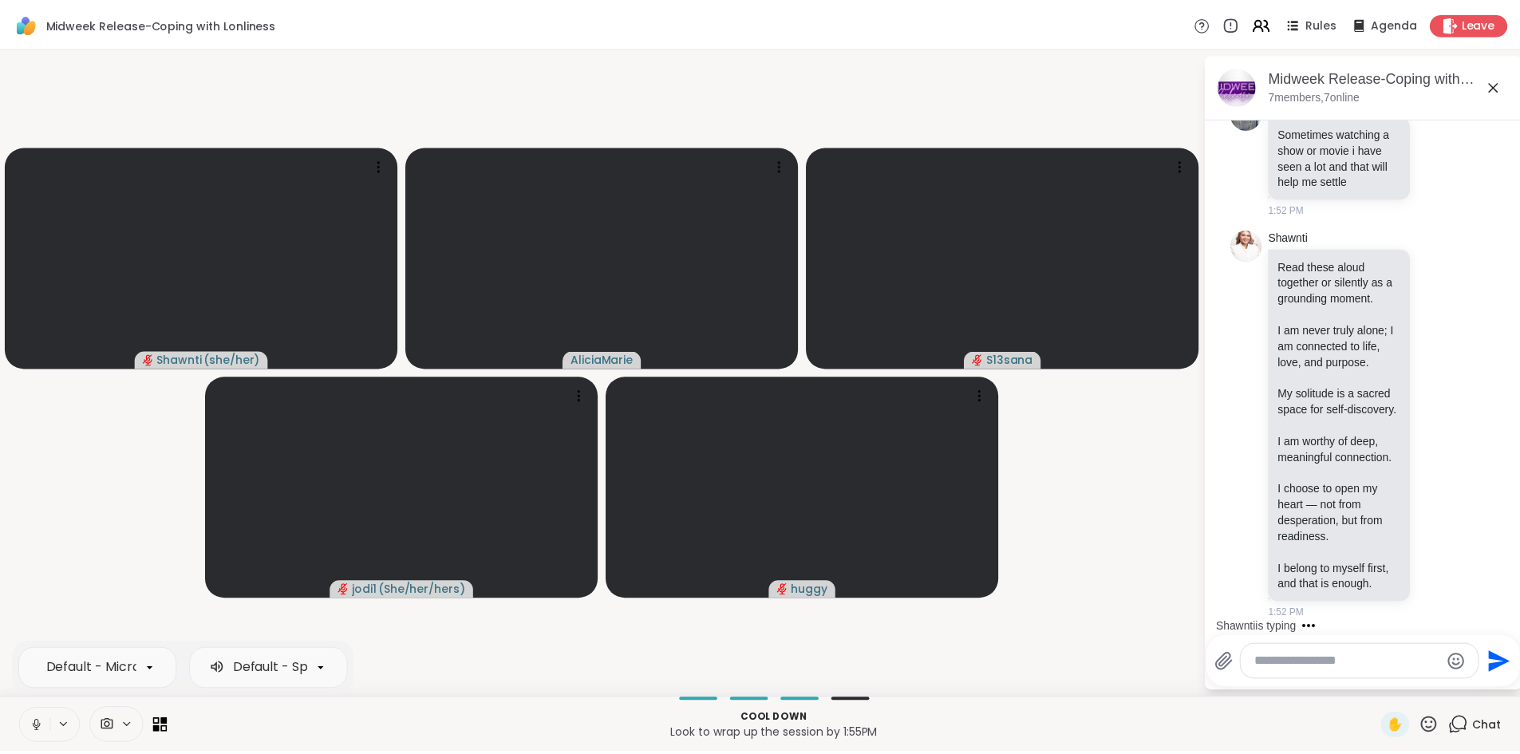
scroll to position [9506, 0]
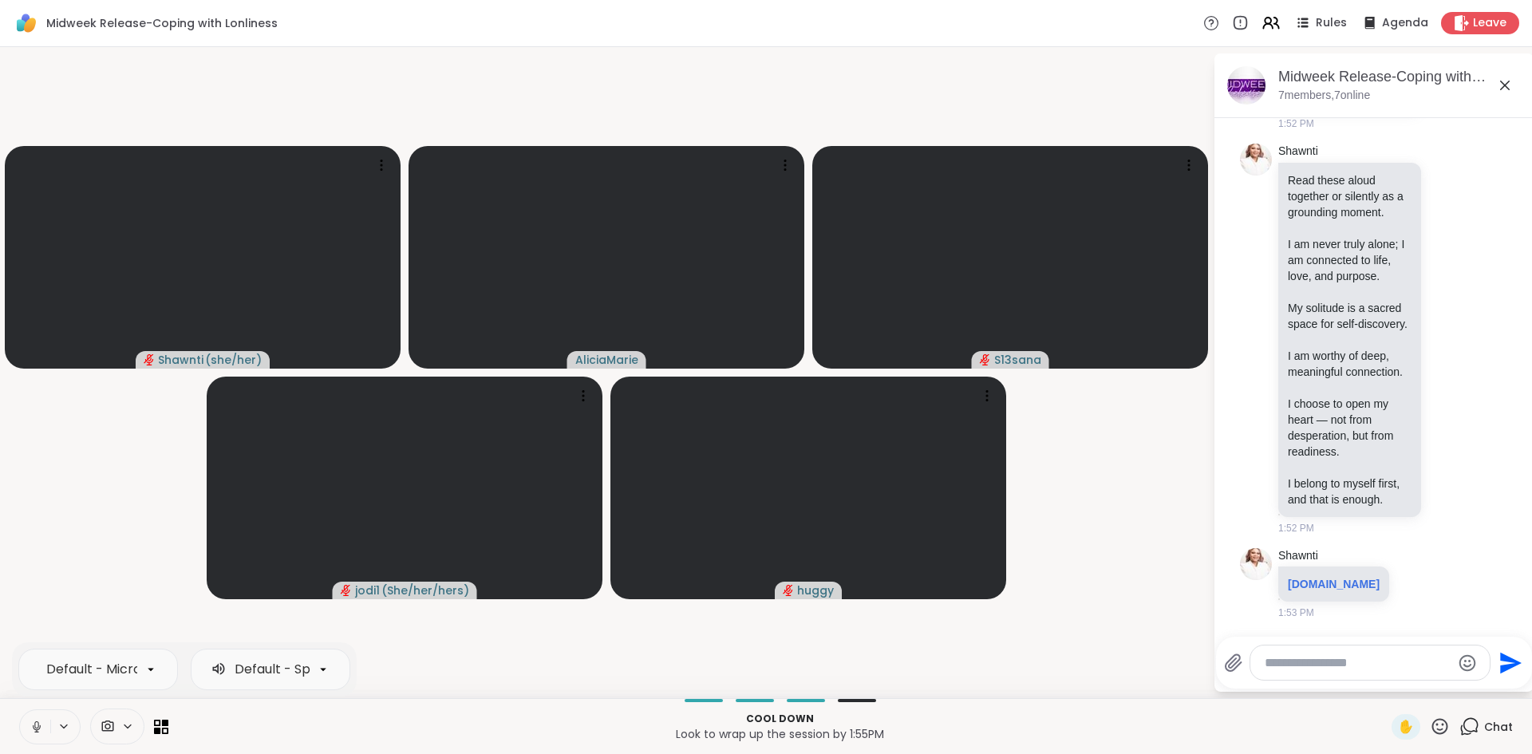
click at [34, 725] on icon at bounding box center [37, 727] width 14 height 14
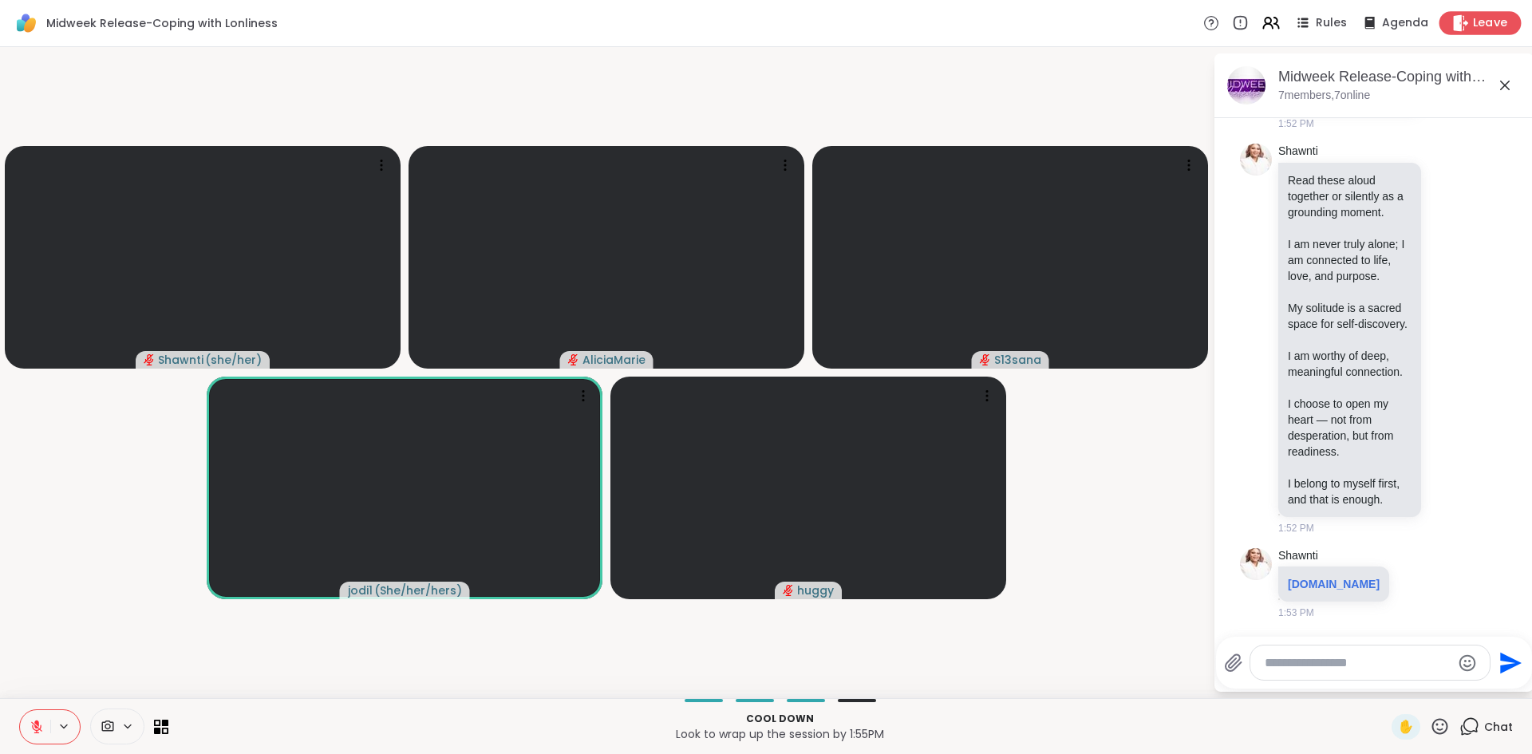
click at [1453, 27] on icon at bounding box center [1461, 22] width 17 height 17
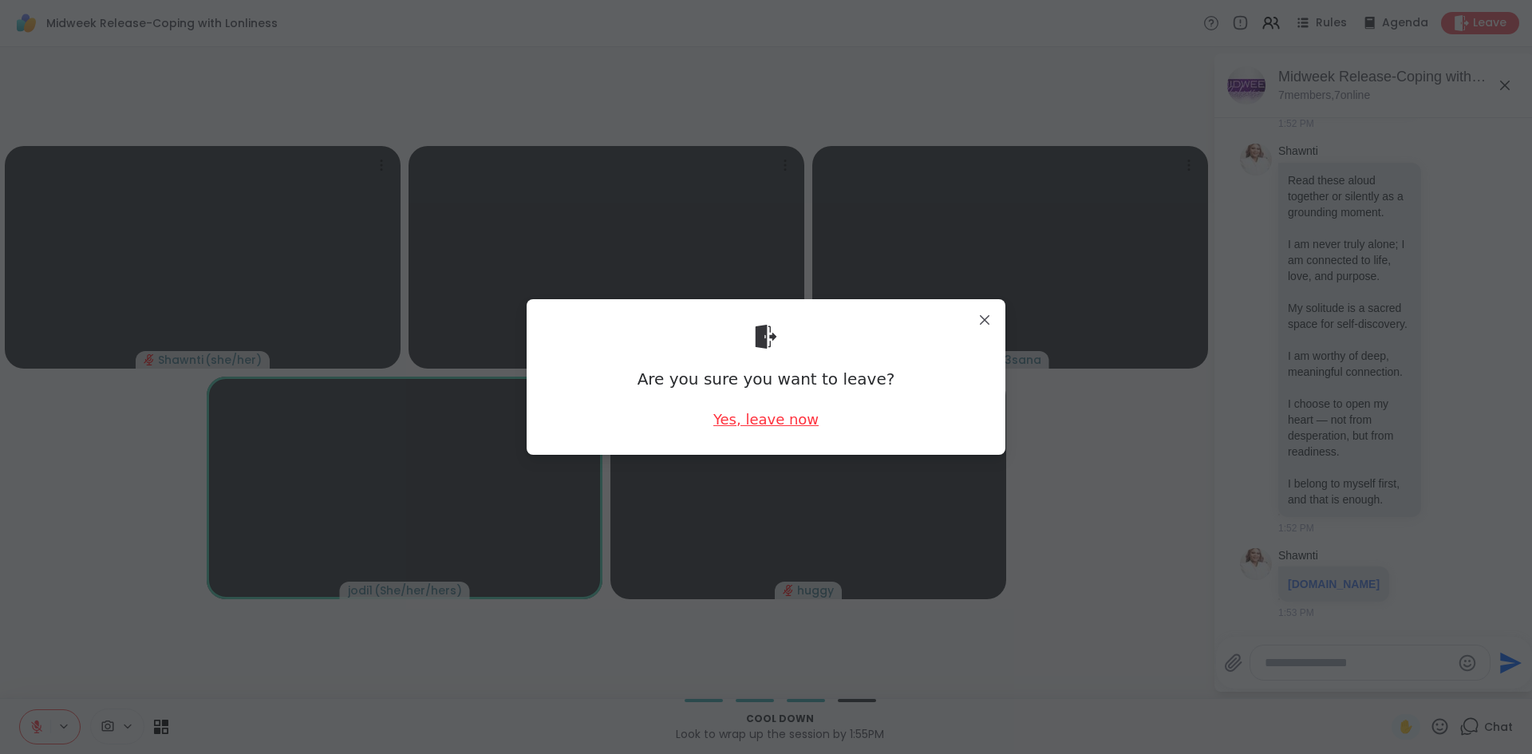
click at [773, 427] on div "Yes, leave now" at bounding box center [766, 419] width 105 height 20
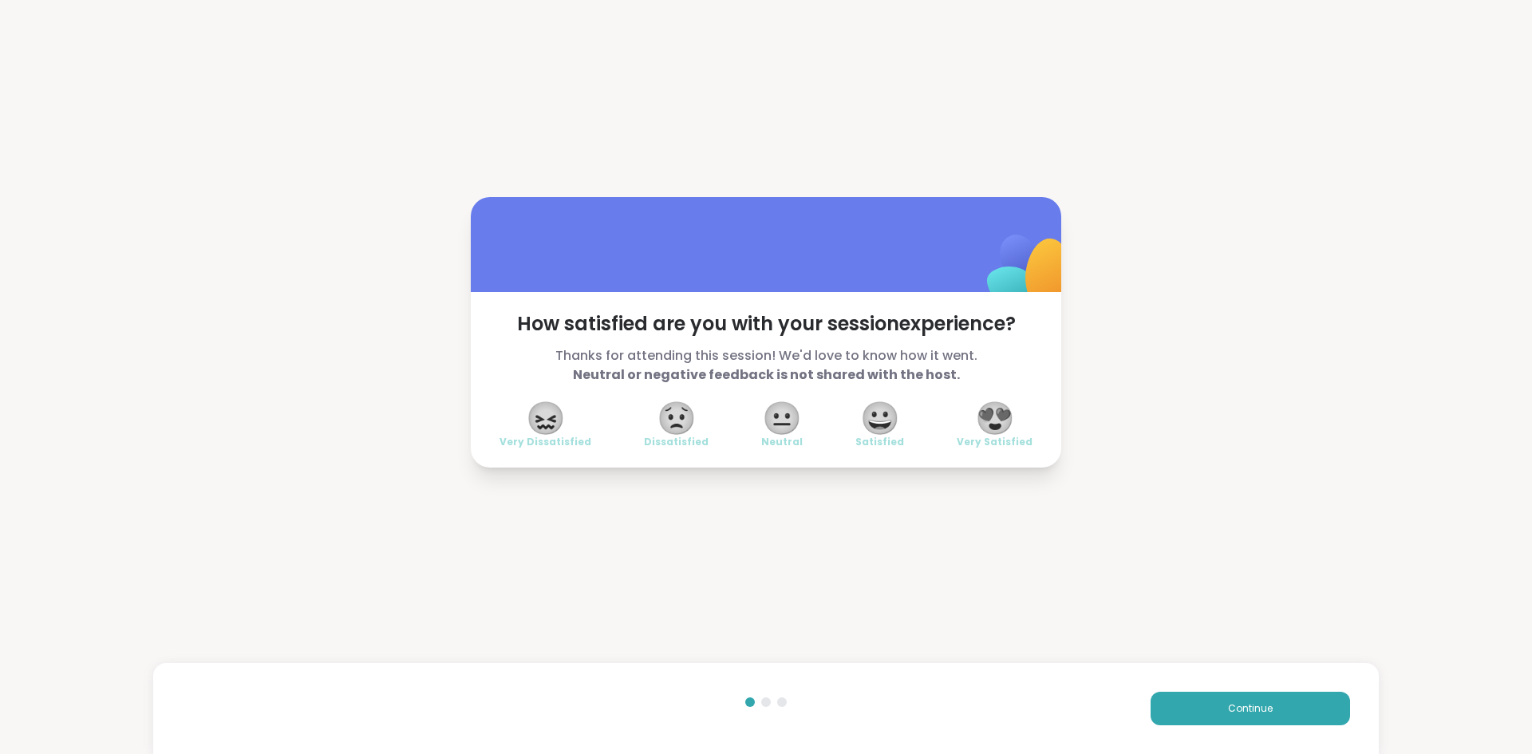
click at [995, 419] on span "😍" at bounding box center [995, 418] width 40 height 29
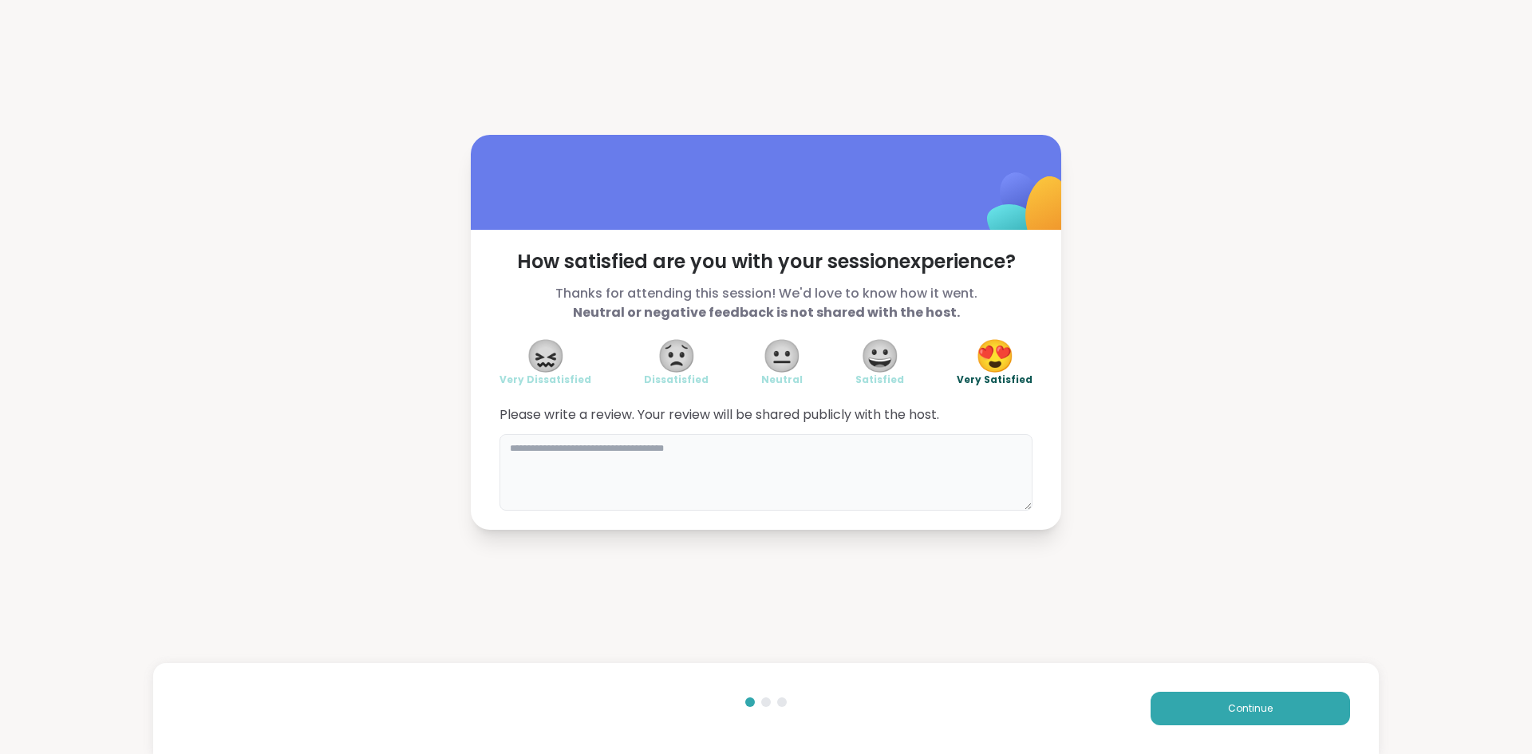
click at [800, 475] on textarea at bounding box center [766, 472] width 533 height 77
type textarea "*"
type textarea "**********"
click at [1247, 711] on span "Continue" at bounding box center [1250, 709] width 45 height 14
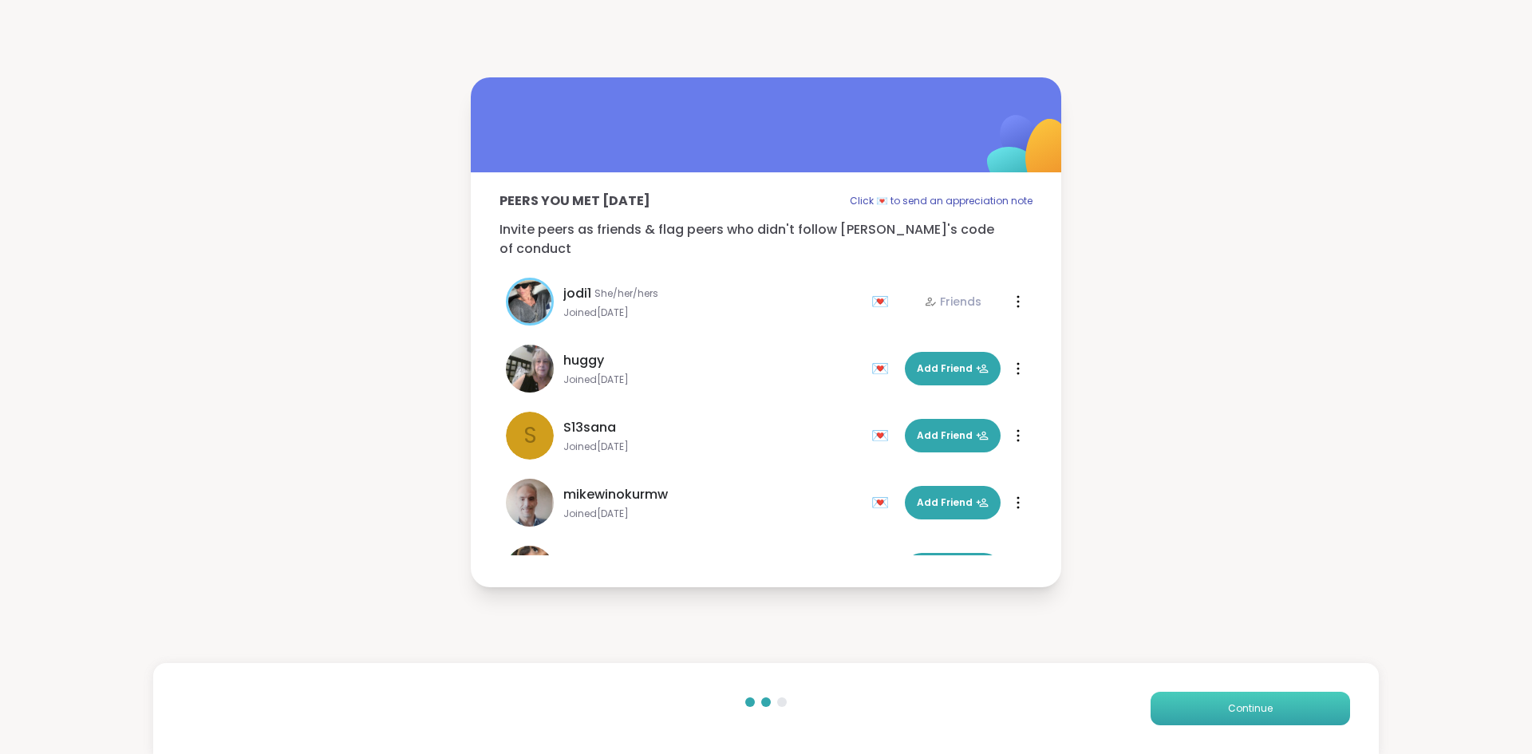
click at [1251, 725] on button "Continue" at bounding box center [1251, 709] width 200 height 34
click at [1247, 722] on button "Continue" at bounding box center [1251, 709] width 200 height 34
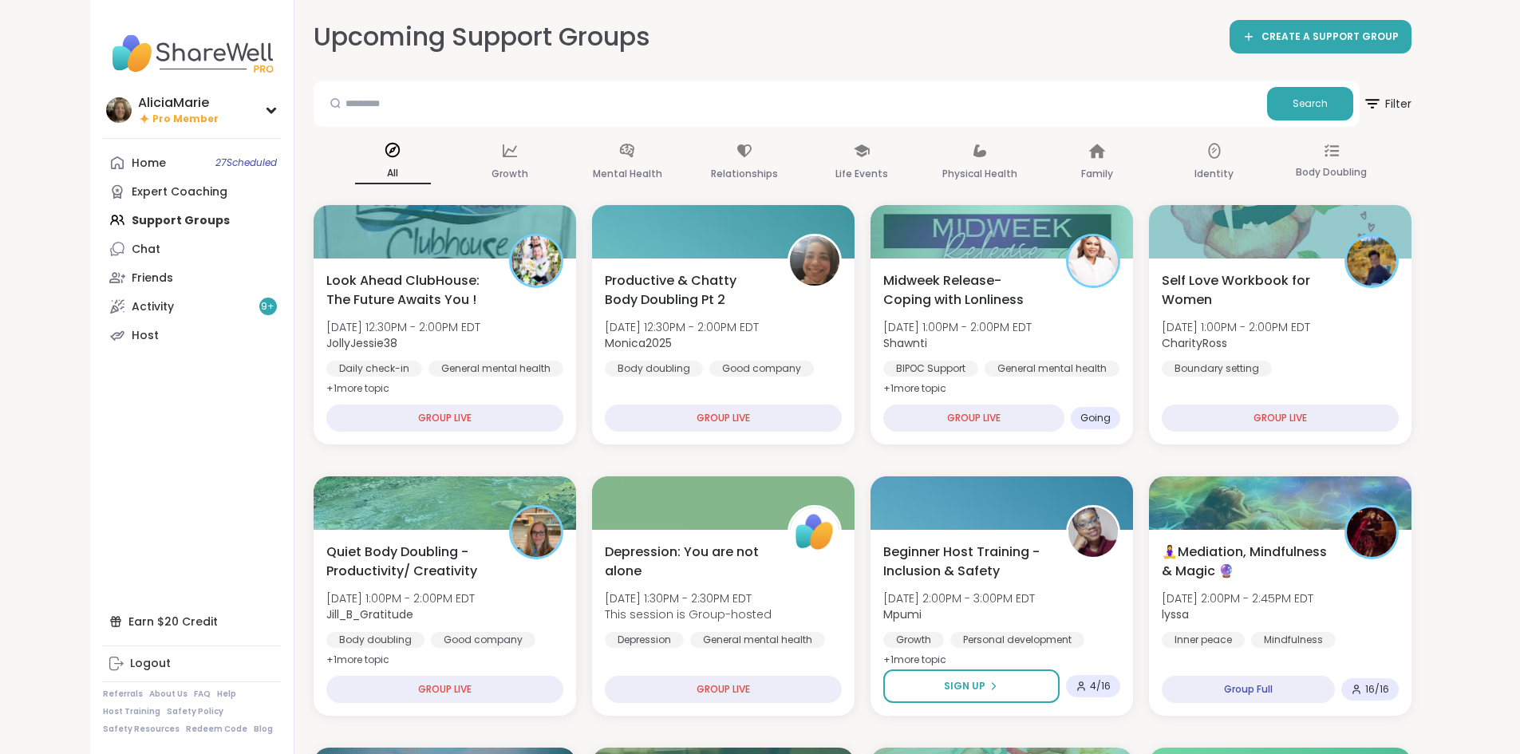
click at [449, 124] on div "Search" at bounding box center [837, 104] width 1046 height 46
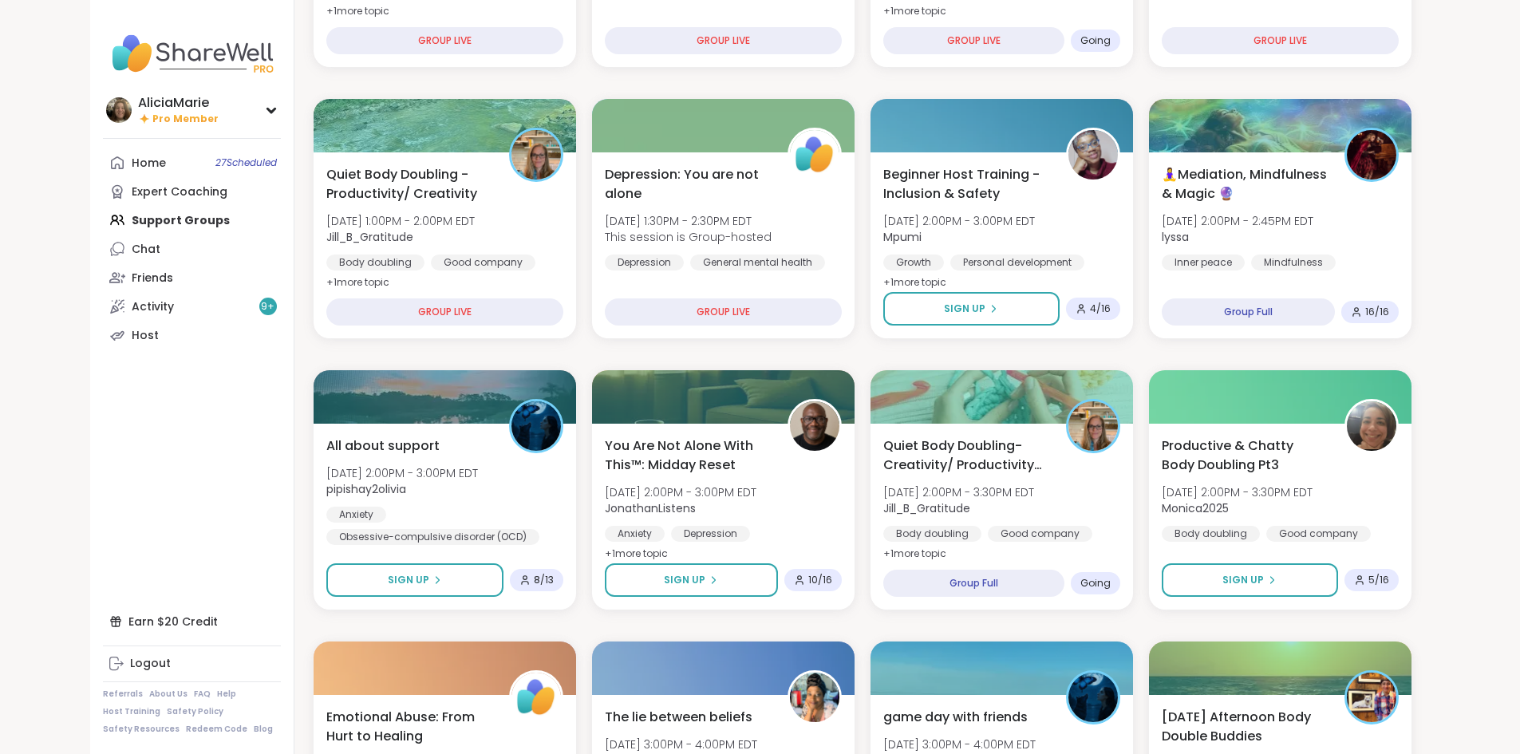
scroll to position [380, 0]
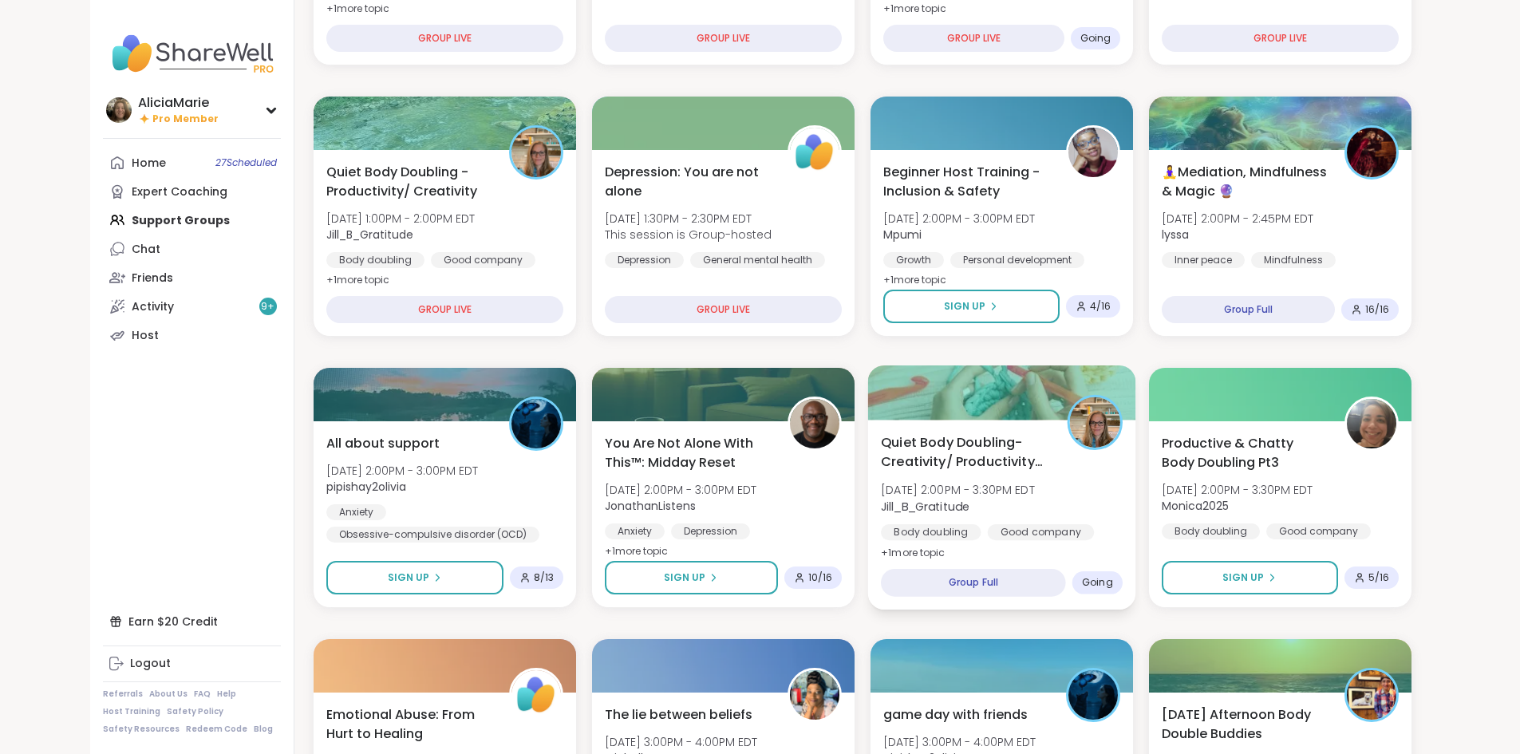
click at [1102, 437] on div "Quiet Body Doubling- Creativity/ Productivity Pt 2 Wed, Oct 15 | 2:00PM - 3:30P…" at bounding box center [1002, 498] width 242 height 130
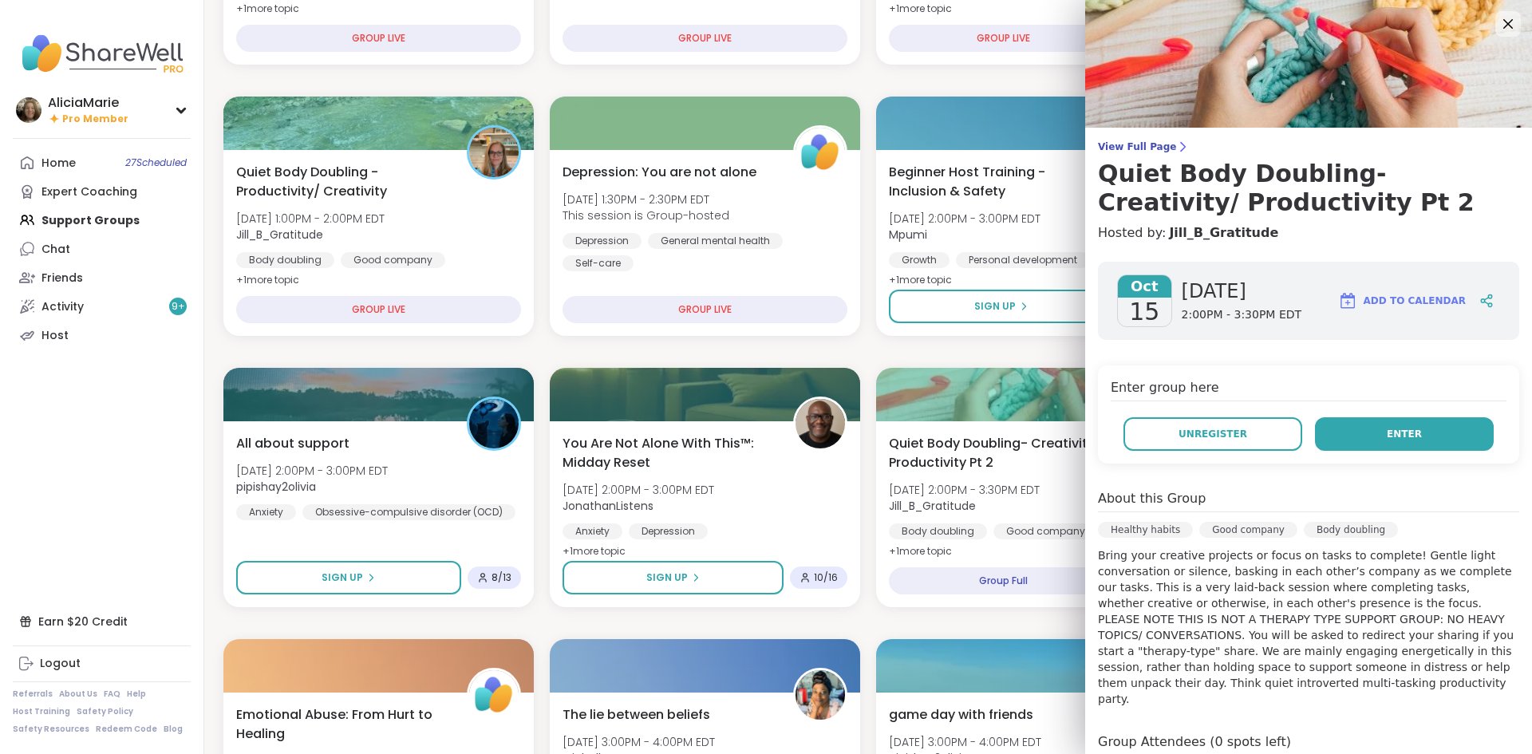
click at [1388, 429] on span "Enter" at bounding box center [1404, 434] width 35 height 14
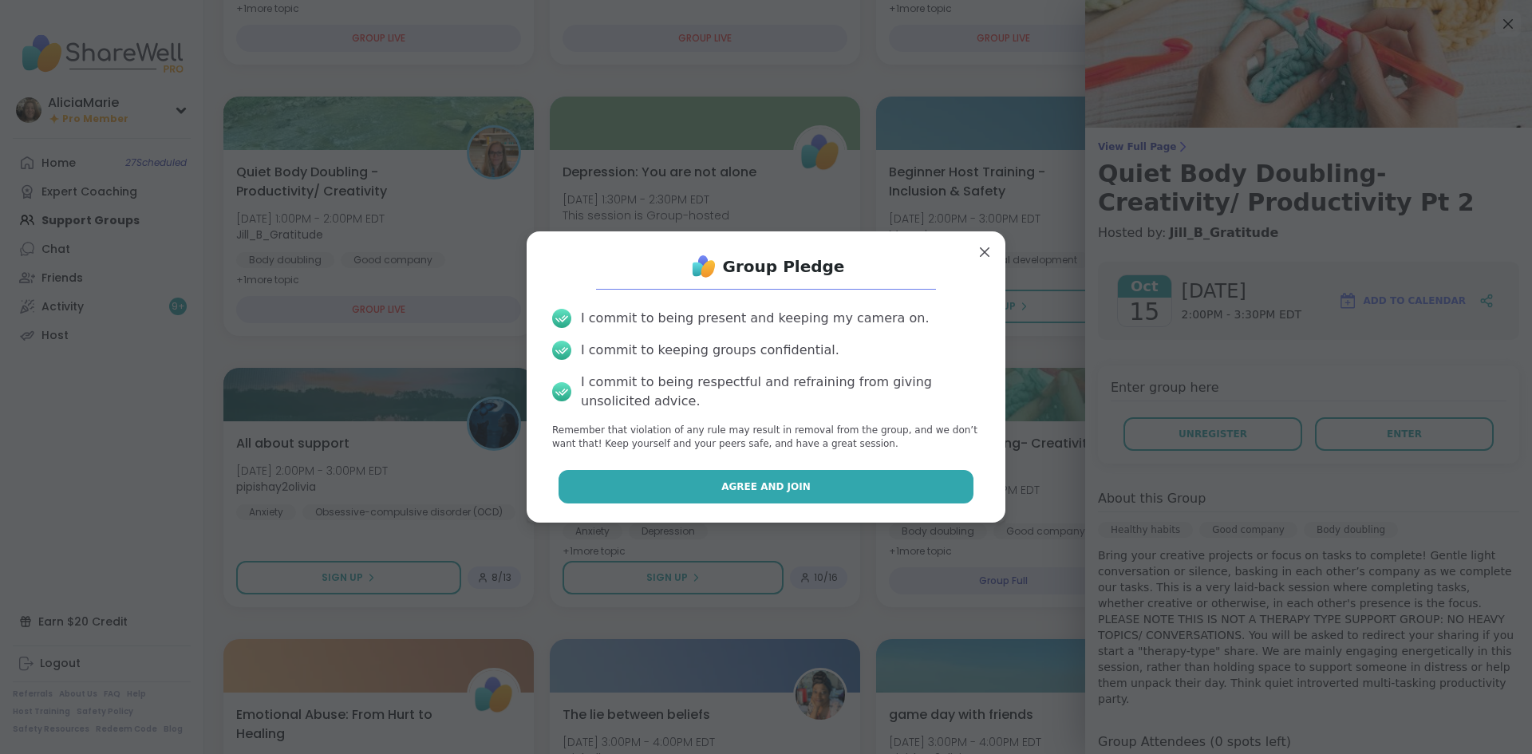
click at [895, 483] on button "Agree and Join" at bounding box center [767, 487] width 416 height 34
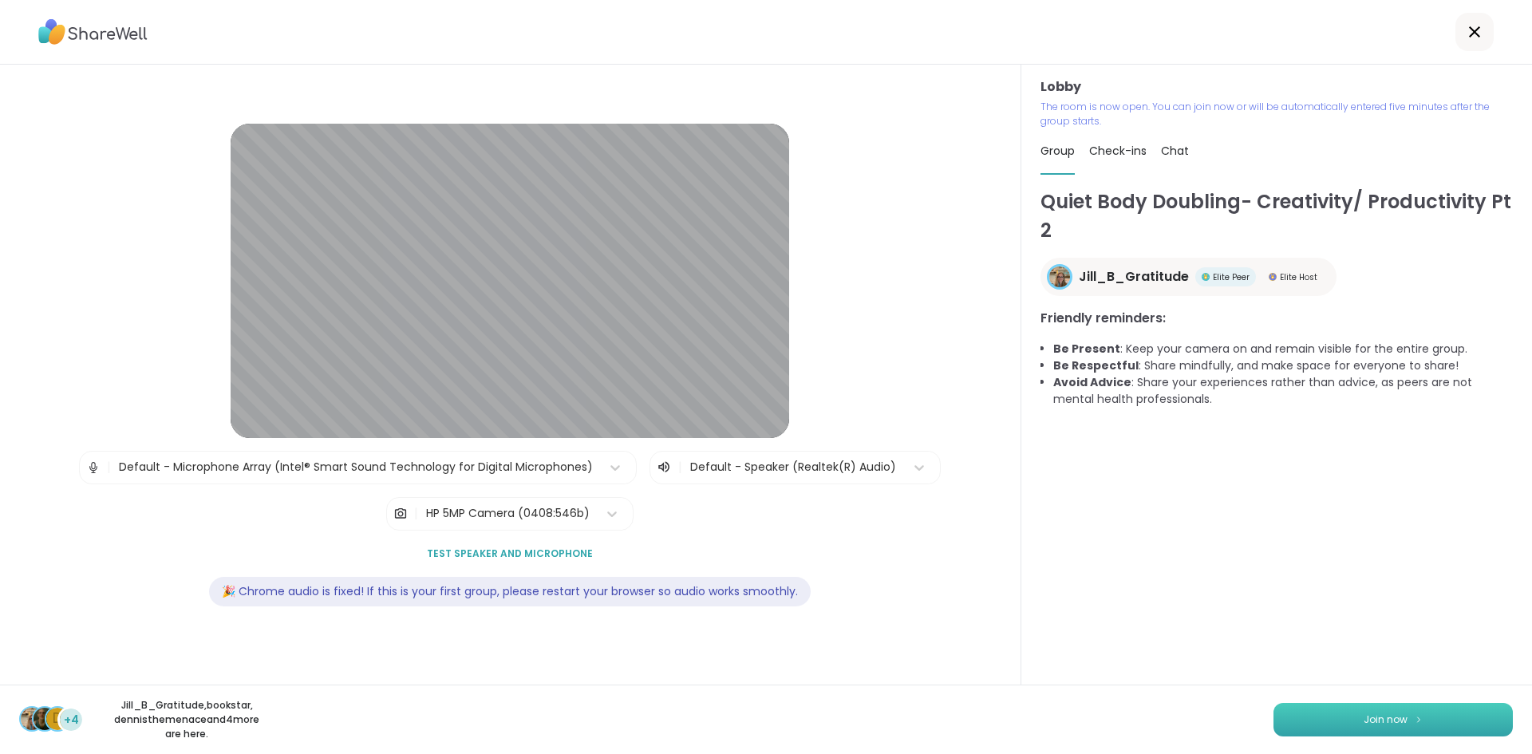
click at [1345, 712] on button "Join now" at bounding box center [1393, 720] width 239 height 34
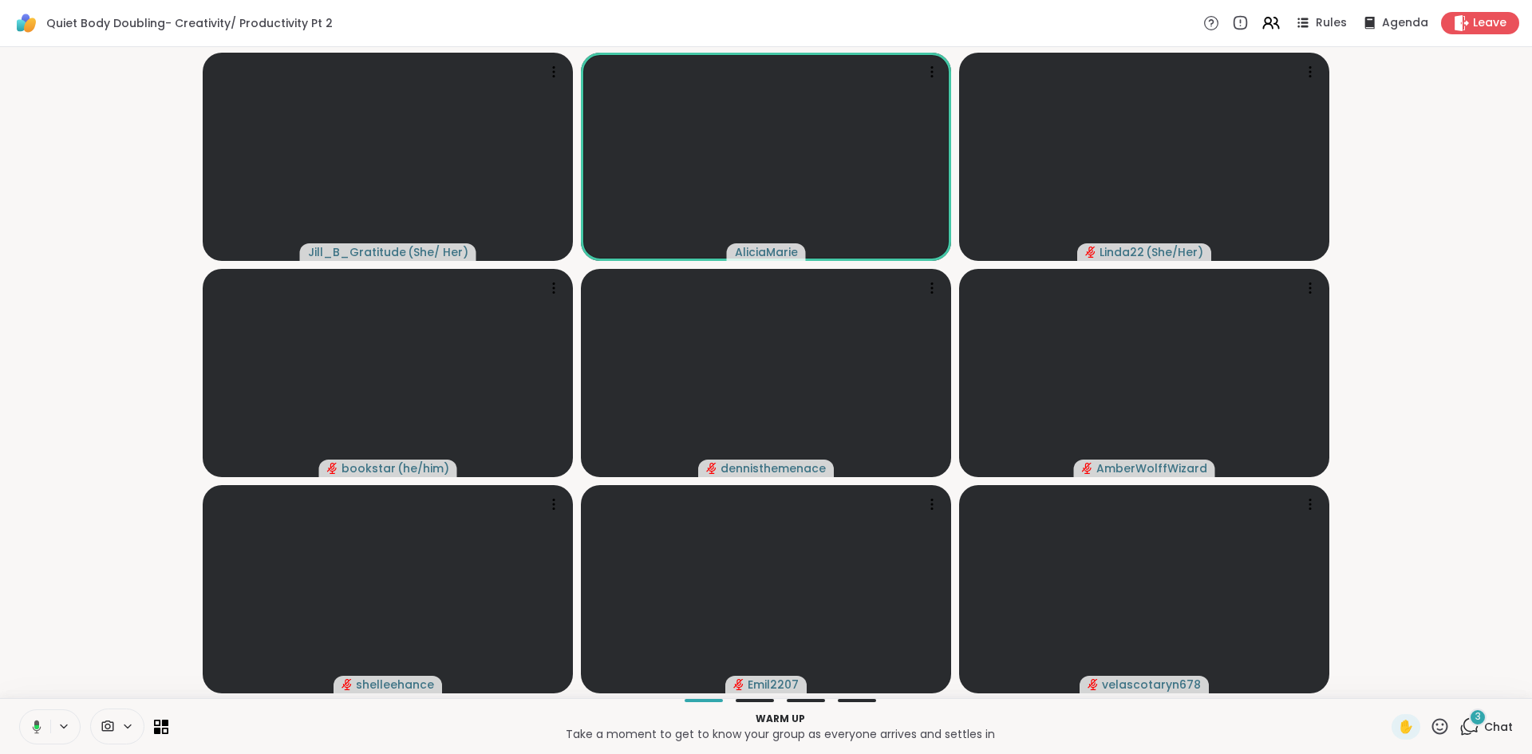
click at [30, 726] on icon at bounding box center [34, 727] width 14 height 14
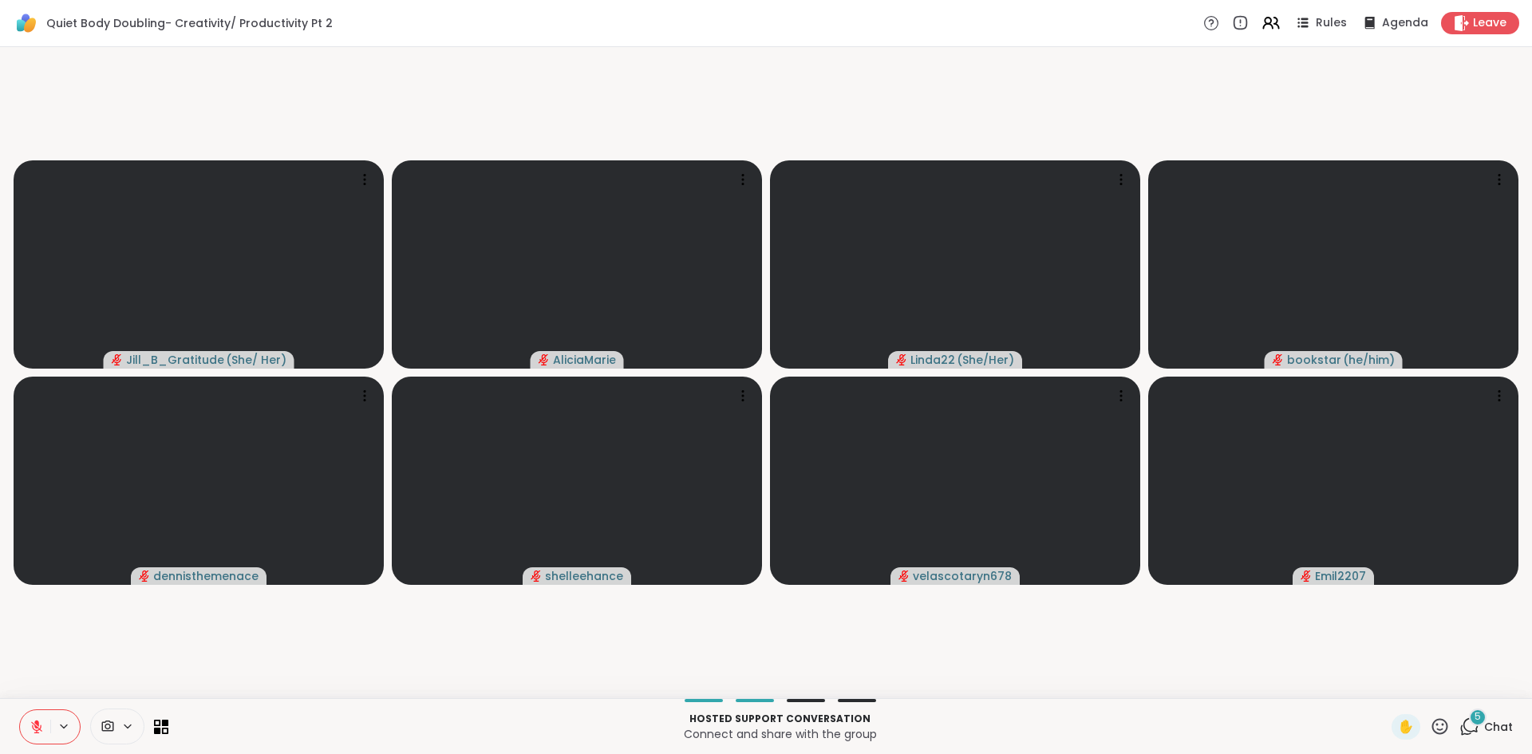
click at [1485, 725] on span "Chat" at bounding box center [1499, 727] width 29 height 16
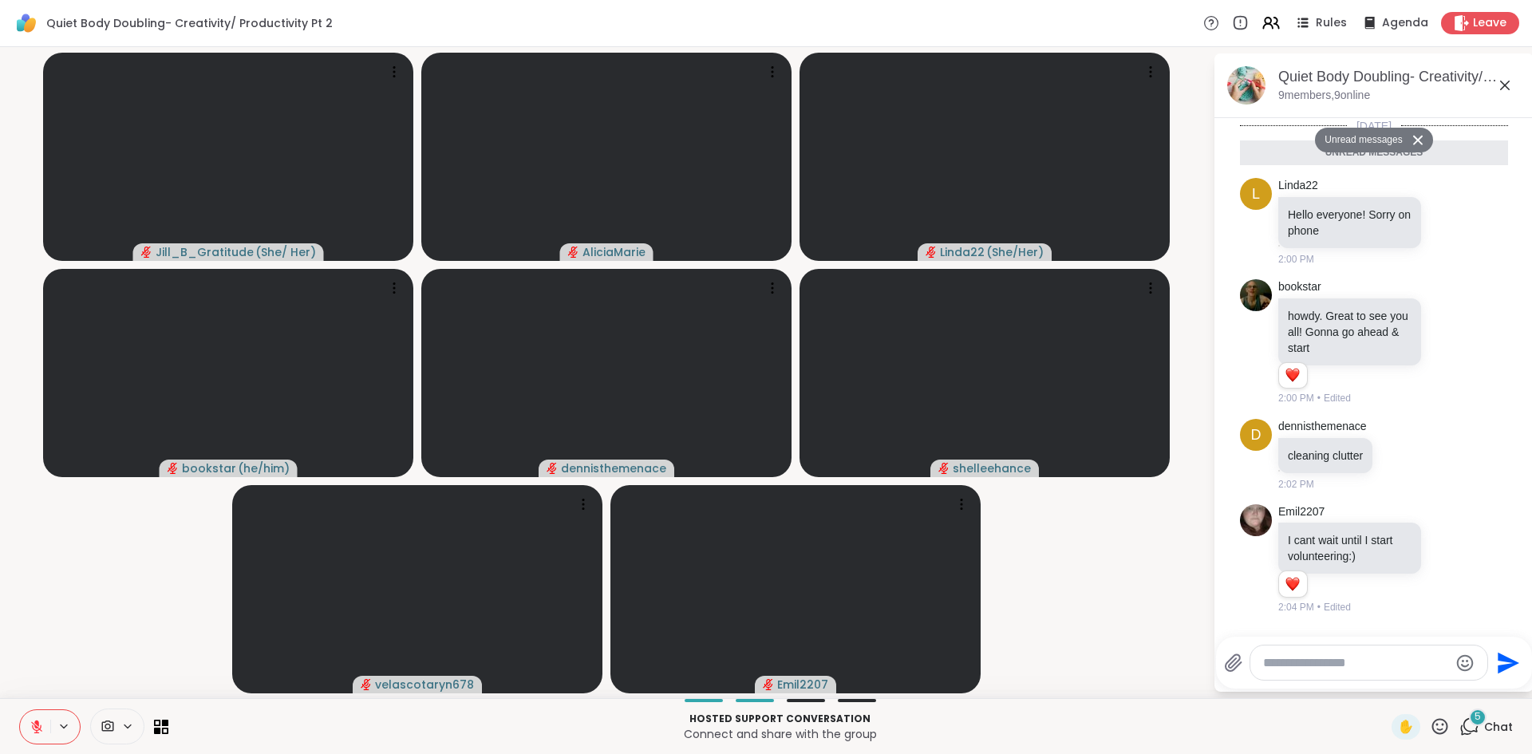
scroll to position [404, 0]
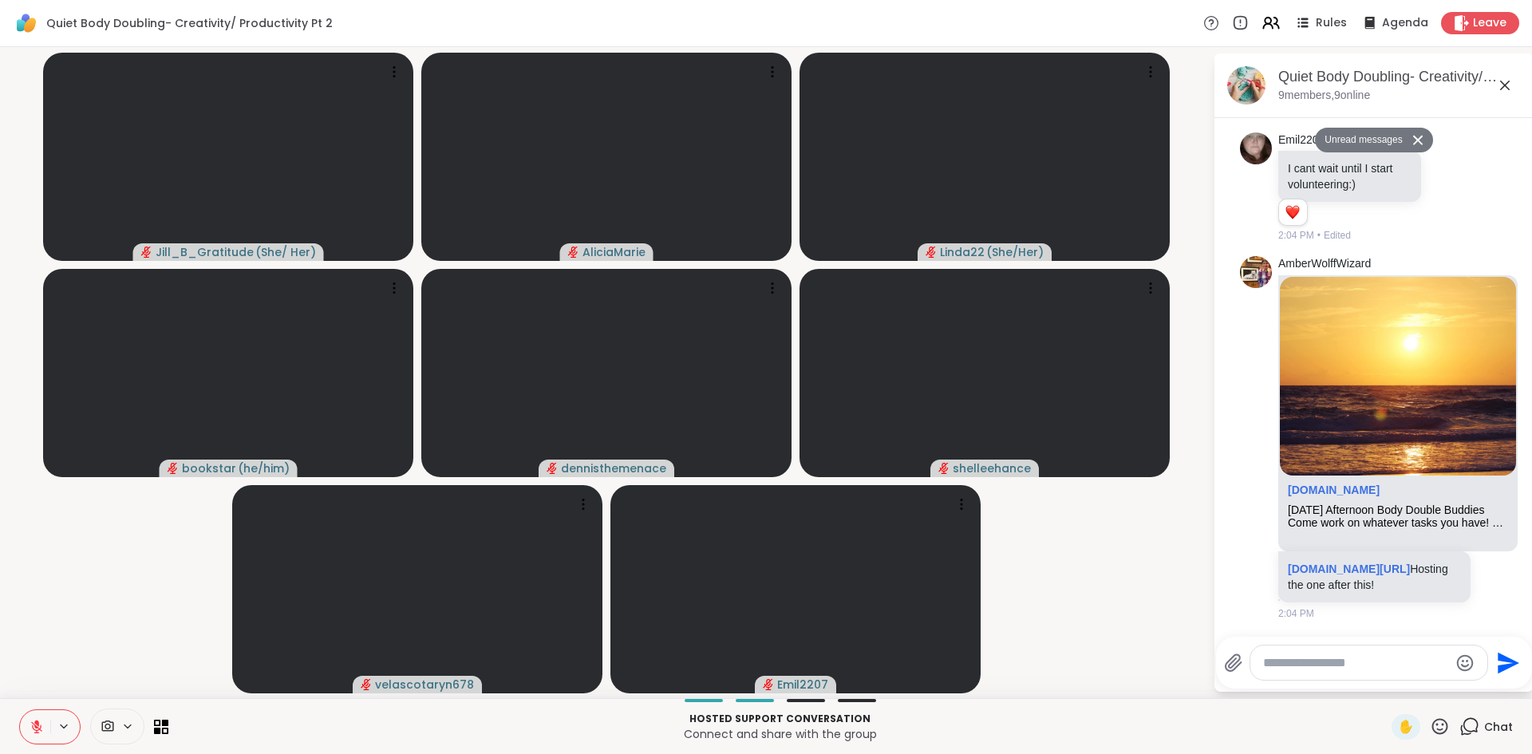
click at [1413, 665] on textarea "Type your message" at bounding box center [1356, 663] width 186 height 16
click at [1404, 681] on div "Send" at bounding box center [1374, 663] width 316 height 52
click at [1403, 661] on textarea "Type your message" at bounding box center [1356, 663] width 186 height 16
type textarea "*"
click at [1413, 665] on textarea "Type your message" at bounding box center [1358, 663] width 186 height 16
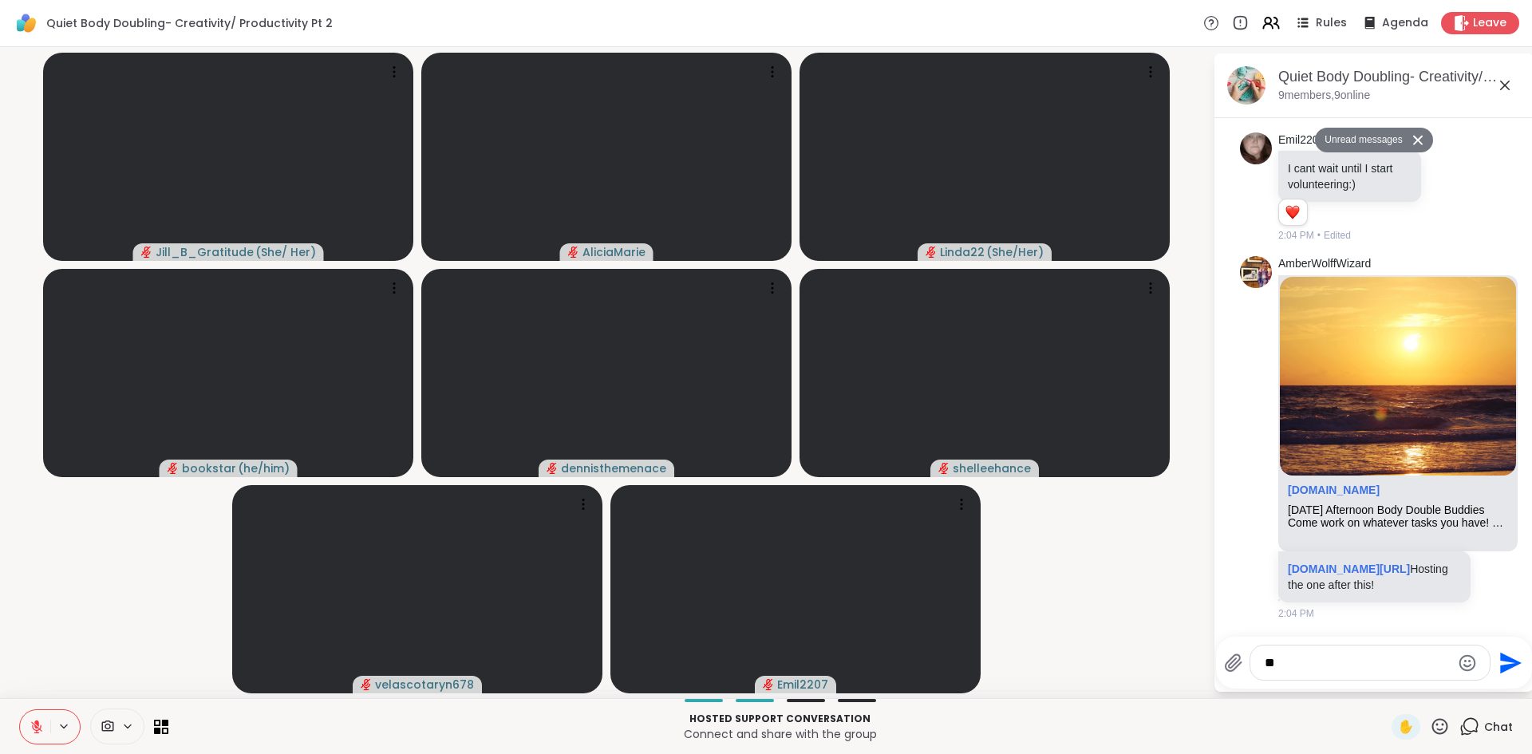
type textarea "*"
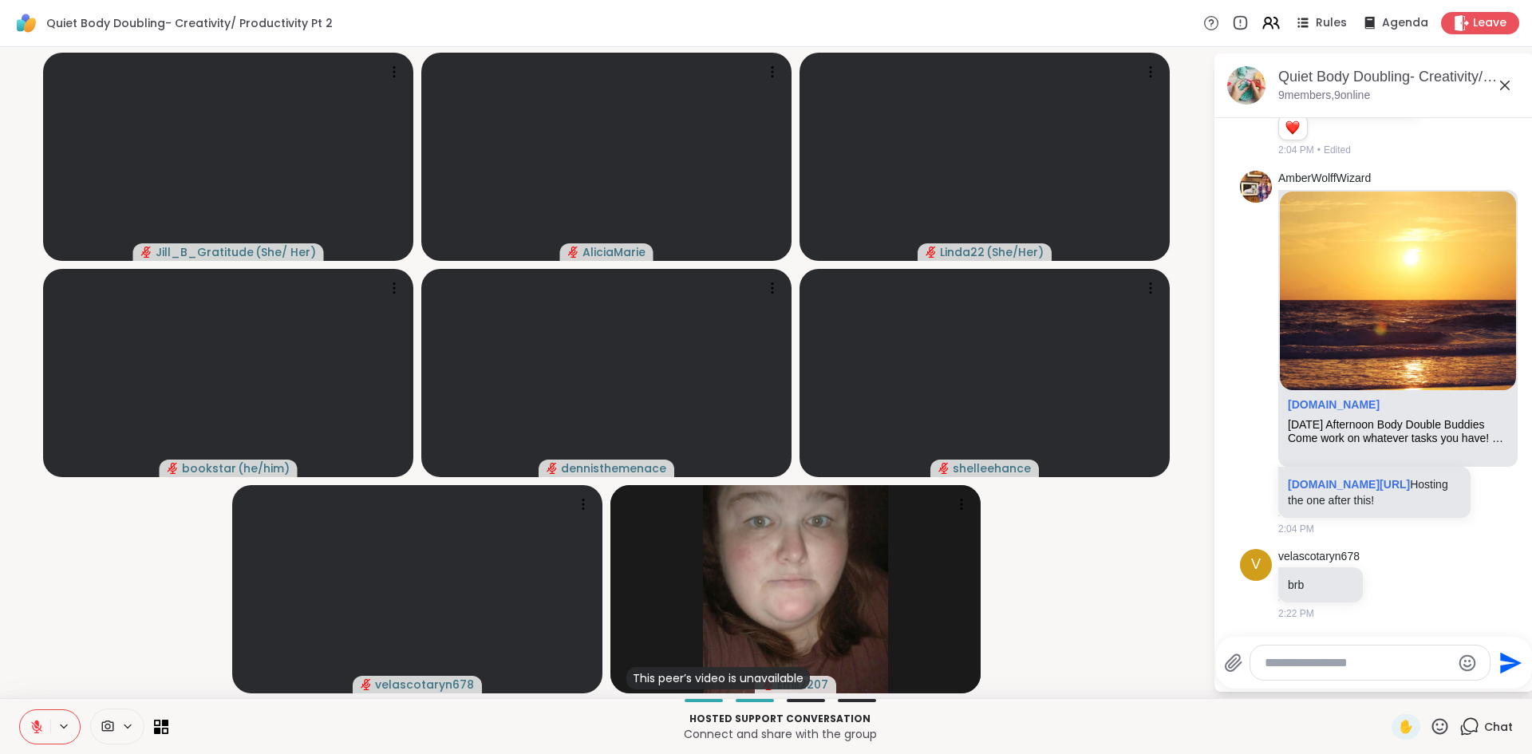
scroll to position [552, 0]
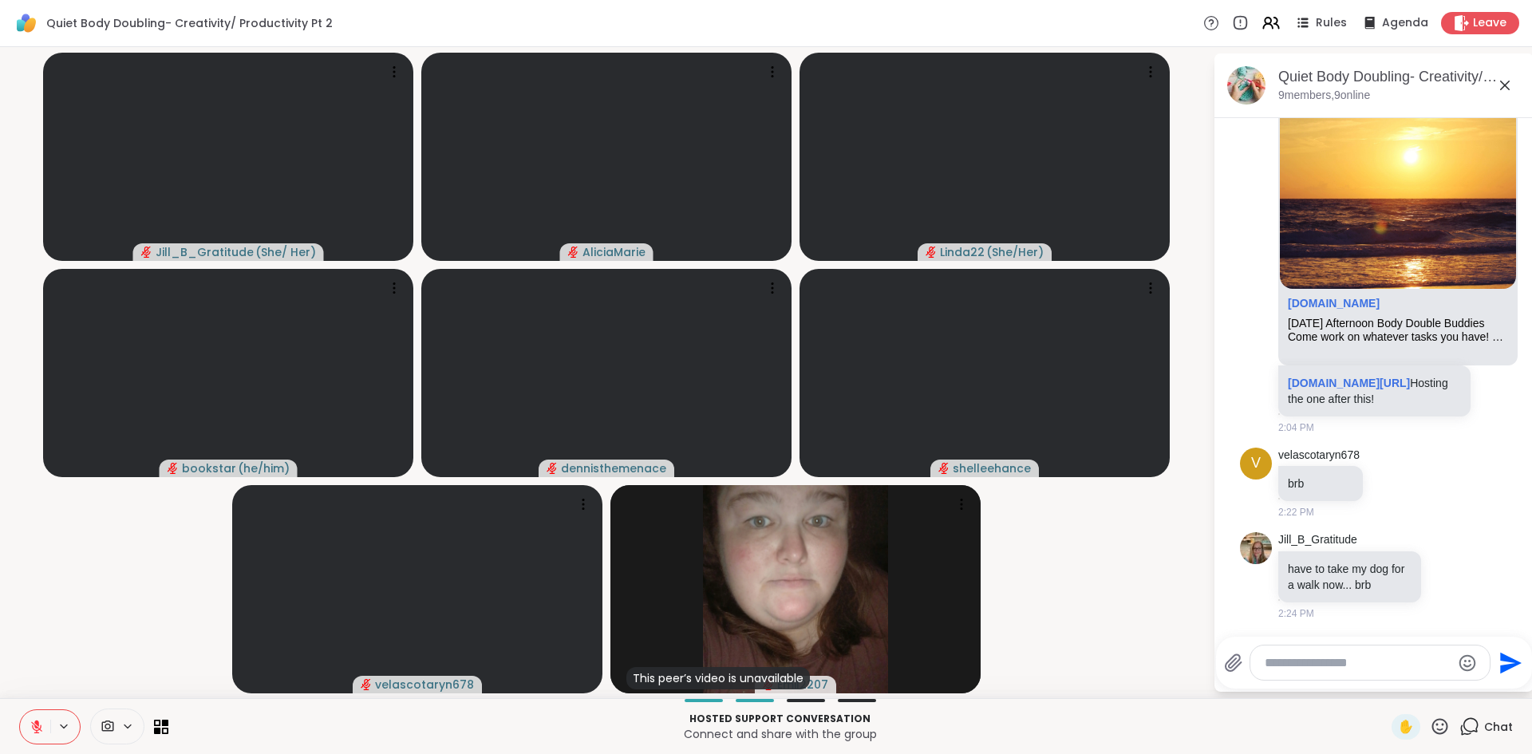
click at [15, 334] on video-player-container "Jill_B_Gratitude ( She/ Her ) AliciaMarie Linda22 ( She/Her ) bookstar ( he/him…" at bounding box center [607, 372] width 1194 height 638
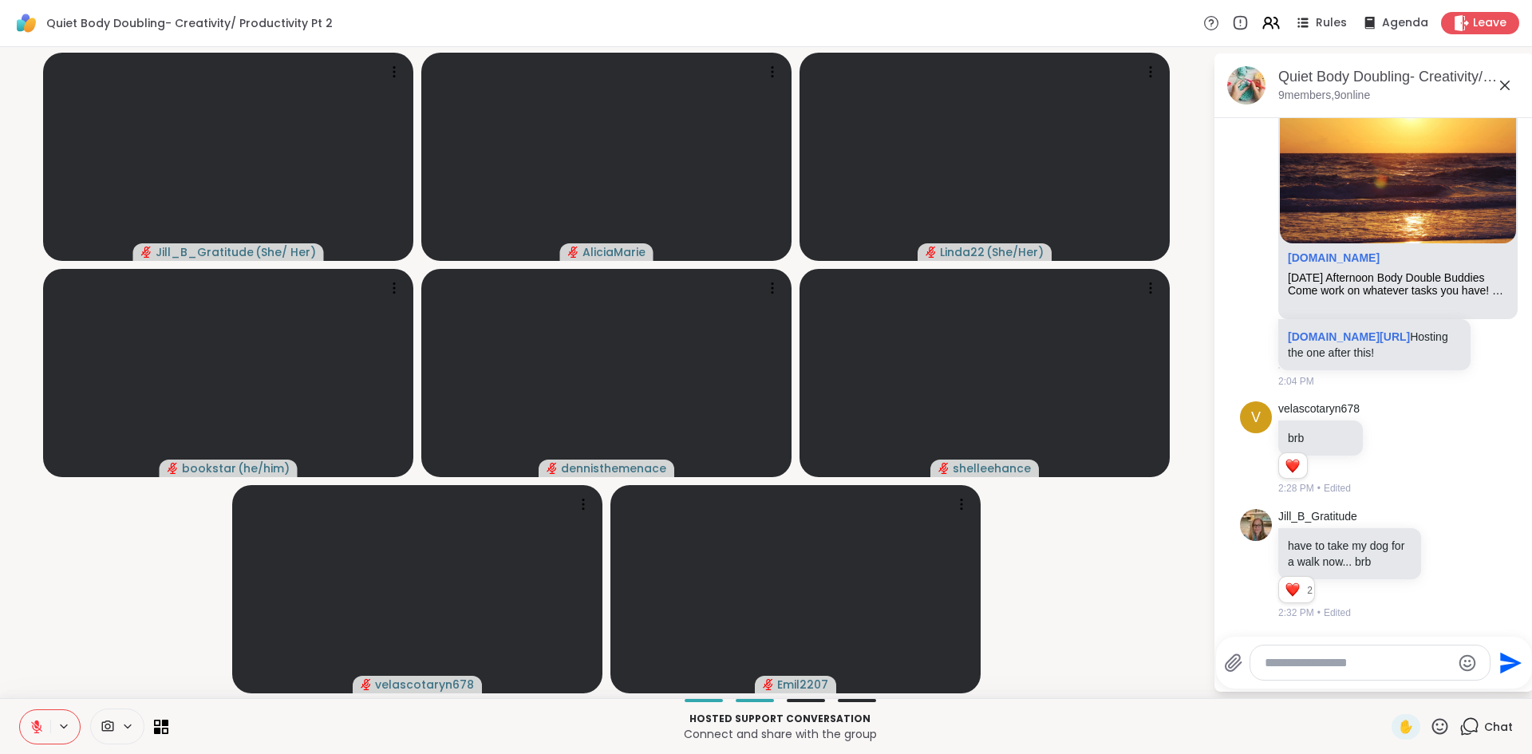
scroll to position [737, 0]
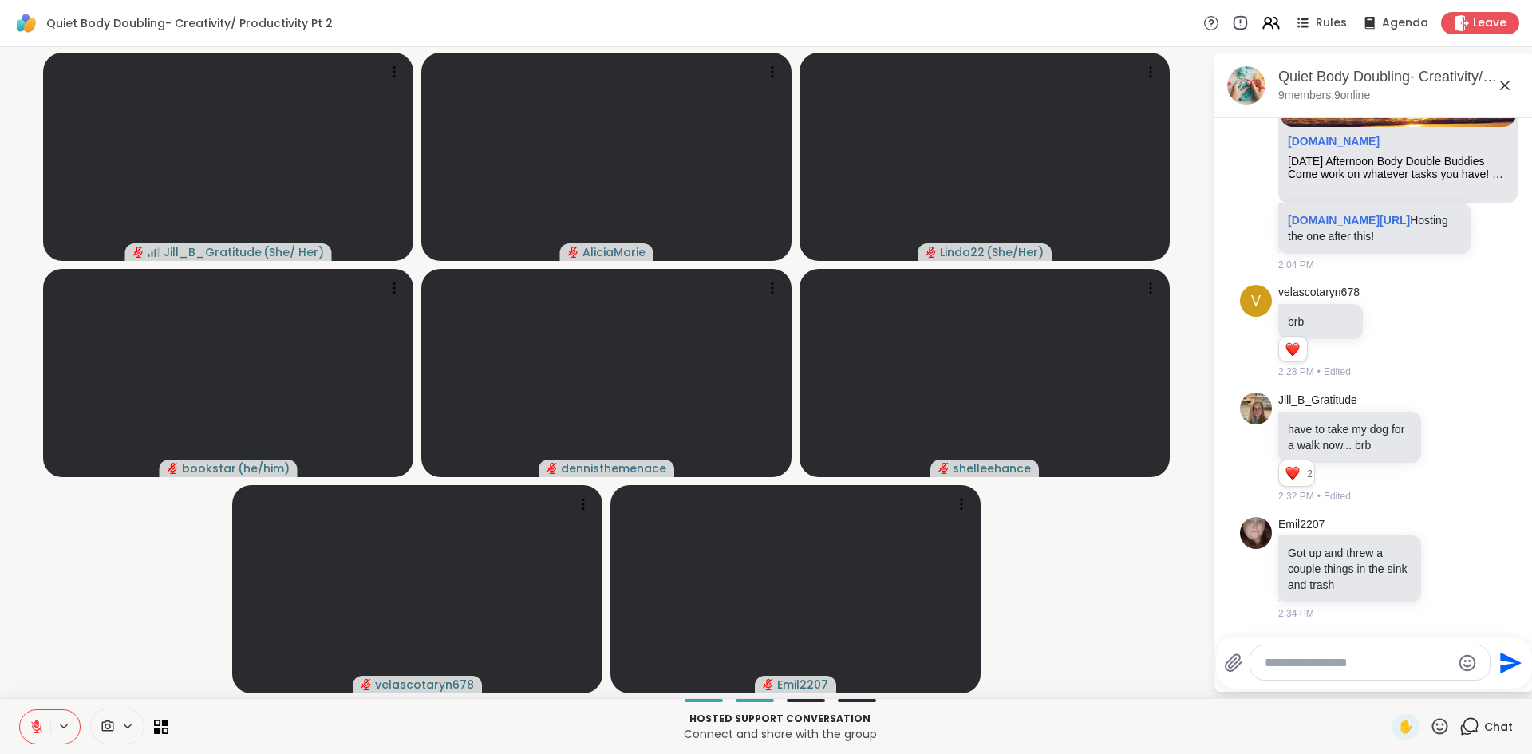
click at [1287, 658] on textarea "Type your message" at bounding box center [1358, 663] width 186 height 16
type textarea "**********"
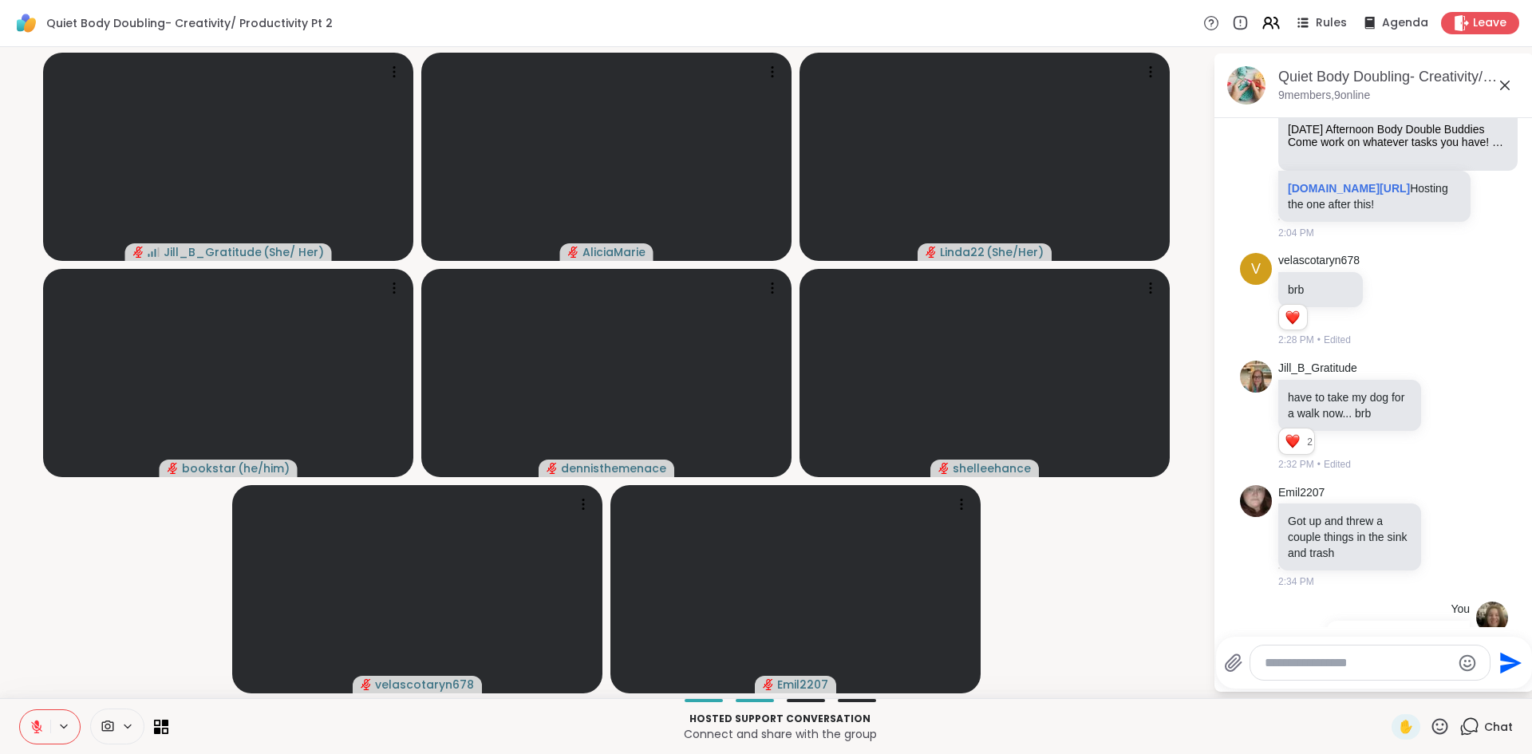
scroll to position [839, 0]
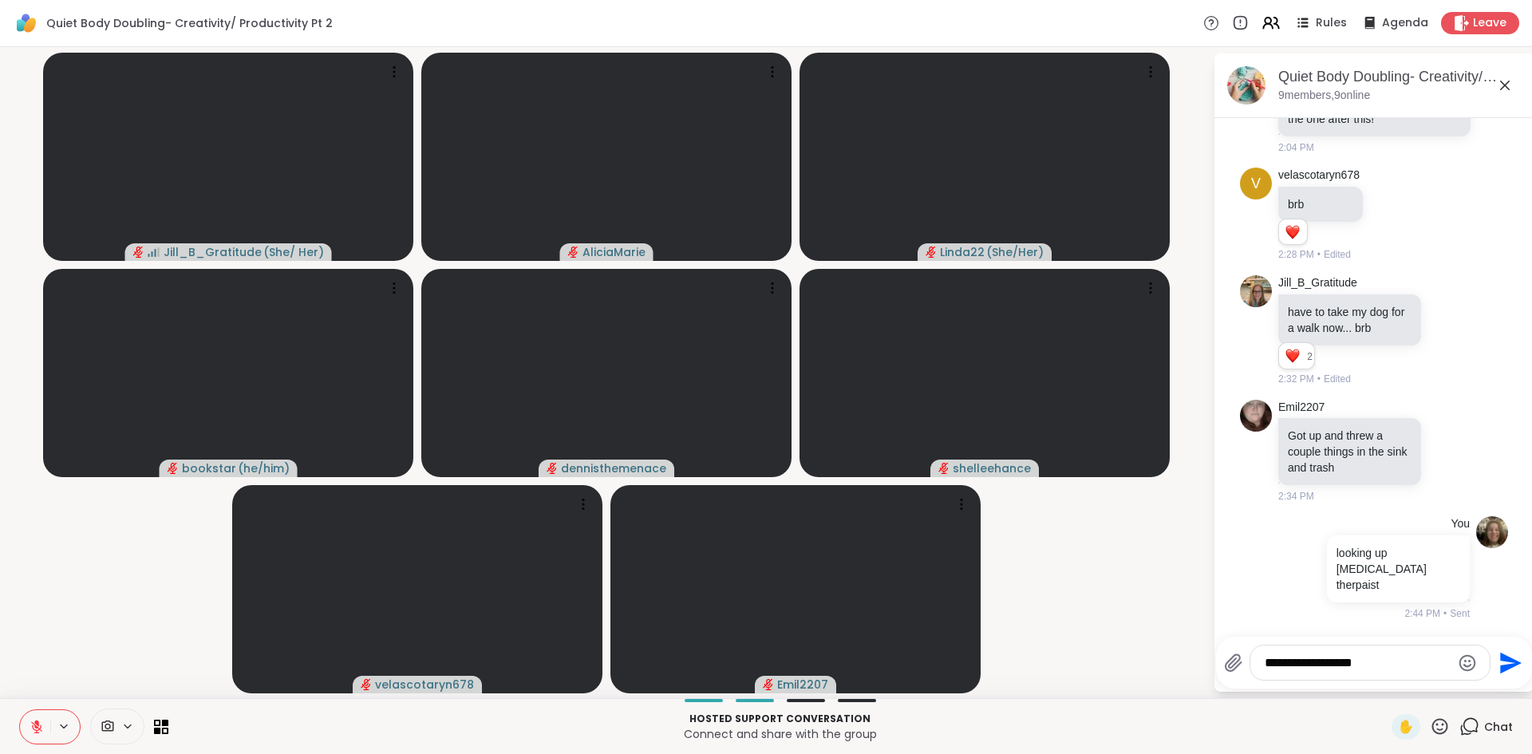
type textarea "**********"
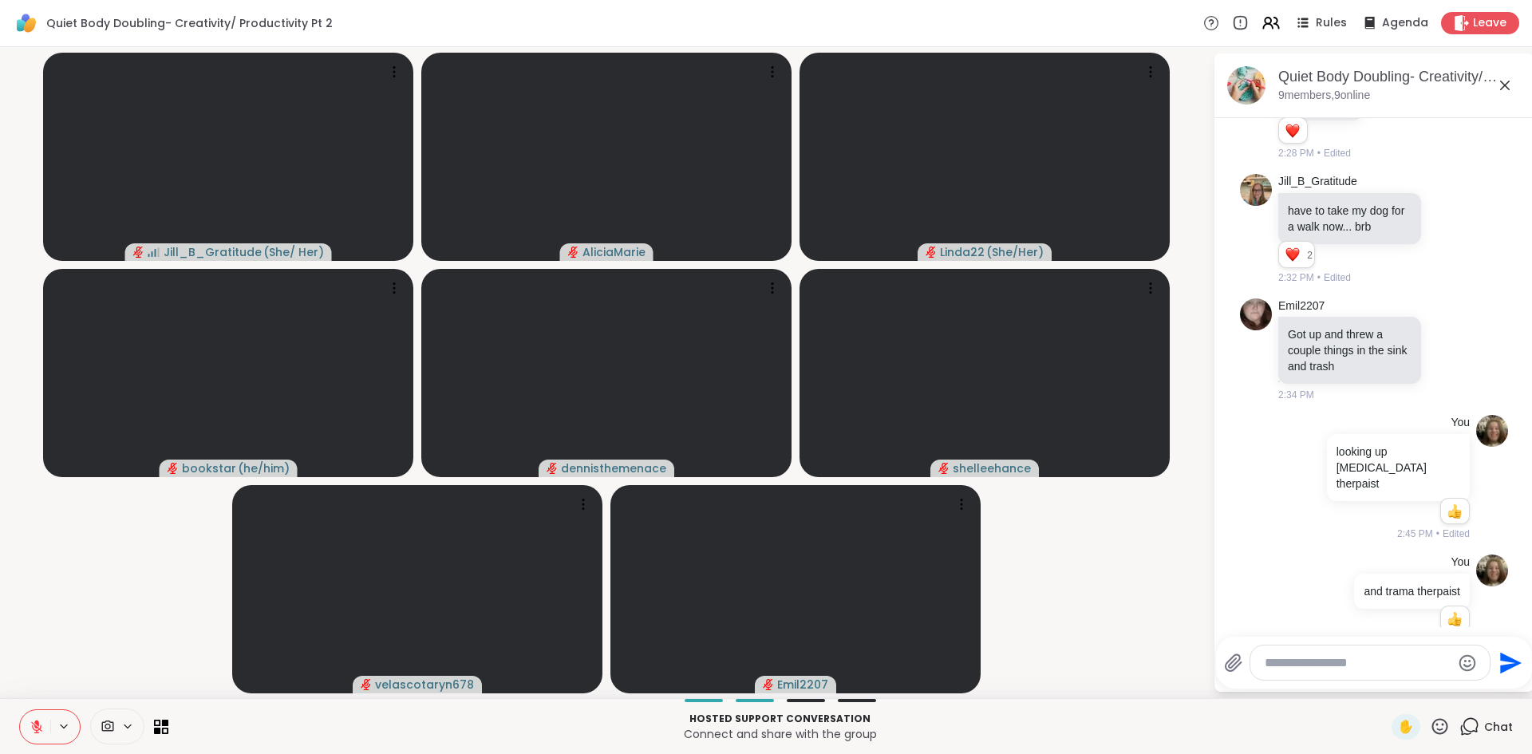
scroll to position [947, 0]
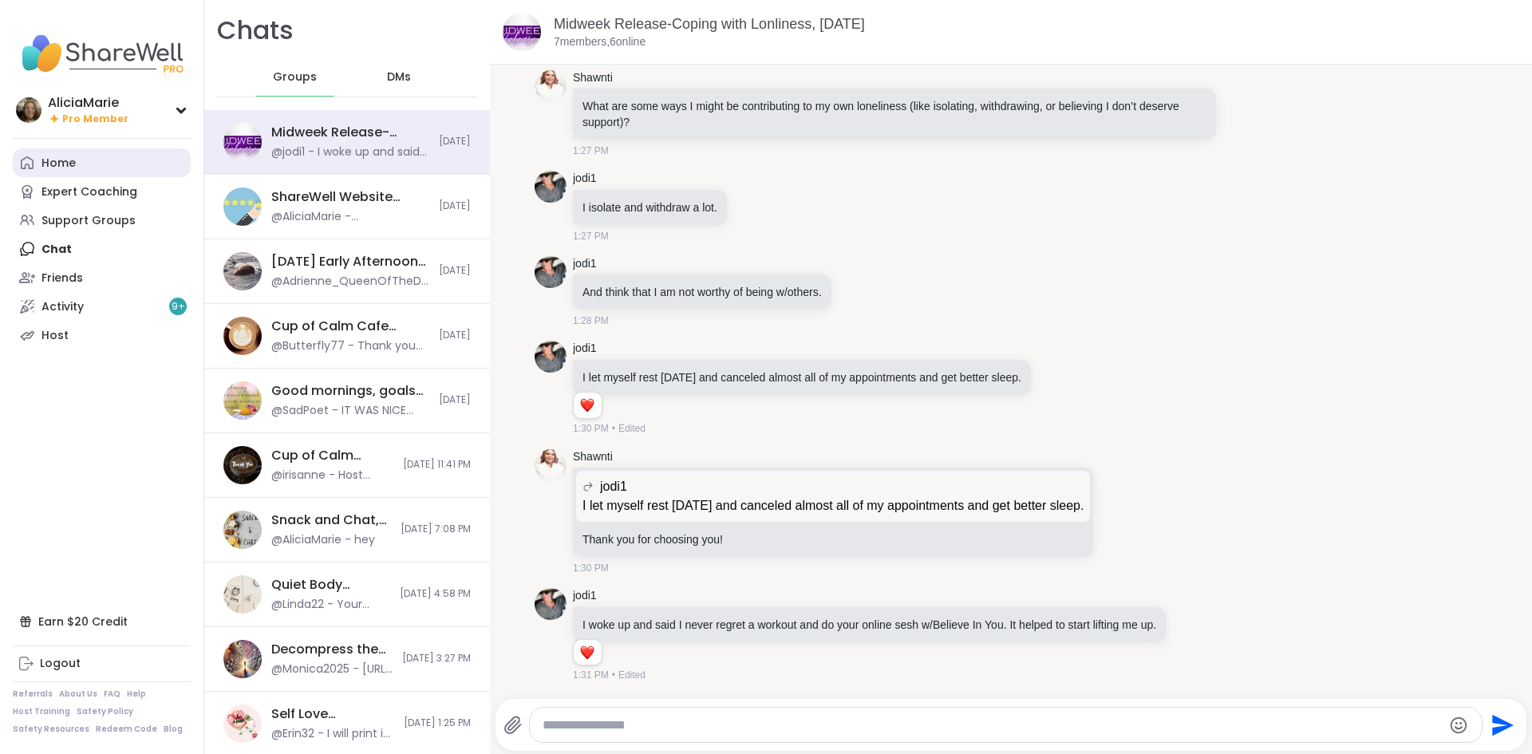
click at [120, 168] on link "Home" at bounding box center [102, 162] width 178 height 29
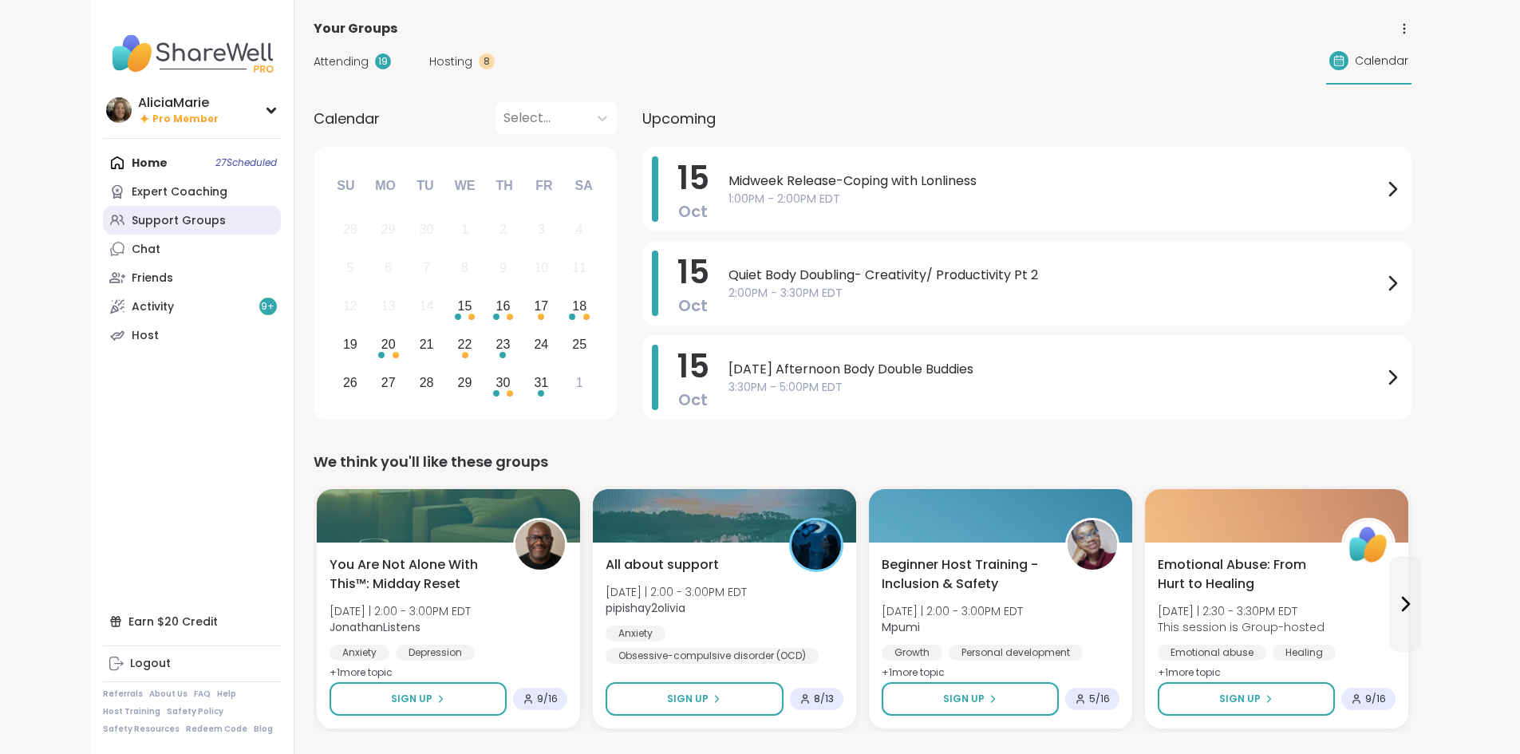
click at [133, 226] on link "Support Groups" at bounding box center [192, 220] width 178 height 29
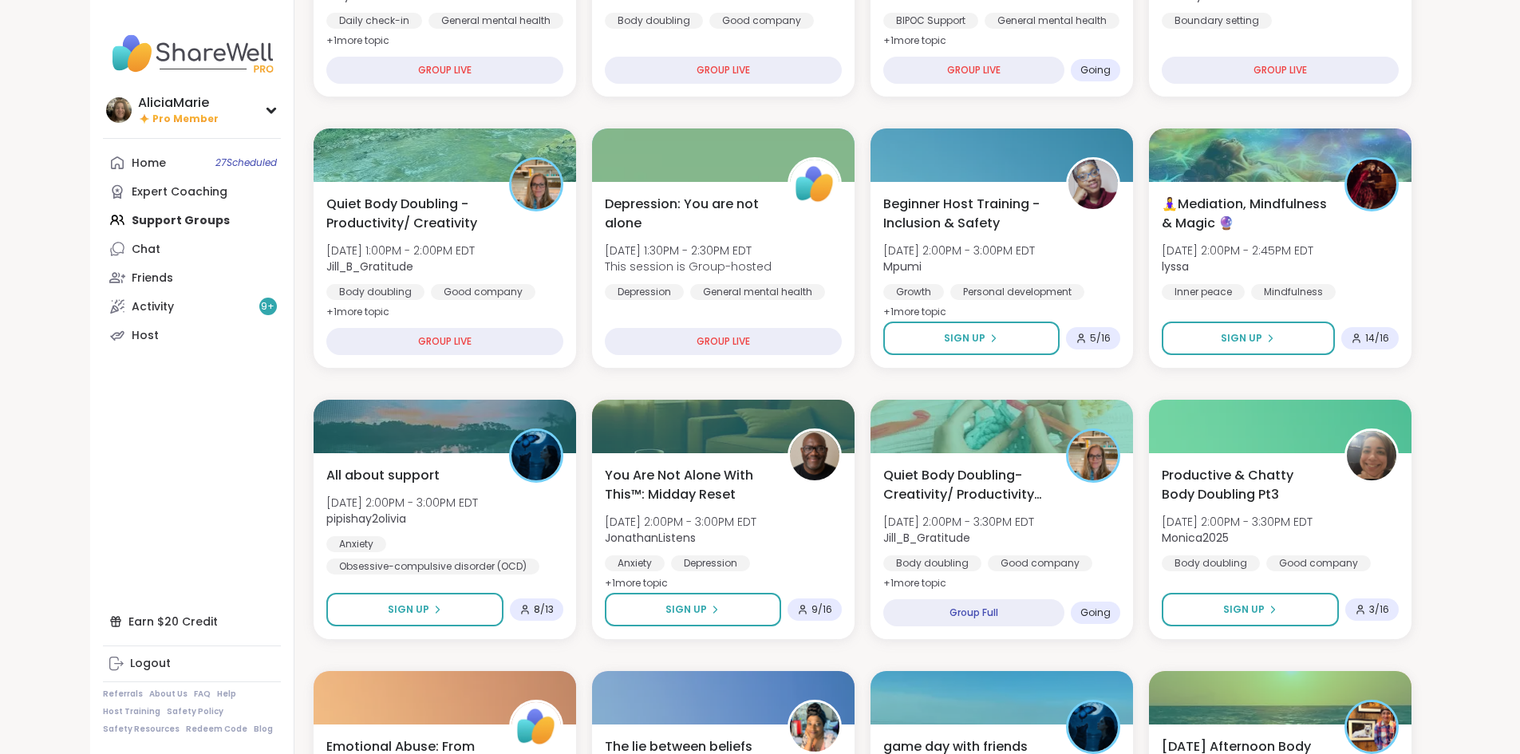
scroll to position [351, 0]
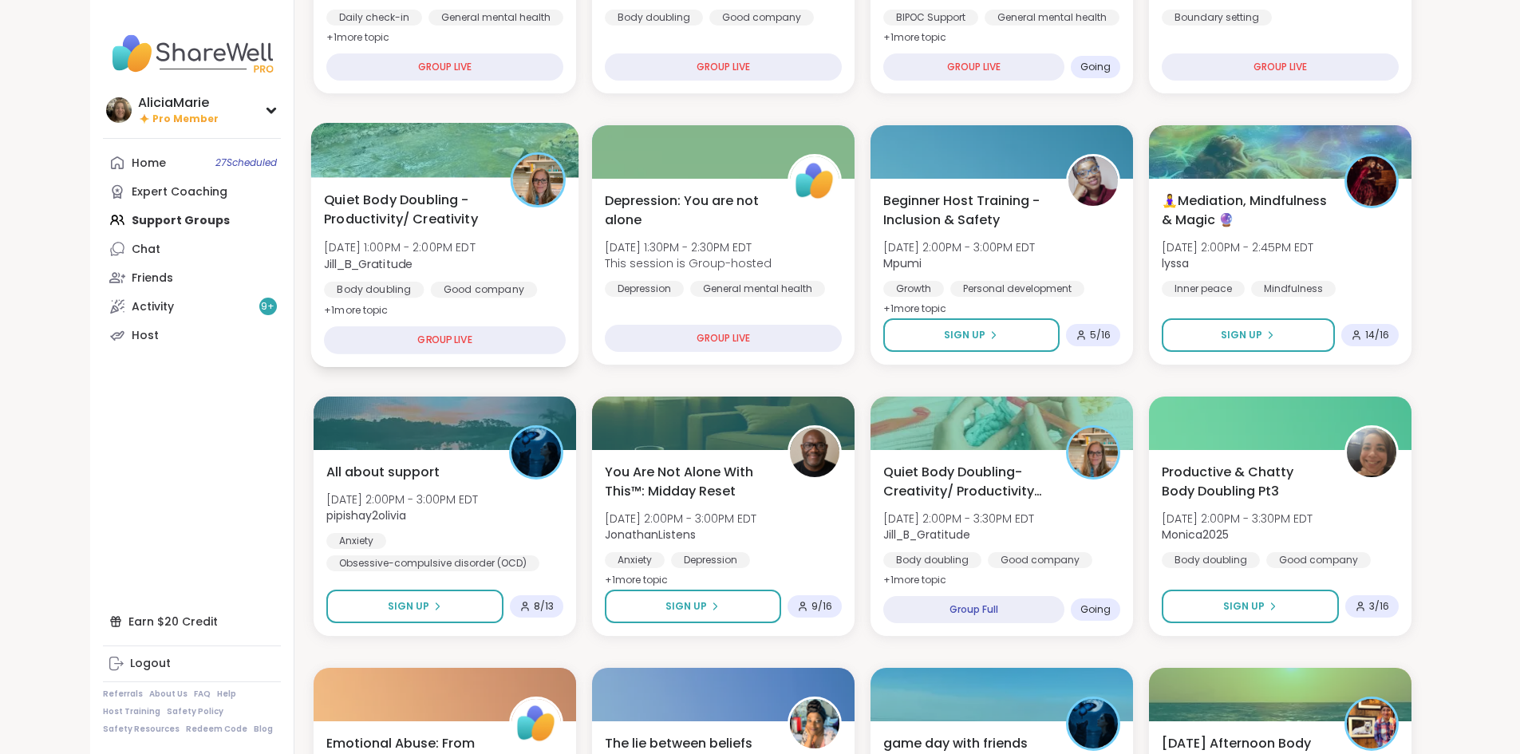
click at [421, 243] on div "Quiet Body Doubling - Productivity/ Creativity [DATE] 1:00PM - 2:00PM EDT Jill_…" at bounding box center [445, 255] width 242 height 130
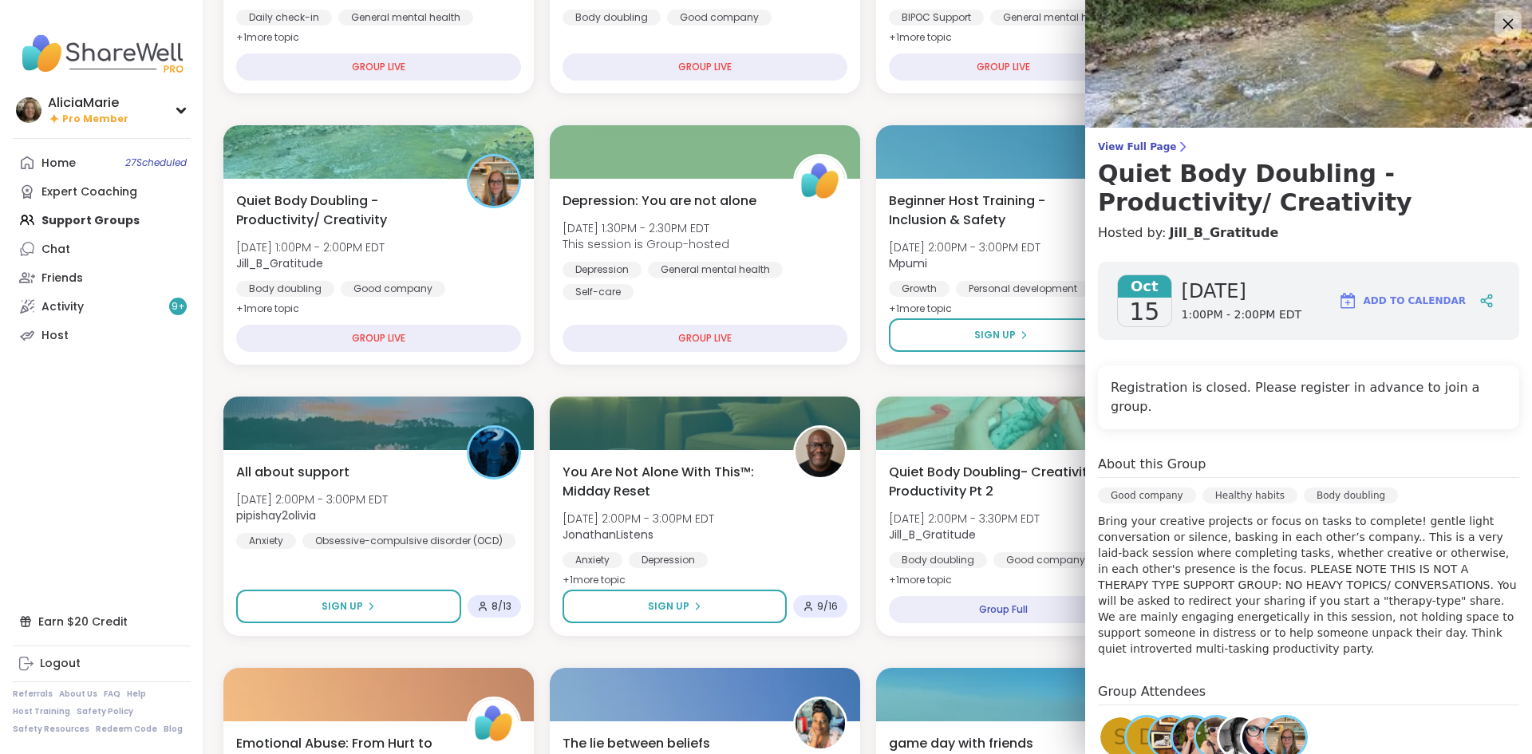
click at [1498, 34] on icon at bounding box center [1508, 24] width 20 height 20
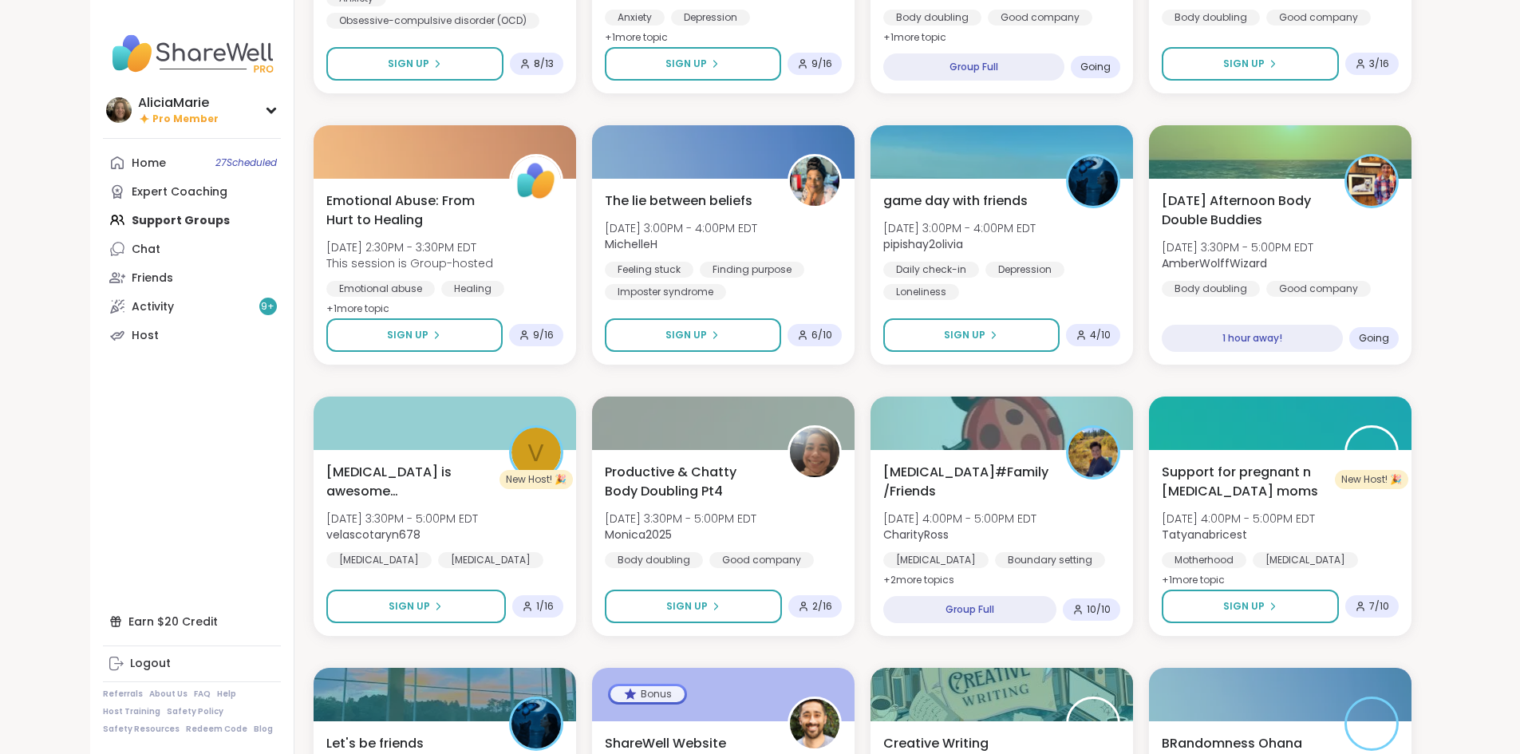
scroll to position [906, 0]
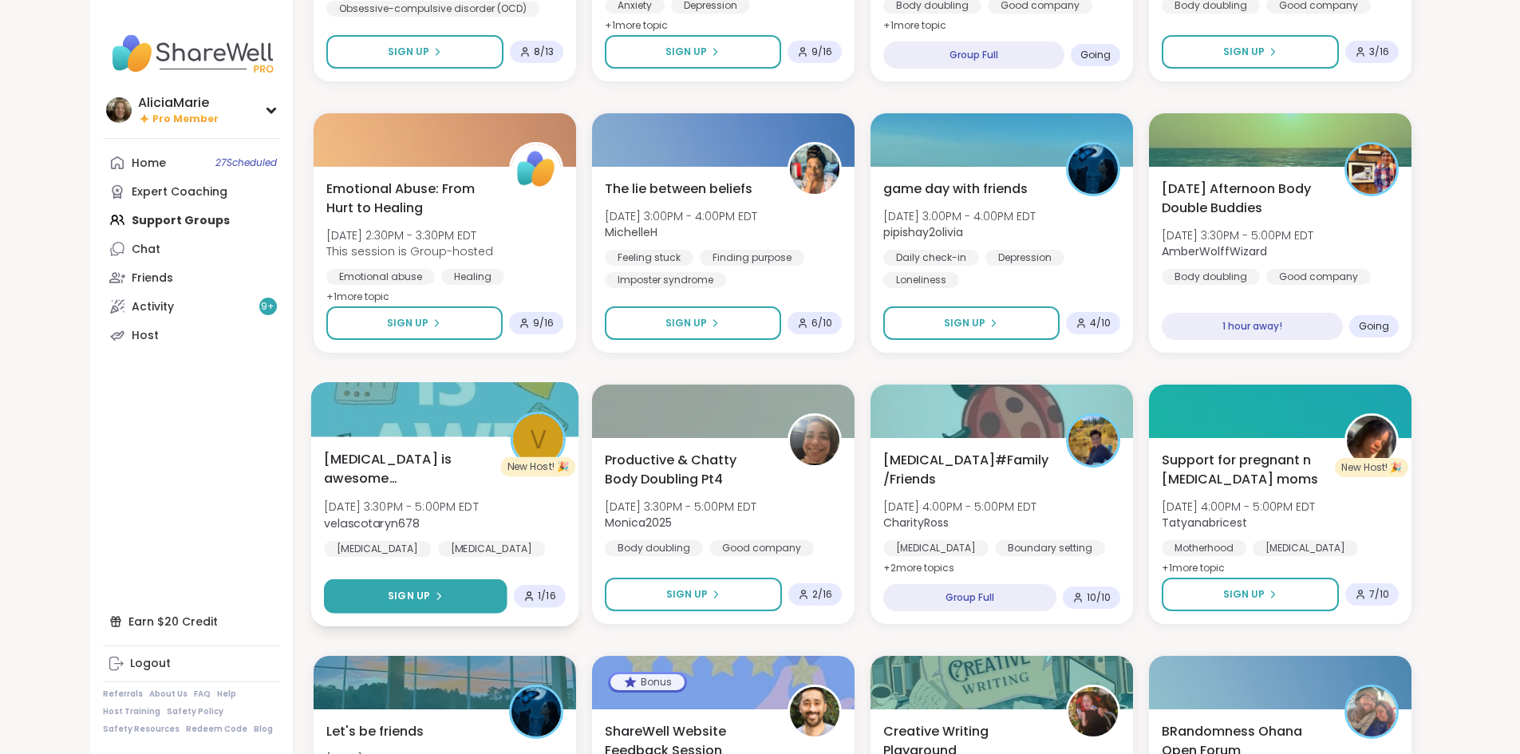
click at [356, 609] on button "Sign Up" at bounding box center [416, 596] width 184 height 34
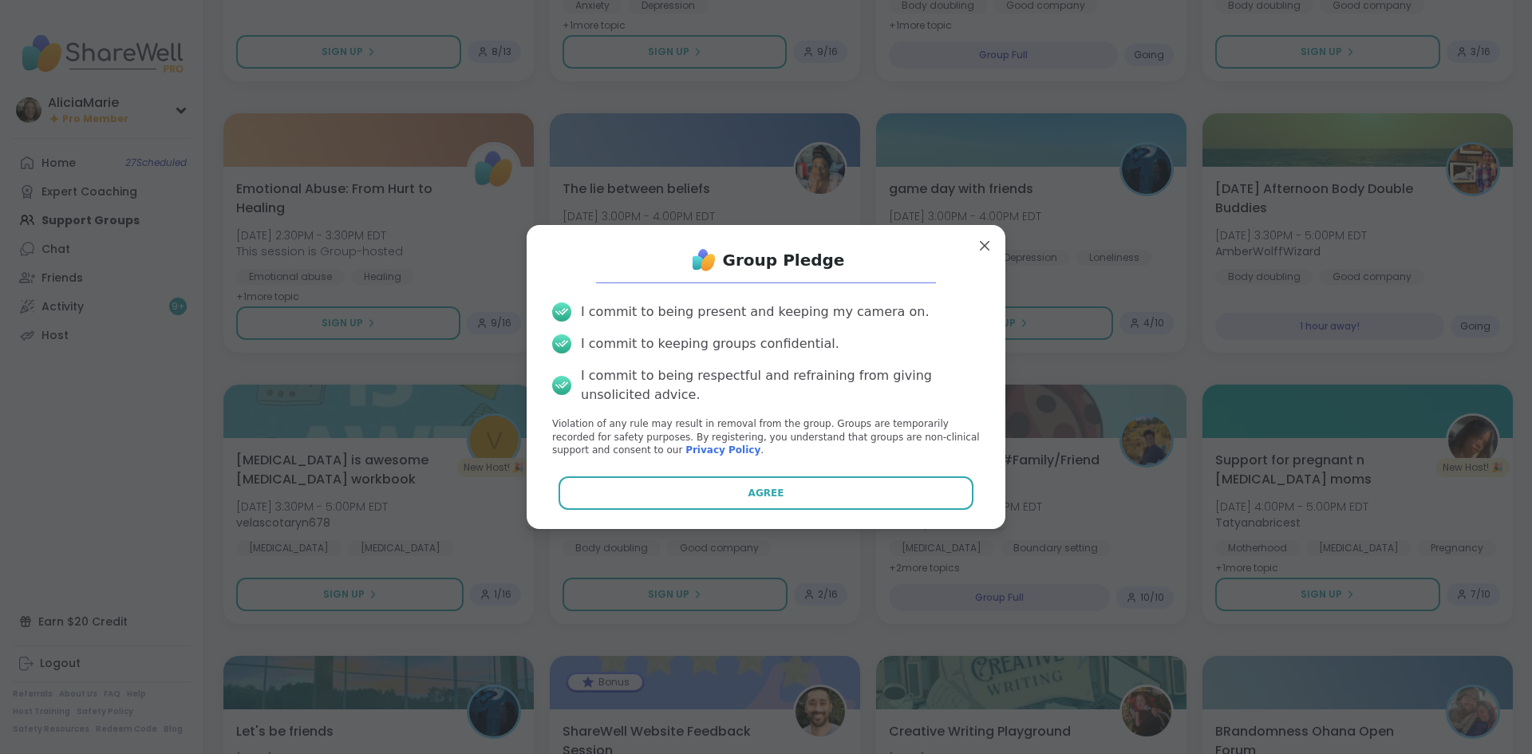
click at [675, 511] on div "Group Pledge I commit to being present and keeping my camera on. I commit to ke…" at bounding box center [766, 377] width 453 height 279
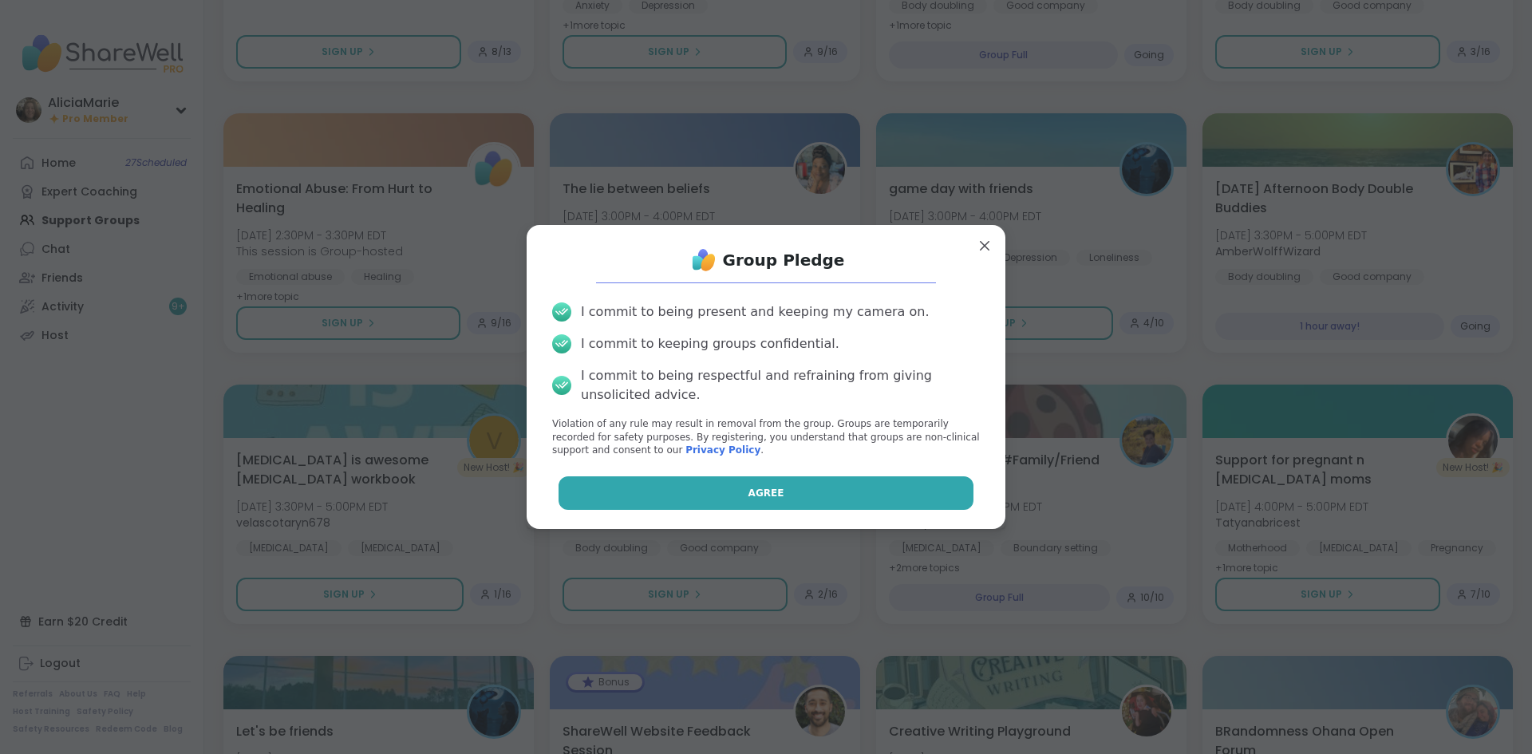
click at [683, 500] on button "Agree" at bounding box center [767, 493] width 416 height 34
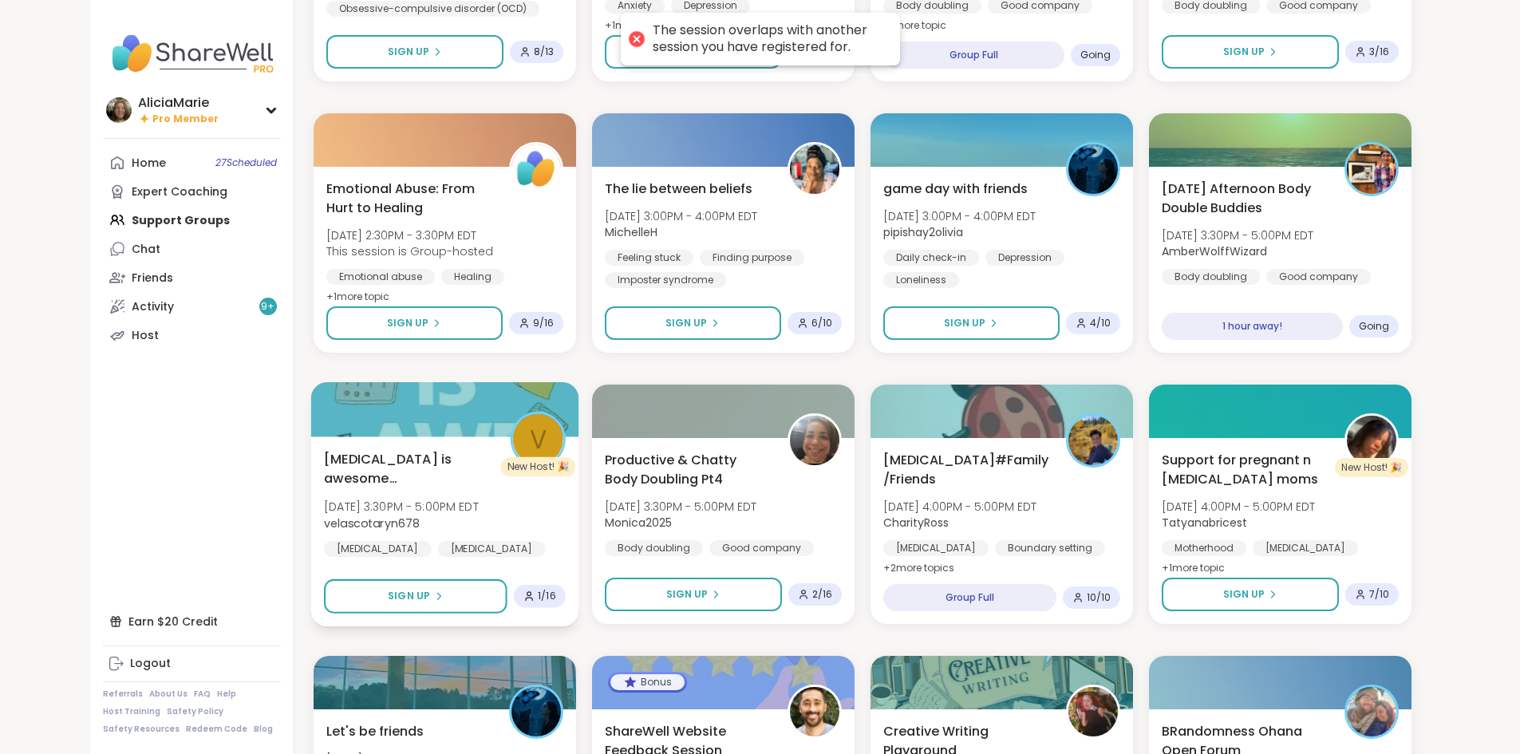
click at [461, 508] on div "[MEDICAL_DATA] is awesome [MEDICAL_DATA] workbook [DATE] 3:30PM - 5:00PM EDT ve…" at bounding box center [445, 503] width 242 height 108
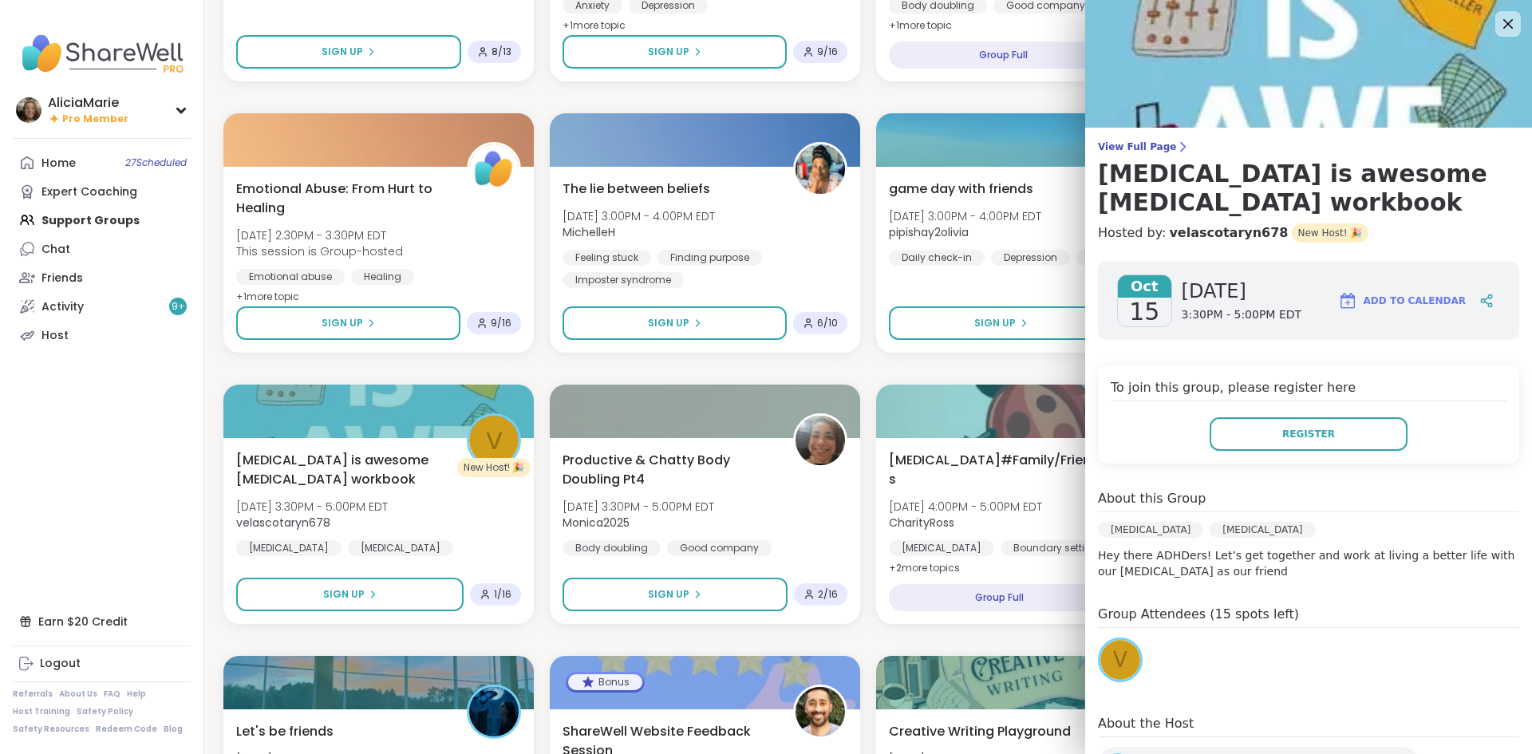
click at [1468, 31] on img at bounding box center [1308, 64] width 447 height 128
click at [1491, 42] on img at bounding box center [1308, 64] width 447 height 128
click at [1498, 29] on icon at bounding box center [1508, 24] width 20 height 20
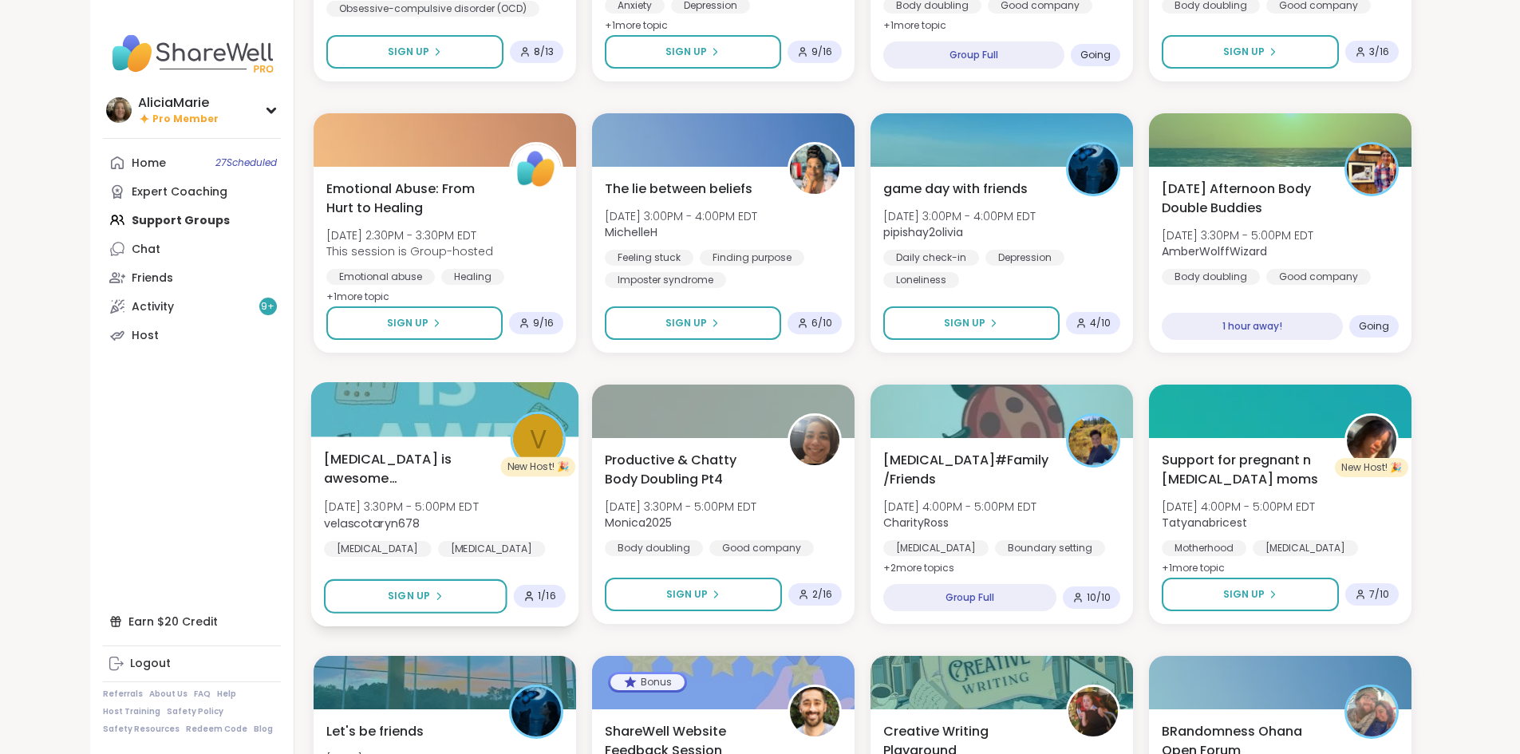
click at [417, 408] on div at bounding box center [444, 409] width 268 height 54
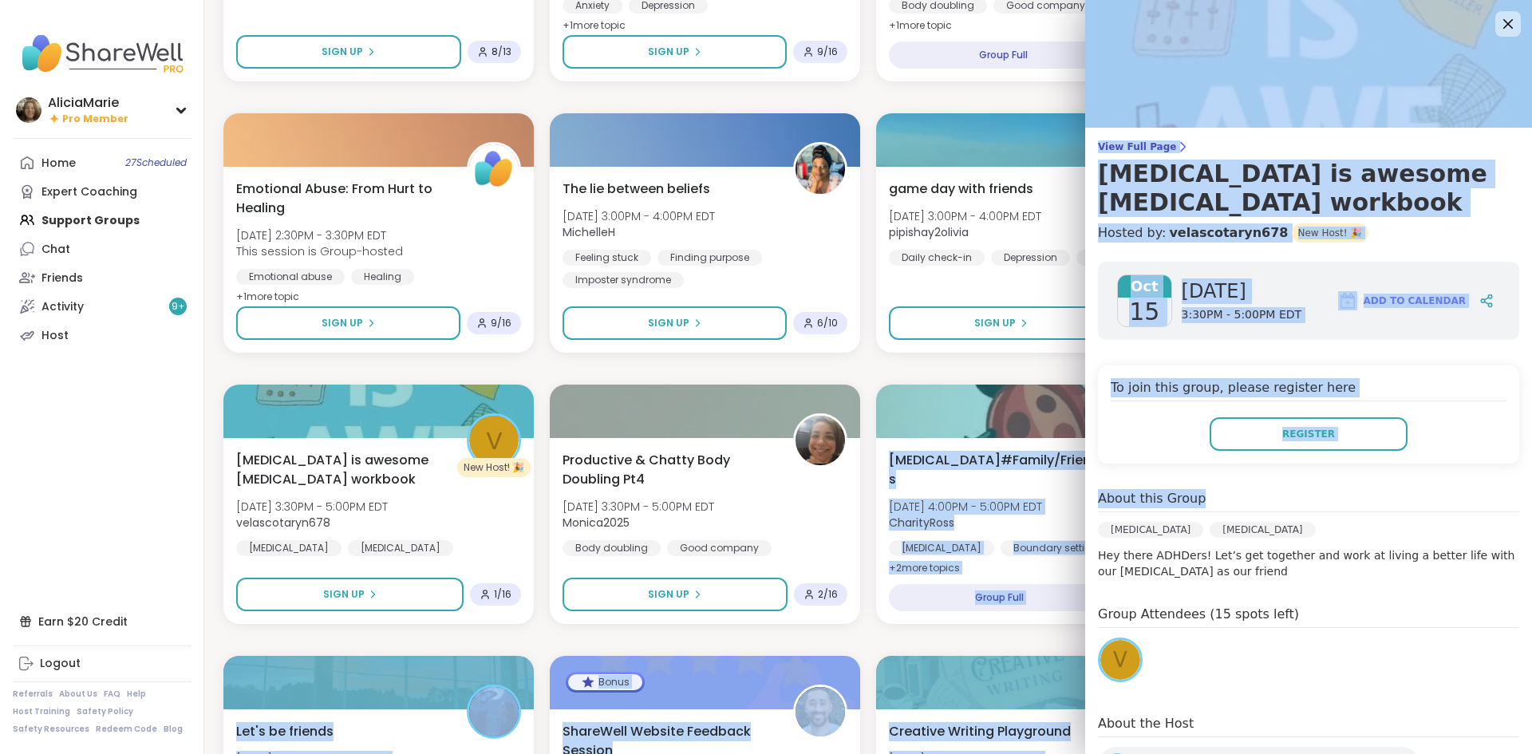
drag, startPoint x: 952, startPoint y: 419, endPoint x: 1255, endPoint y: 460, distance: 305.2
click at [1255, 460] on body "AliciaMarie Pro Member AliciaMarie Pro Member Profile Membership Settings Help …" at bounding box center [766, 434] width 1532 height 2681
click at [1498, 32] on icon at bounding box center [1508, 24] width 20 height 20
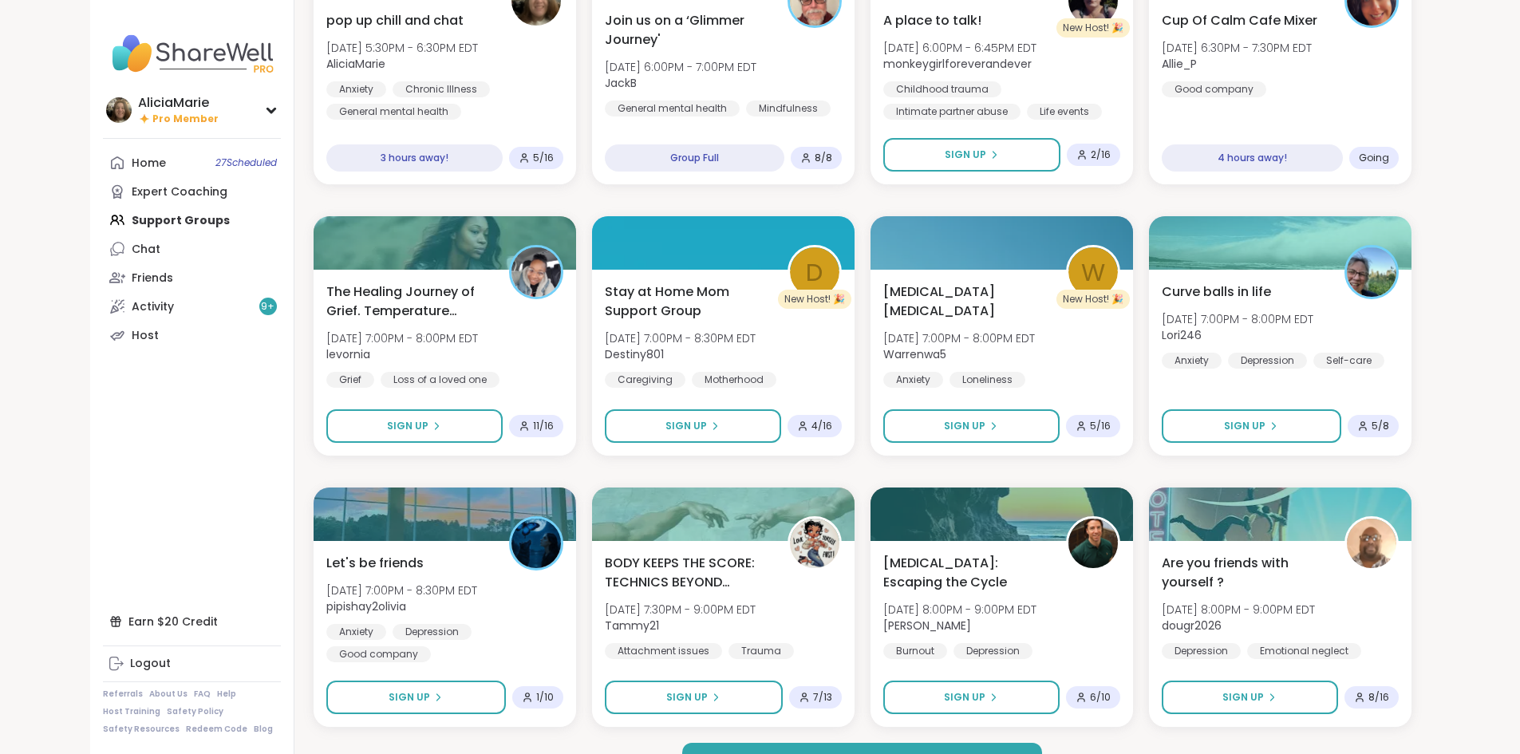
scroll to position [1927, 0]
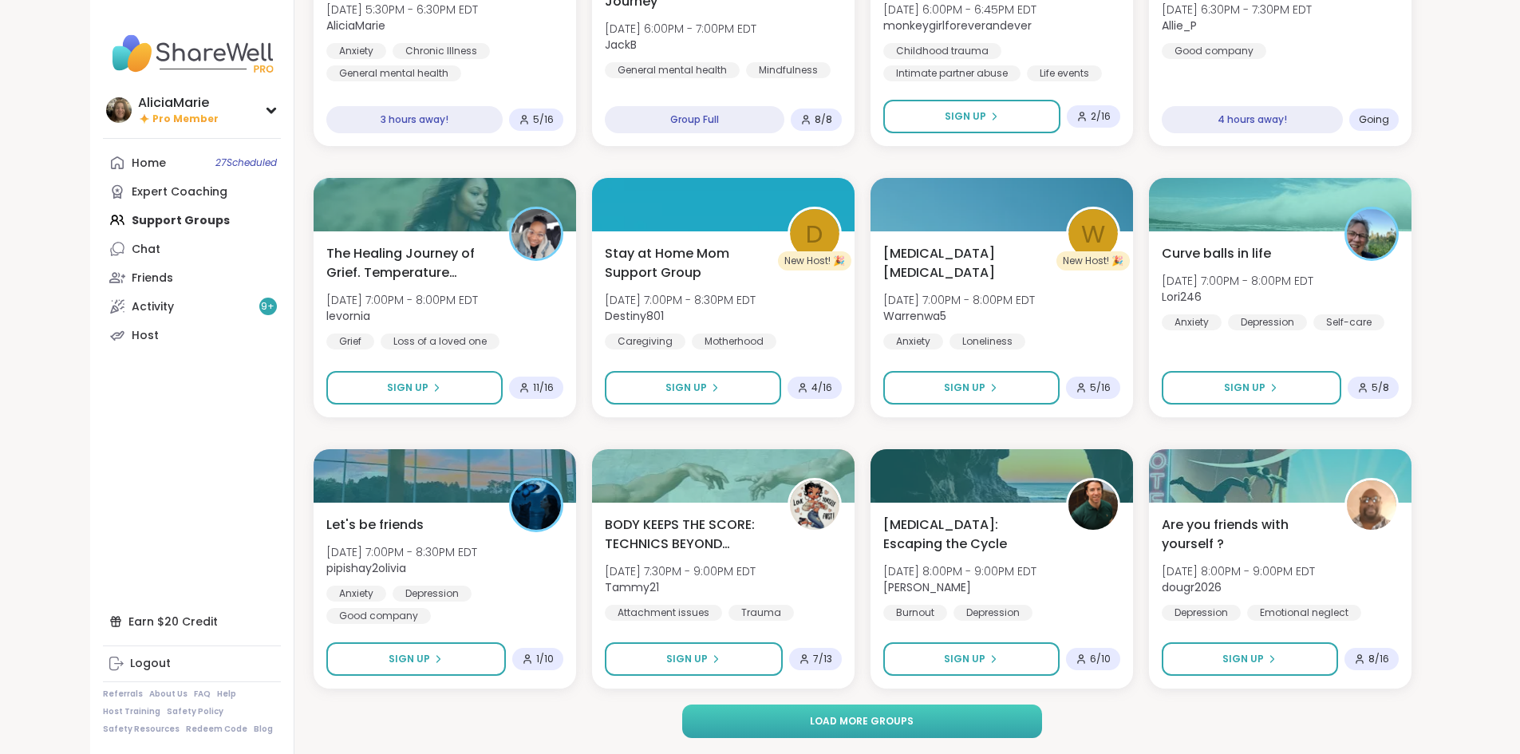
click at [1016, 714] on button "Load more groups" at bounding box center [862, 722] width 360 height 34
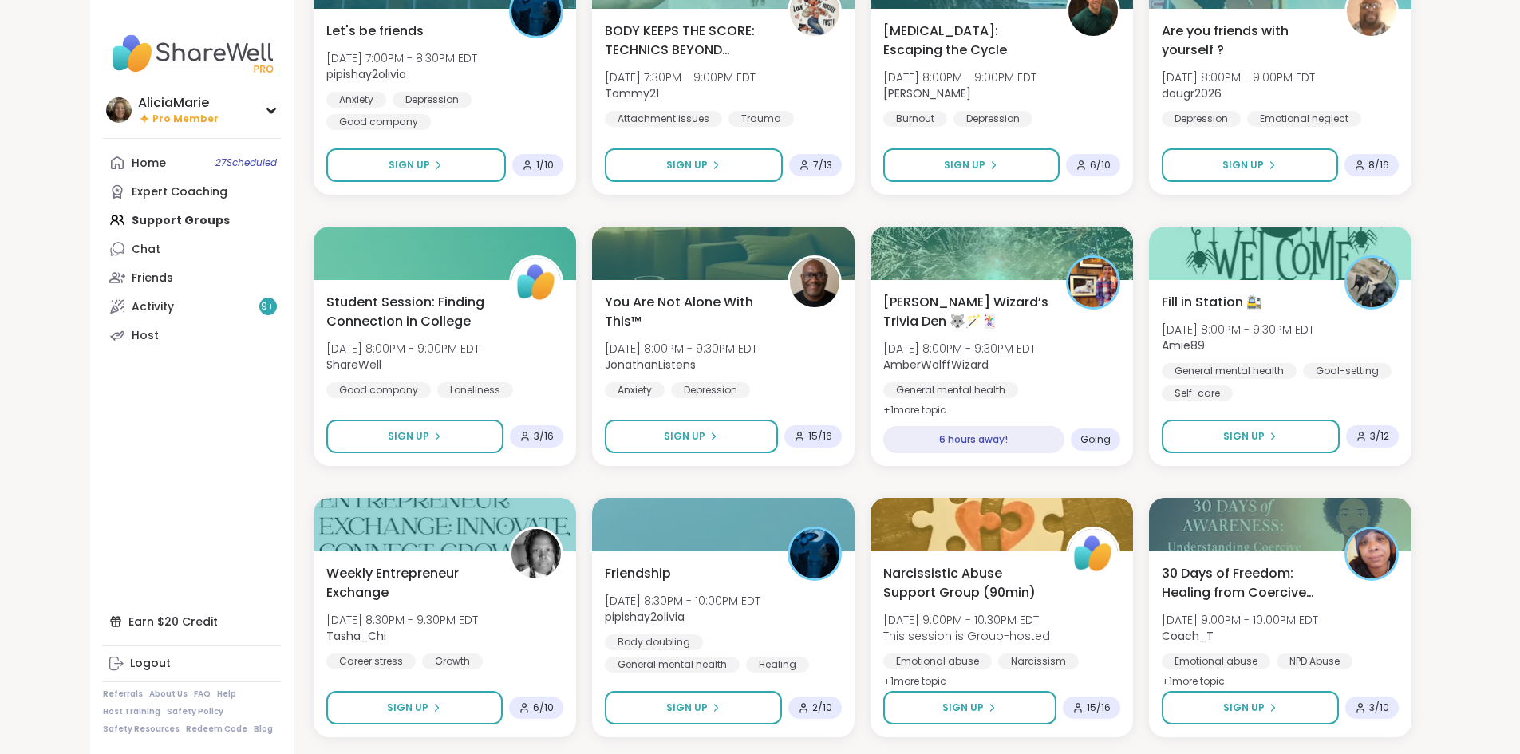
scroll to position [2441, 0]
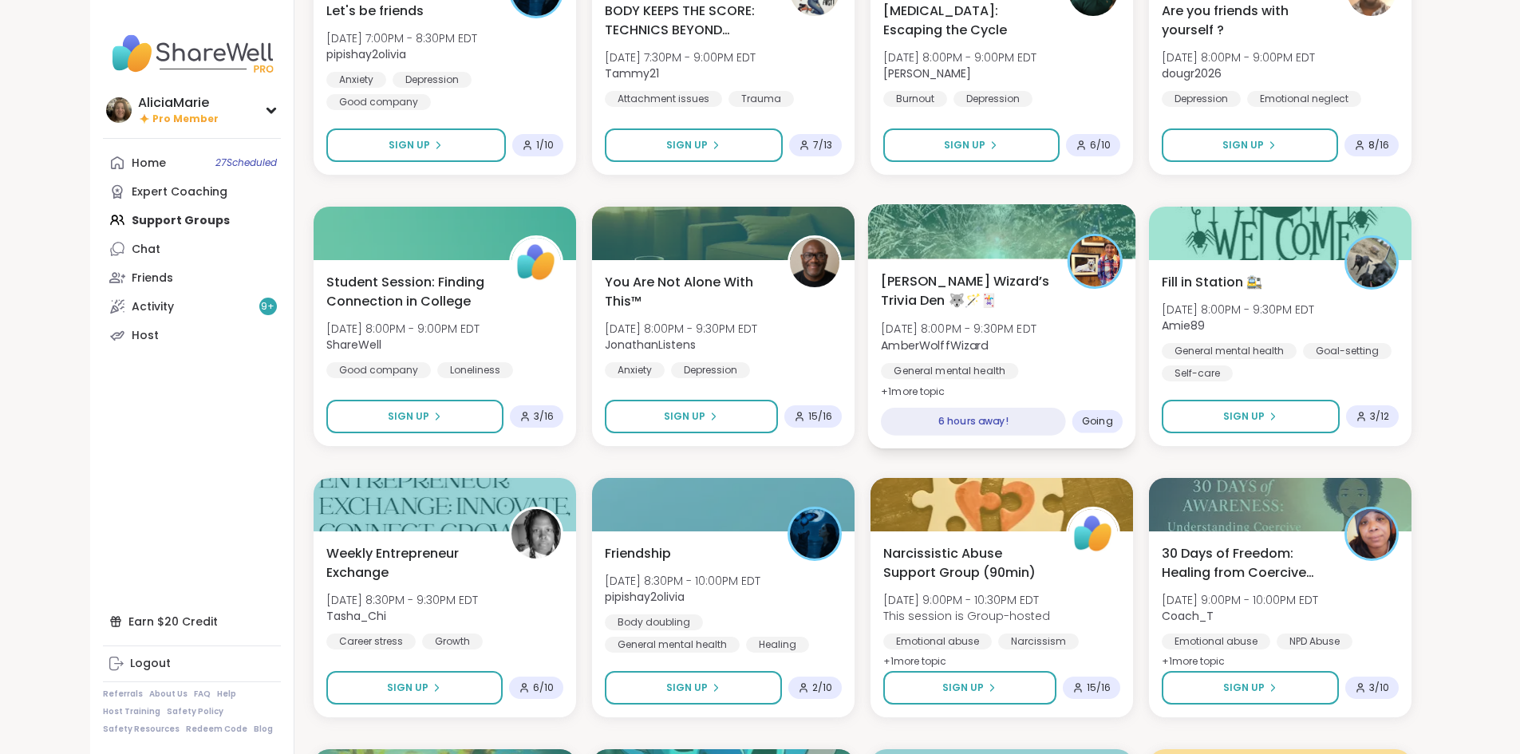
click at [1123, 361] on div "[PERSON_NAME] Wizard’s Trivia Den 🐺🪄🃏 [DATE] 8:00PM - 9:30PM EDT AmberWolffWiza…" at bounding box center [1002, 336] width 242 height 130
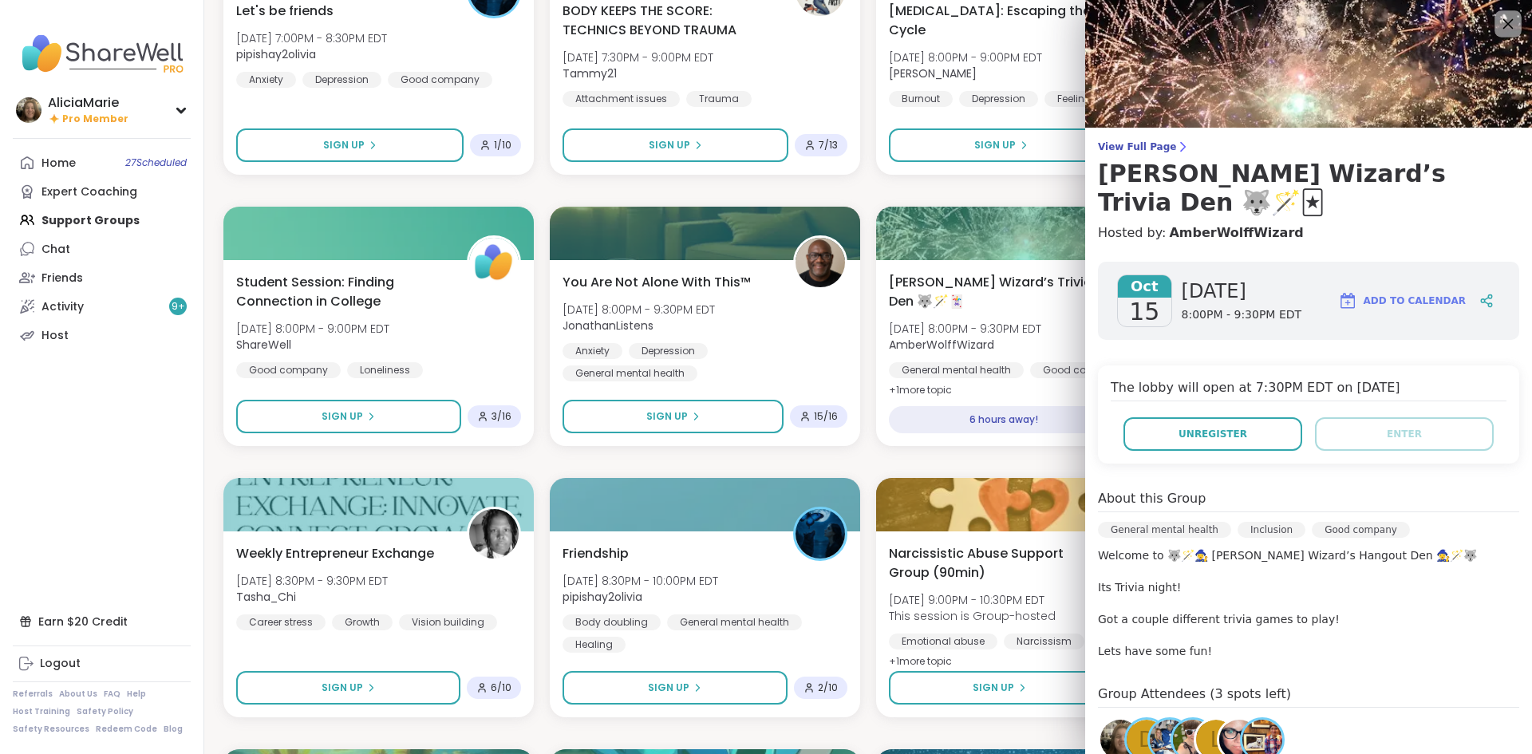
click at [1498, 26] on icon at bounding box center [1508, 24] width 20 height 20
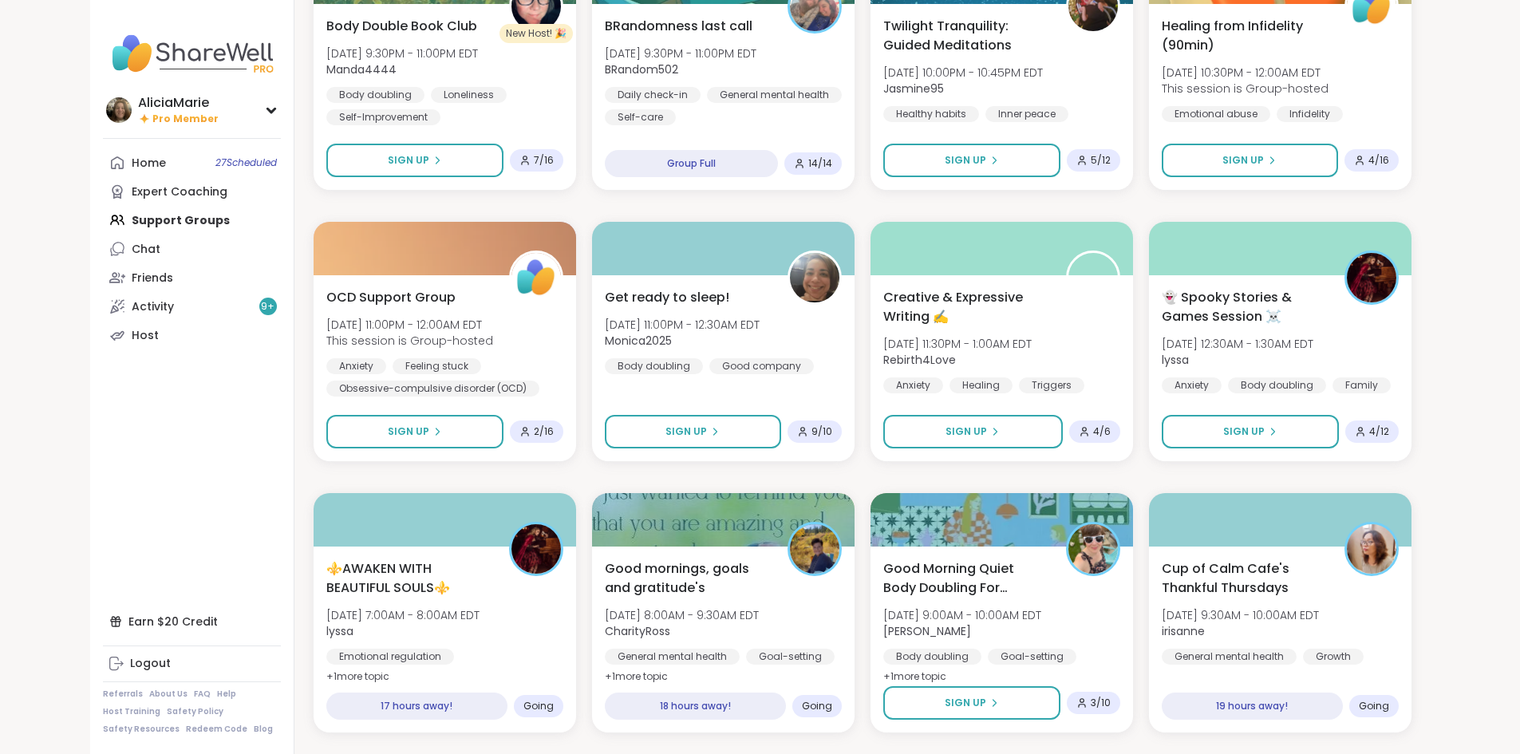
scroll to position [3243, 0]
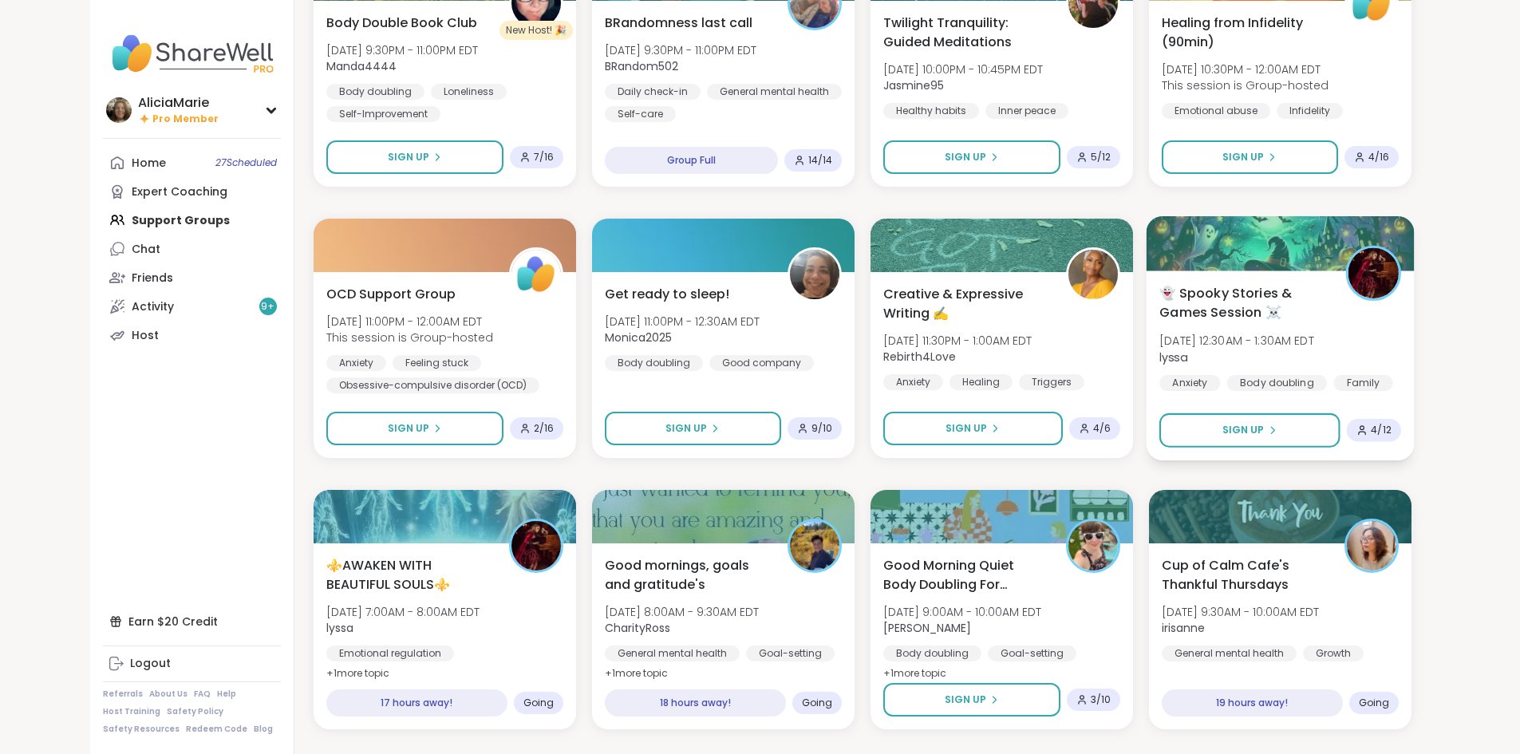
click at [1315, 354] on span "lyssa" at bounding box center [1237, 357] width 155 height 16
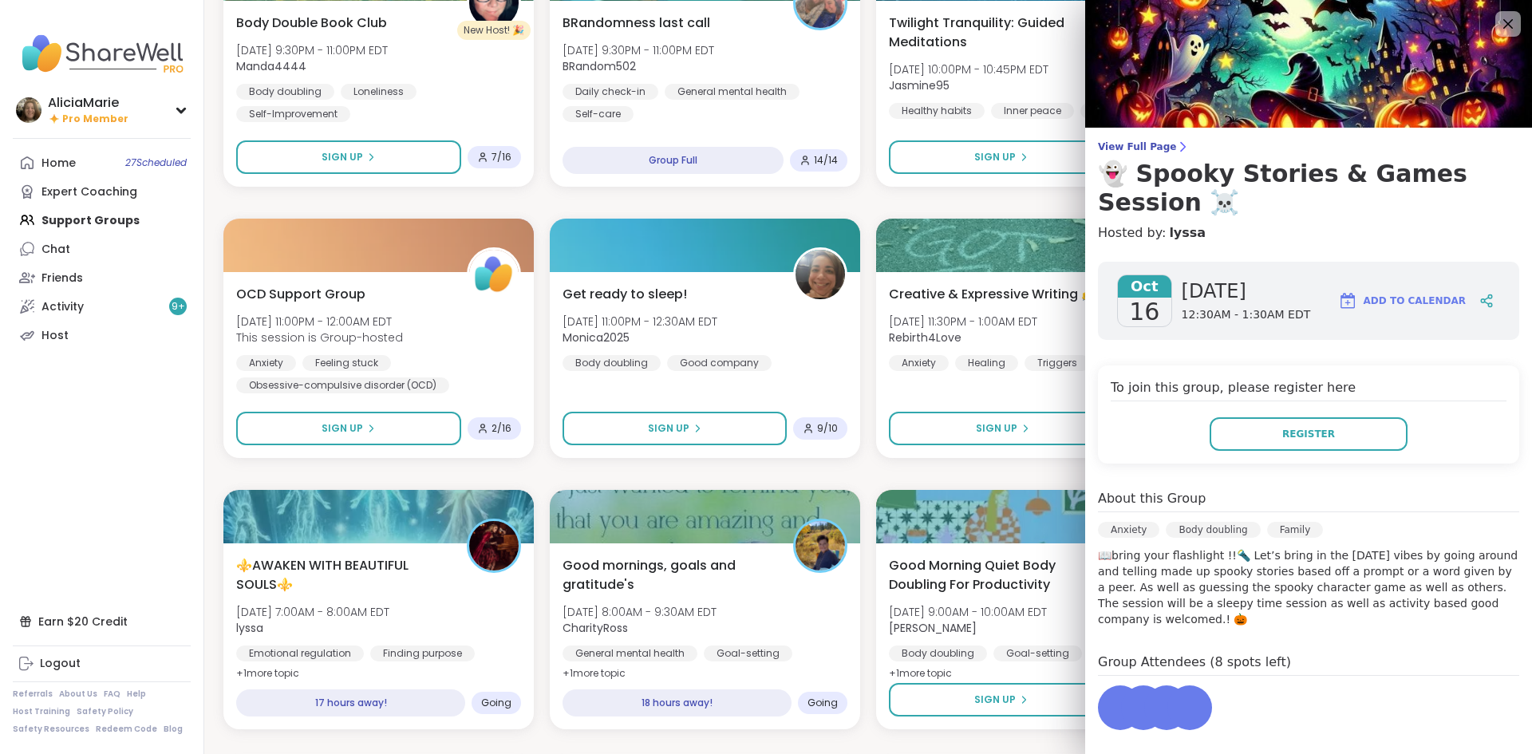
click at [1255, 461] on div "To join this group, please register here Register" at bounding box center [1308, 415] width 421 height 98
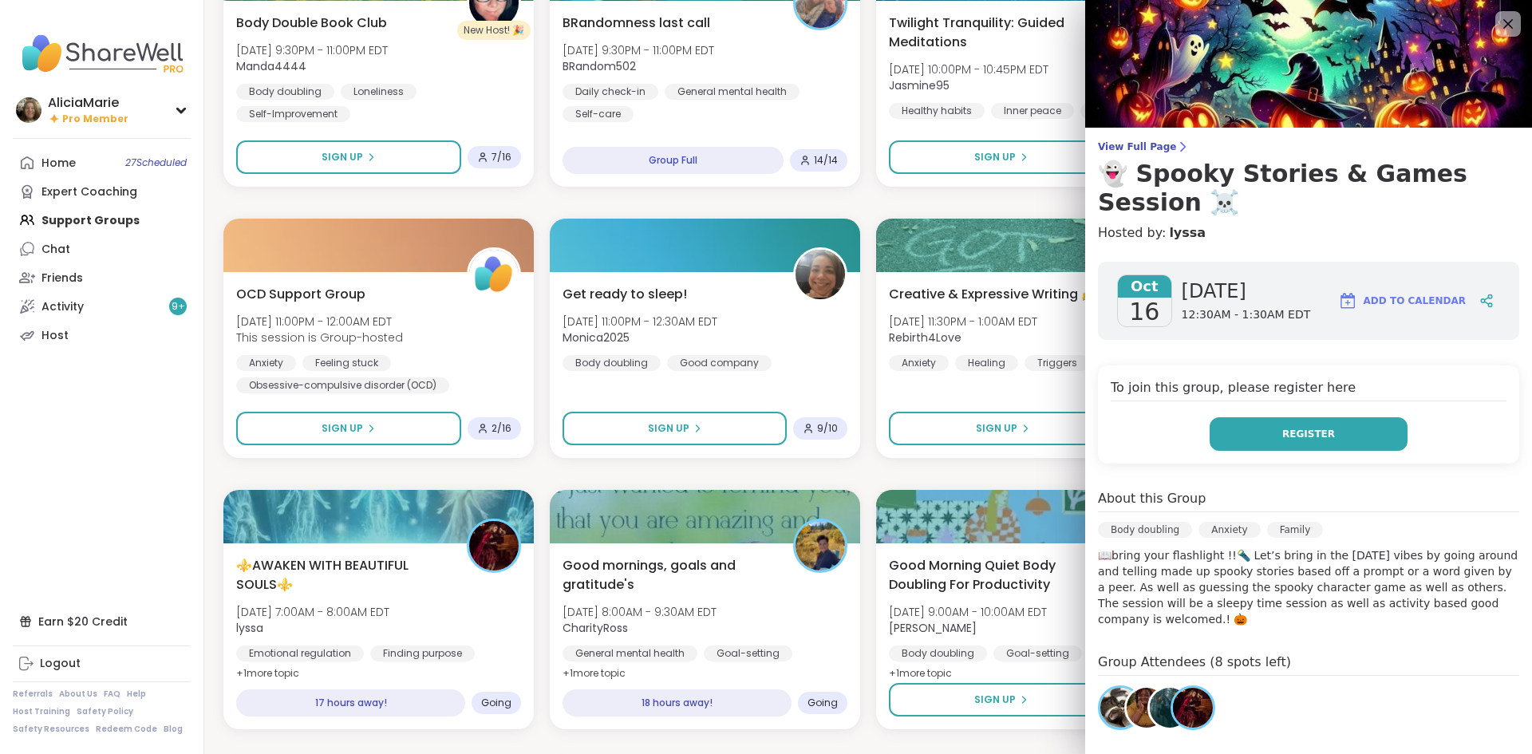
click at [1270, 424] on button "Register" at bounding box center [1309, 434] width 198 height 34
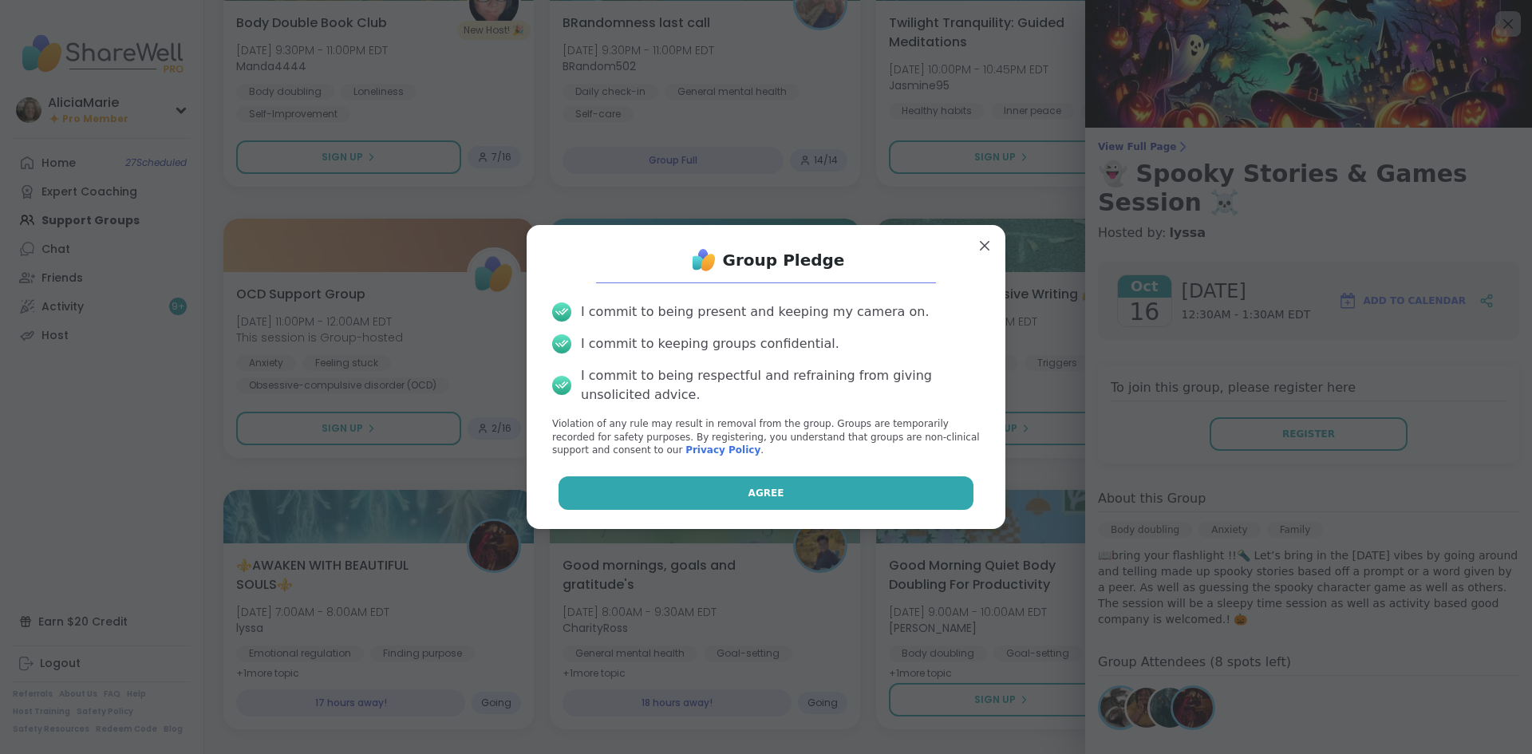
click at [949, 492] on button "Agree" at bounding box center [767, 493] width 416 height 34
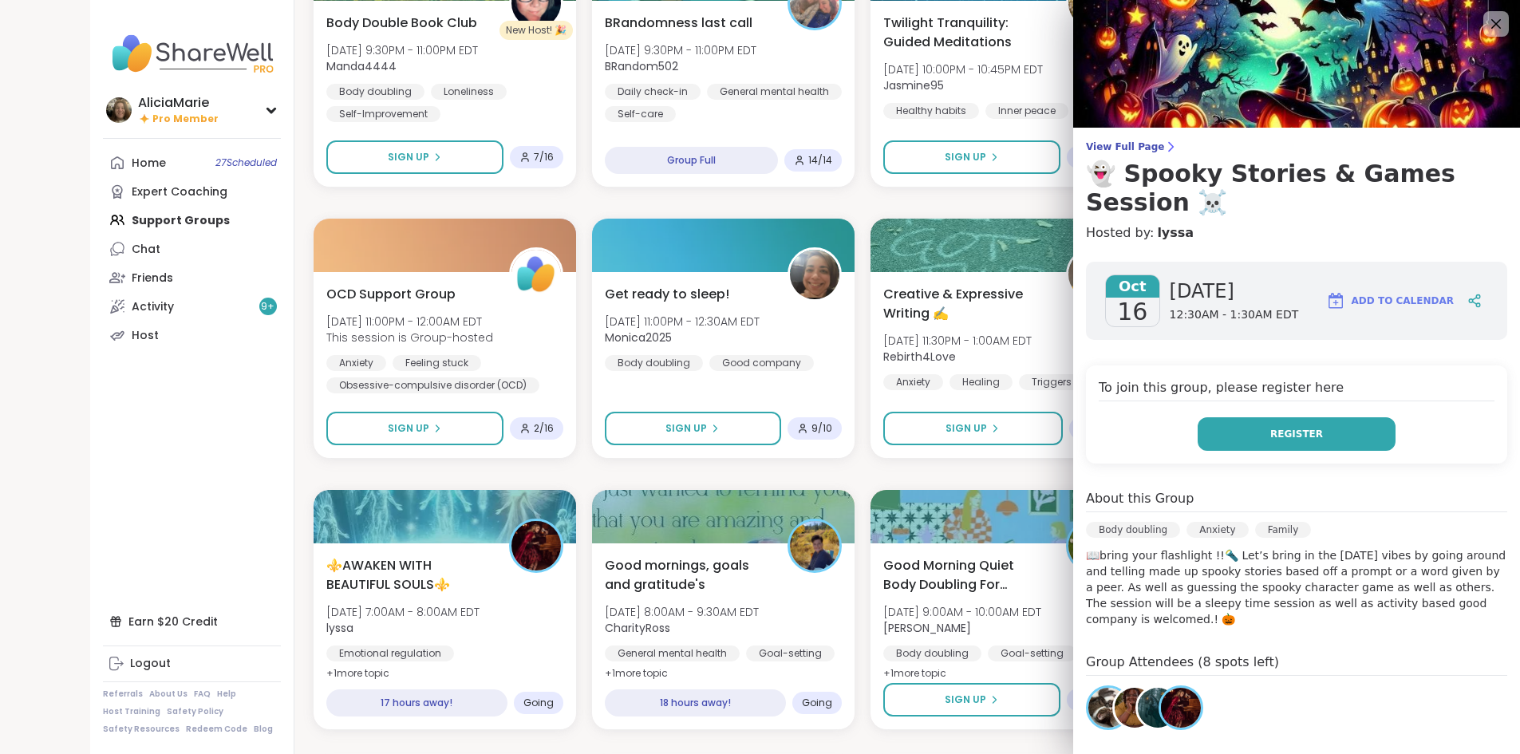
click at [1284, 429] on span "Register" at bounding box center [1297, 434] width 53 height 14
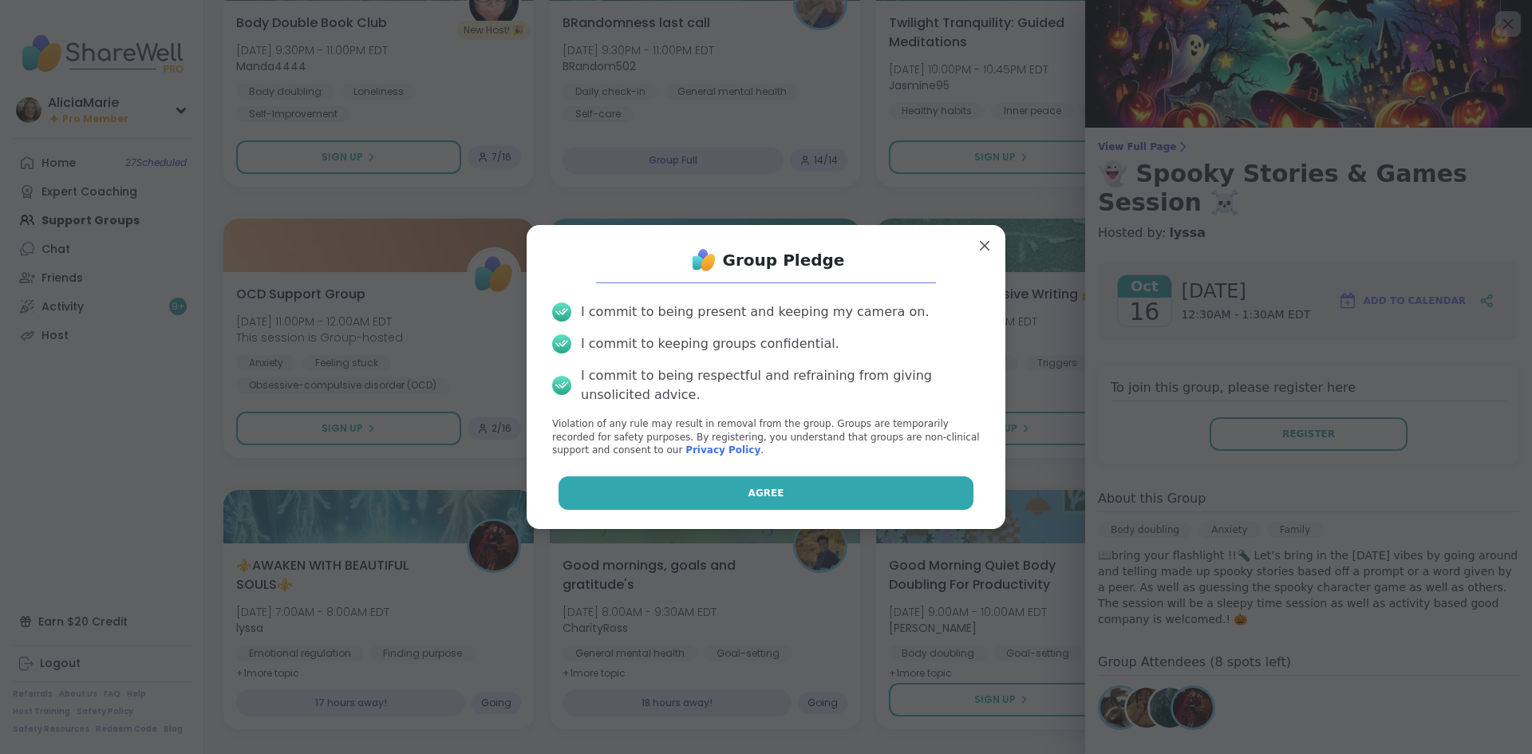
click at [929, 501] on button "Agree" at bounding box center [767, 493] width 416 height 34
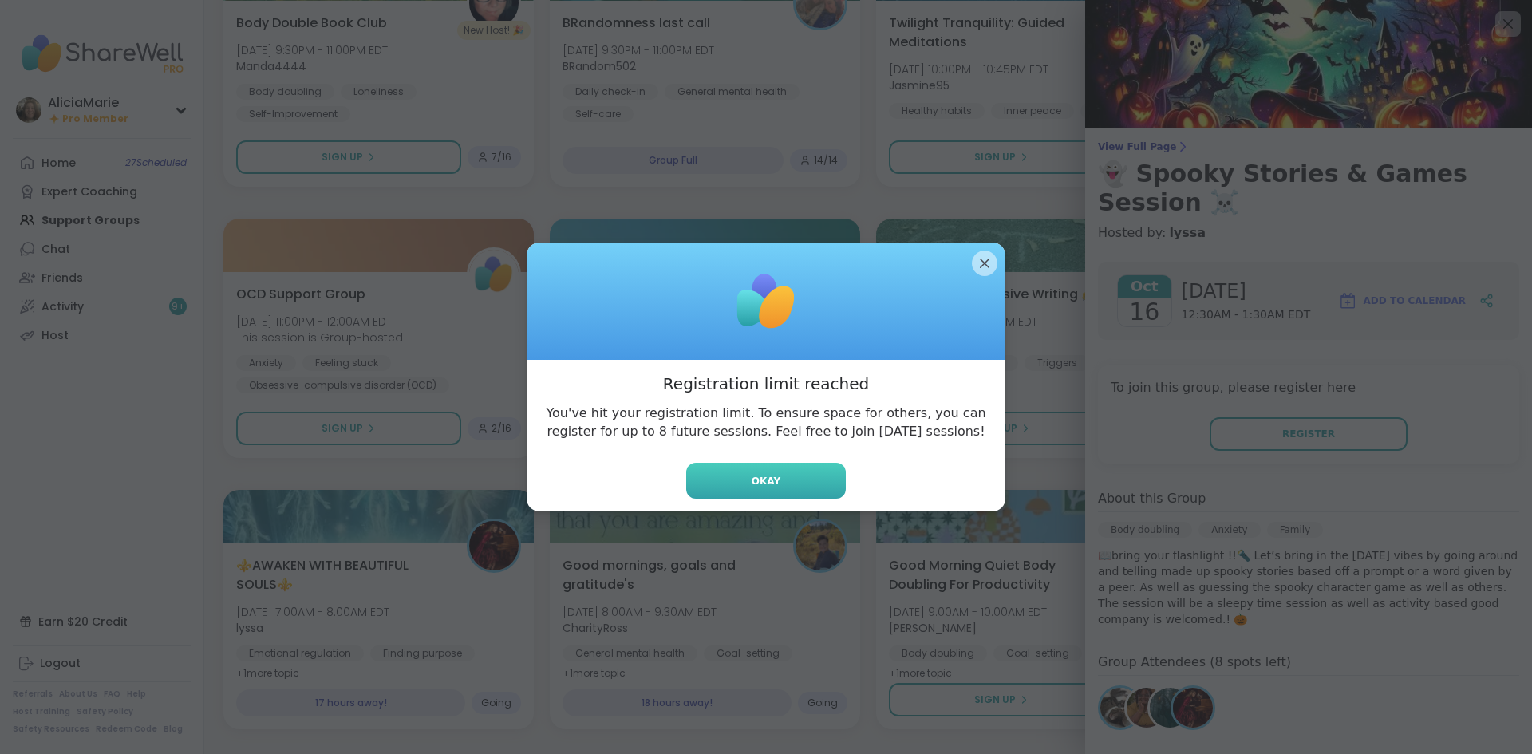
click at [801, 482] on button "Okay" at bounding box center [766, 481] width 160 height 36
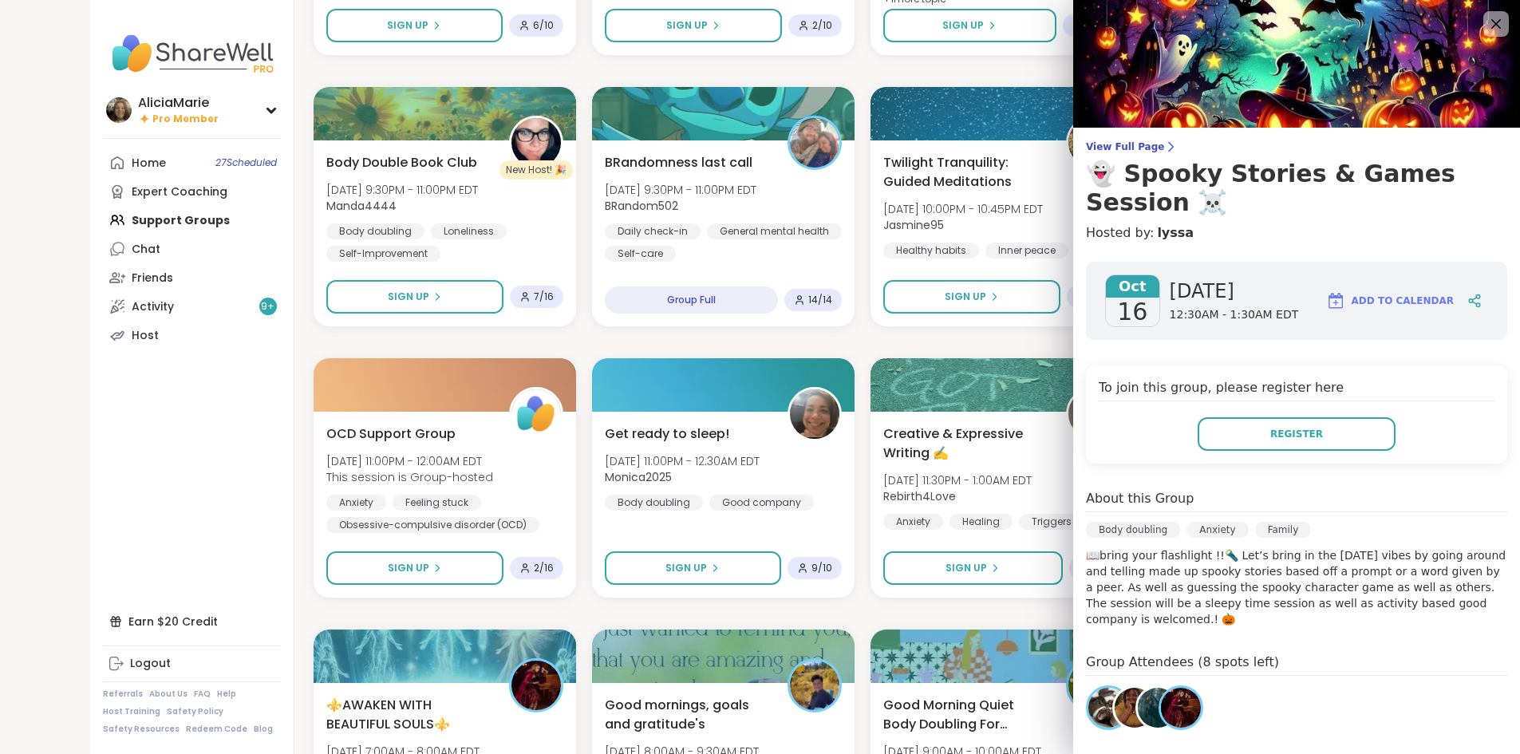
scroll to position [3102, 0]
click at [1480, 7] on img at bounding box center [1296, 64] width 447 height 128
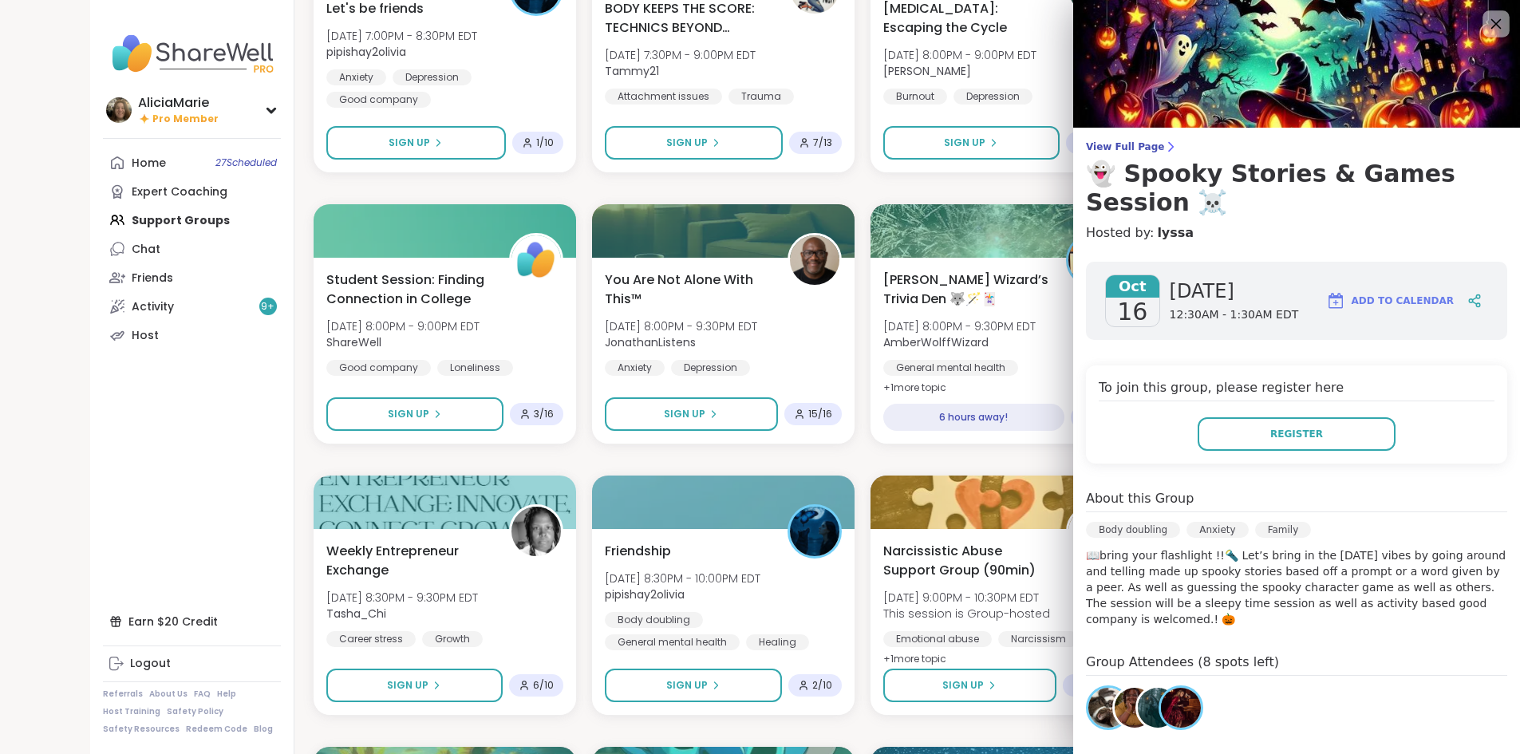
click at [1492, 29] on icon at bounding box center [1496, 24] width 20 height 20
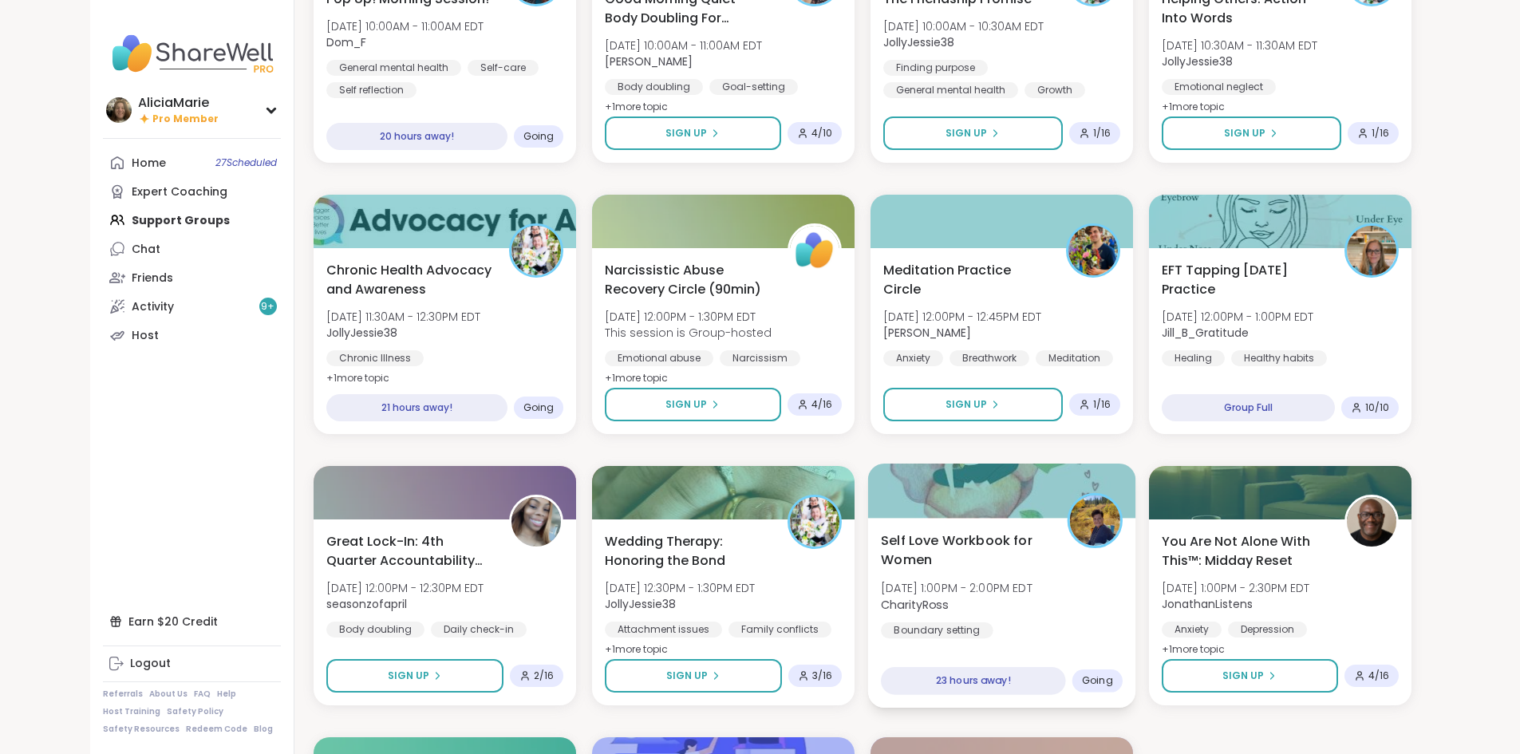
click at [1066, 680] on div "23 hours away!" at bounding box center [973, 681] width 185 height 28
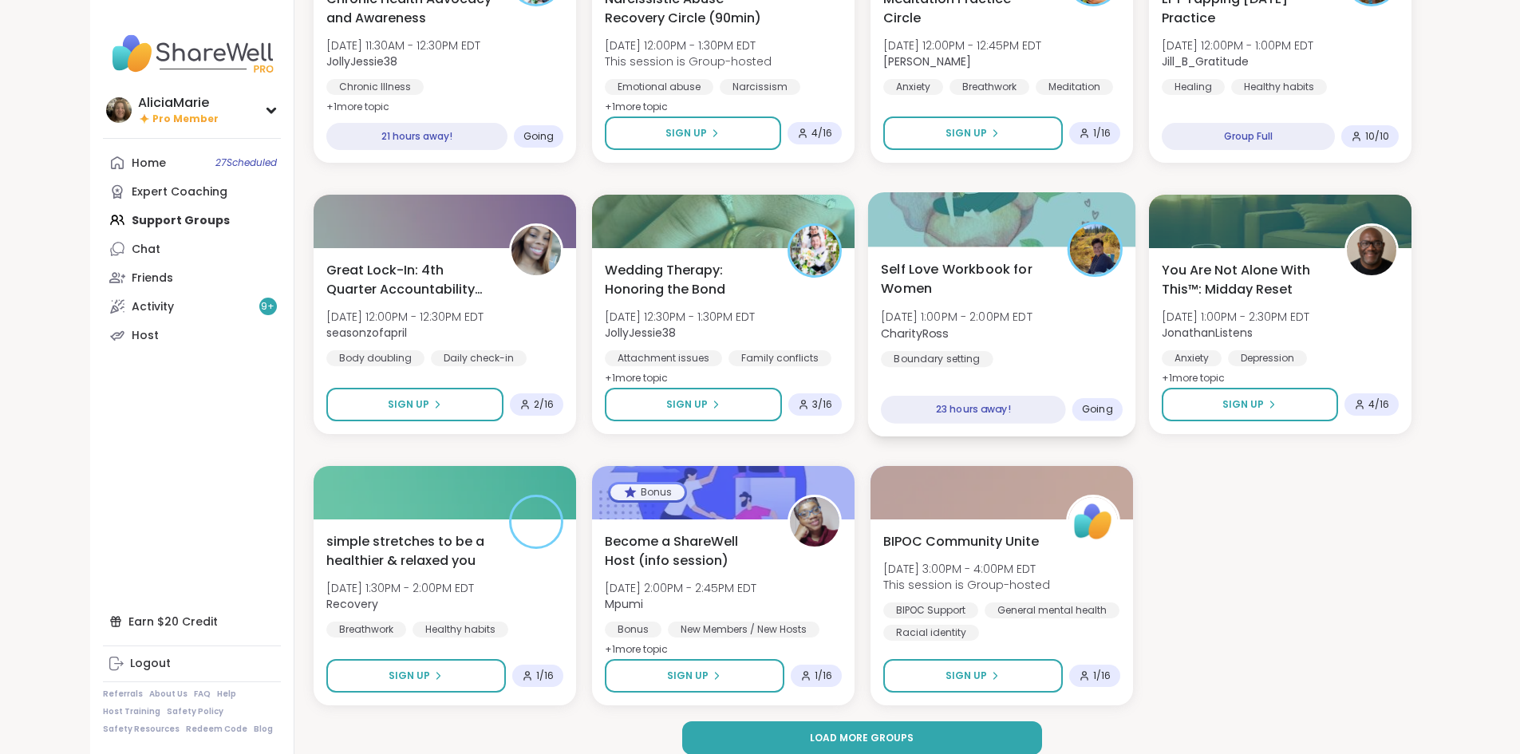
scroll to position [4369, 0]
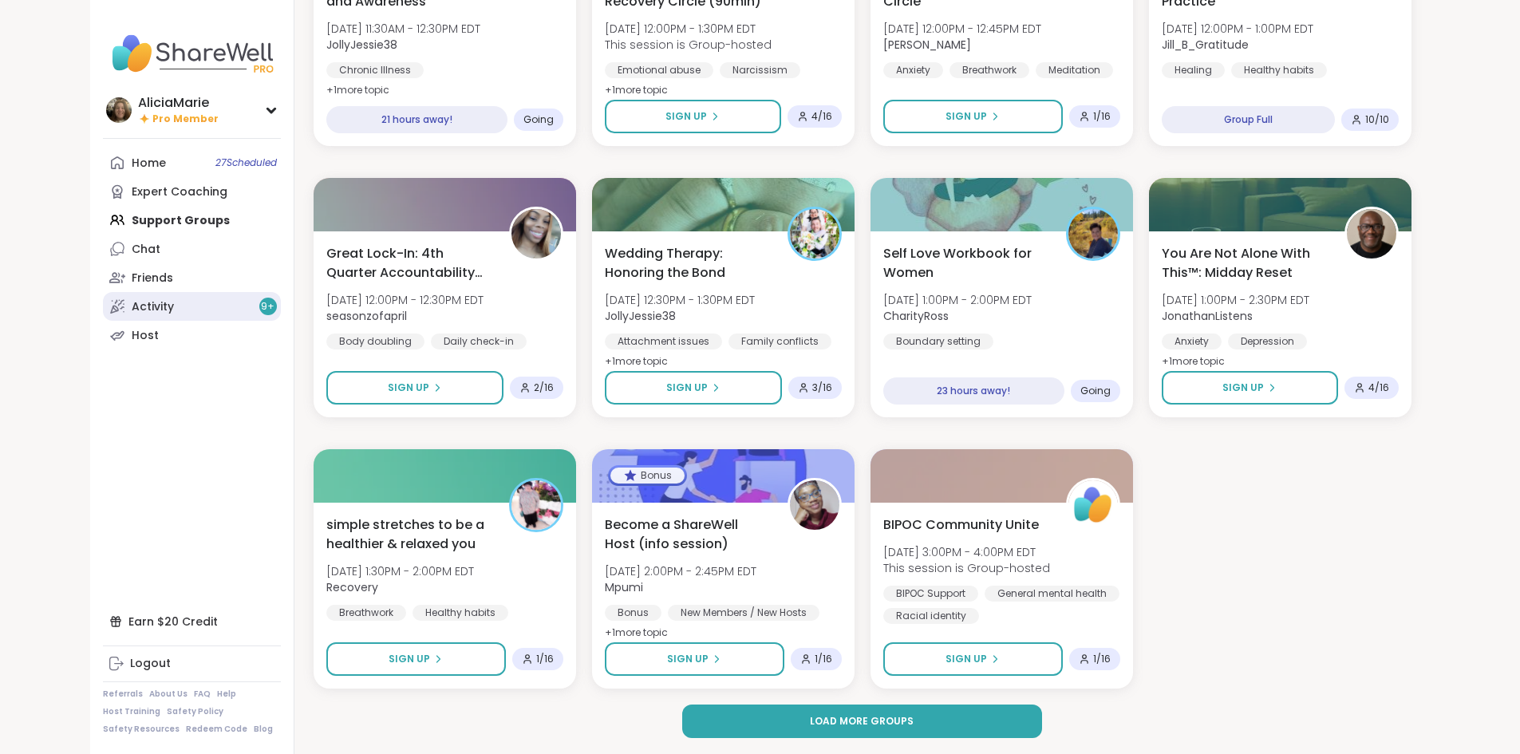
click at [261, 303] on span "9 +" at bounding box center [268, 307] width 14 height 14
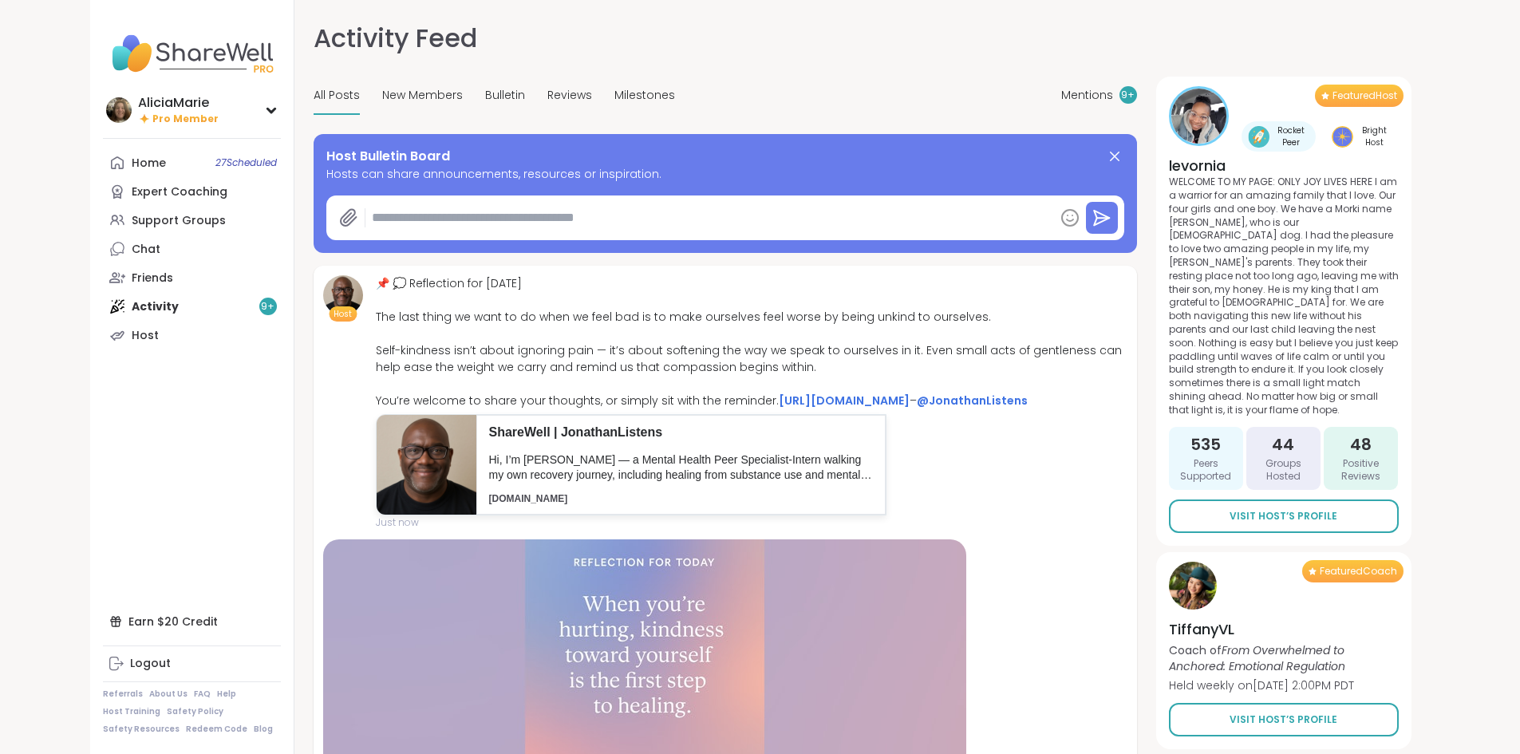
type textarea "*"
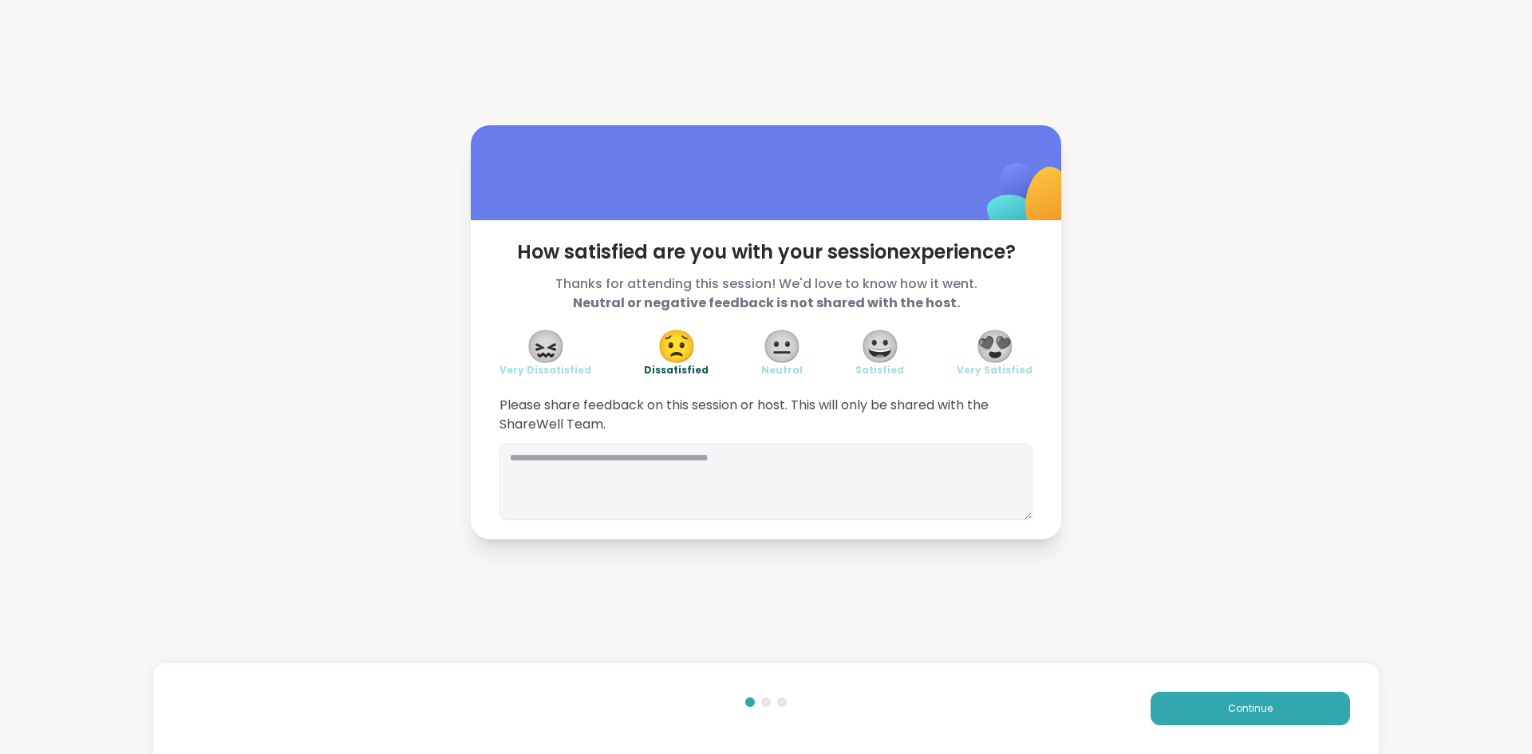
click at [1001, 373] on span "Very Satisfied" at bounding box center [995, 370] width 76 height 13
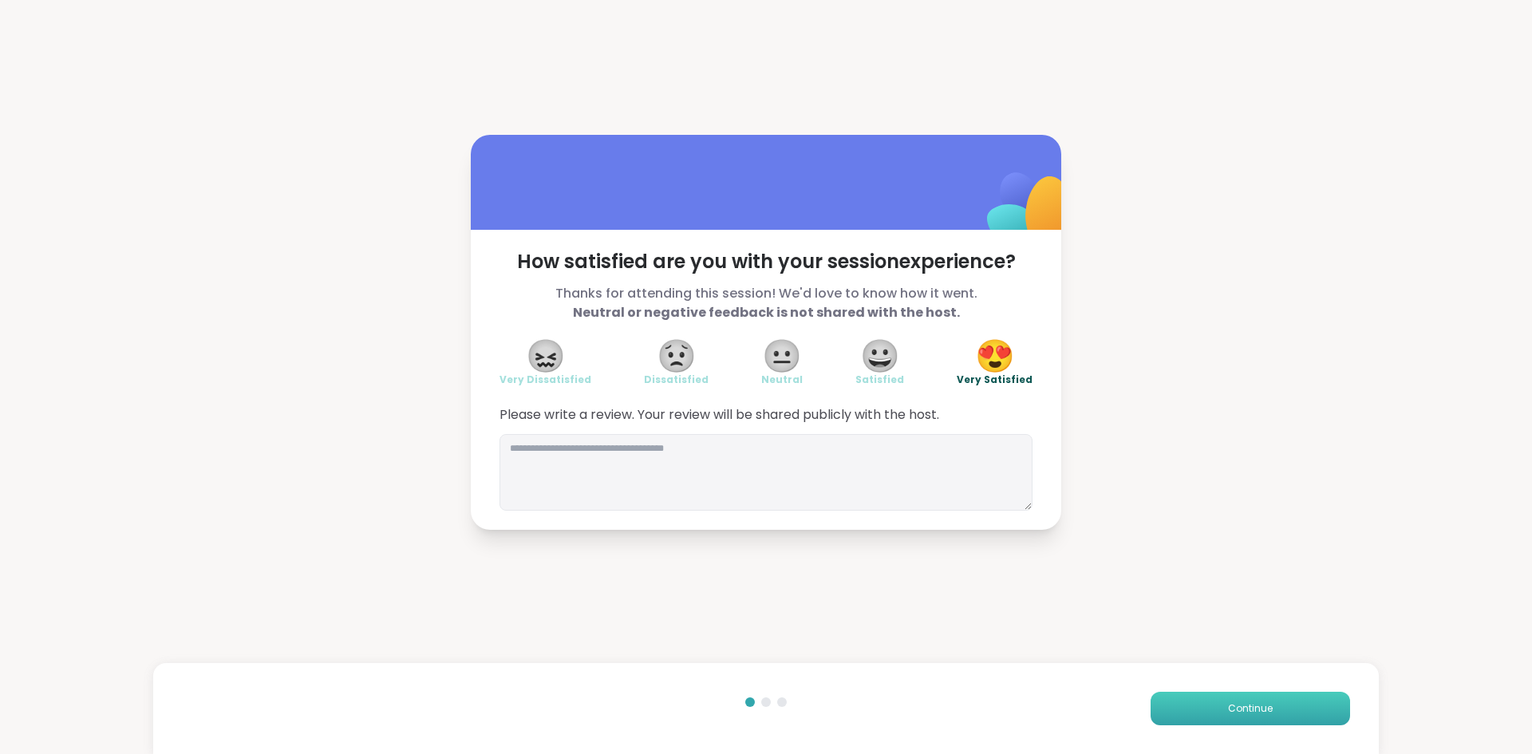
click at [1234, 714] on span "Continue" at bounding box center [1250, 709] width 45 height 14
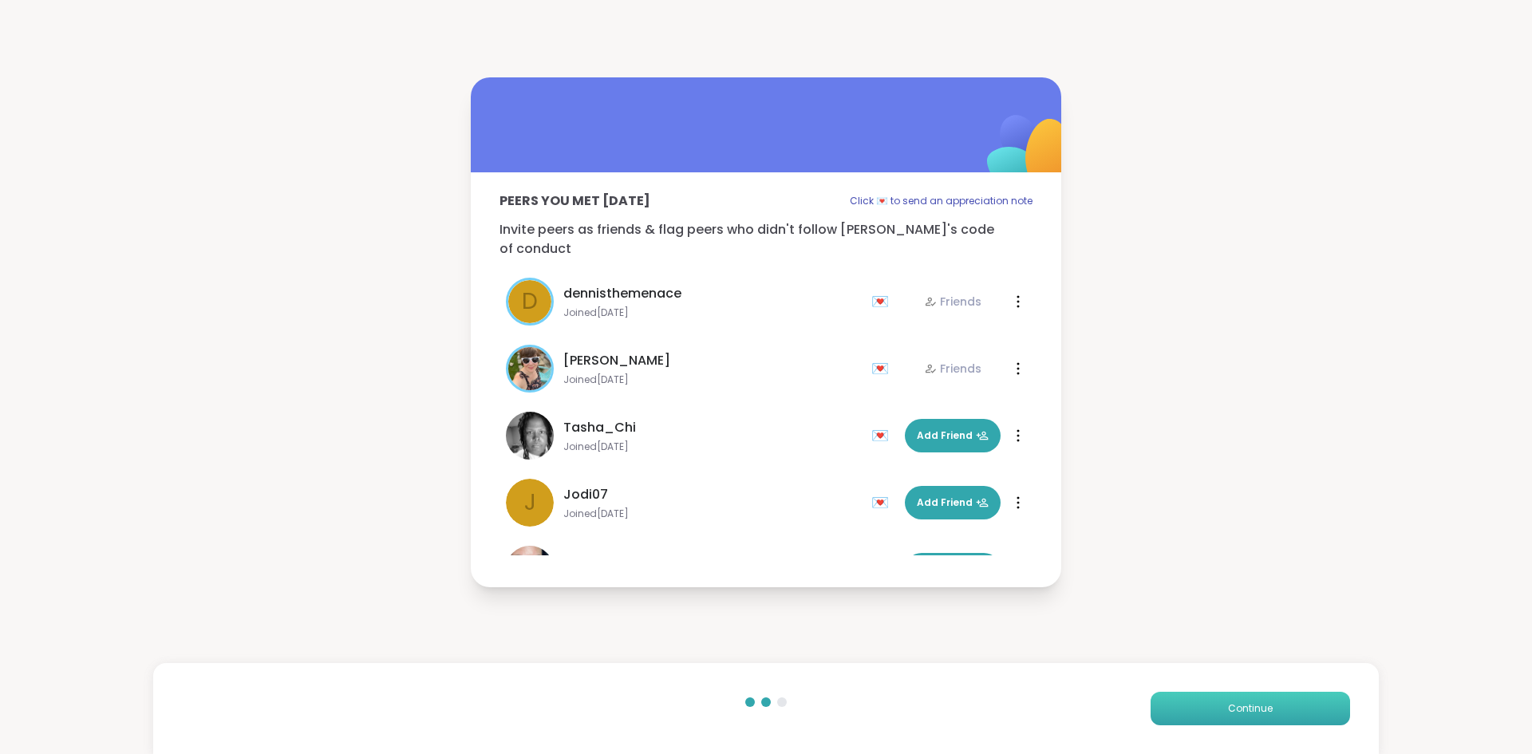
click at [1234, 714] on span "Continue" at bounding box center [1250, 709] width 45 height 14
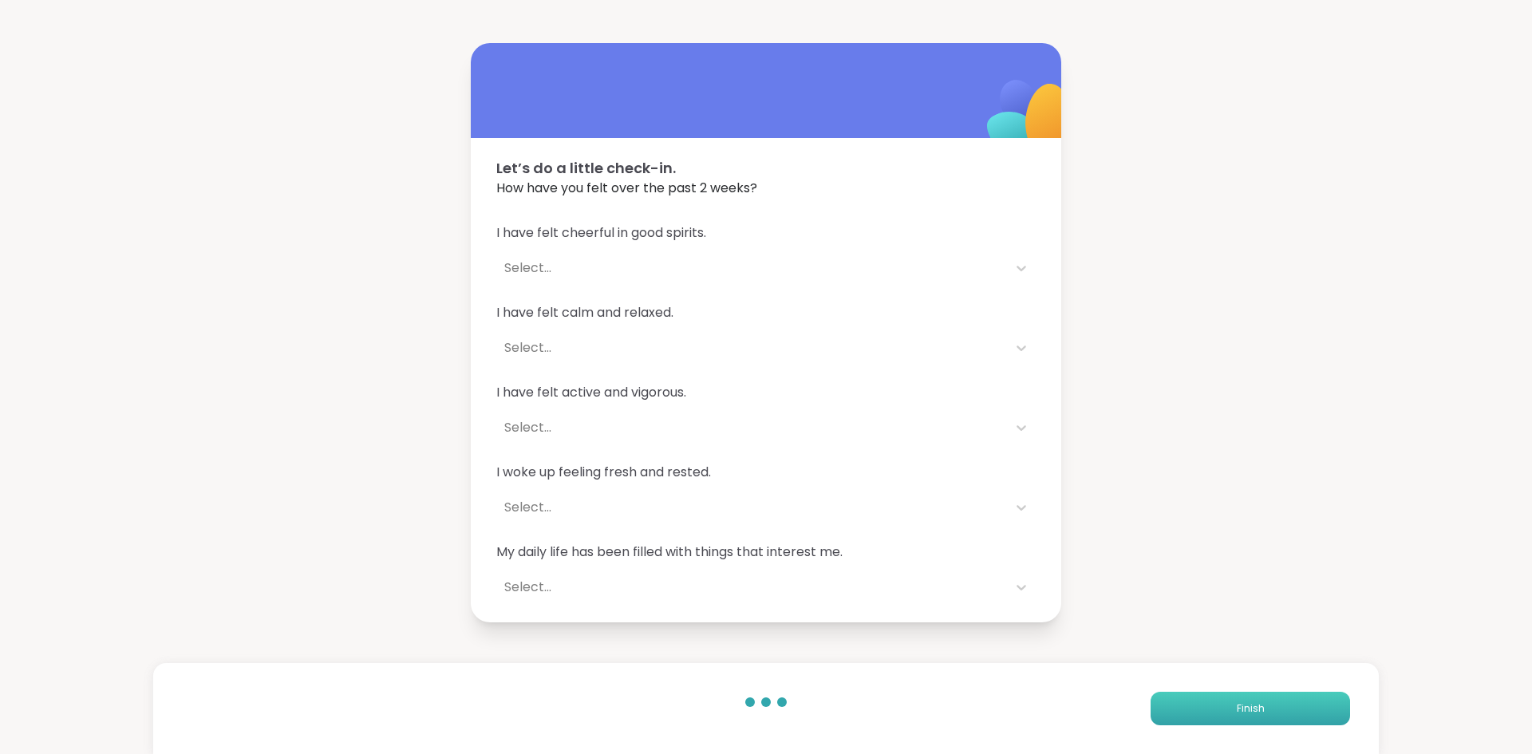
click at [1237, 714] on span "Finish" at bounding box center [1251, 709] width 28 height 14
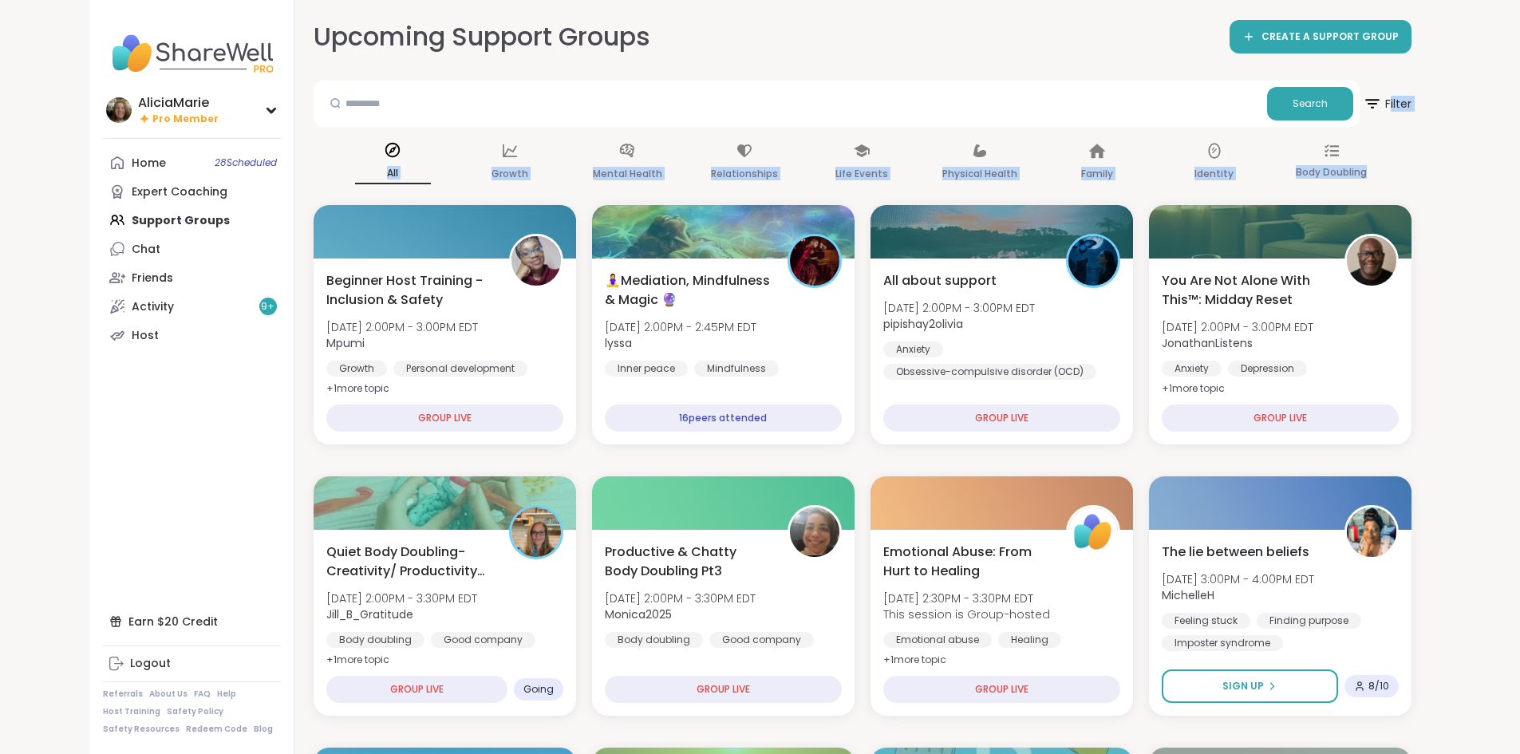
drag, startPoint x: 1513, startPoint y: 113, endPoint x: 1532, endPoint y: 138, distance: 31.5
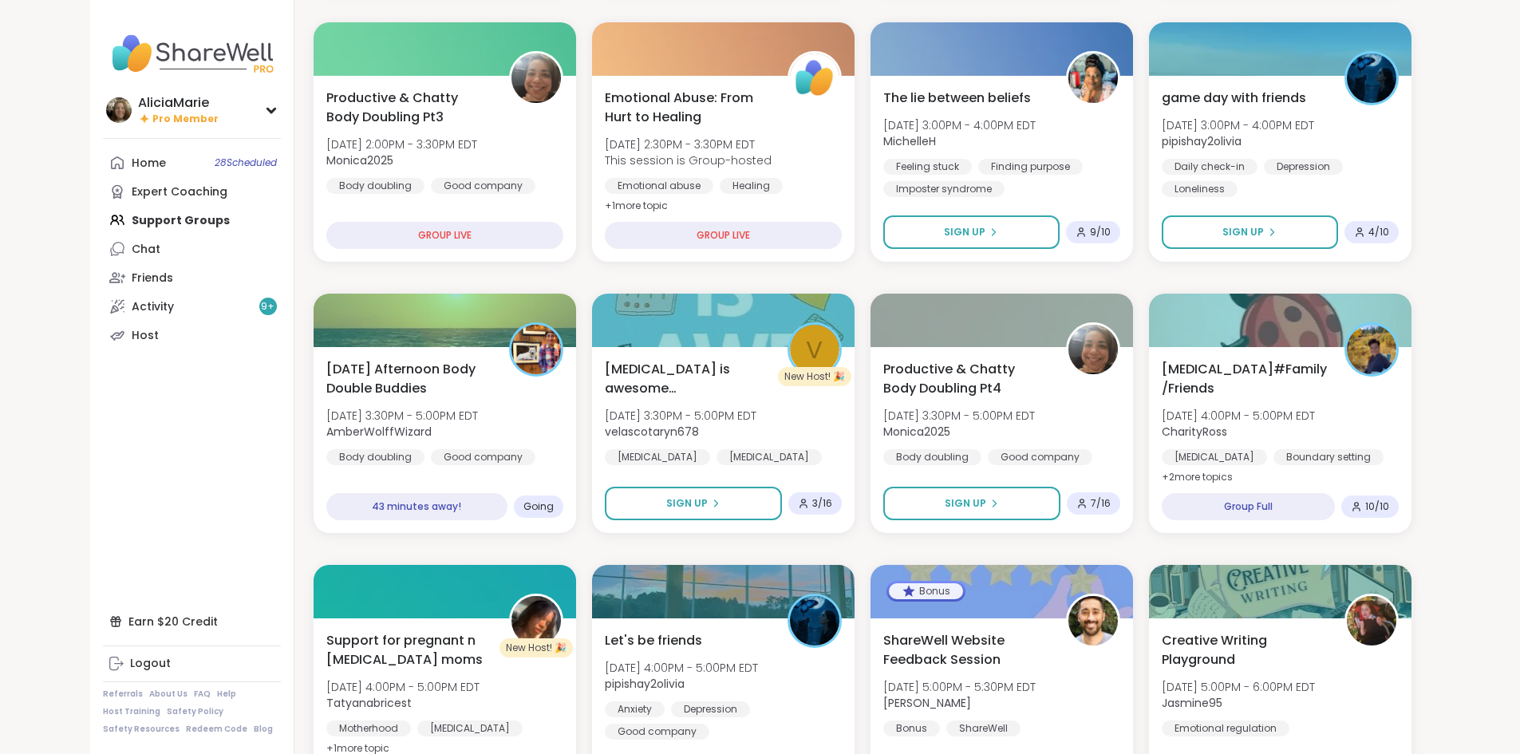
scroll to position [457, 0]
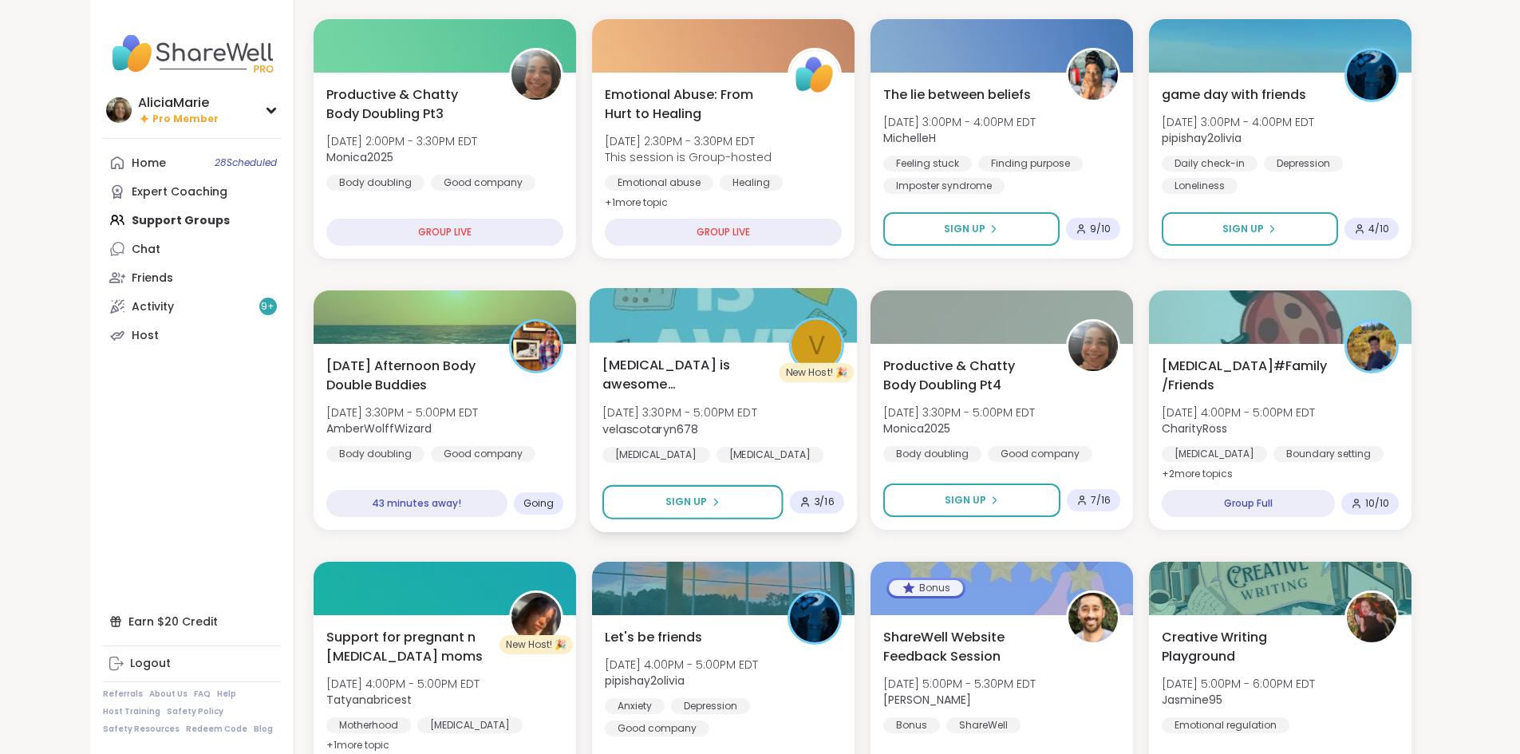
click at [785, 423] on div "[MEDICAL_DATA] is awesome [MEDICAL_DATA] workbook [DATE] 3:30PM - 5:00PM EDT ve…" at bounding box center [724, 409] width 242 height 108
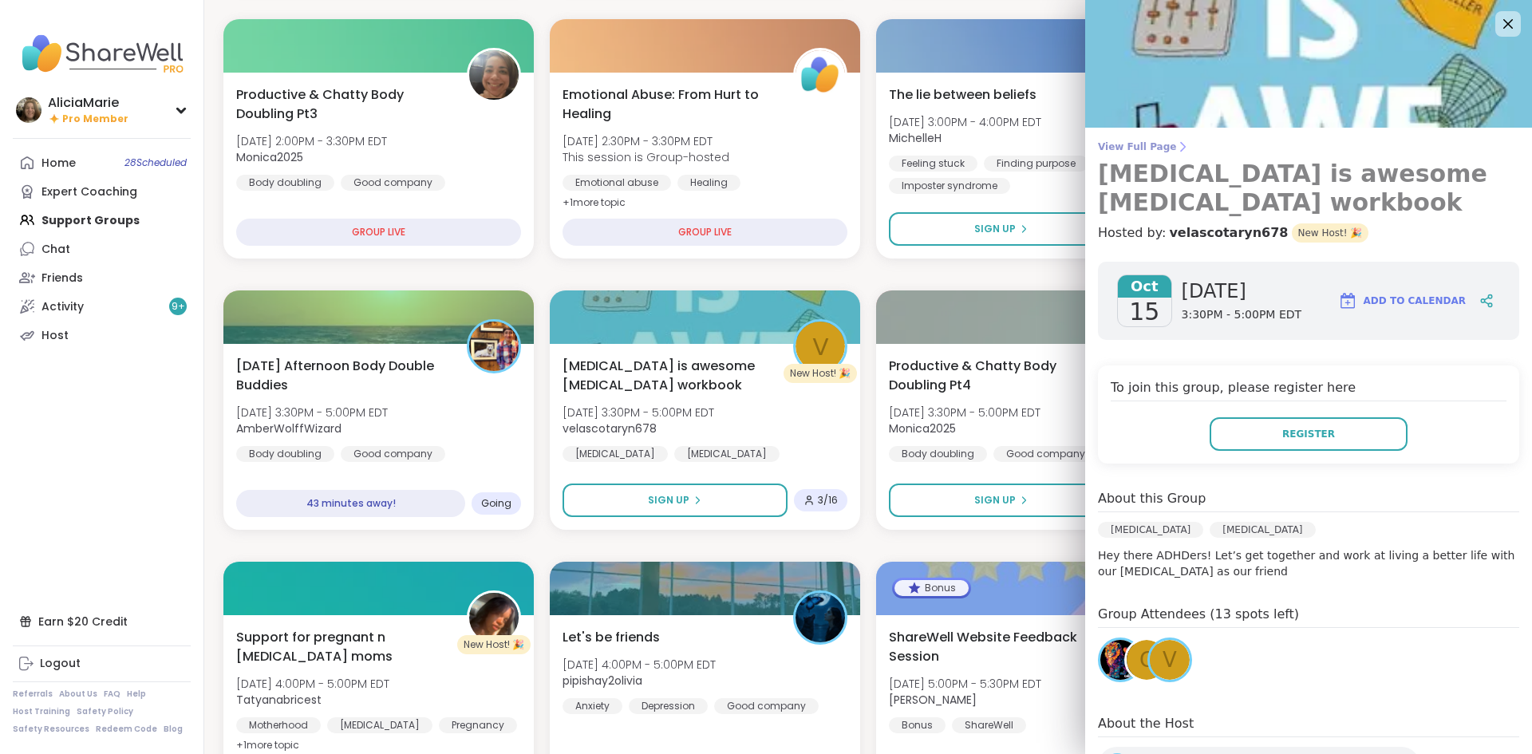
click at [1147, 142] on span "View Full Page" at bounding box center [1308, 146] width 421 height 13
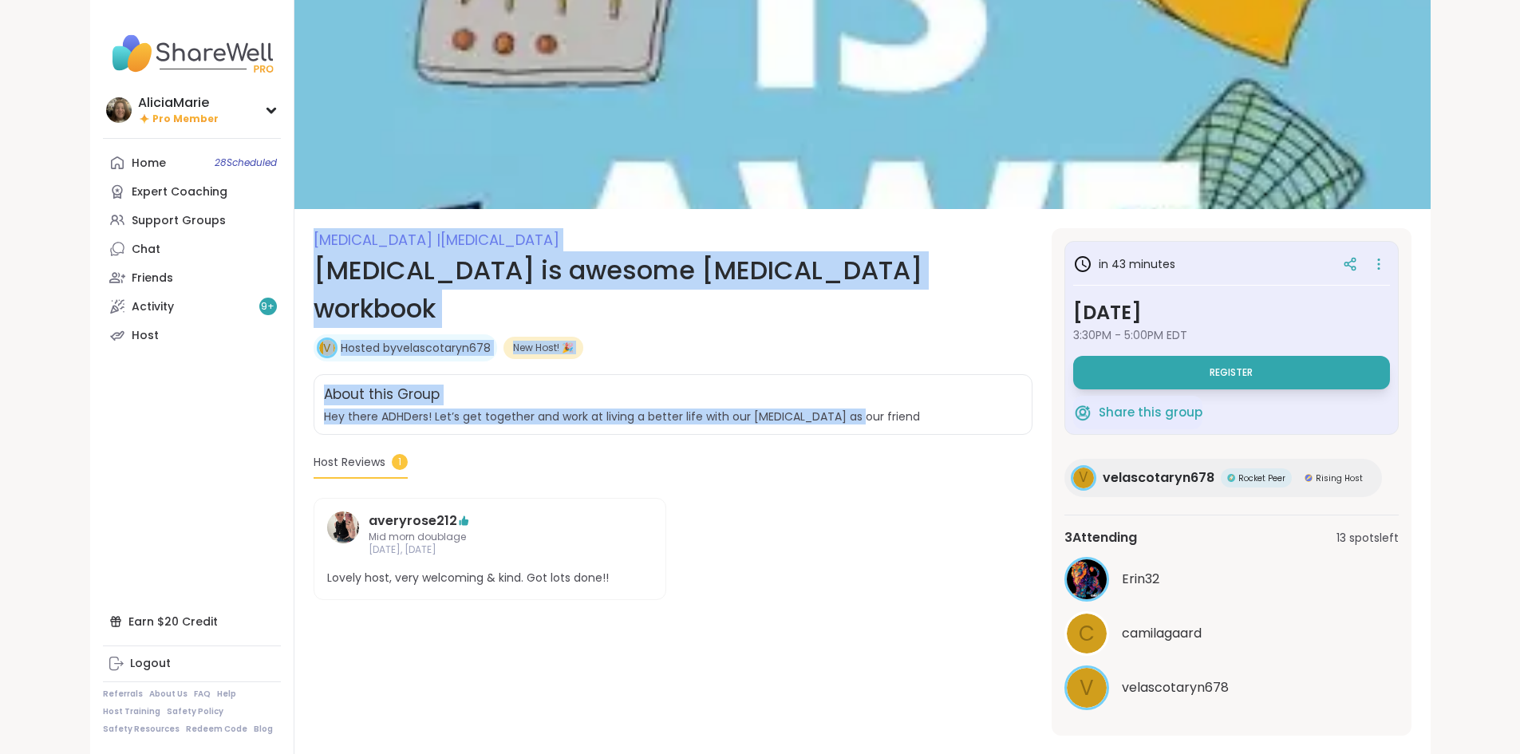
drag, startPoint x: 733, startPoint y: 386, endPoint x: 218, endPoint y: 247, distance: 533.2
click at [295, 247] on section "[MEDICAL_DATA] | [MEDICAL_DATA] [MEDICAL_DATA] is awesome [MEDICAL_DATA] workbo…" at bounding box center [863, 482] width 1137 height 508
copy div "[MEDICAL_DATA] | [MEDICAL_DATA] [MEDICAL_DATA] is awesome [MEDICAL_DATA] workbo…"
